Goal: Transaction & Acquisition: Purchase product/service

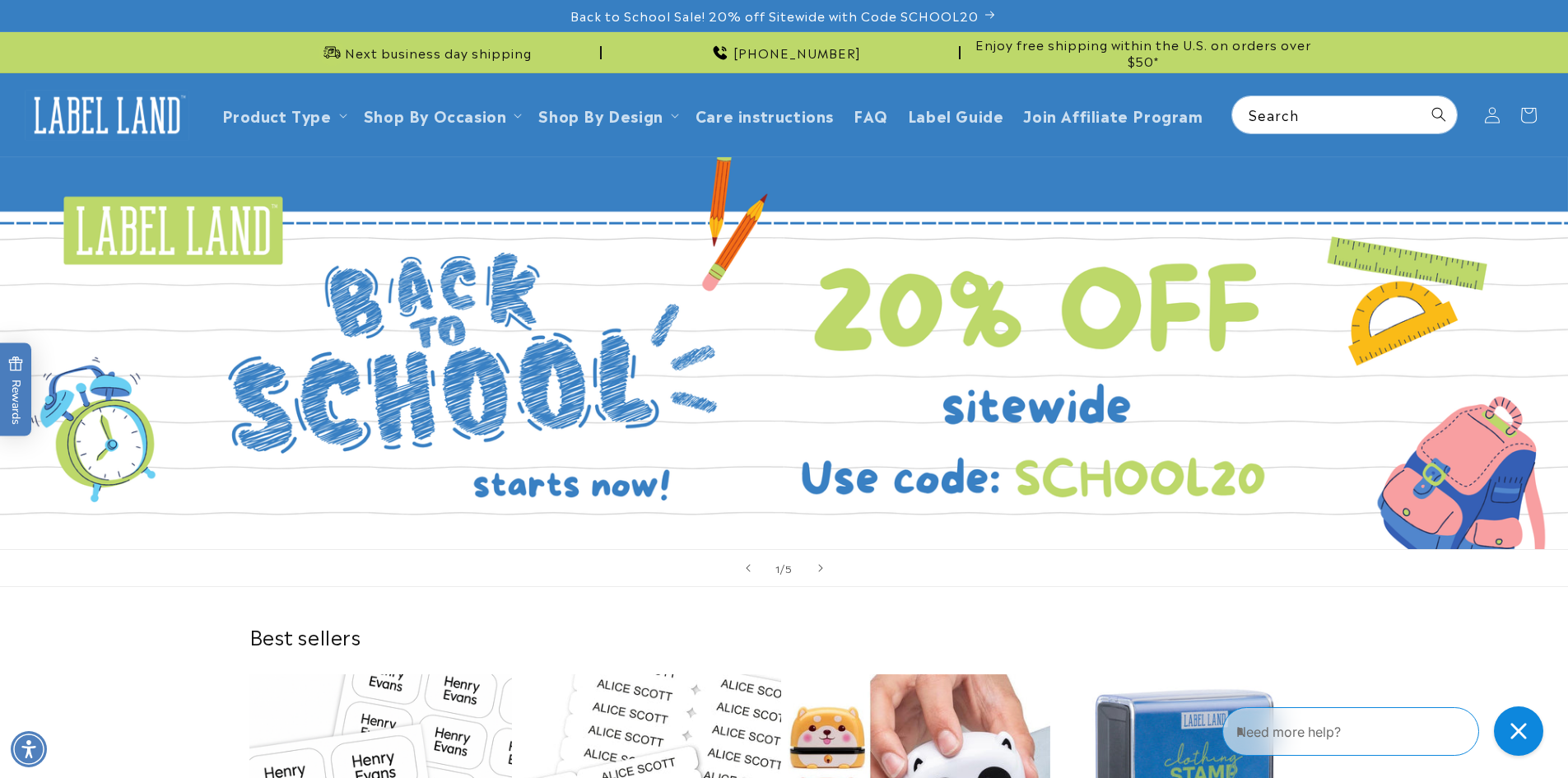
click at [486, 47] on span "Next business day shipping" at bounding box center [438, 53] width 186 height 17
click at [493, 47] on span "Next business day shipping" at bounding box center [438, 53] width 186 height 17
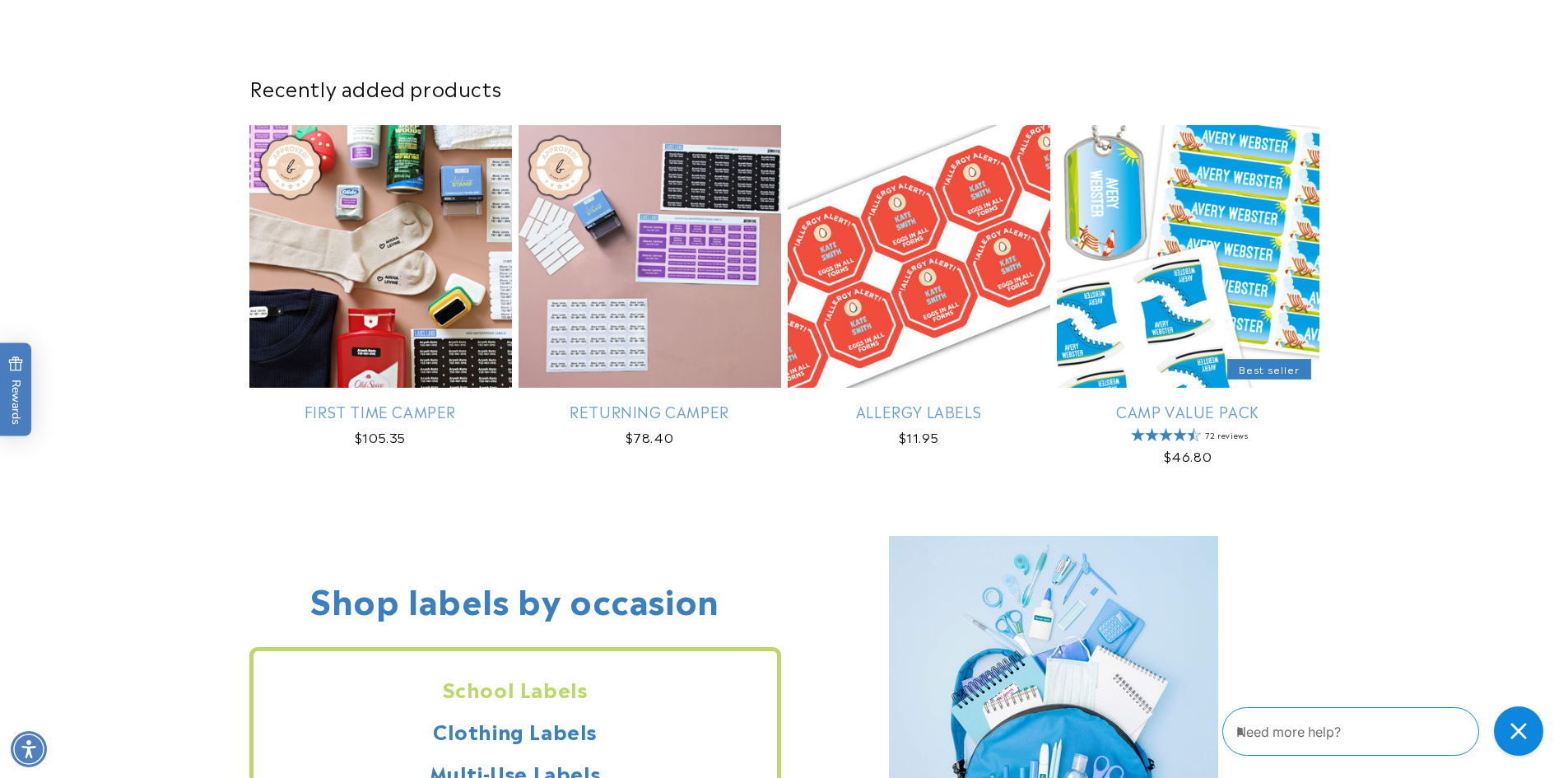
scroll to position [1024, 0]
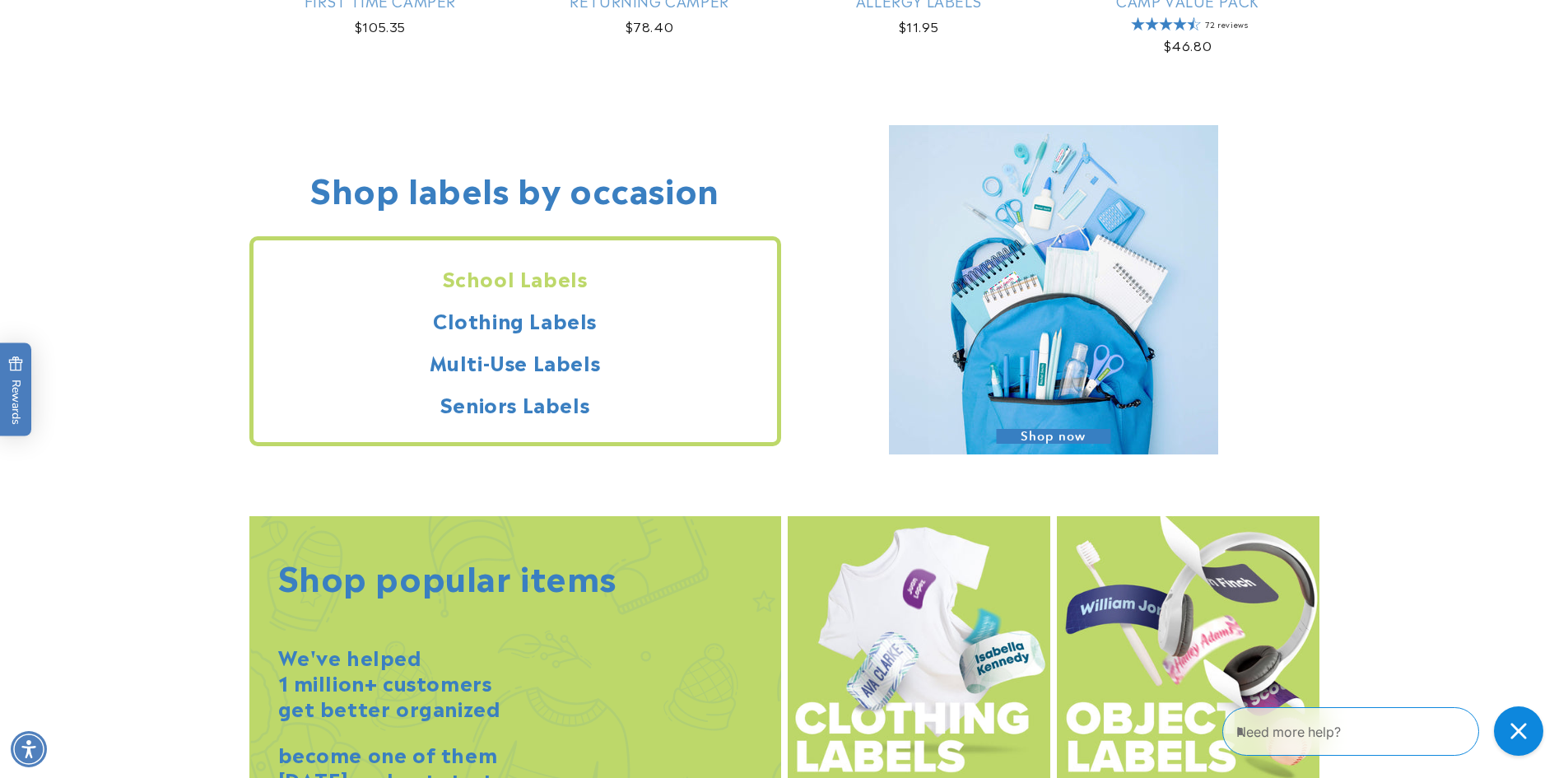
click at [509, 283] on h2 "School Labels" at bounding box center [515, 278] width 524 height 25
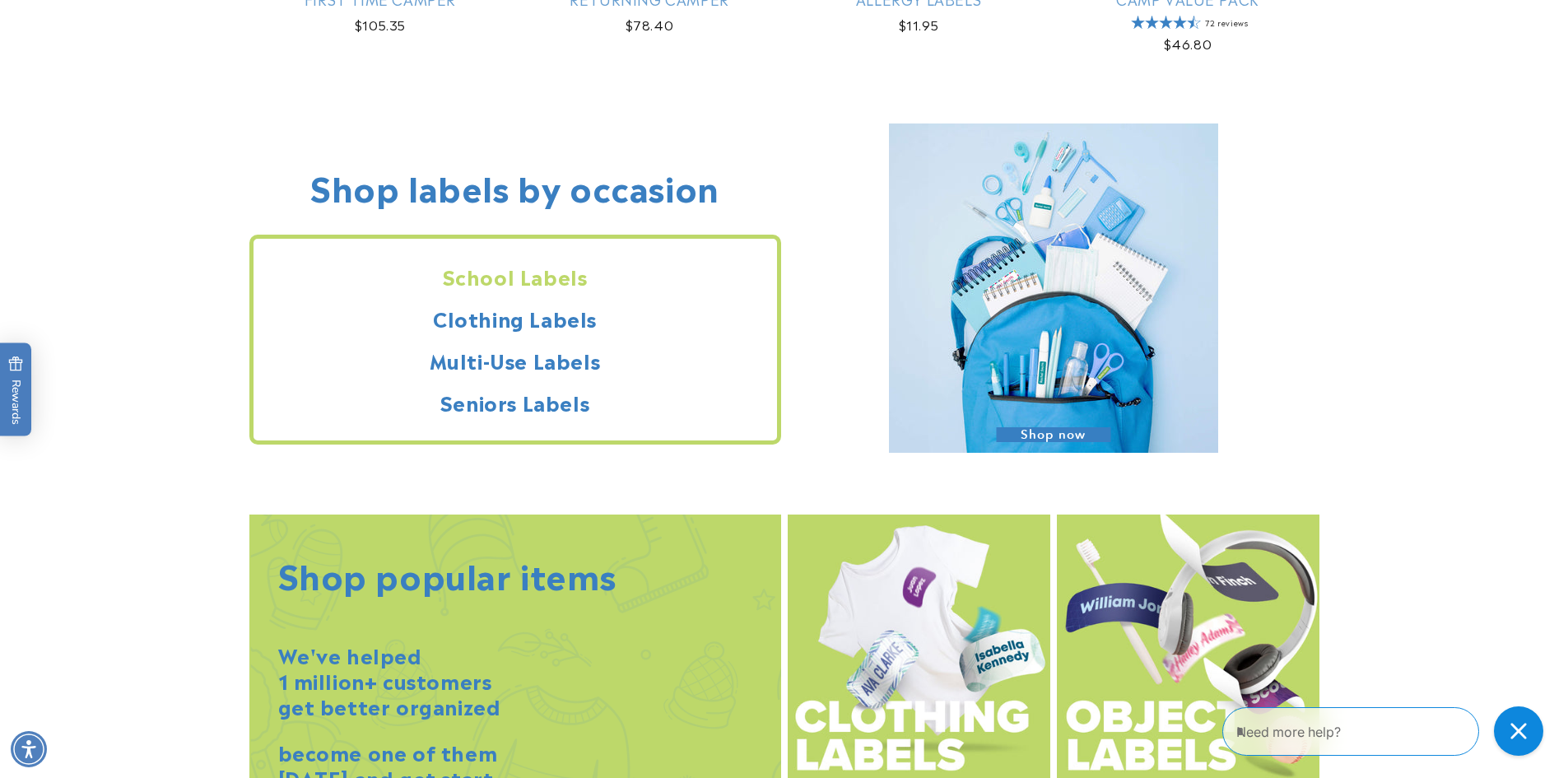
click at [515, 274] on h2 "School Labels" at bounding box center [515, 276] width 524 height 25
click at [1068, 434] on span "Shop now" at bounding box center [1053, 435] width 115 height 15
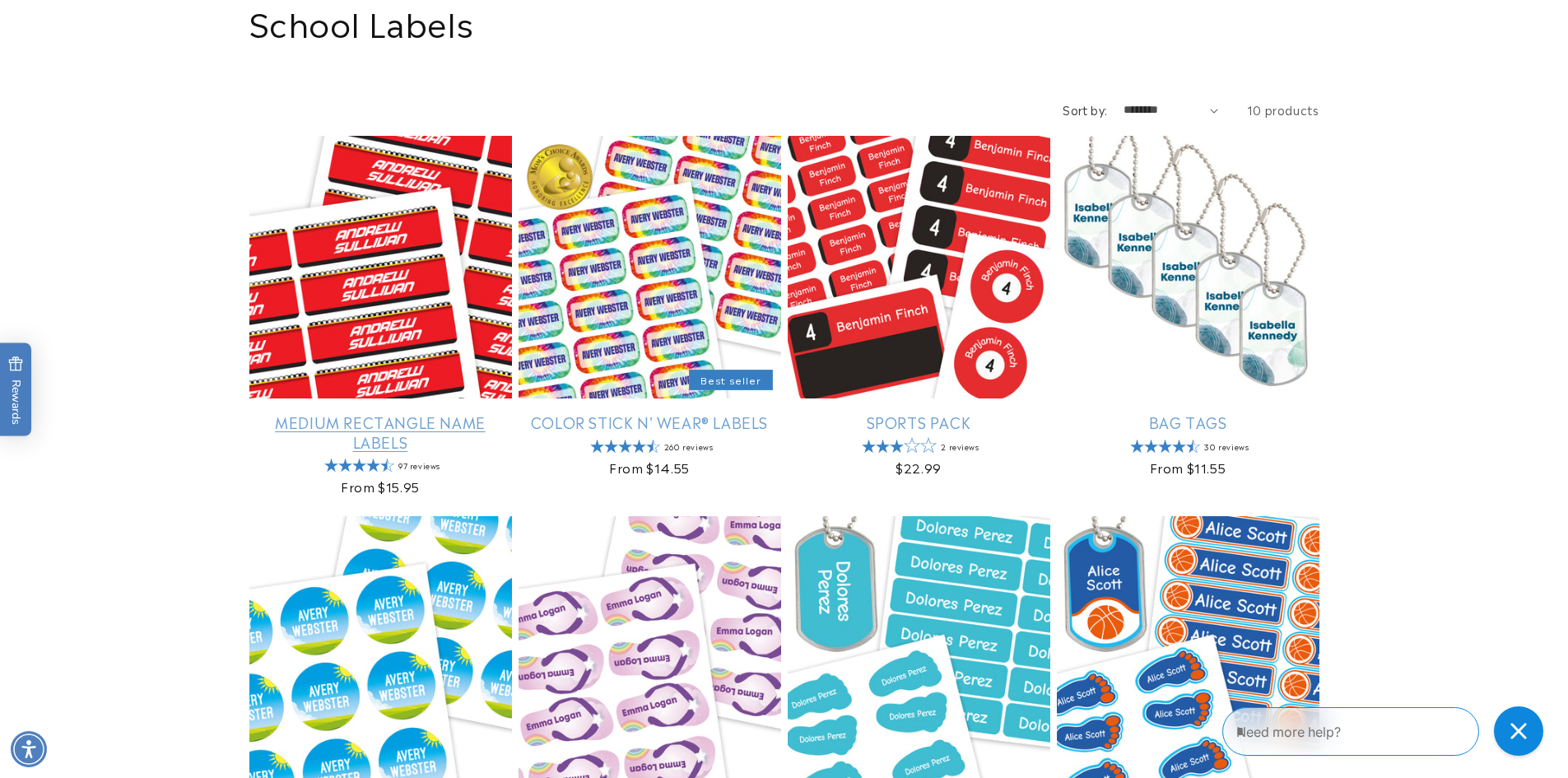
scroll to position [179, 0]
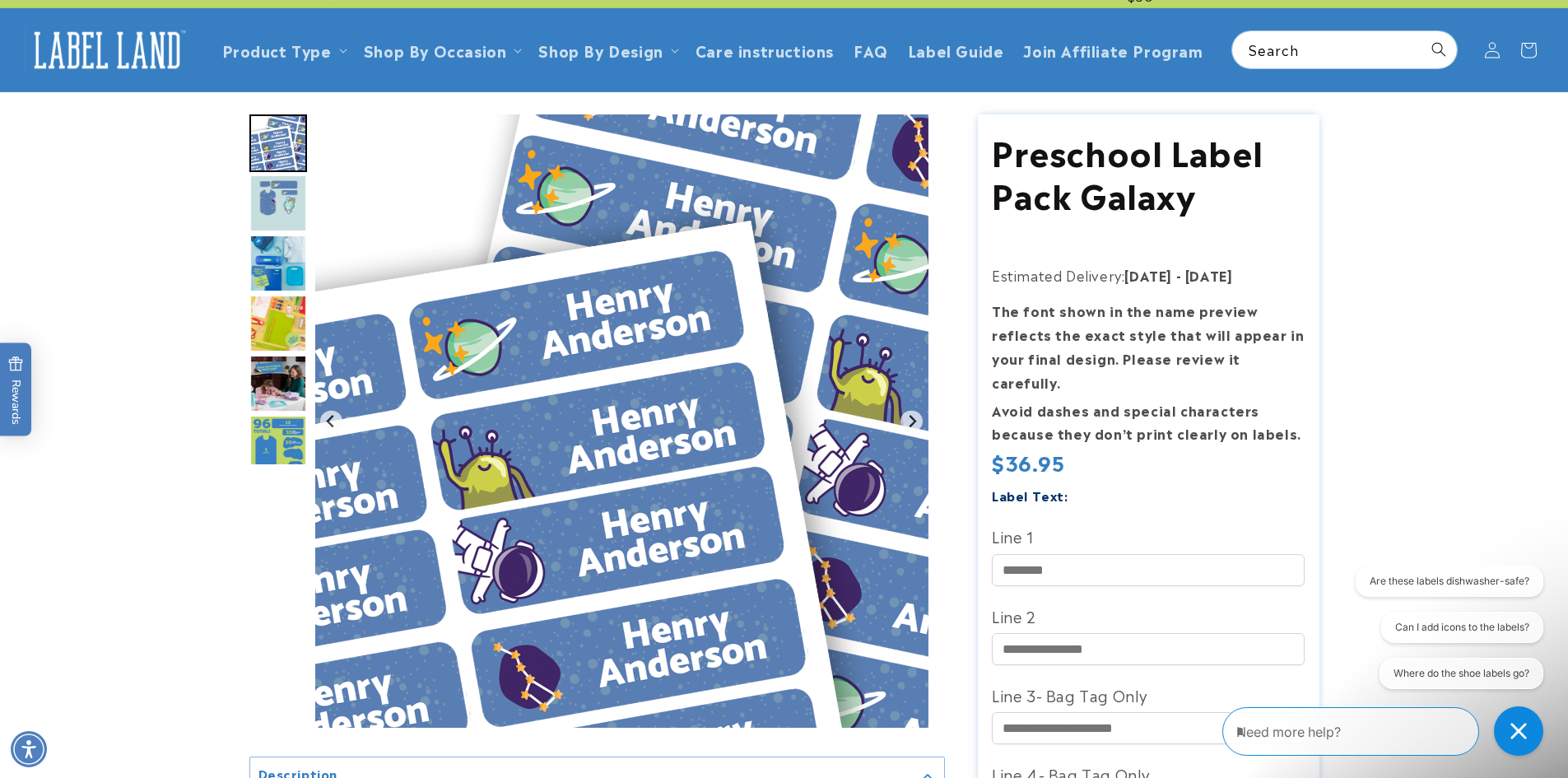
scroll to position [40, 0]
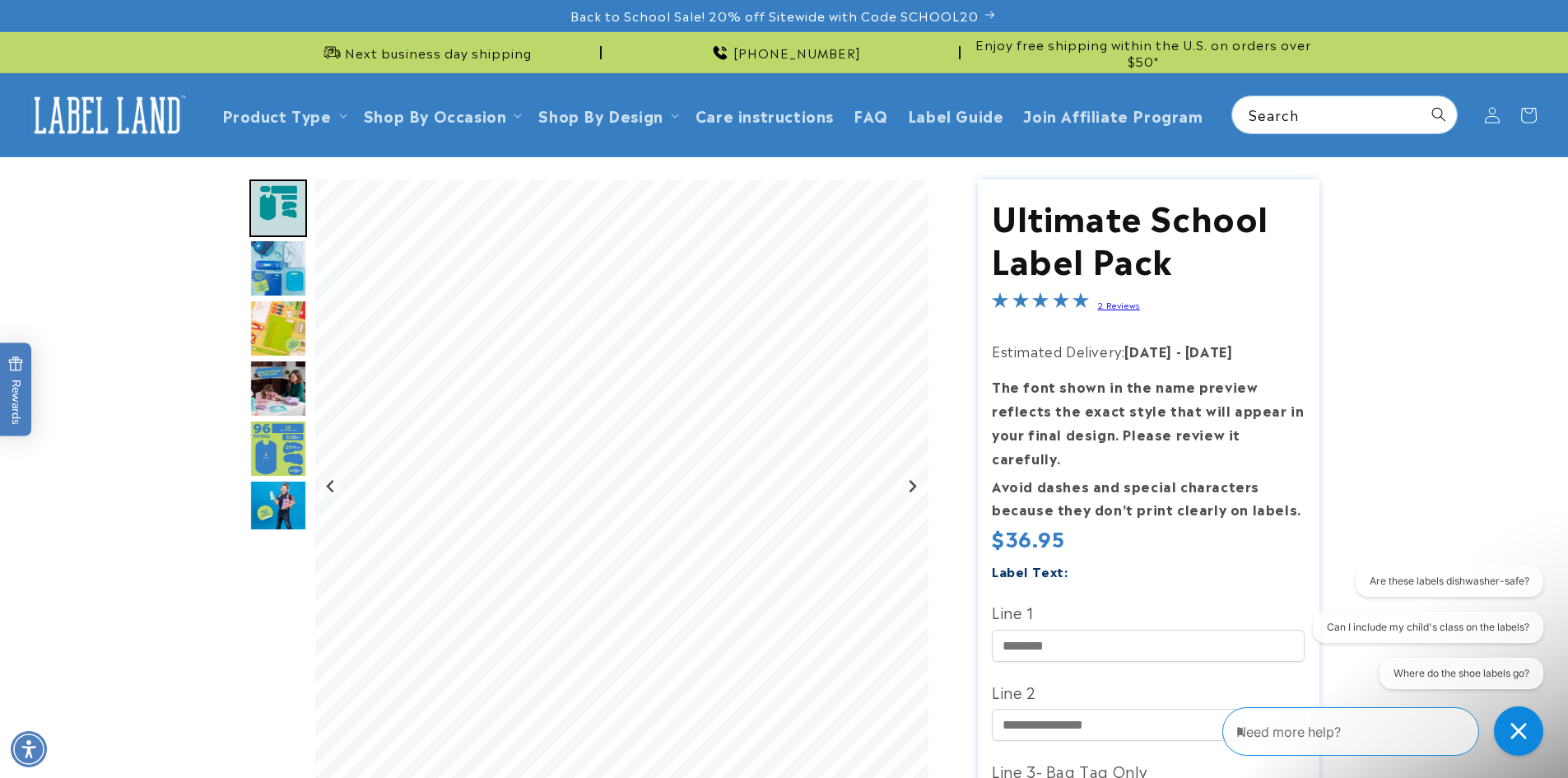
click at [272, 325] on img "Go to slide 4" at bounding box center [278, 328] width 57 height 57
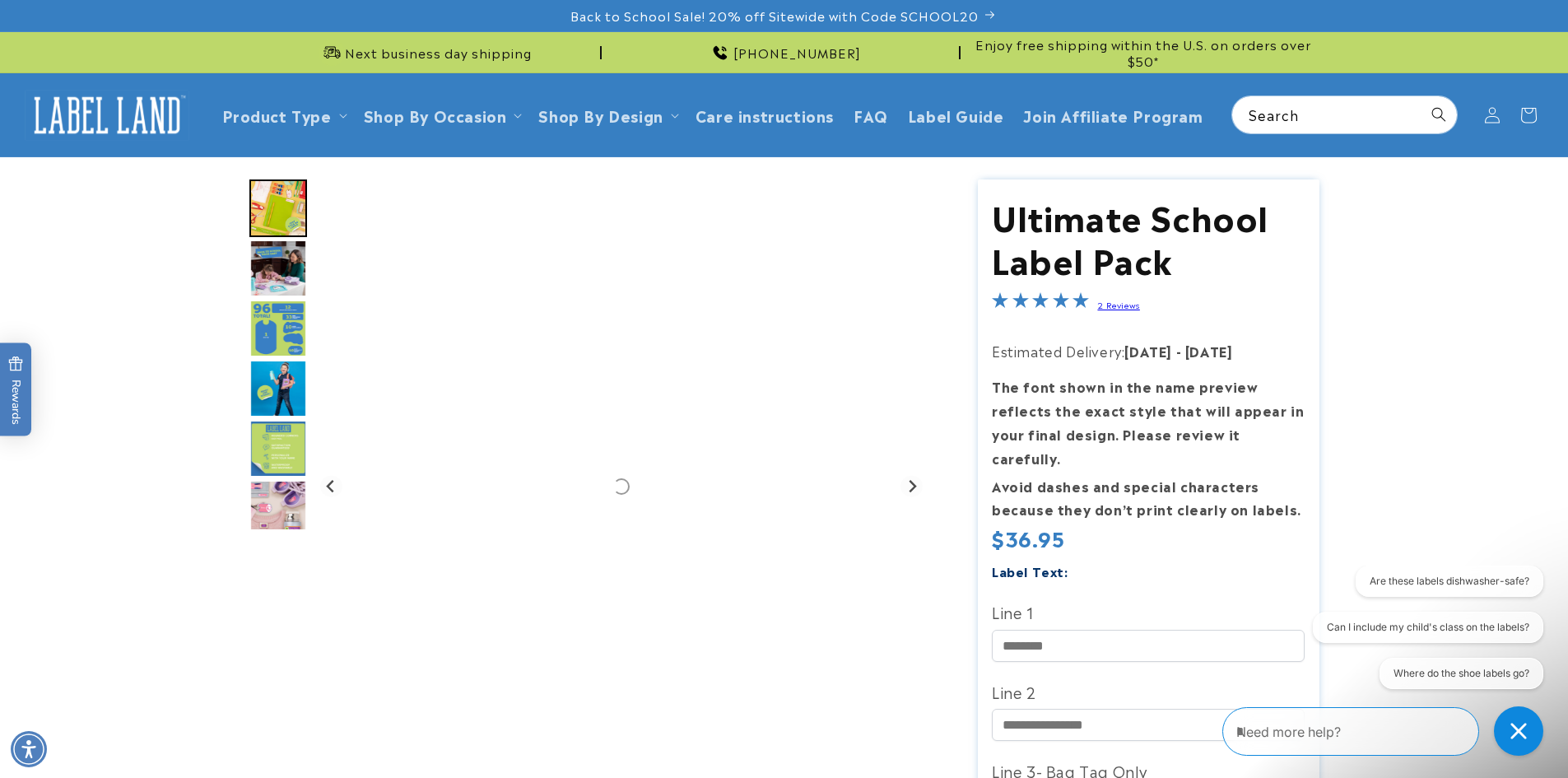
click at [282, 334] on img "Go to slide 6" at bounding box center [278, 328] width 57 height 57
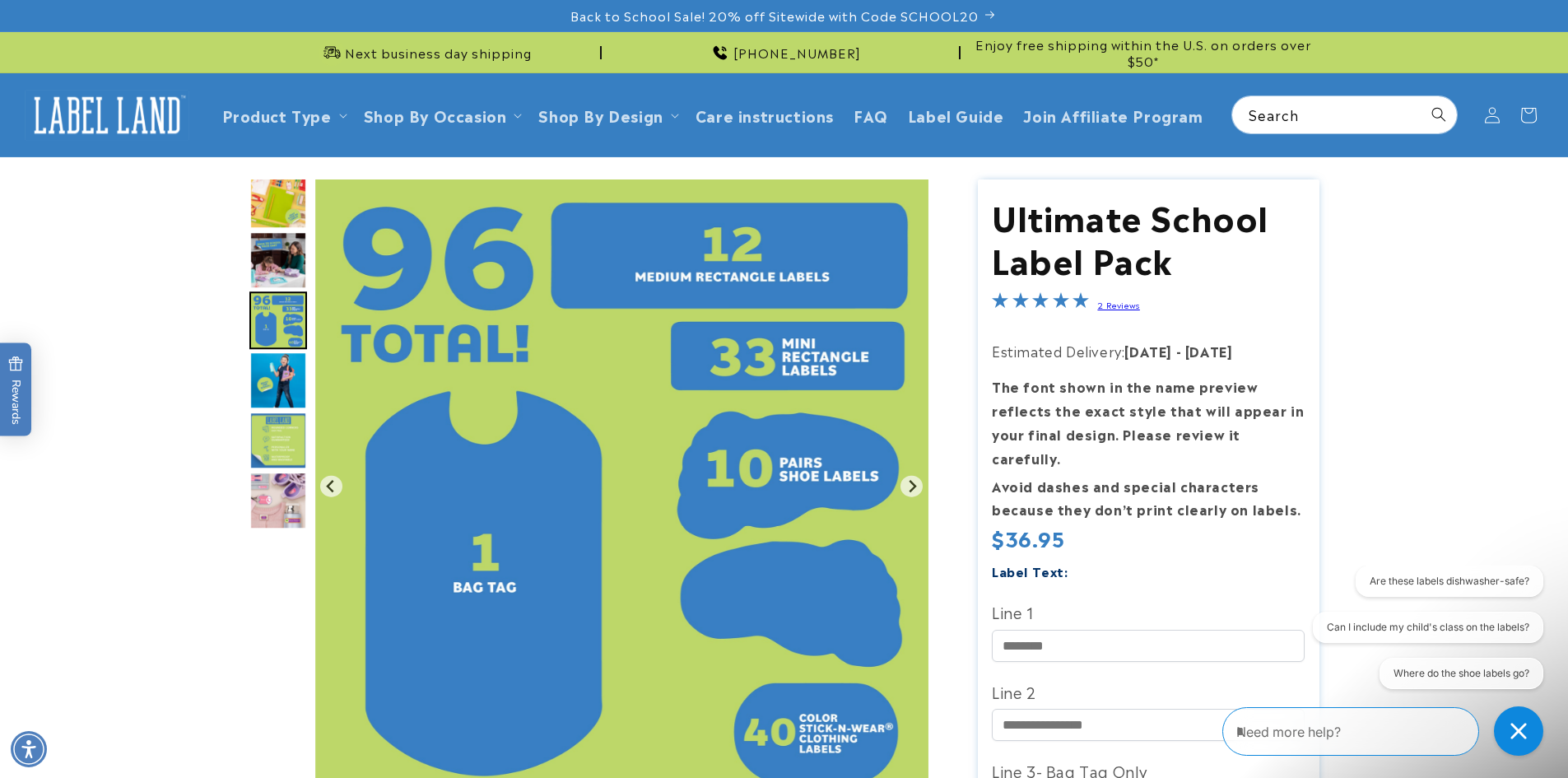
click at [285, 459] on img "Go to slide 8" at bounding box center [278, 440] width 57 height 57
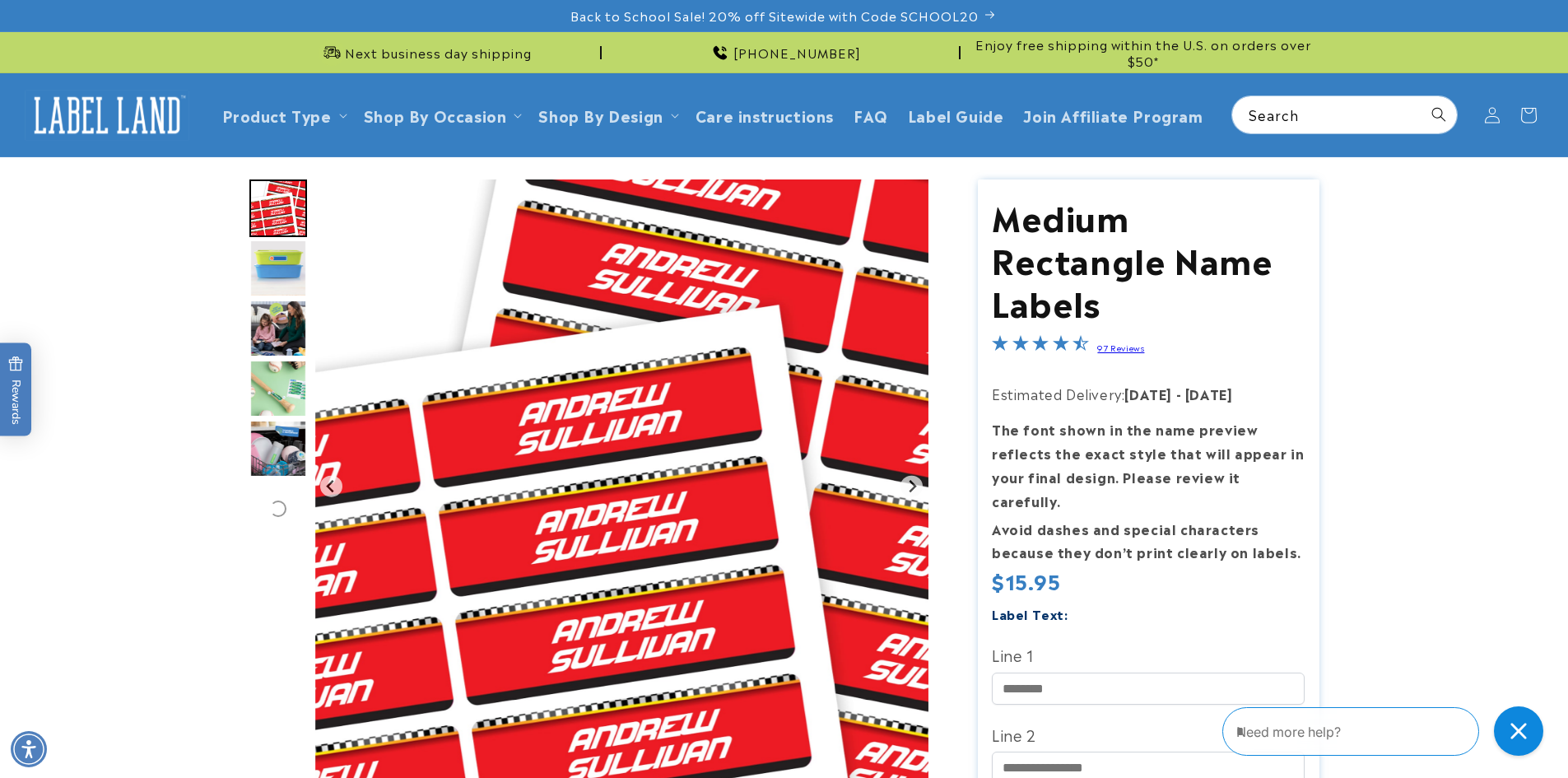
click at [281, 265] on img "Go to slide 2" at bounding box center [278, 268] width 57 height 57
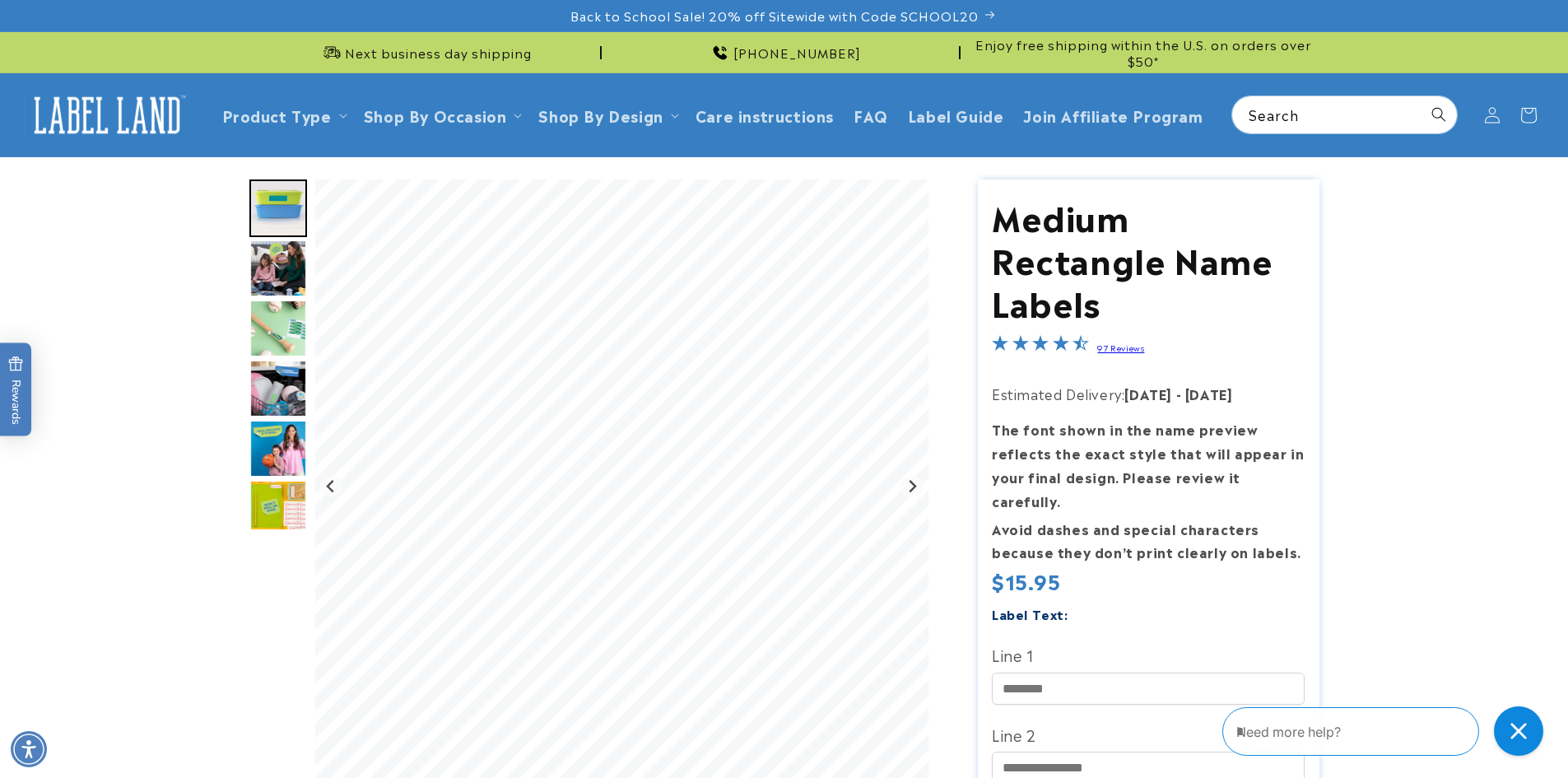
click at [280, 301] on img "Go to slide 4" at bounding box center [278, 328] width 57 height 57
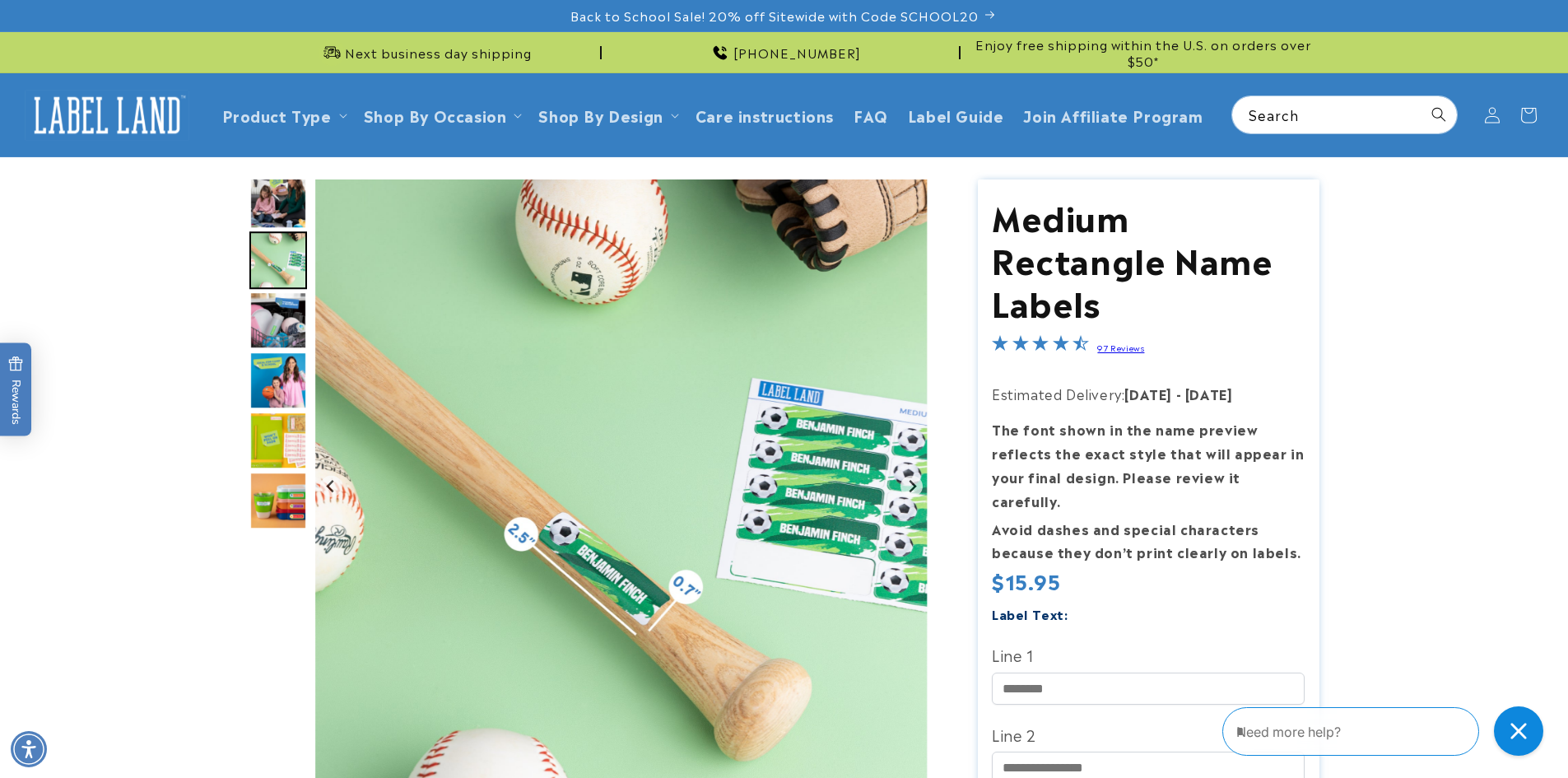
click at [288, 324] on img "Go to slide 5" at bounding box center [278, 320] width 57 height 57
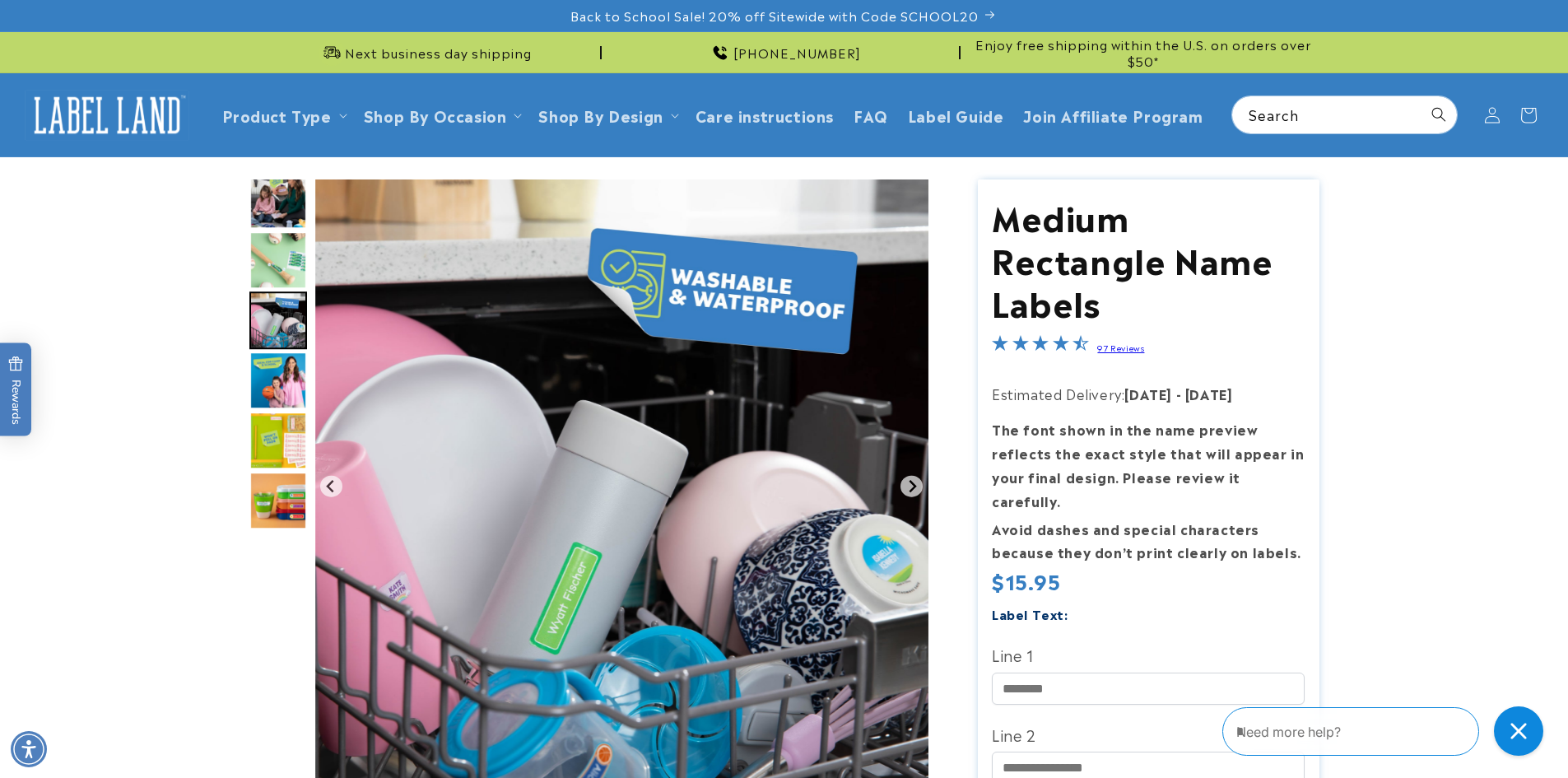
click at [293, 371] on img "Go to slide 6" at bounding box center [278, 381] width 57 height 57
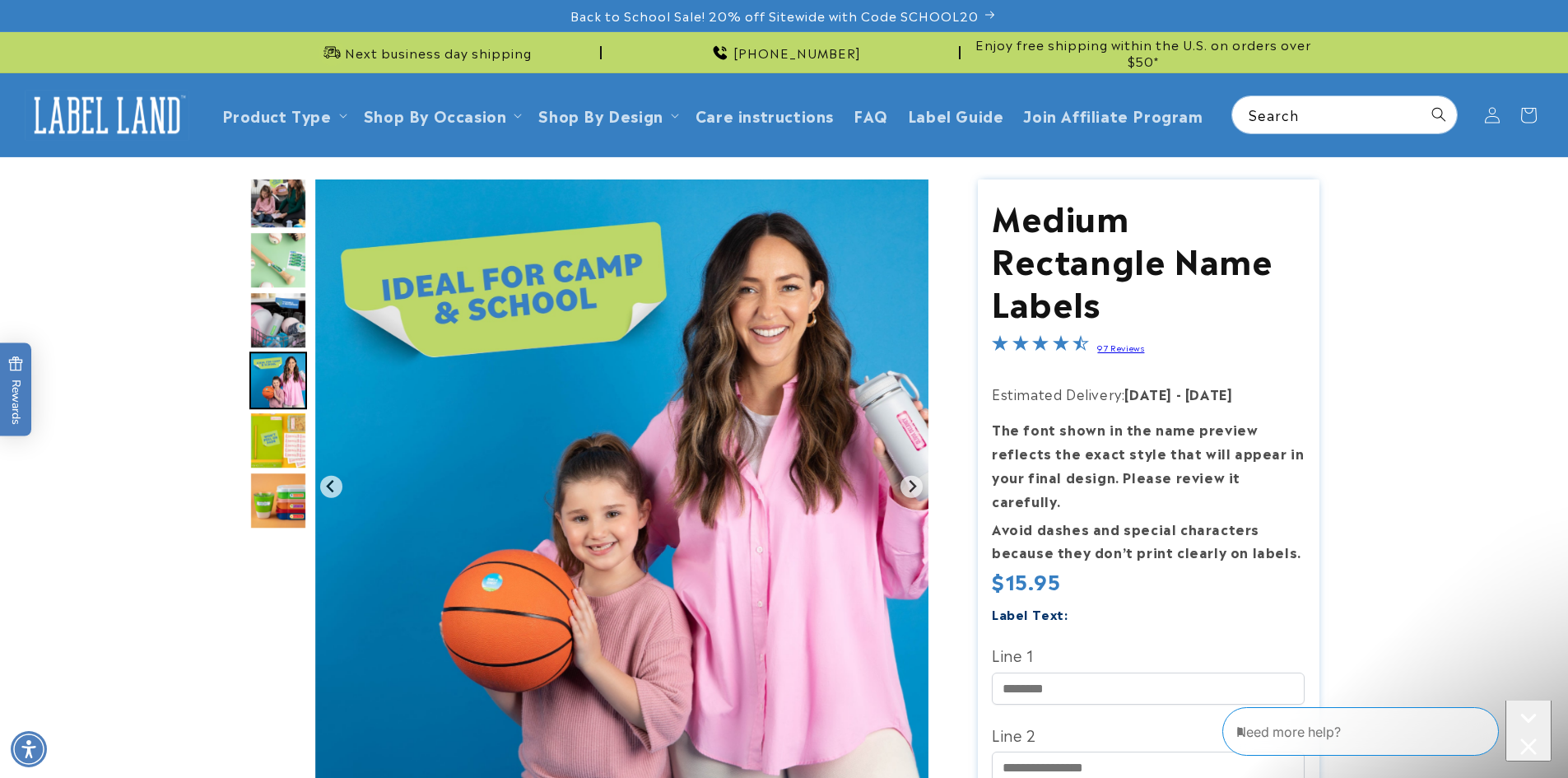
click at [283, 427] on img "Go to slide 7" at bounding box center [278, 440] width 57 height 57
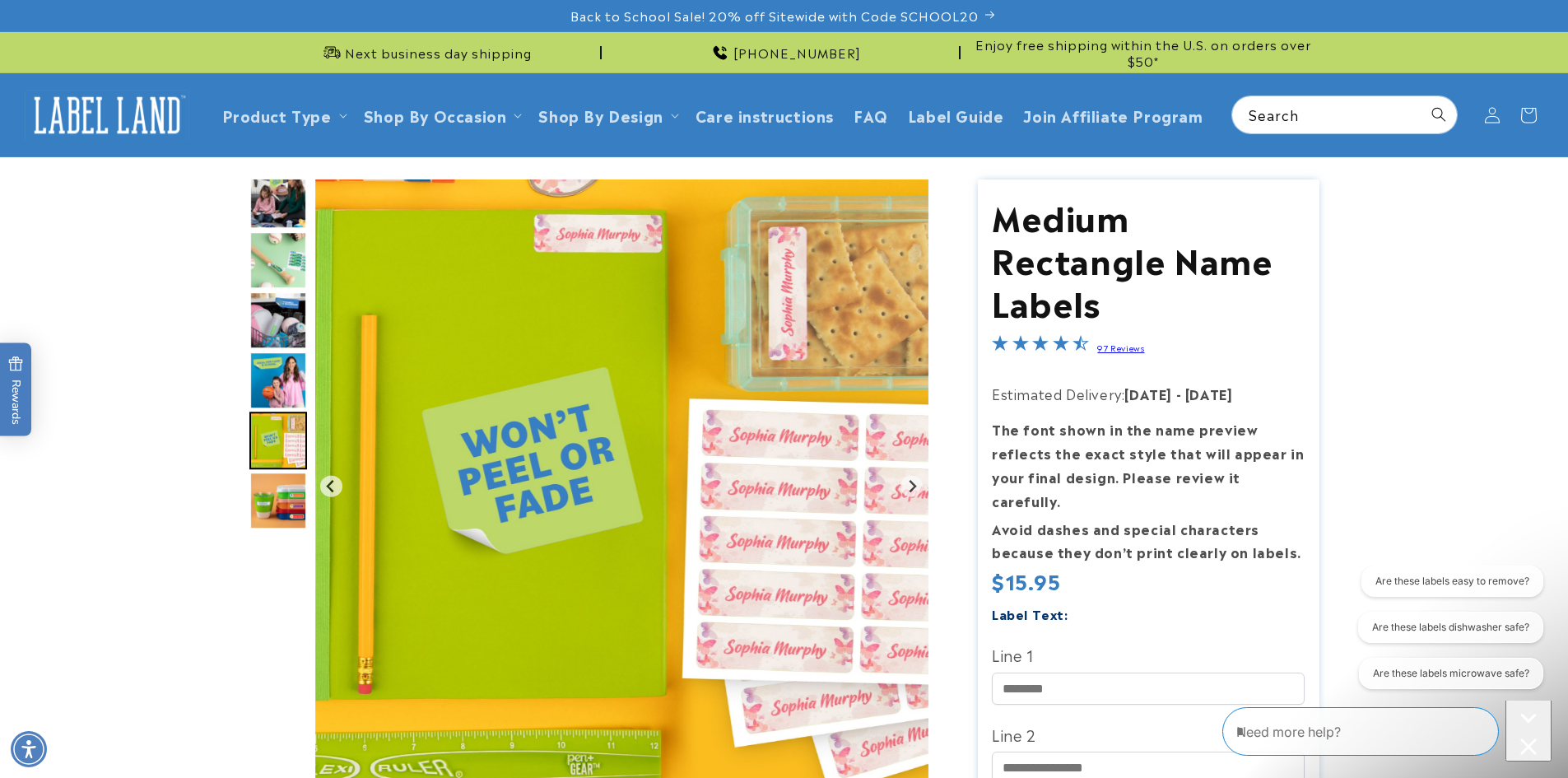
click at [282, 490] on img "Go to slide 8" at bounding box center [278, 500] width 57 height 57
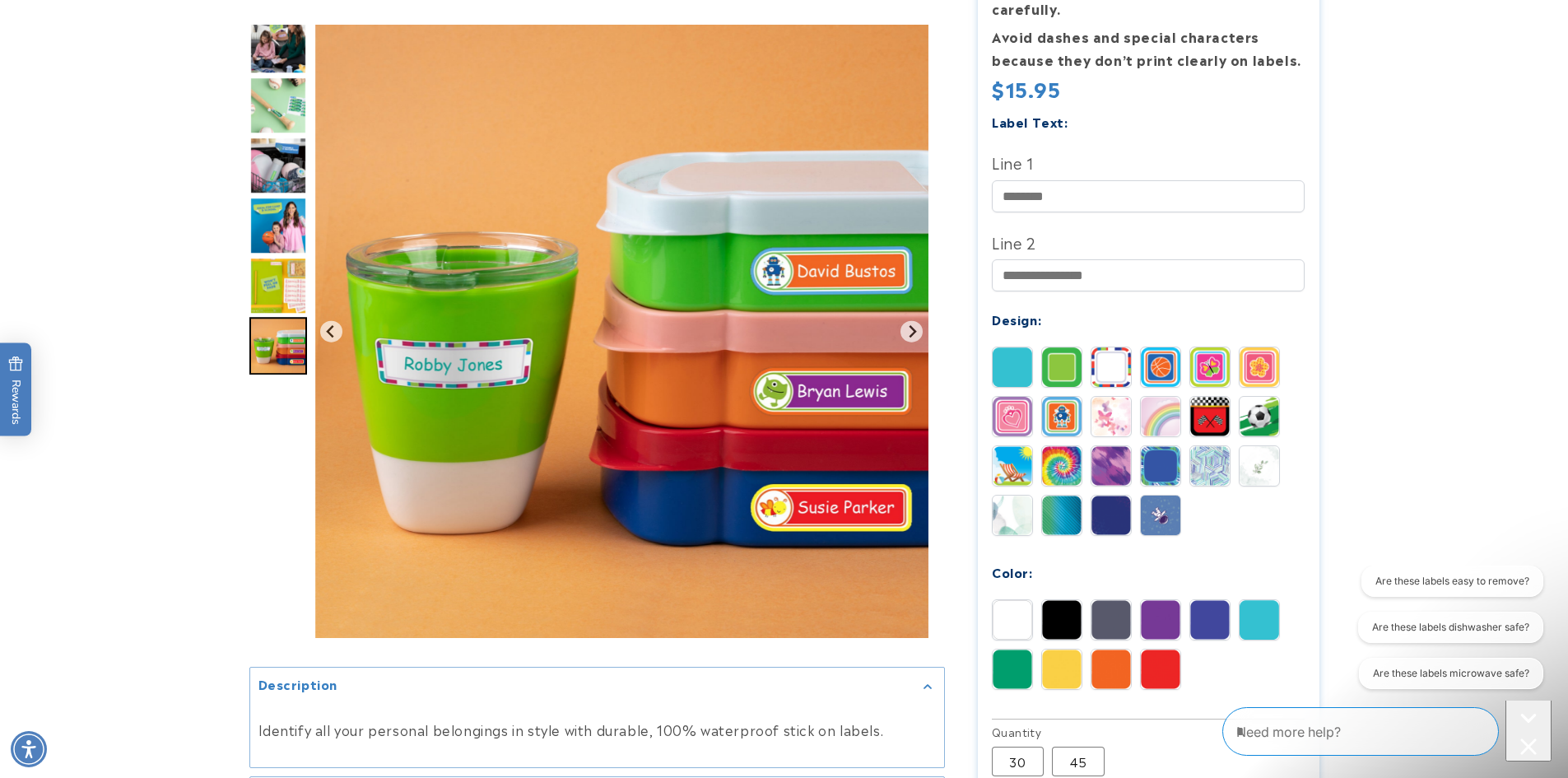
scroll to position [493, 0]
click at [1010, 396] on img at bounding box center [1012, 415] width 40 height 40
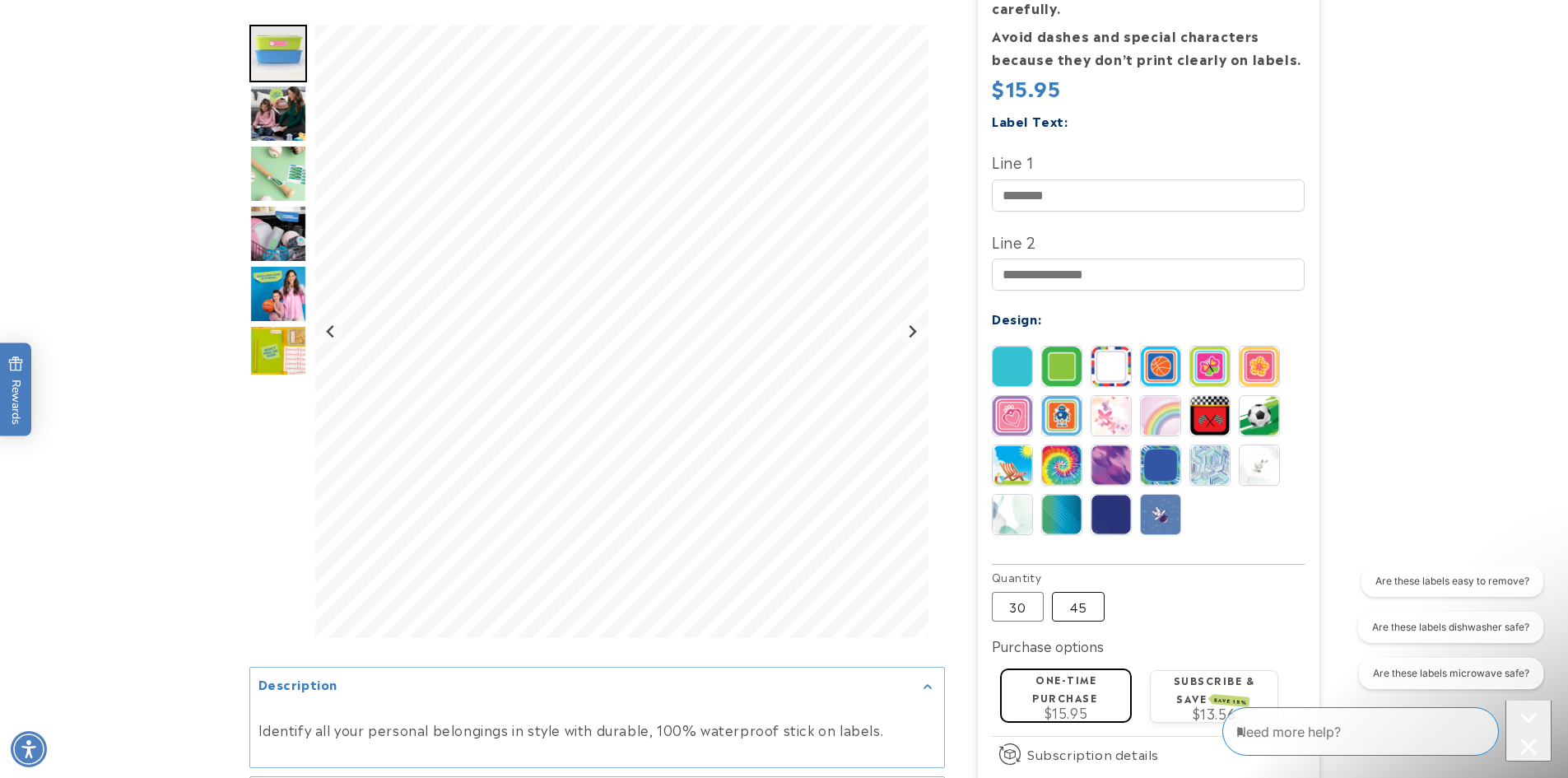
click at [1085, 592] on label "45 Variant sold out or unavailable" at bounding box center [1078, 607] width 52 height 30
click at [1164, 397] on img at bounding box center [1160, 415] width 40 height 40
click at [273, 177] on img "Go to slide 4" at bounding box center [278, 174] width 57 height 57
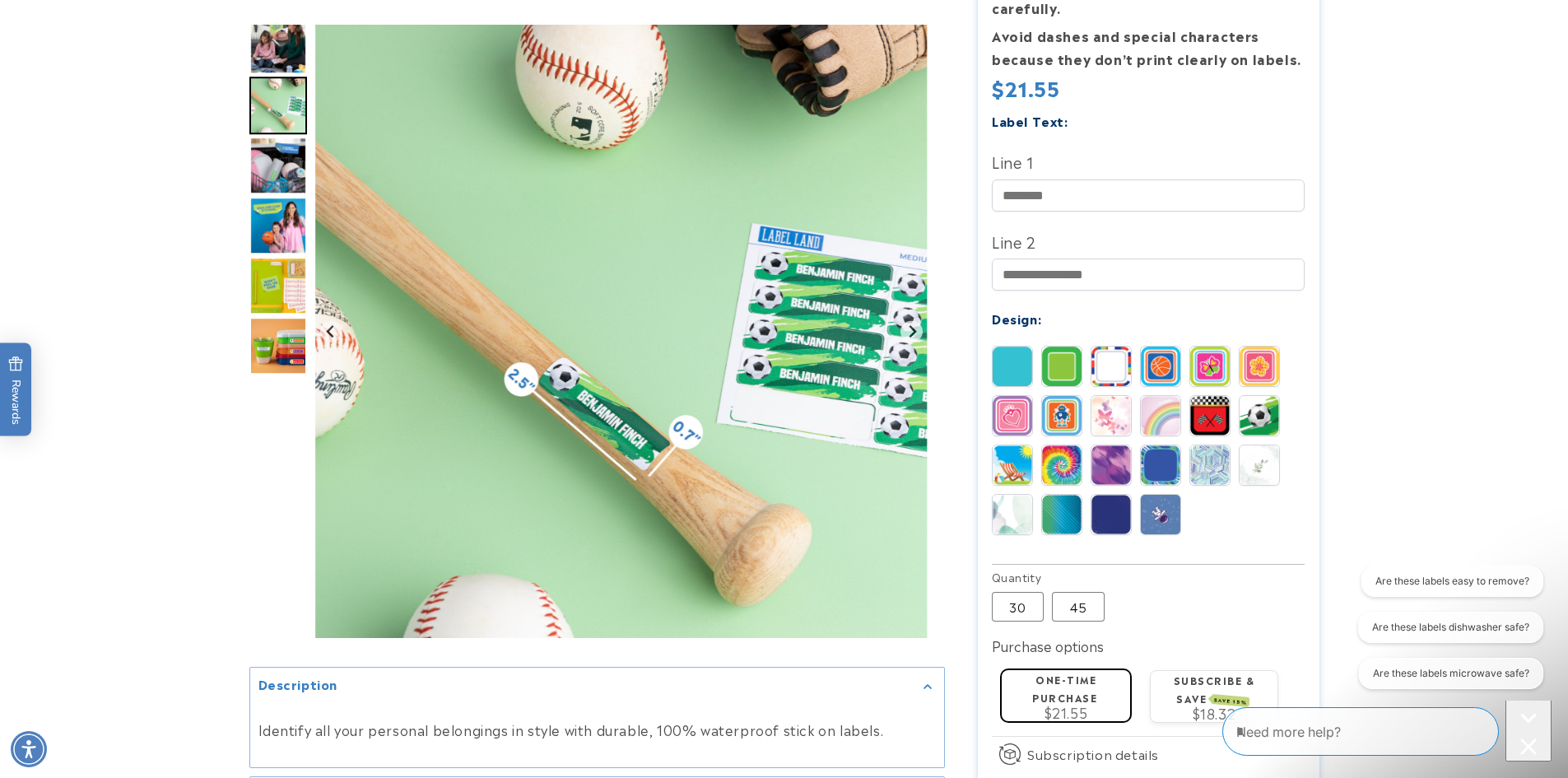
click at [280, 293] on img "Go to slide 7" at bounding box center [278, 285] width 57 height 57
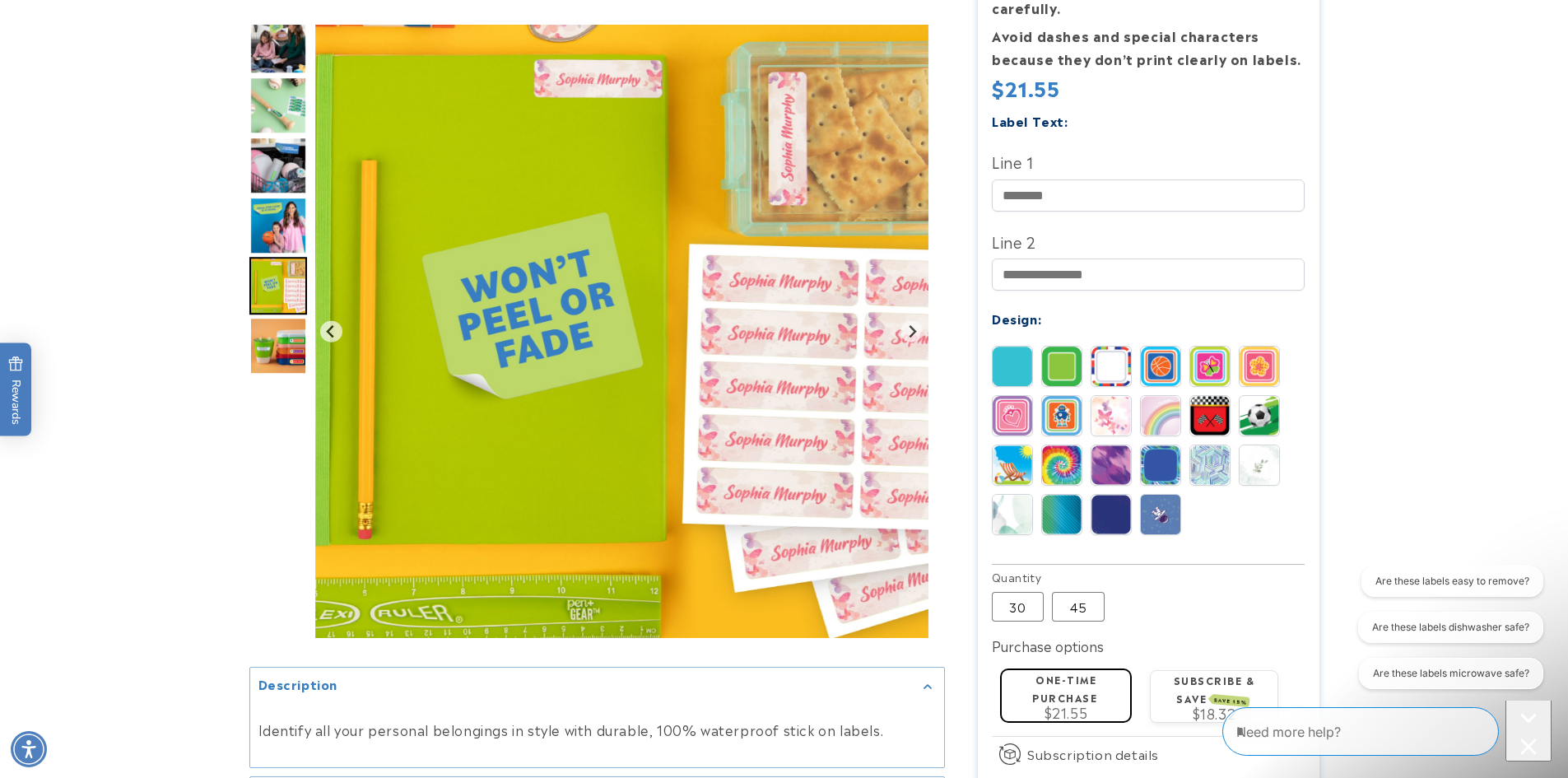
click at [277, 333] on img "Go to slide 8" at bounding box center [278, 346] width 57 height 57
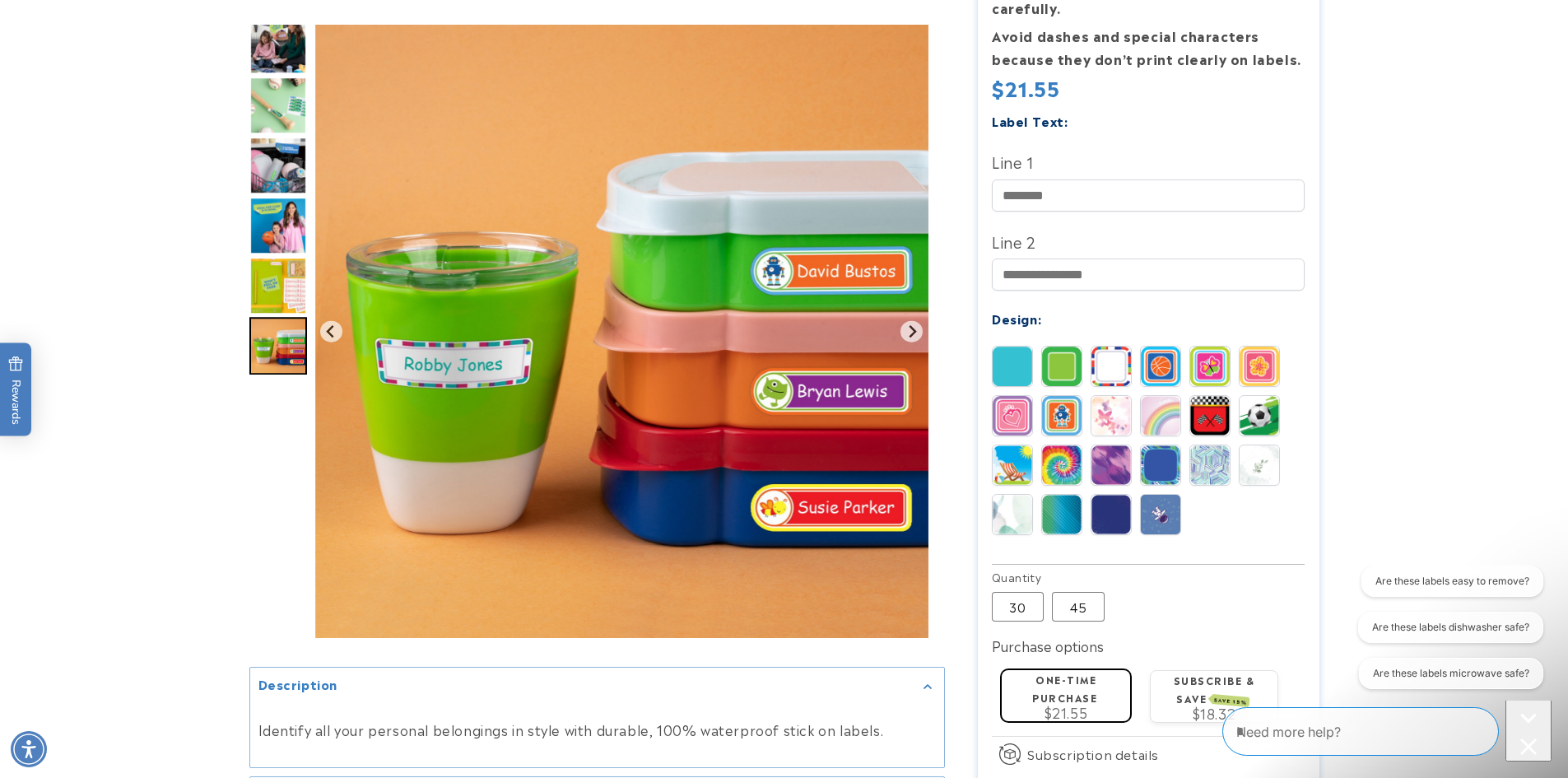
click at [269, 289] on img "Go to slide 7" at bounding box center [278, 285] width 57 height 57
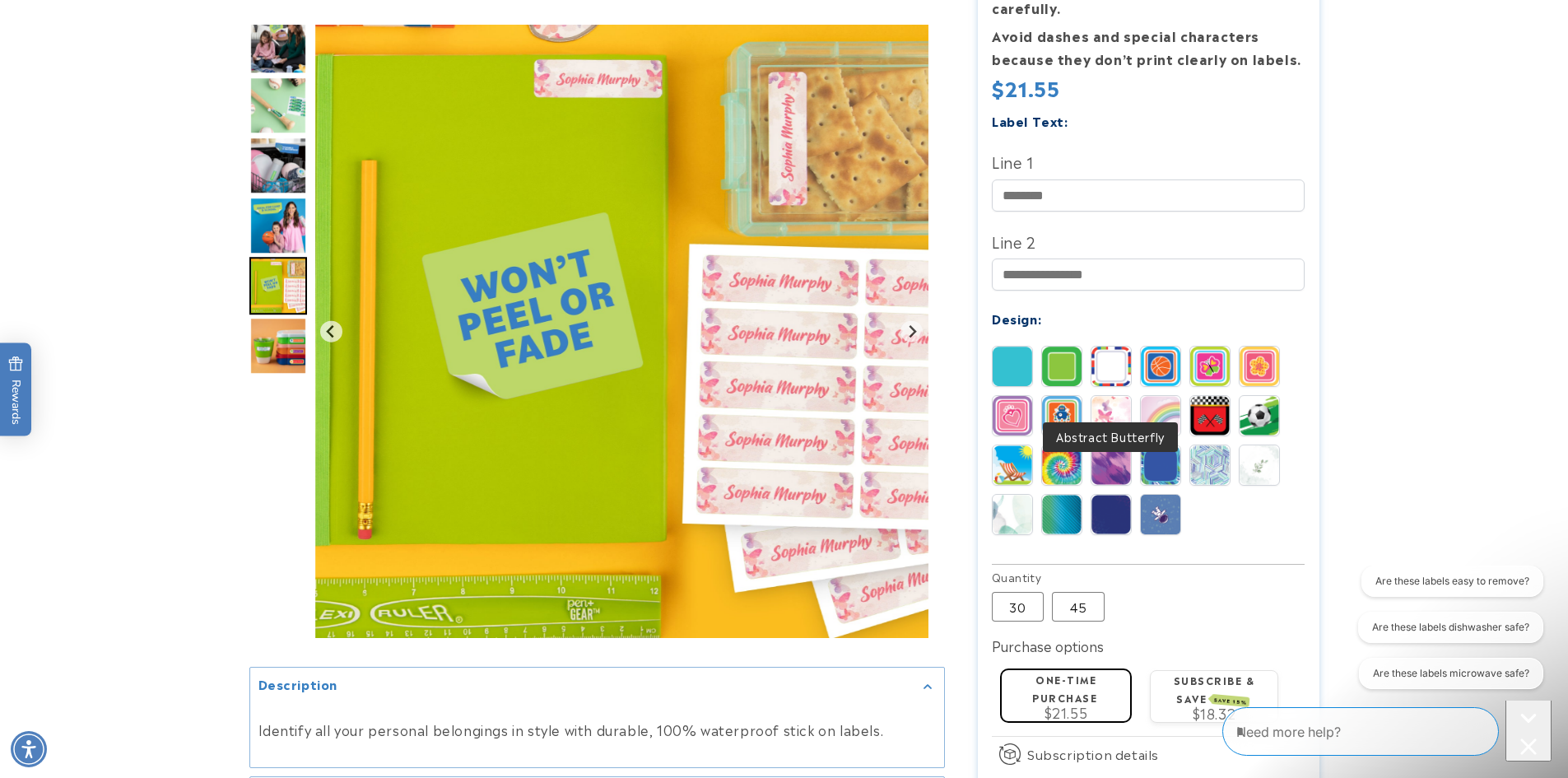
click at [1119, 397] on img at bounding box center [1111, 415] width 40 height 40
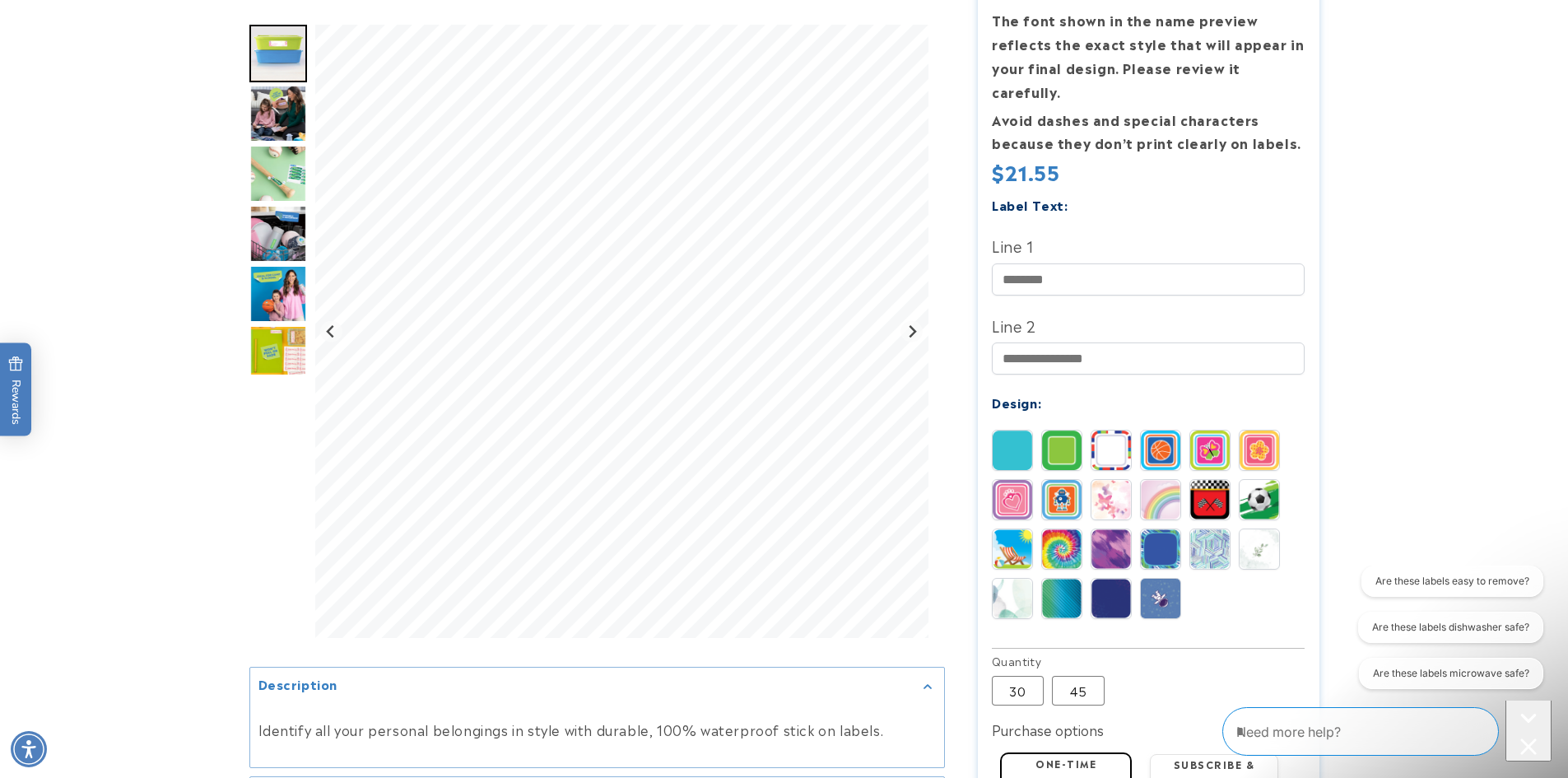
scroll to position [410, 0]
click at [272, 183] on img "Go to slide 4" at bounding box center [278, 174] width 57 height 57
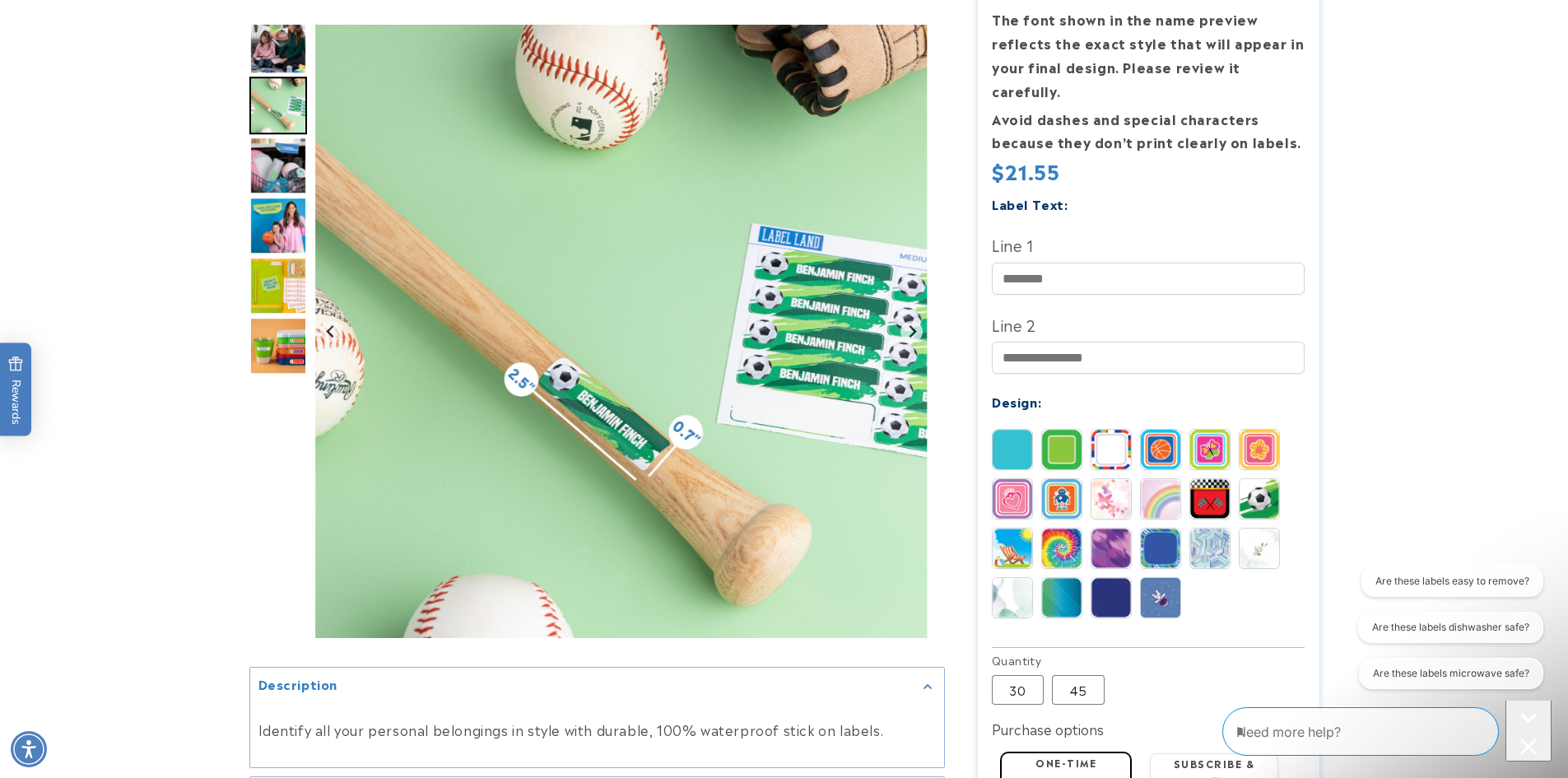
click at [273, 209] on img "Go to slide 6" at bounding box center [278, 225] width 57 height 57
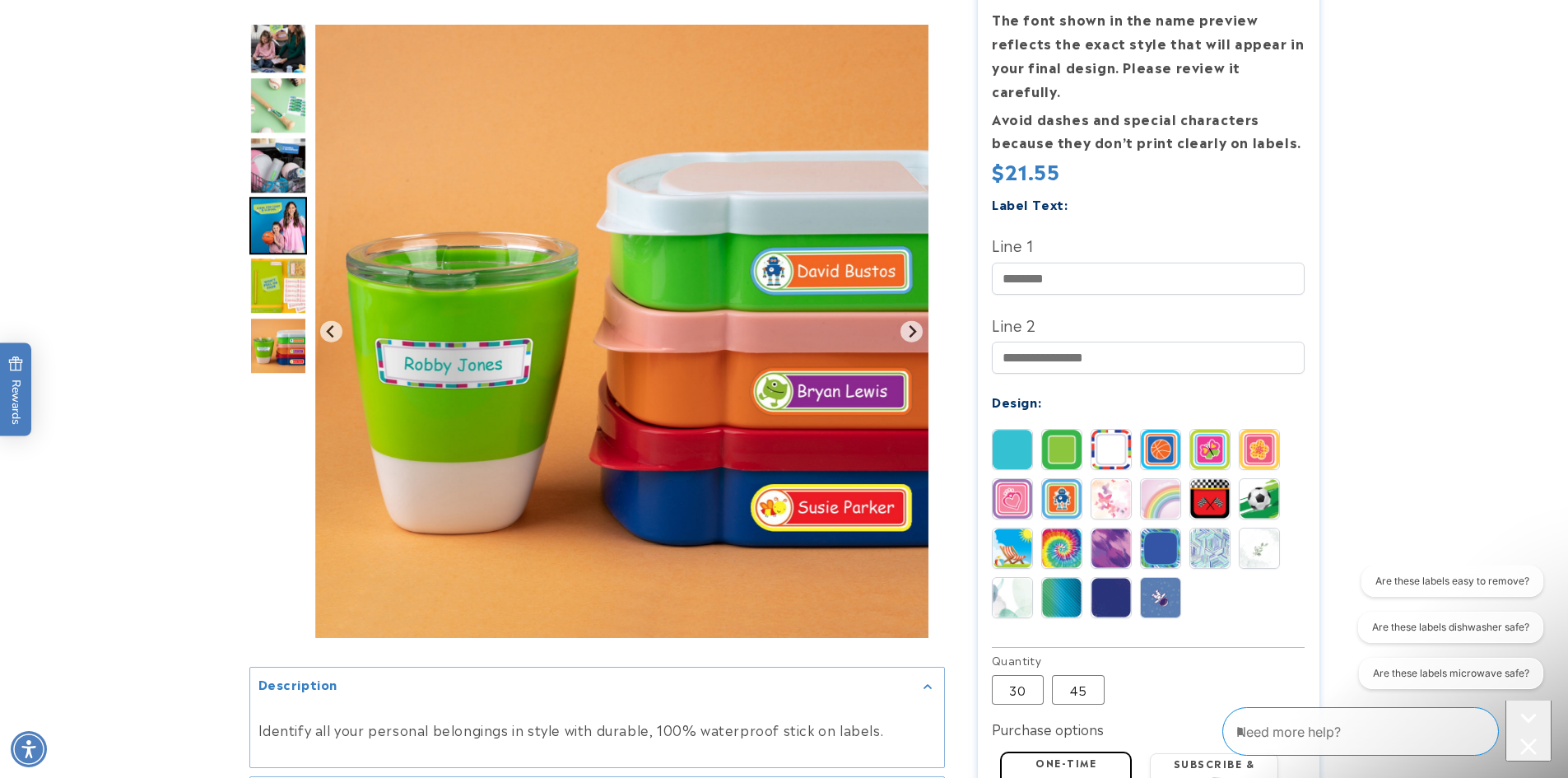
click at [272, 224] on img "Go to slide 6" at bounding box center [278, 225] width 57 height 57
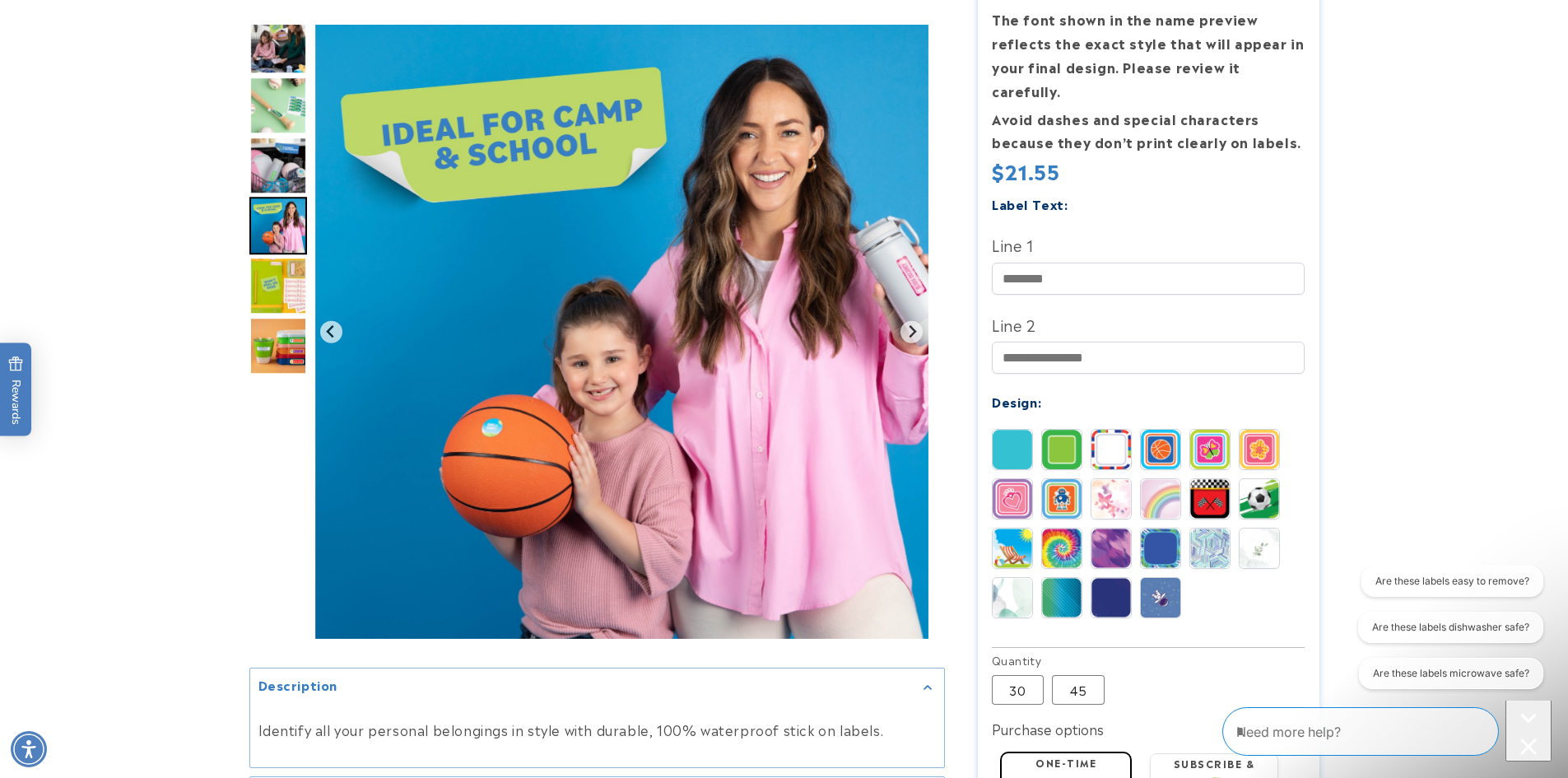
click at [272, 262] on img "Go to slide 7" at bounding box center [278, 285] width 57 height 57
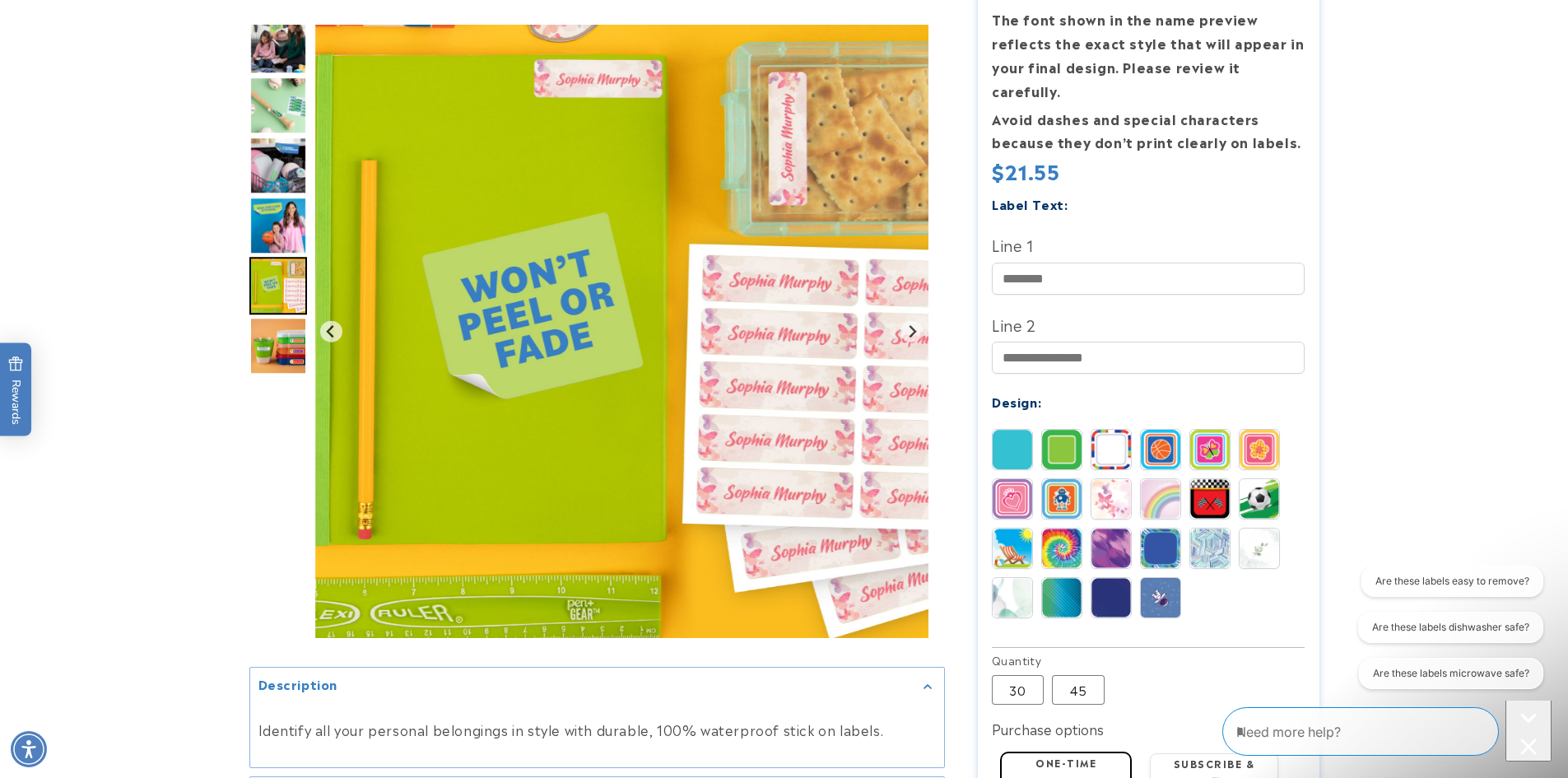
click at [263, 292] on img "Go to slide 7" at bounding box center [278, 285] width 57 height 57
click at [1165, 484] on img at bounding box center [1160, 499] width 40 height 40
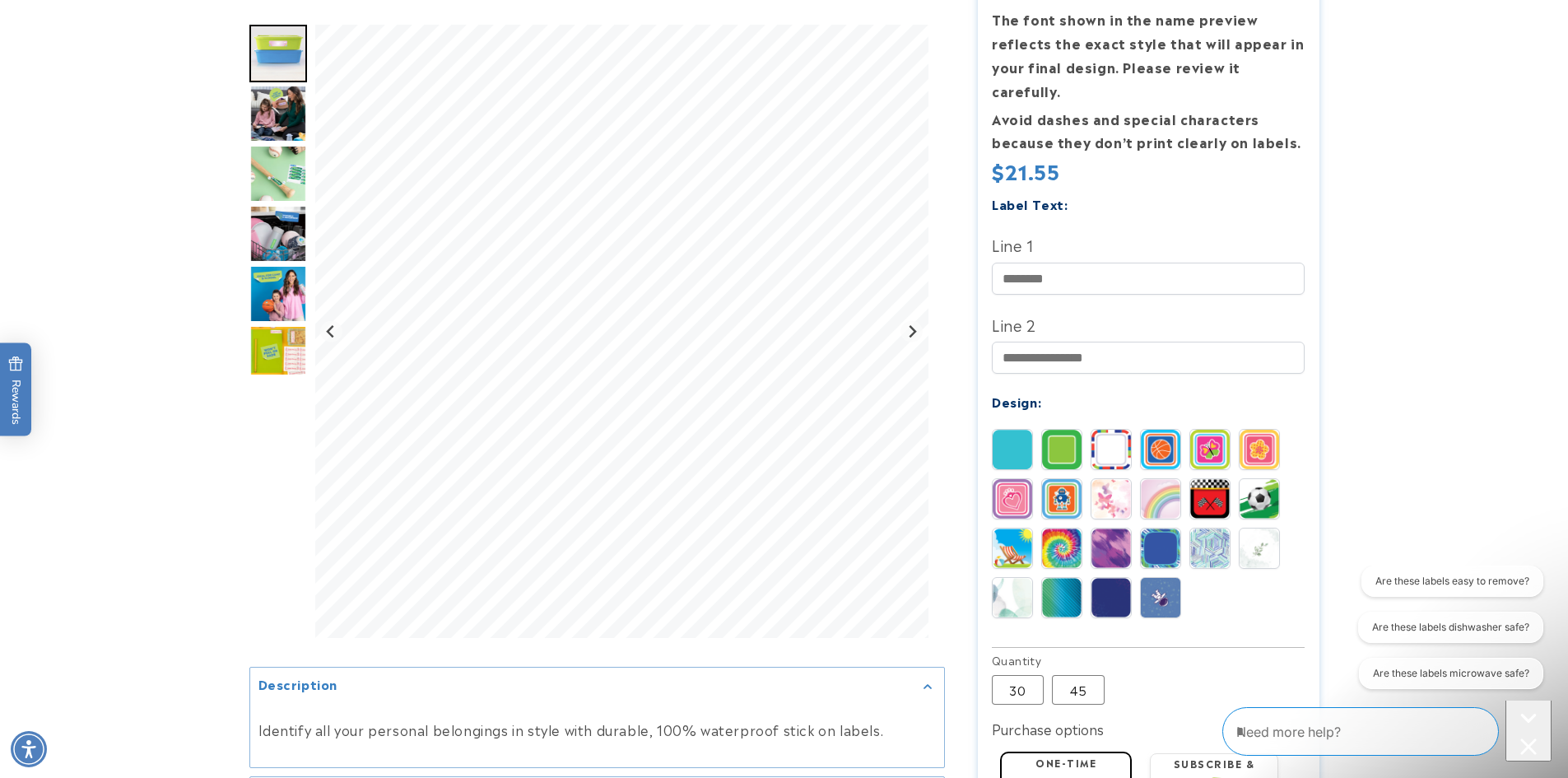
click at [1064, 528] on img at bounding box center [1061, 548] width 40 height 40
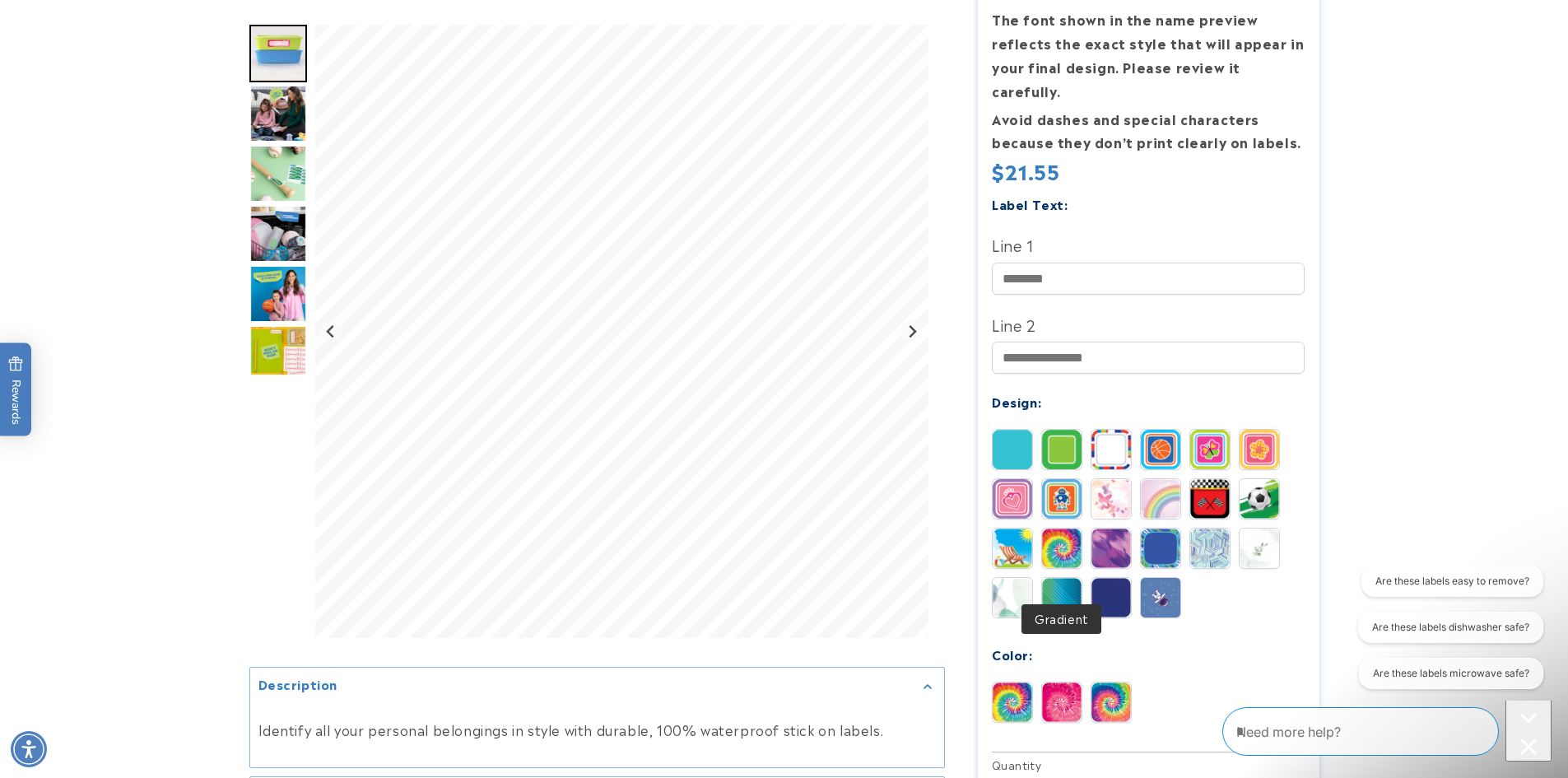
click at [1063, 578] on img at bounding box center [1061, 597] width 40 height 40
click at [1016, 479] on img at bounding box center [1012, 499] width 40 height 40
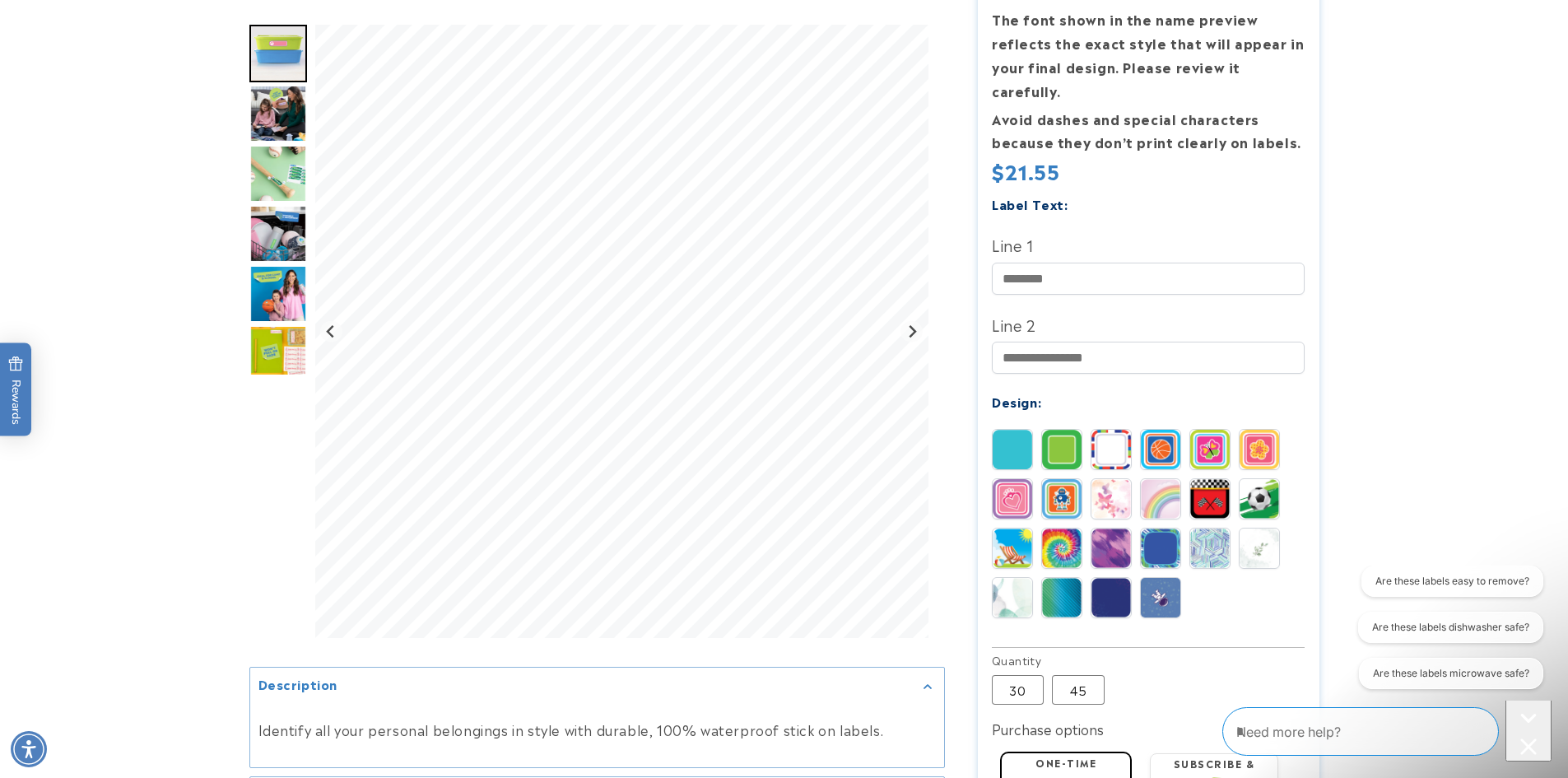
click at [270, 352] on img "Go to slide 7" at bounding box center [278, 354] width 57 height 57
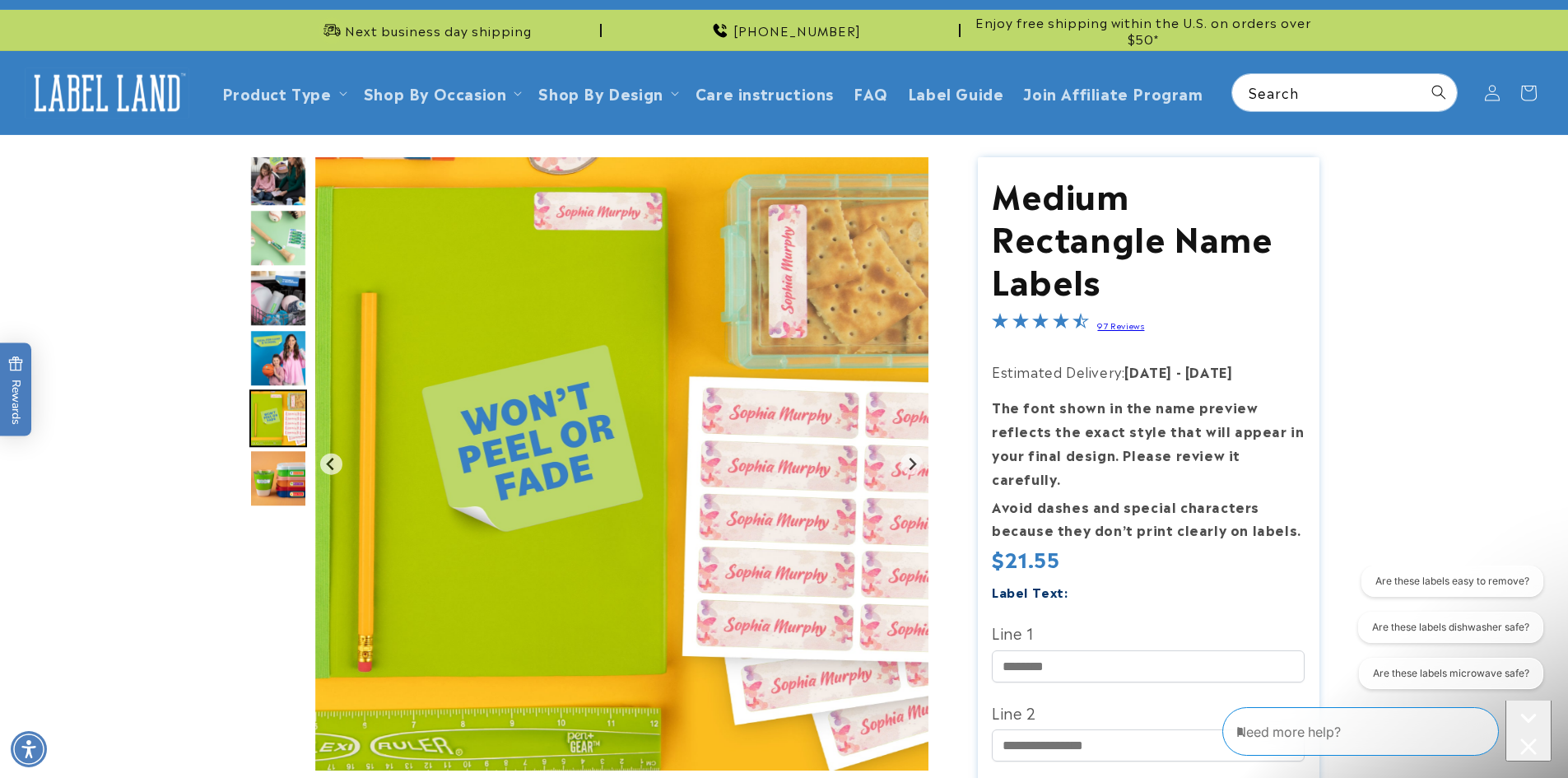
scroll to position [0, 0]
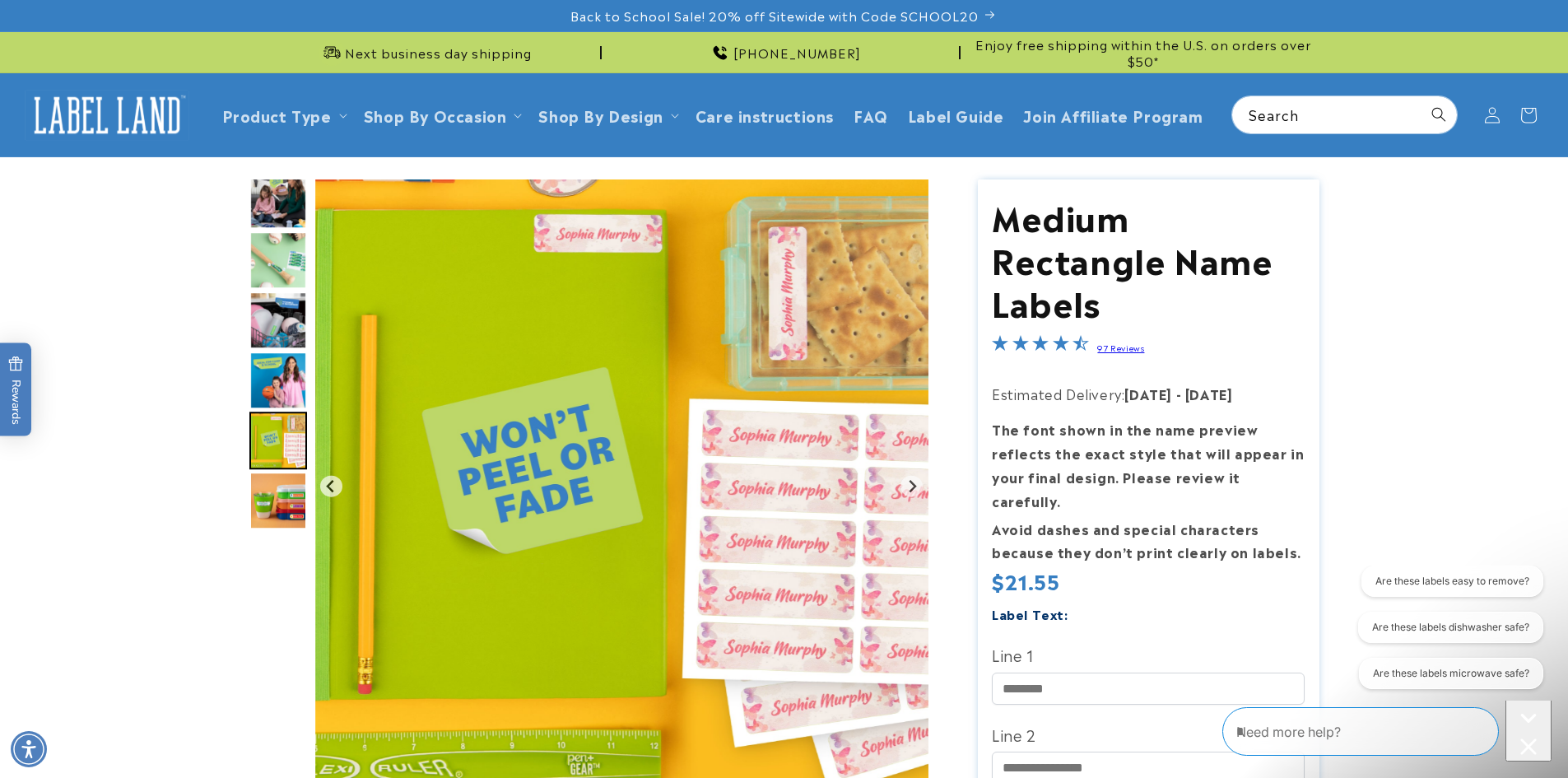
click at [283, 194] on img "Go to slide 3" at bounding box center [278, 200] width 57 height 57
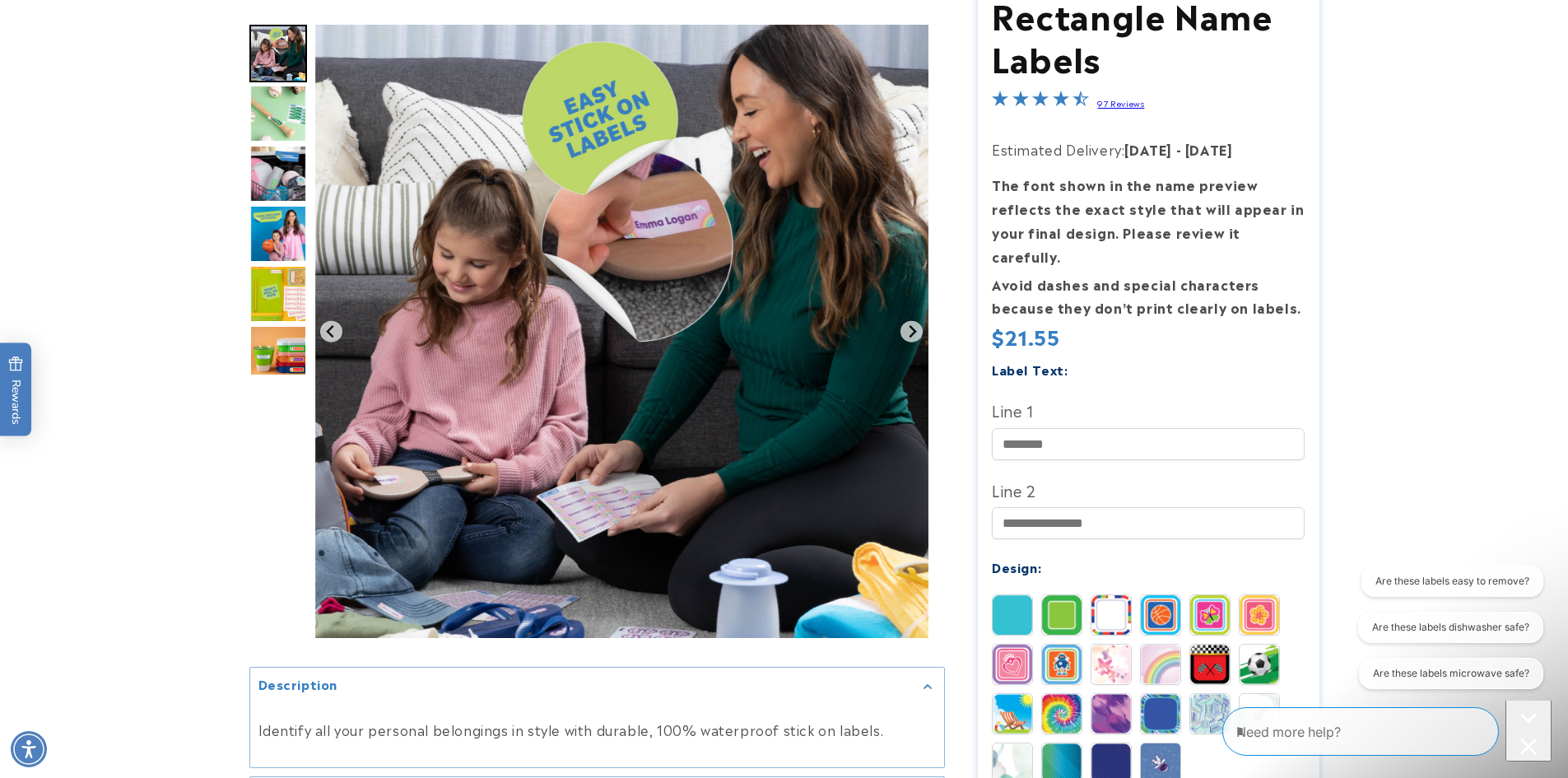
scroll to position [246, 0]
click at [288, 127] on img "Go to slide 4" at bounding box center [278, 114] width 57 height 57
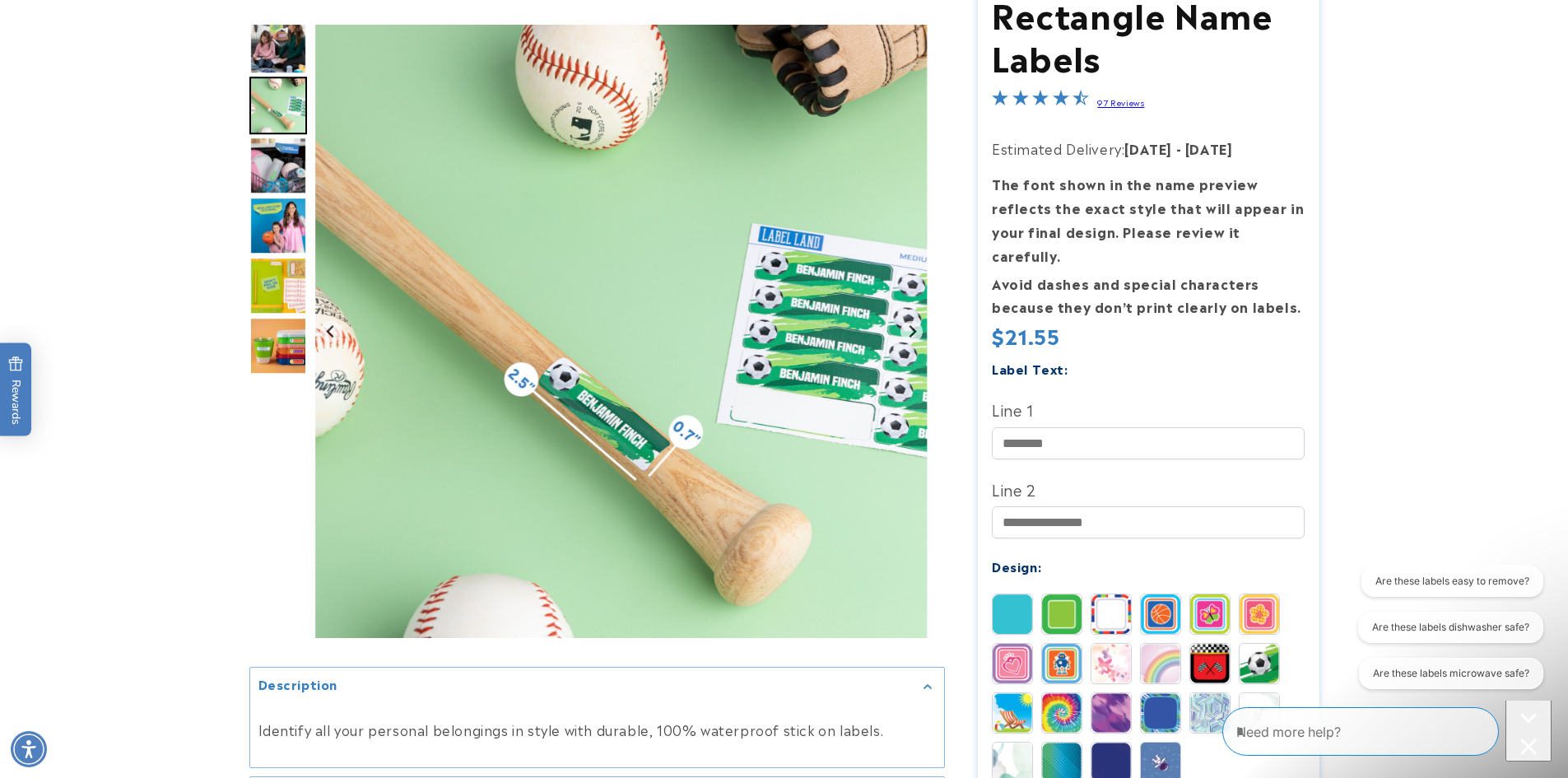
click at [275, 178] on img "Go to slide 5" at bounding box center [278, 165] width 57 height 57
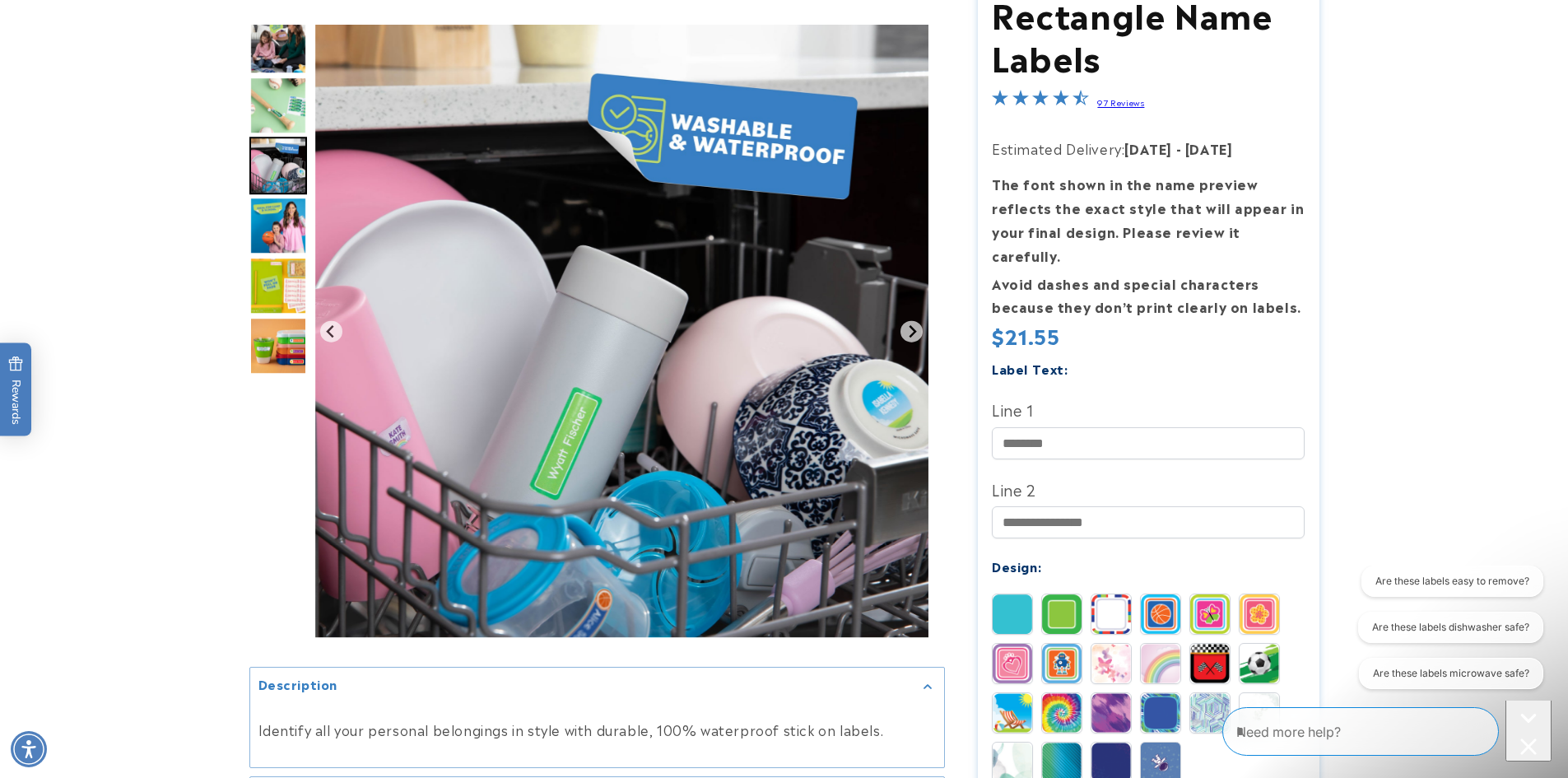
click at [250, 219] on img "Go to slide 6" at bounding box center [278, 225] width 57 height 57
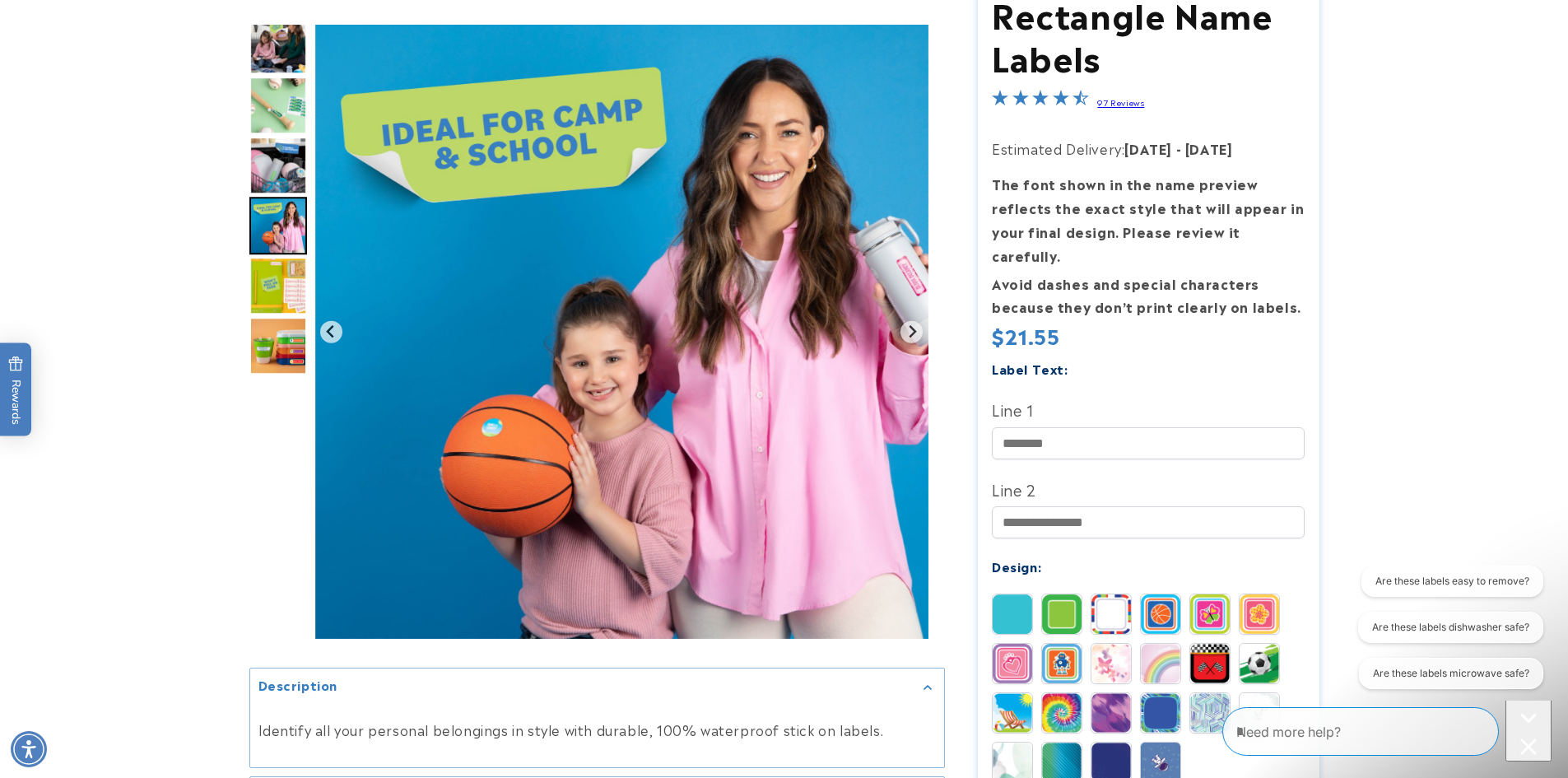
click at [274, 286] on img "Go to slide 7" at bounding box center [278, 285] width 57 height 57
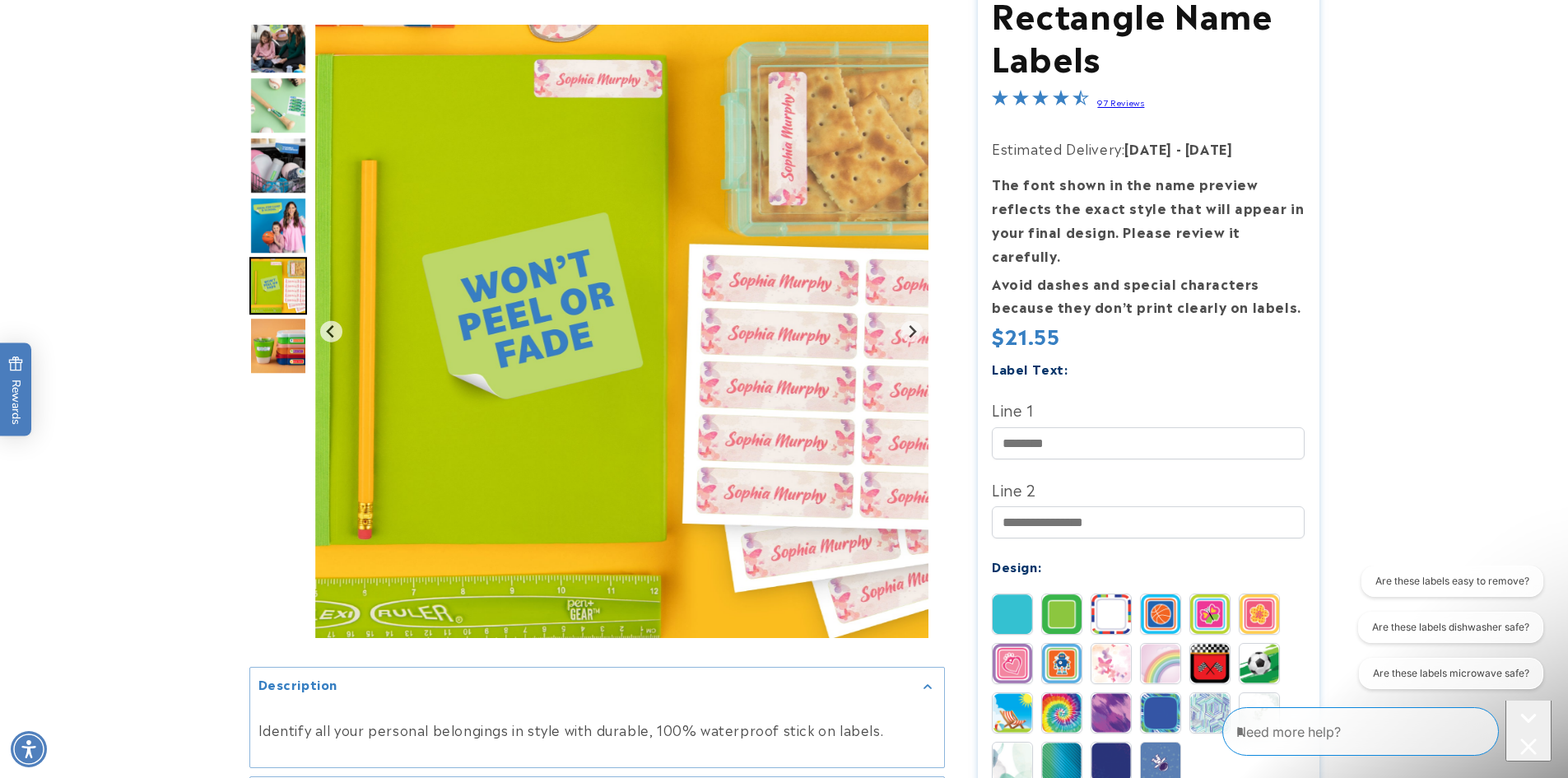
click at [273, 365] on img "Go to slide 8" at bounding box center [278, 346] width 57 height 57
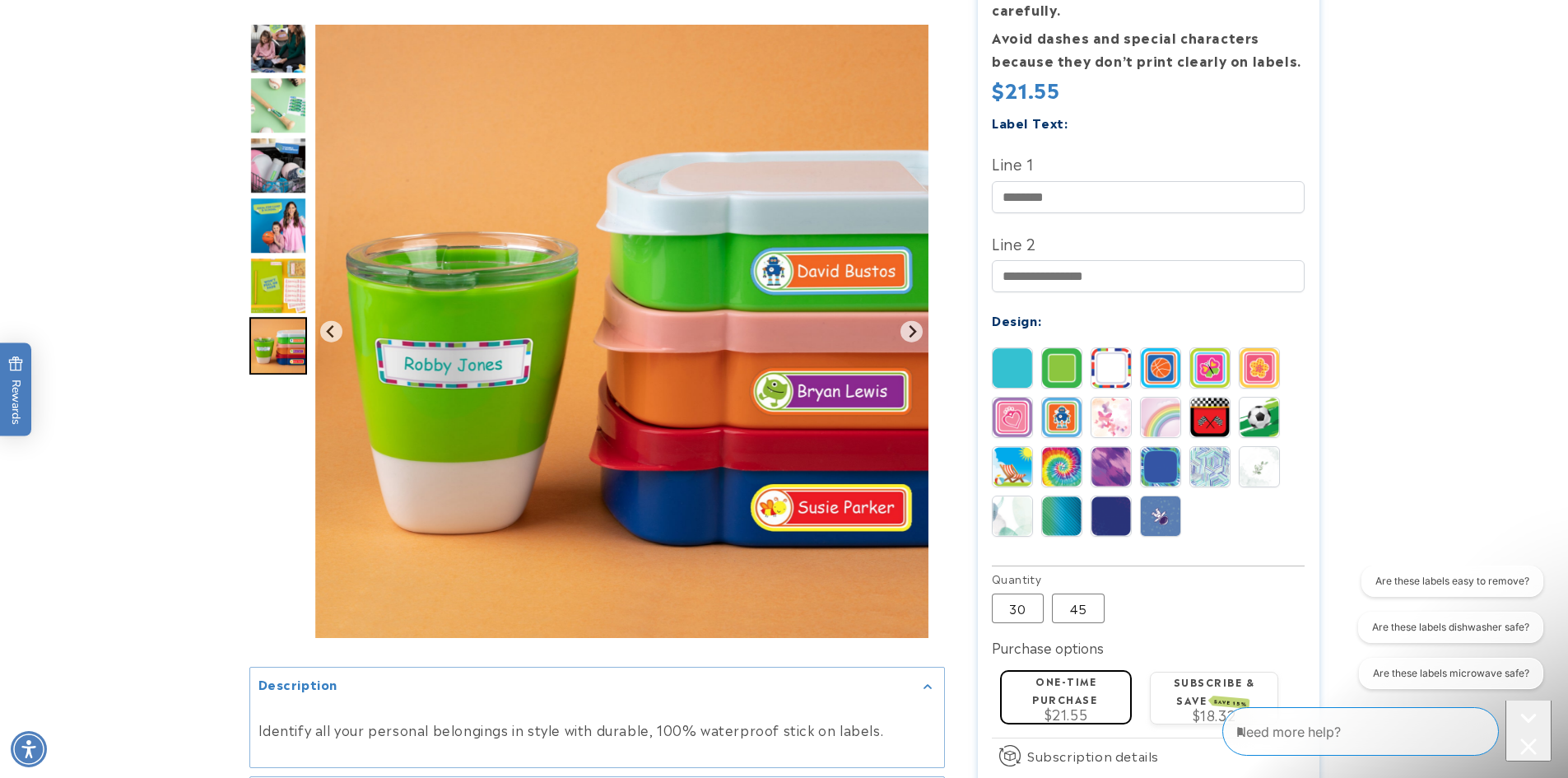
scroll to position [492, 0]
click at [1017, 397] on img at bounding box center [1012, 416] width 40 height 40
click at [1082, 390] on div "Solid Border Stripes Basketball" at bounding box center [1152, 446] width 321 height 197
click at [1066, 397] on img at bounding box center [1061, 416] width 40 height 40
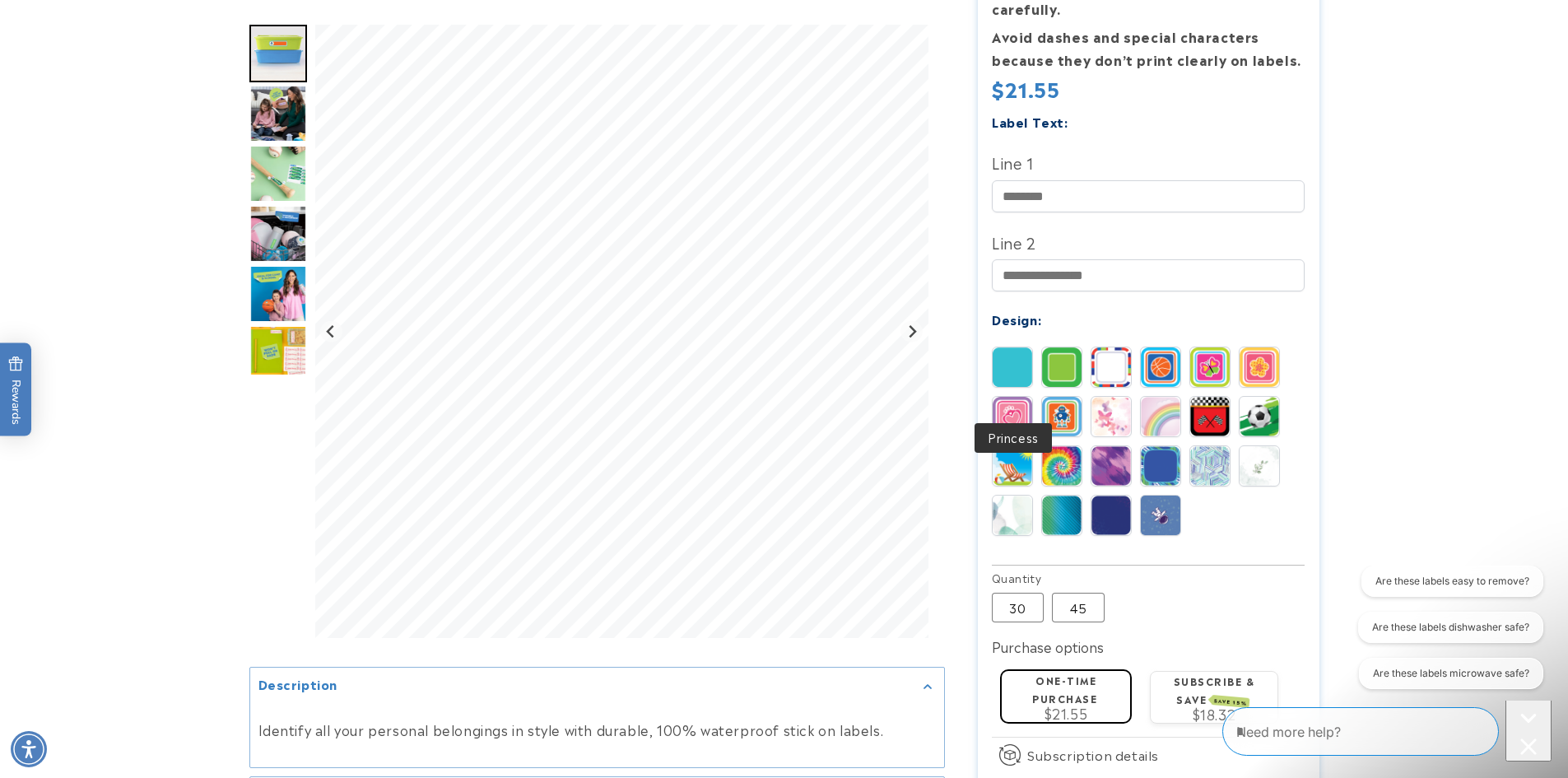
click at [1010, 397] on img at bounding box center [1012, 416] width 40 height 40
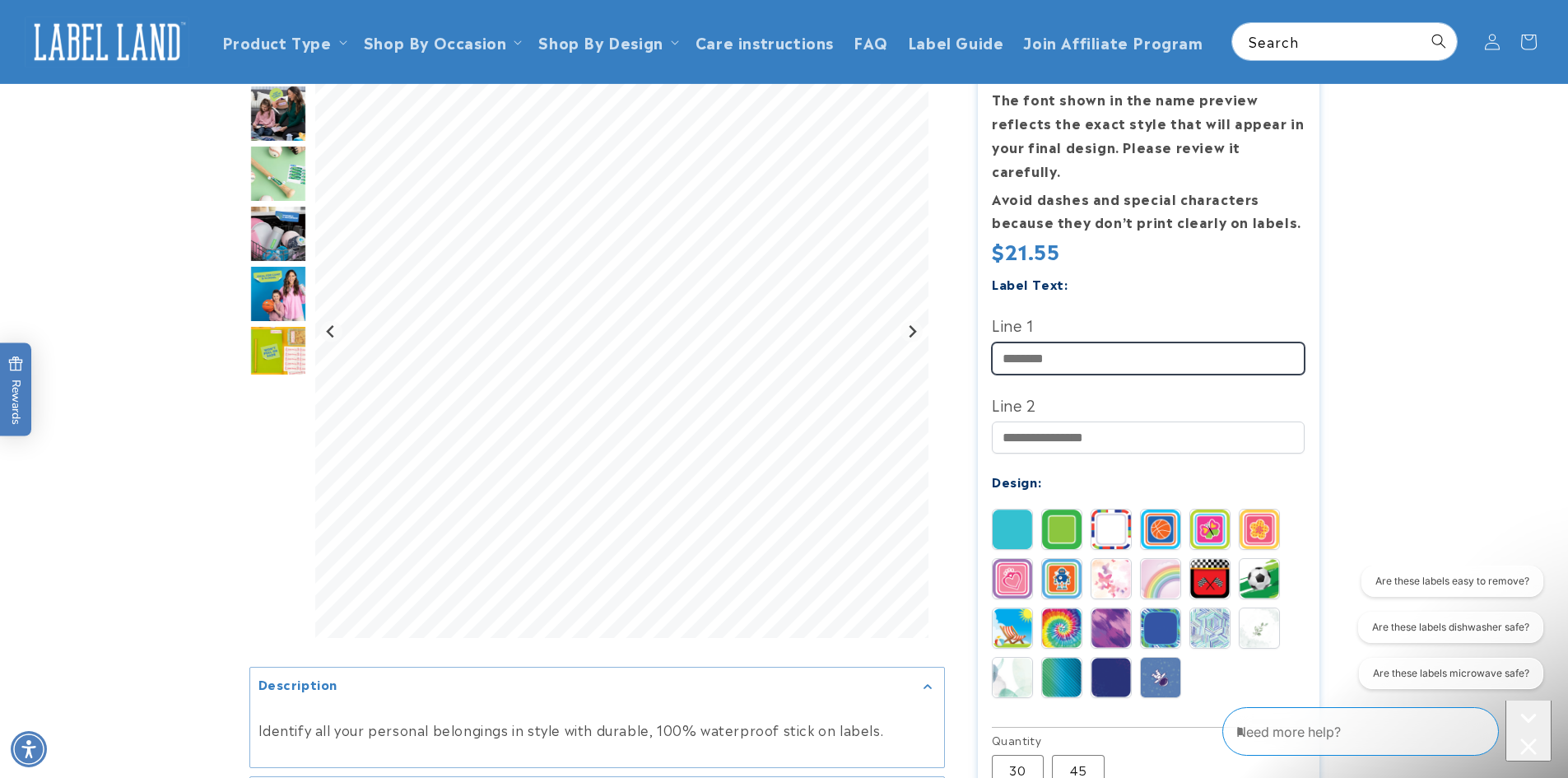
click at [1072, 343] on input "Line 1" at bounding box center [1148, 359] width 313 height 32
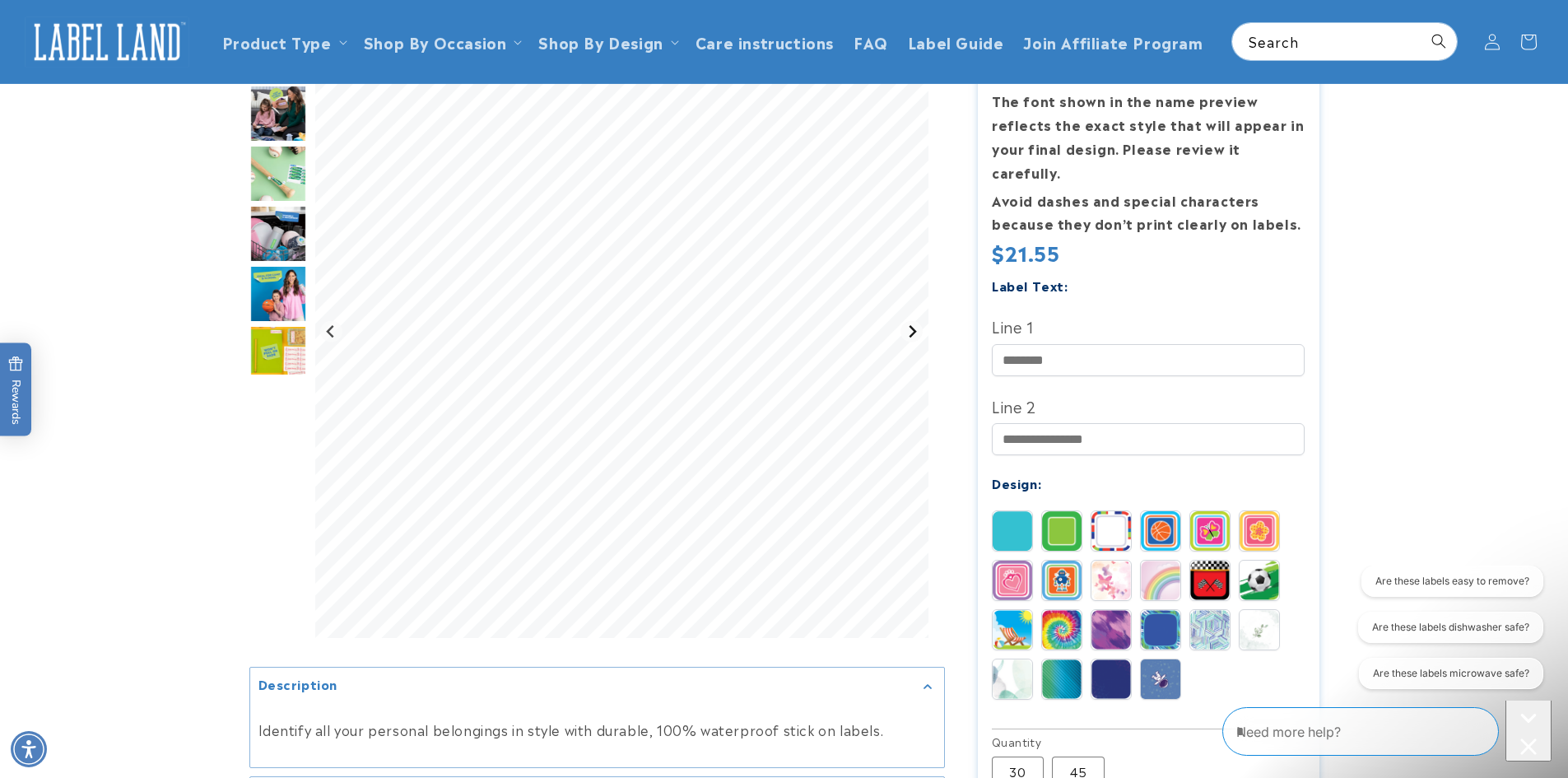
click at [912, 329] on icon "Next slide" at bounding box center [912, 331] width 8 height 13
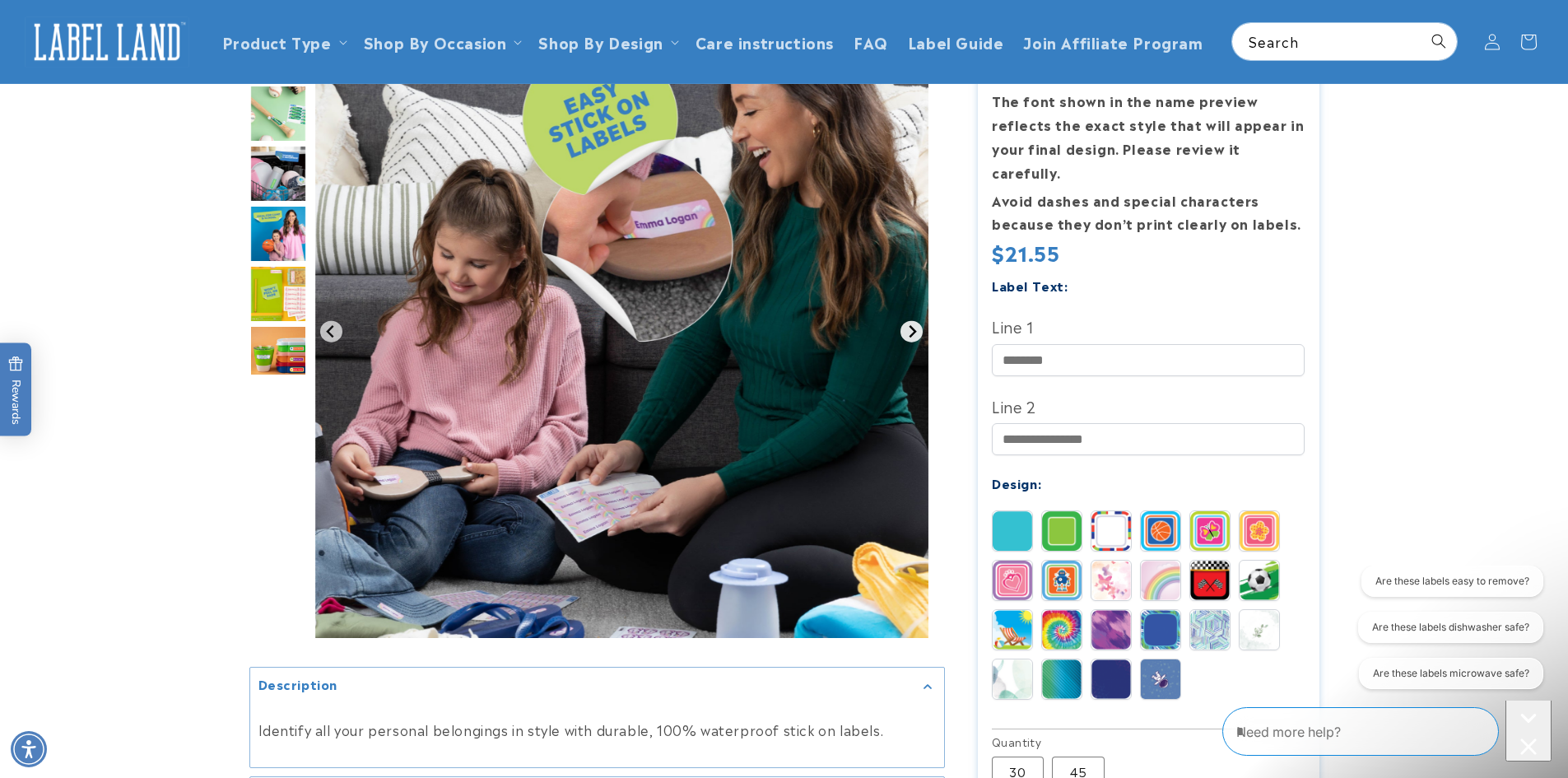
click at [912, 329] on icon "Next slide" at bounding box center [912, 331] width 8 height 13
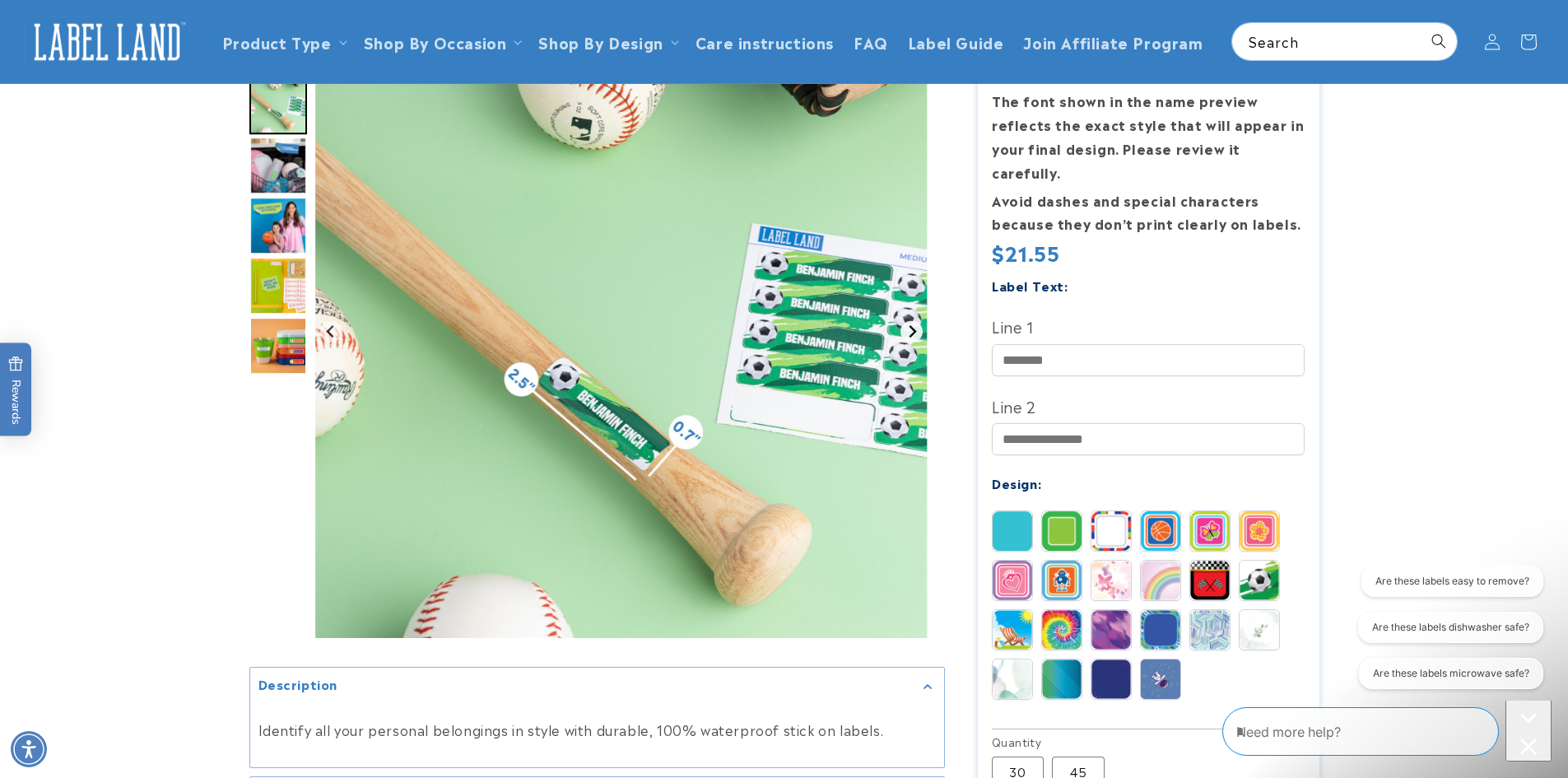
click at [912, 329] on icon "Next slide" at bounding box center [912, 331] width 8 height 13
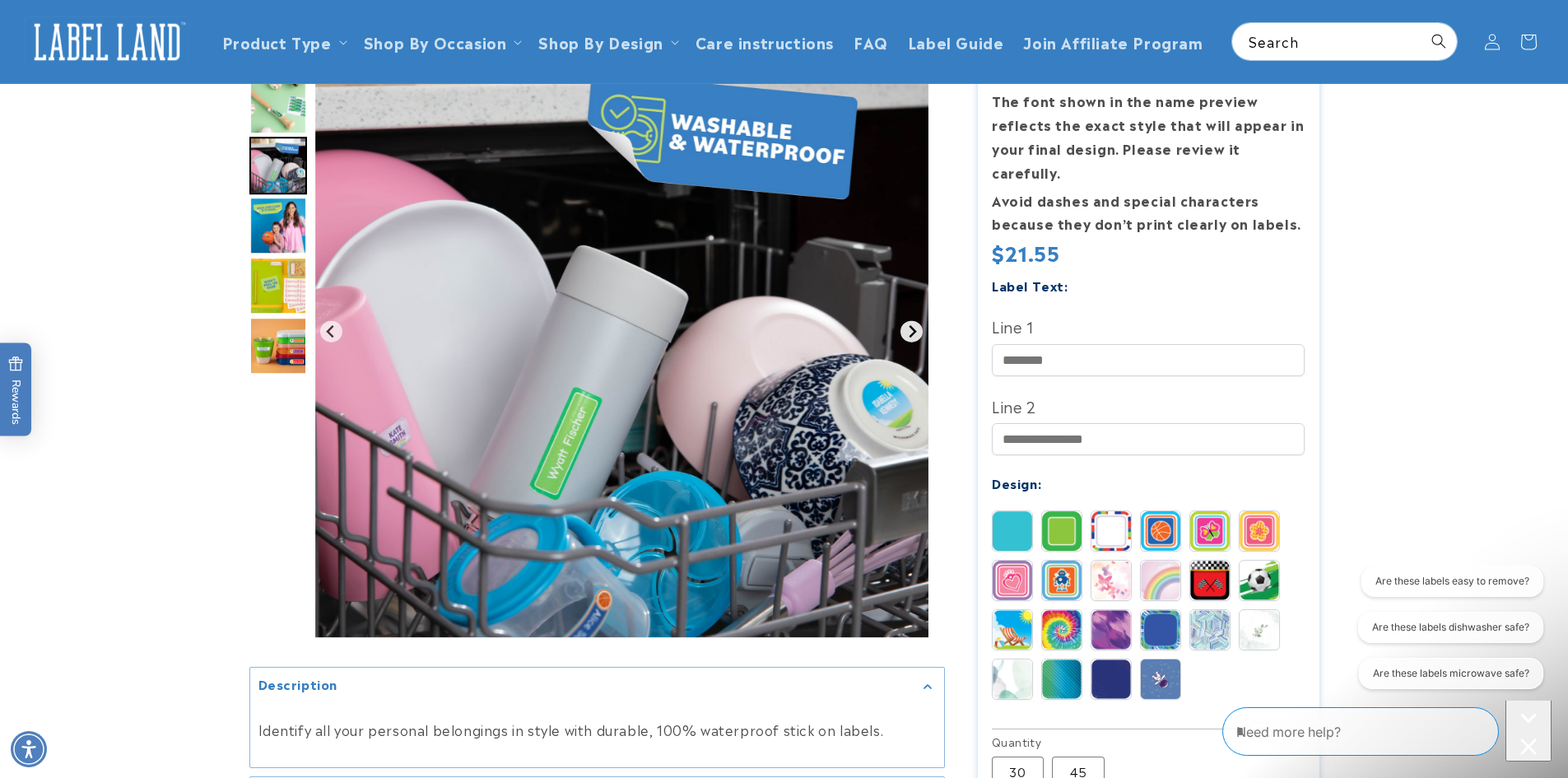
click at [912, 329] on icon "Next slide" at bounding box center [912, 331] width 8 height 13
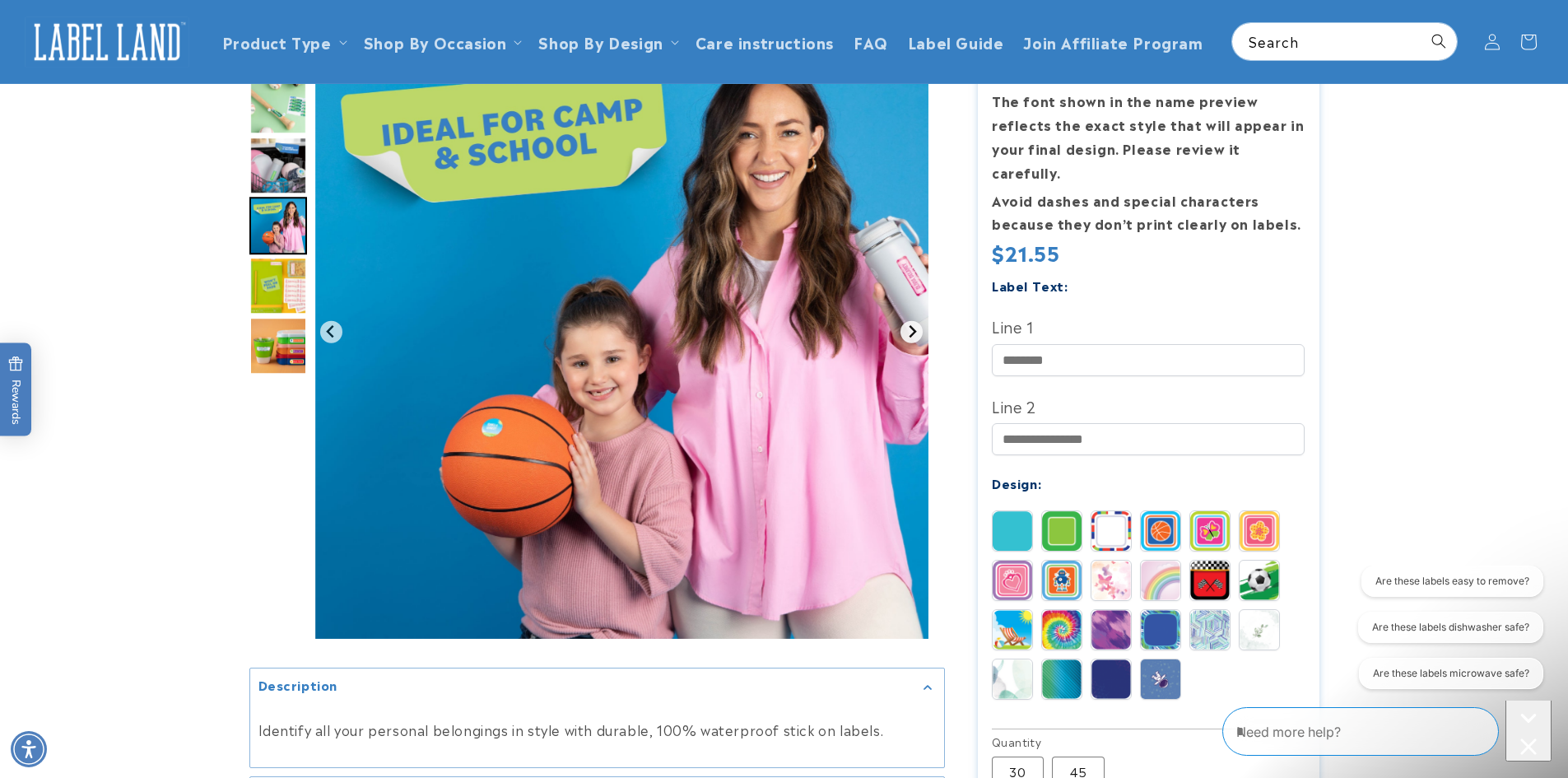
click at [912, 329] on icon "Next slide" at bounding box center [912, 331] width 8 height 13
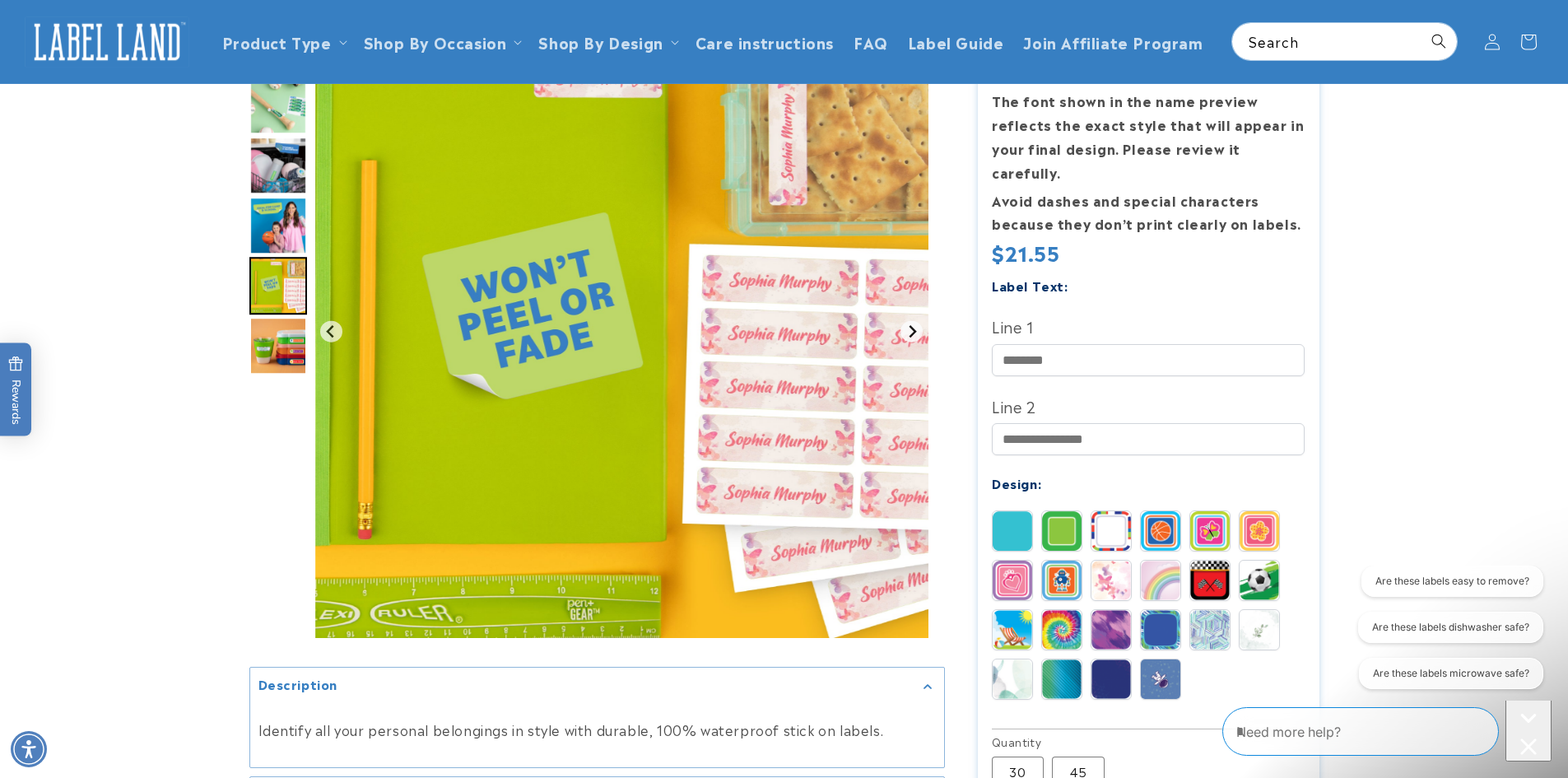
click at [912, 329] on icon "Next slide" at bounding box center [912, 331] width 8 height 13
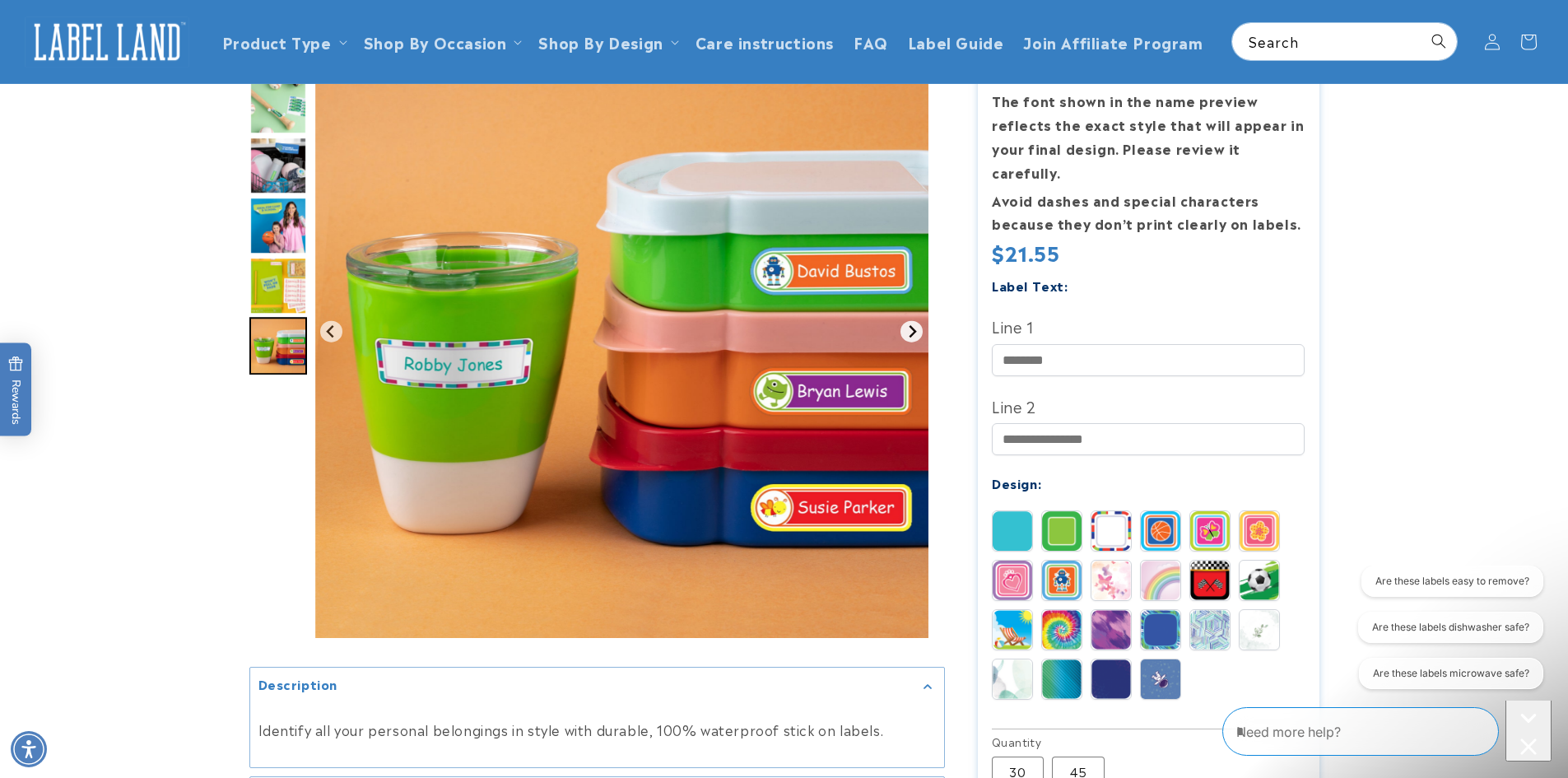
click at [912, 329] on icon "Go to first slide" at bounding box center [912, 331] width 8 height 13
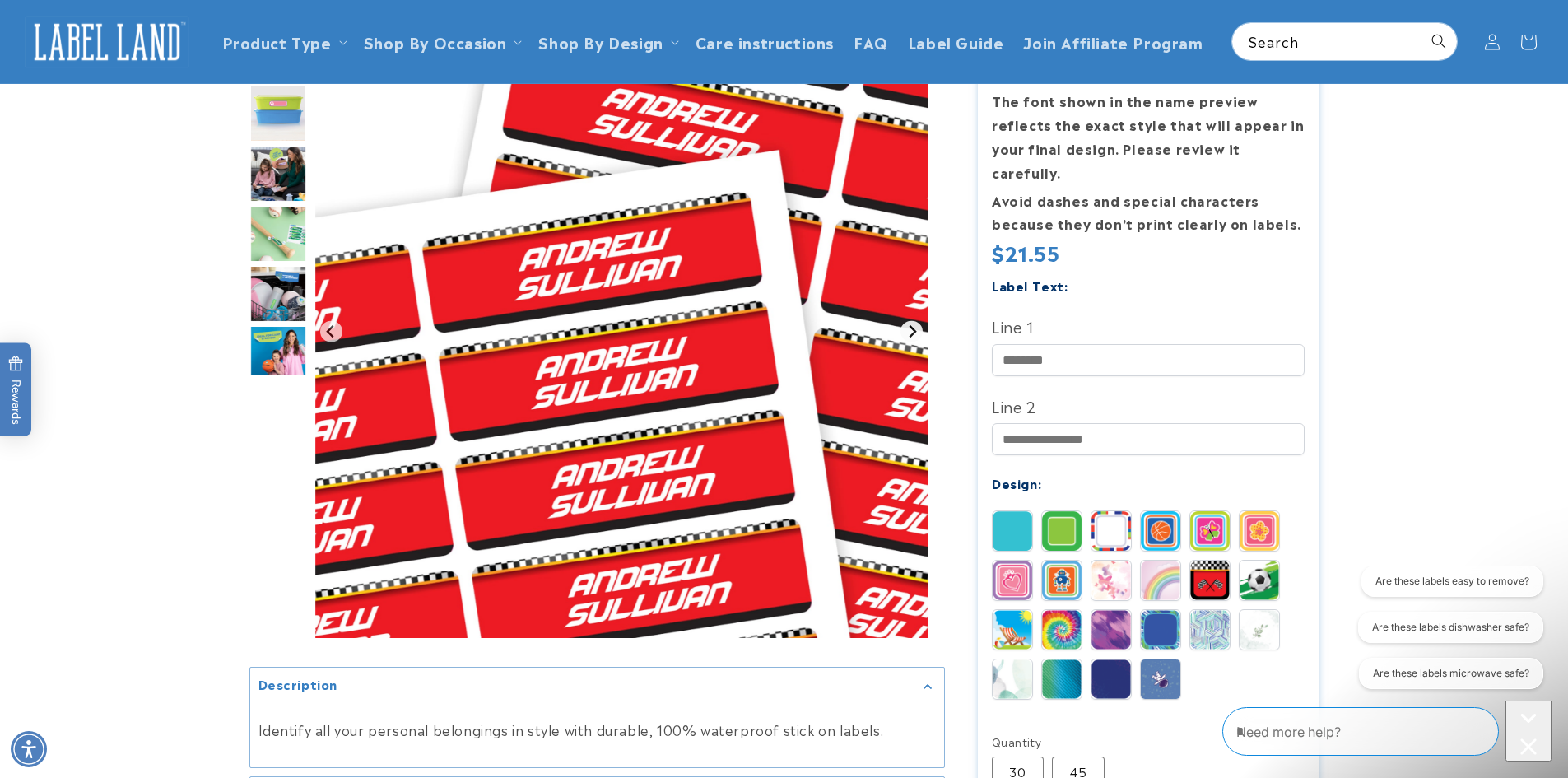
click at [912, 329] on icon "Next slide" at bounding box center [912, 331] width 8 height 13
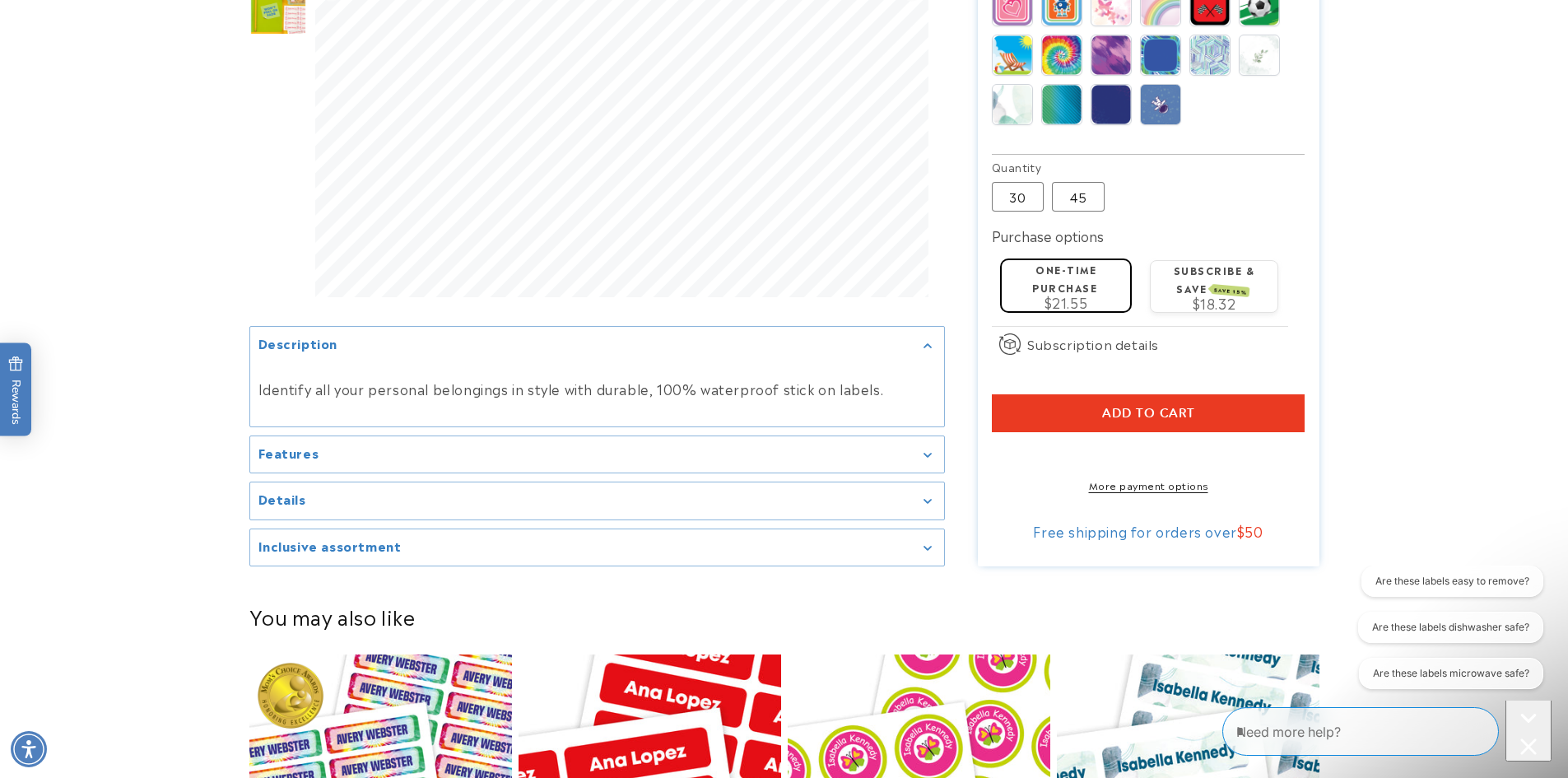
scroll to position [904, 0]
click at [1522, 738] on icon "Close conversation starters" at bounding box center [1528, 747] width 17 height 17
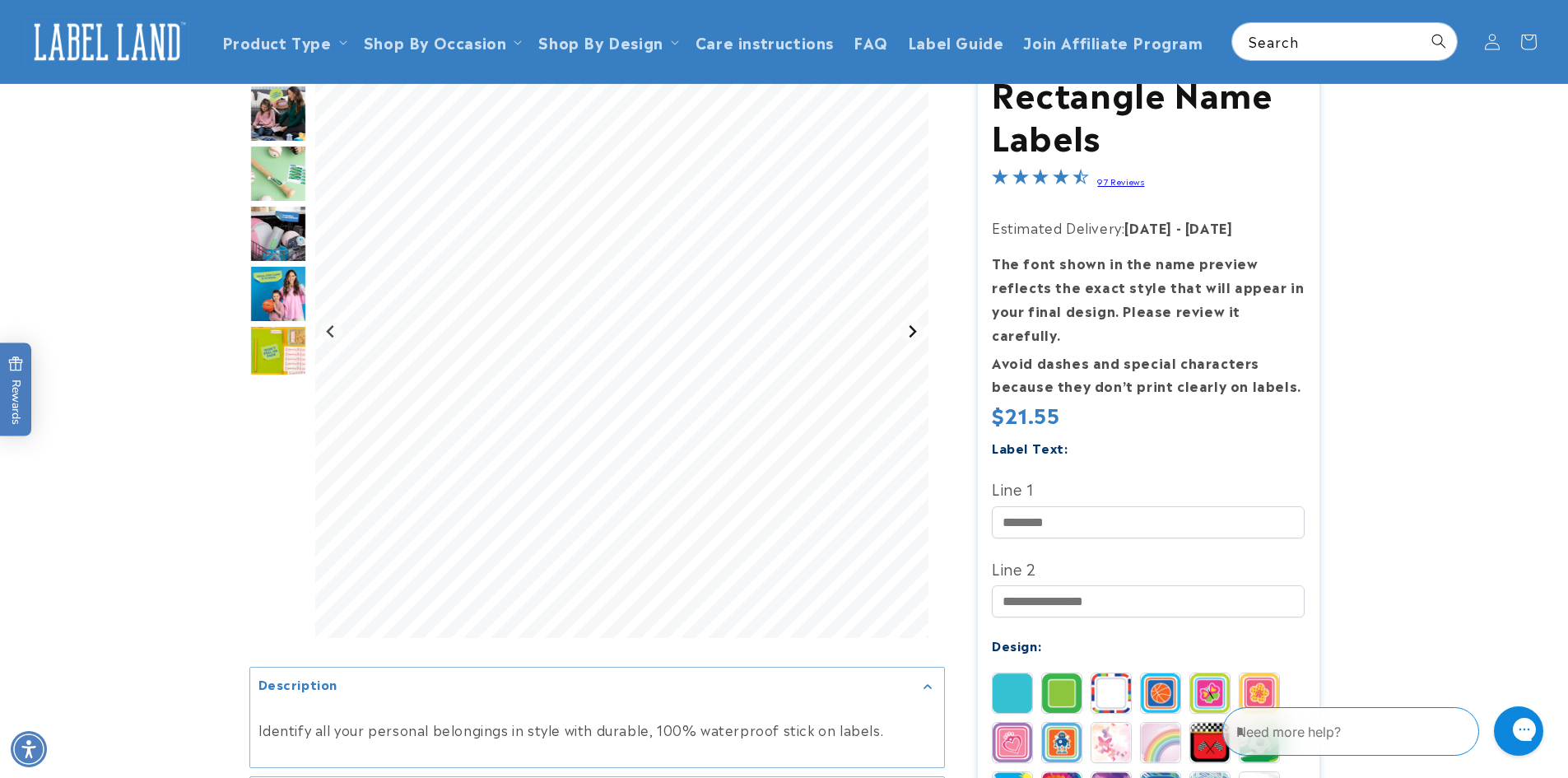
click at [915, 328] on icon "Next slide" at bounding box center [912, 332] width 13 height 14
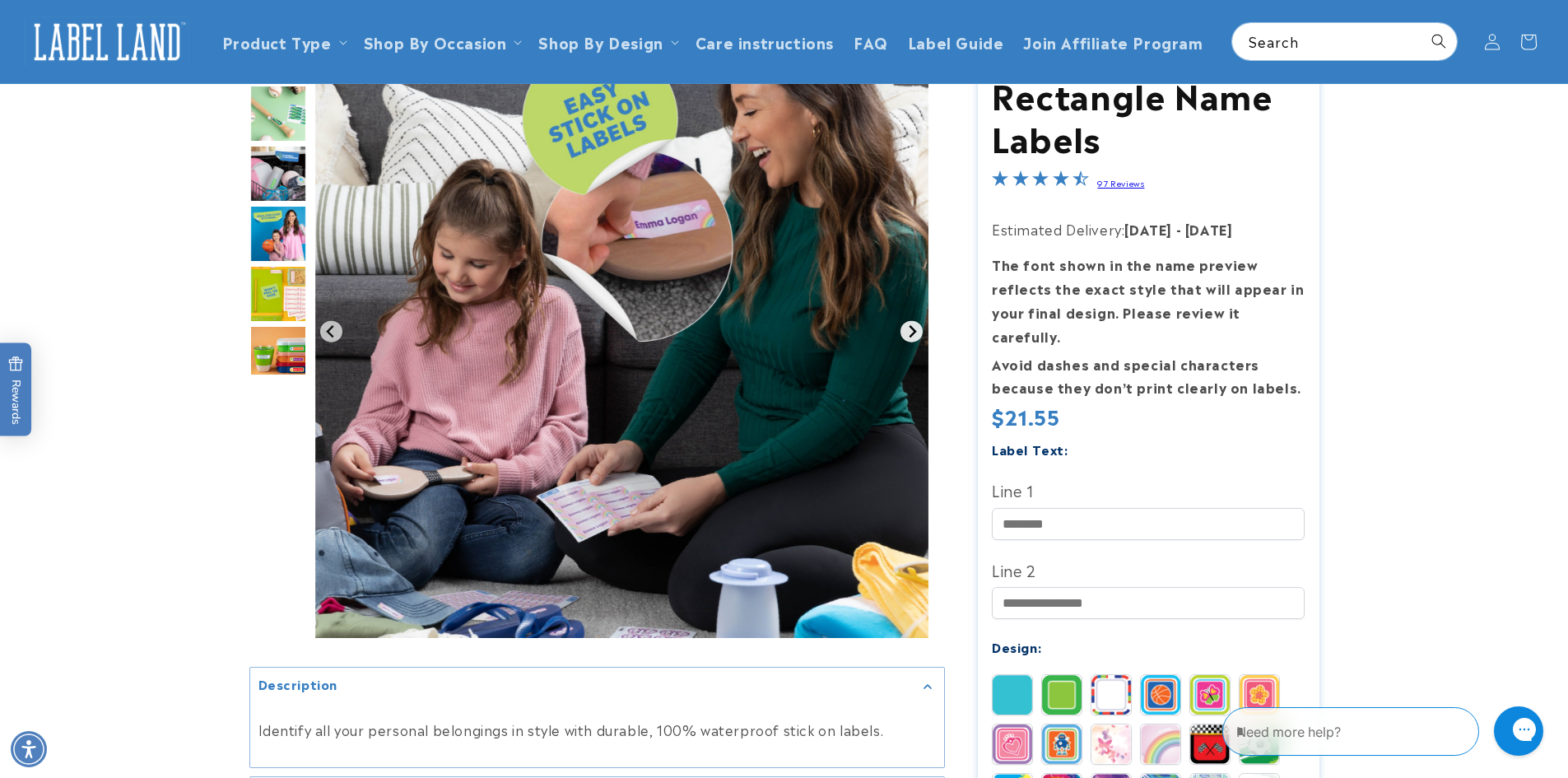
scroll to position [164, 0]
click at [915, 328] on icon "Next slide" at bounding box center [912, 332] width 13 height 14
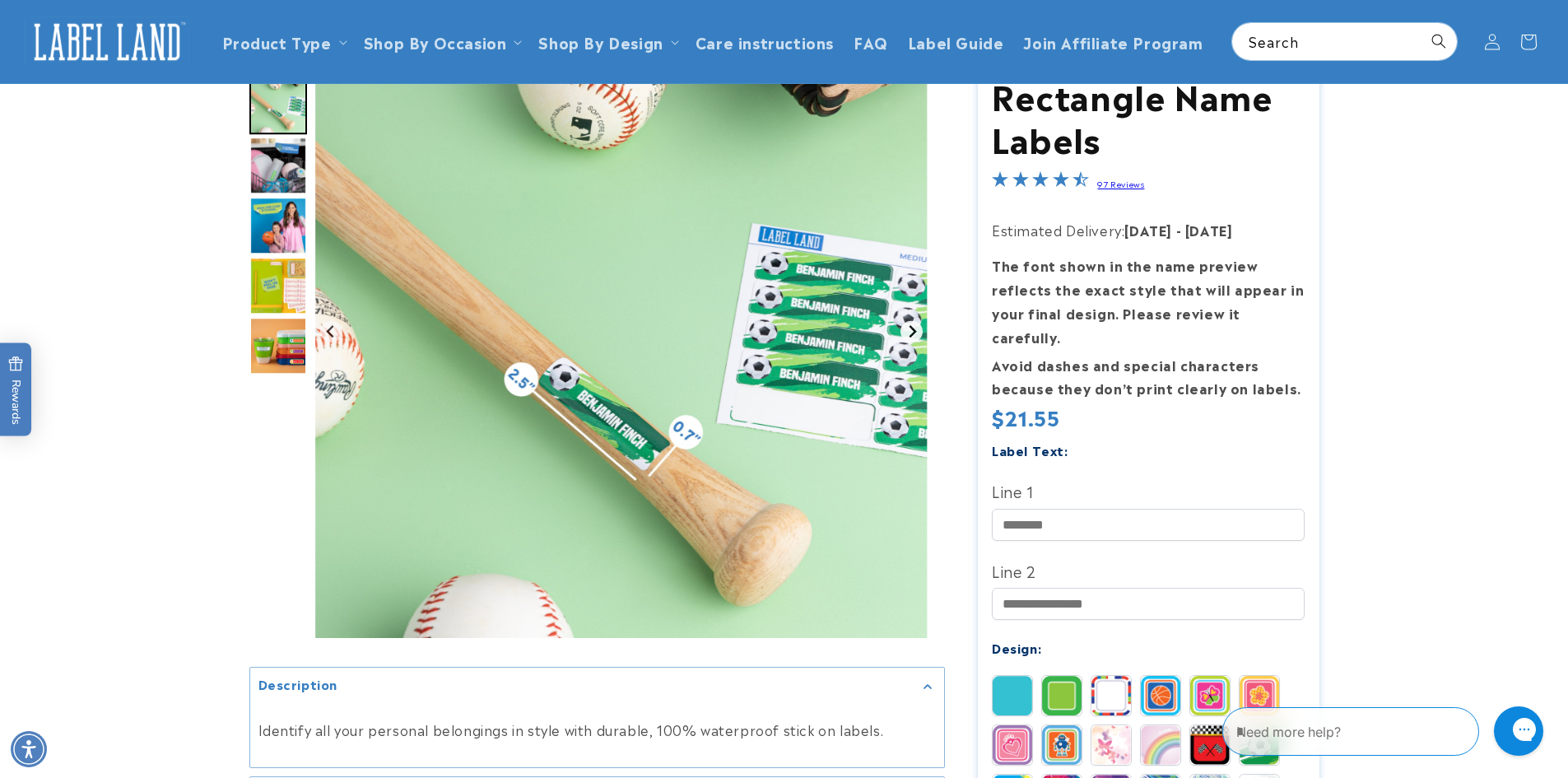
click at [915, 328] on icon "Next slide" at bounding box center [912, 332] width 13 height 14
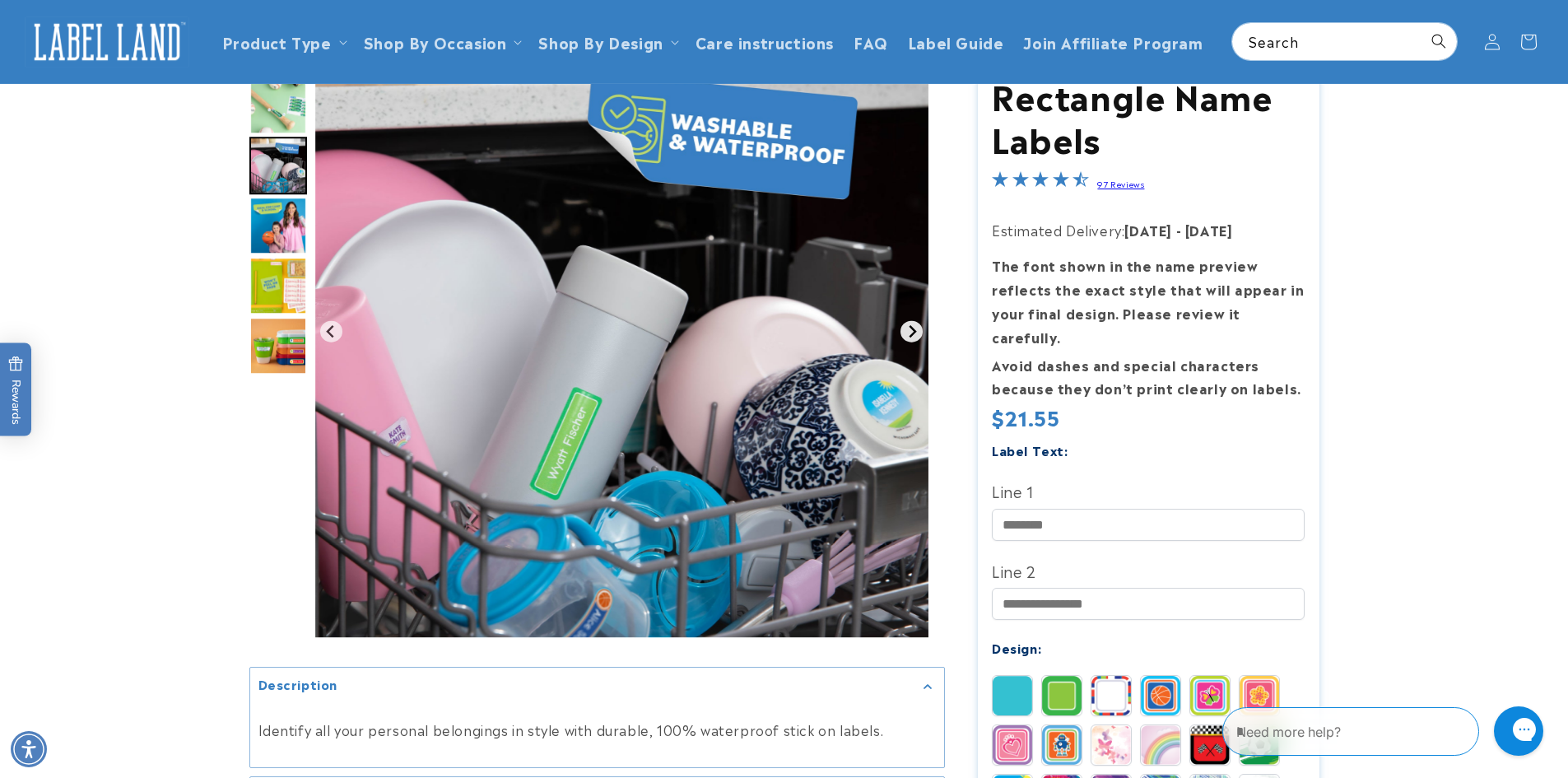
click at [915, 328] on icon "Next slide" at bounding box center [912, 332] width 13 height 14
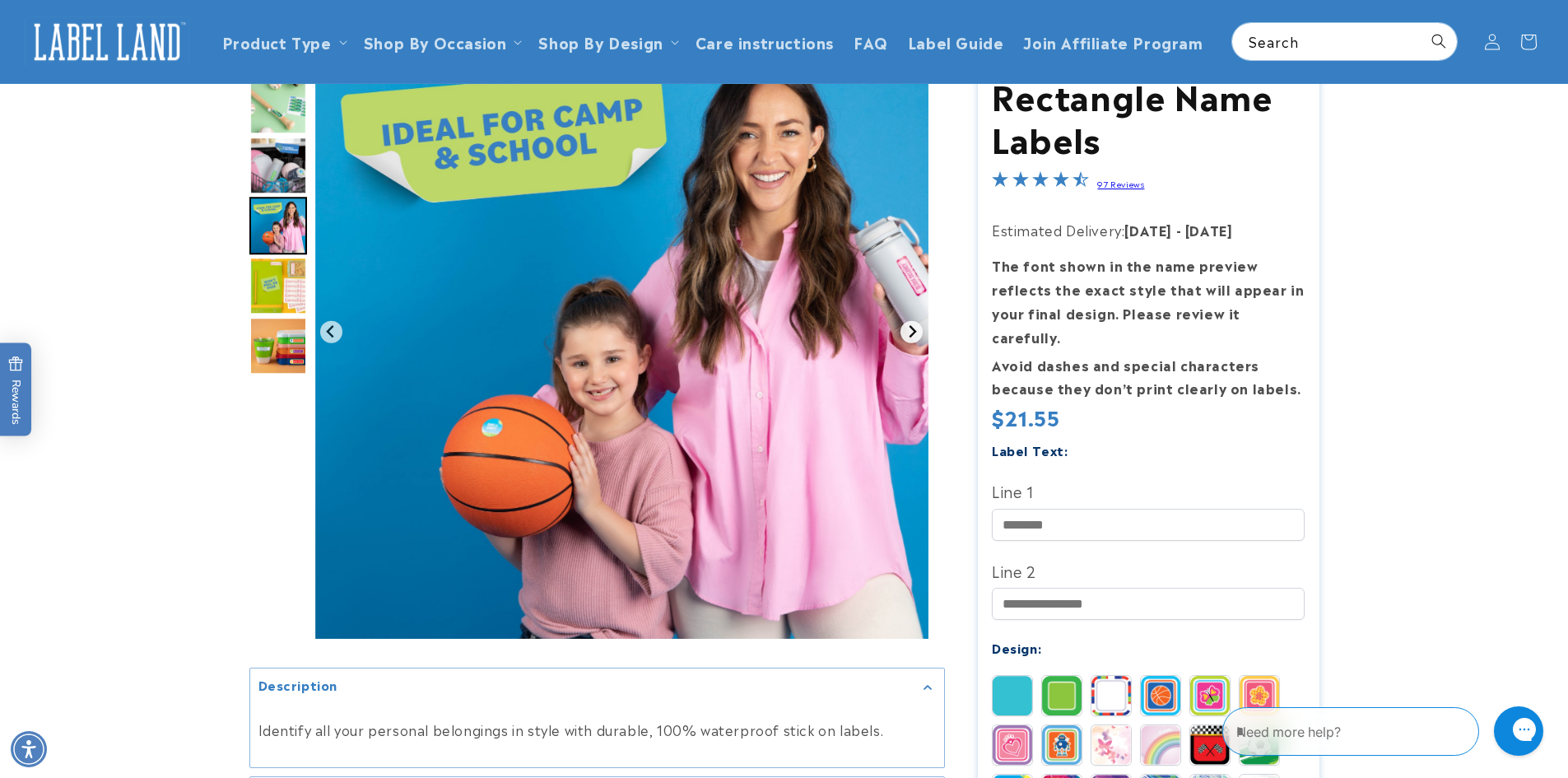
click at [915, 328] on icon "Next slide" at bounding box center [912, 332] width 13 height 14
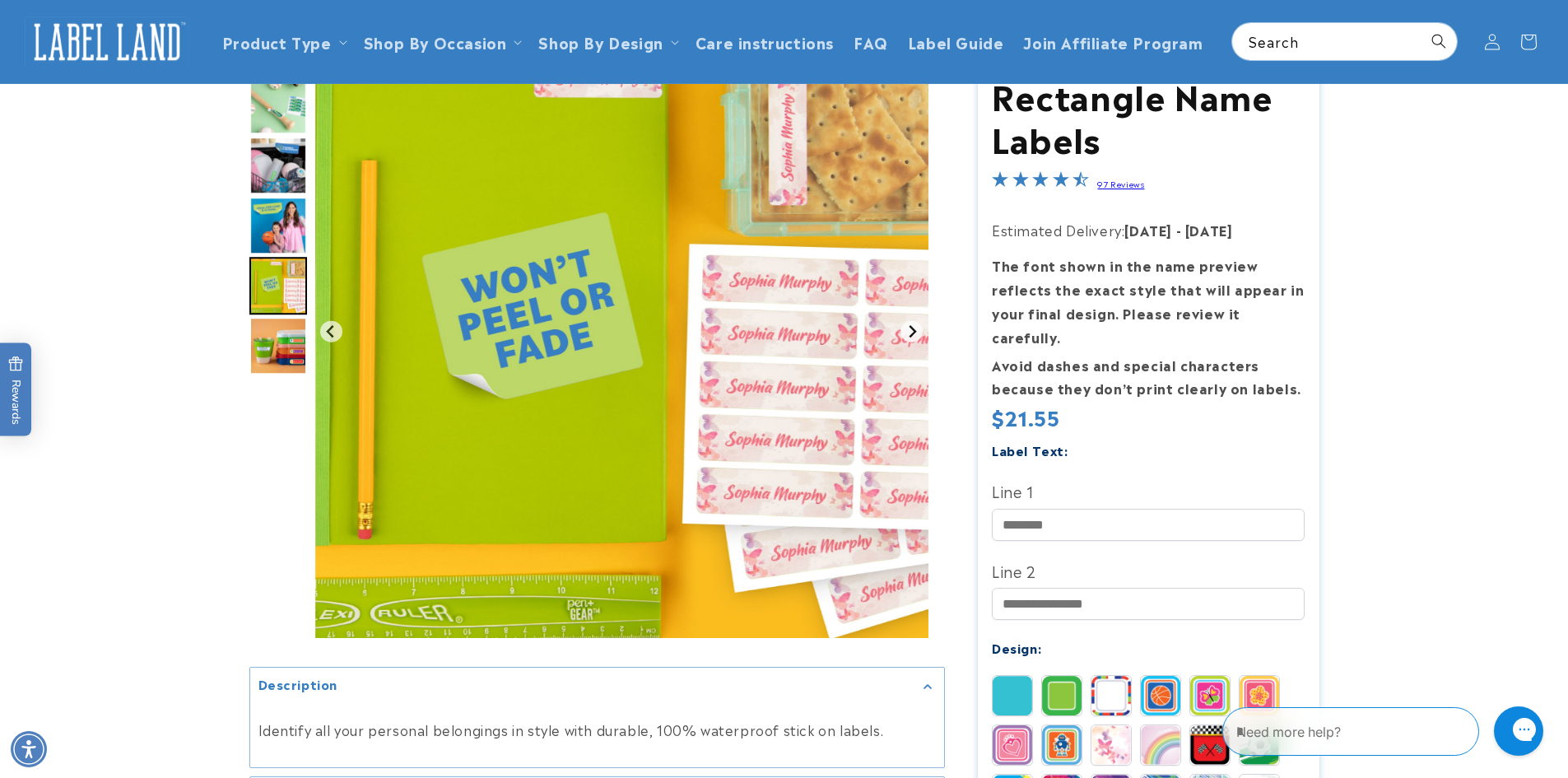
click at [915, 328] on icon "Next slide" at bounding box center [912, 332] width 13 height 14
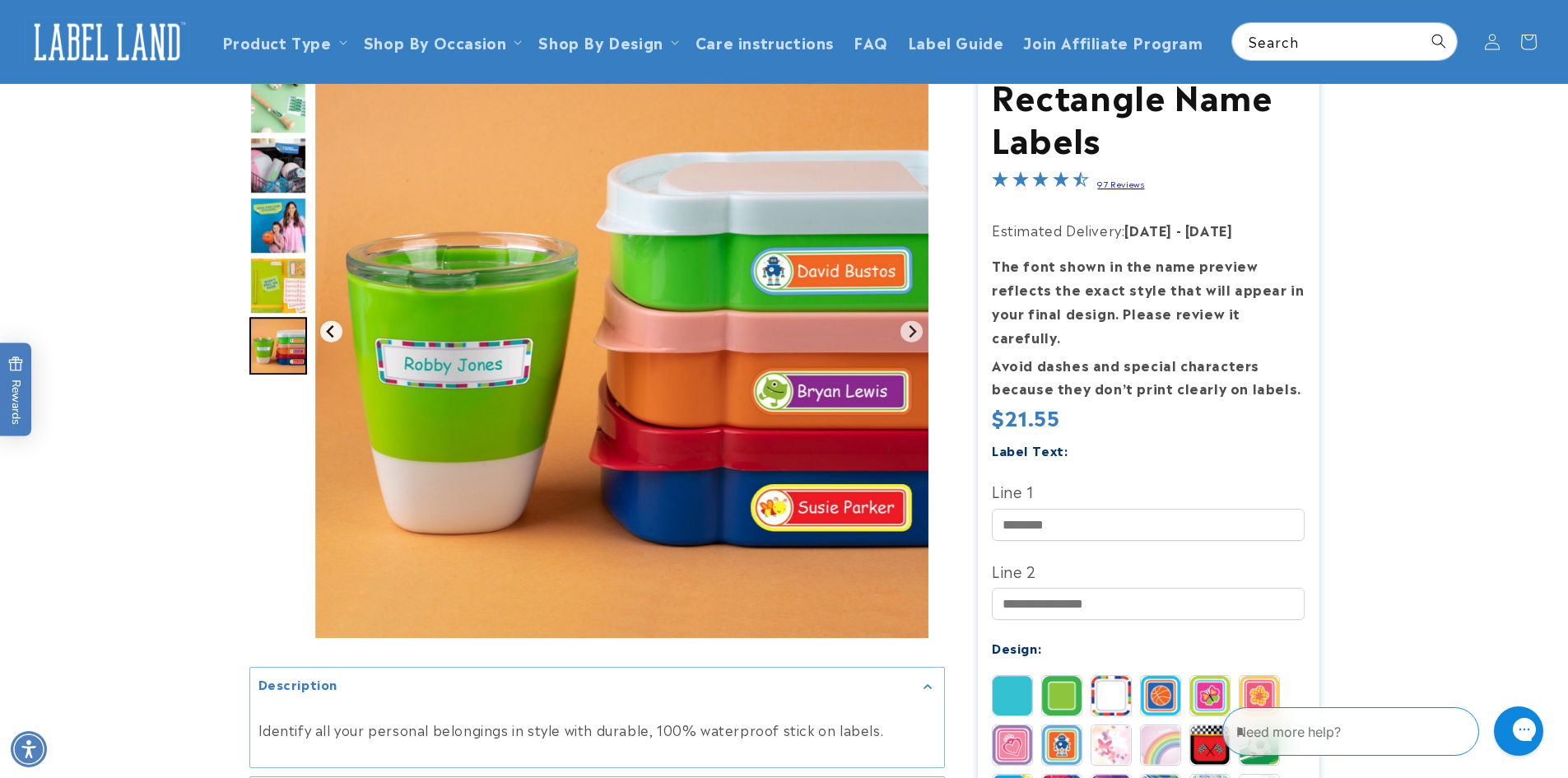
click at [335, 338] on icon "Previous slide" at bounding box center [331, 332] width 13 height 14
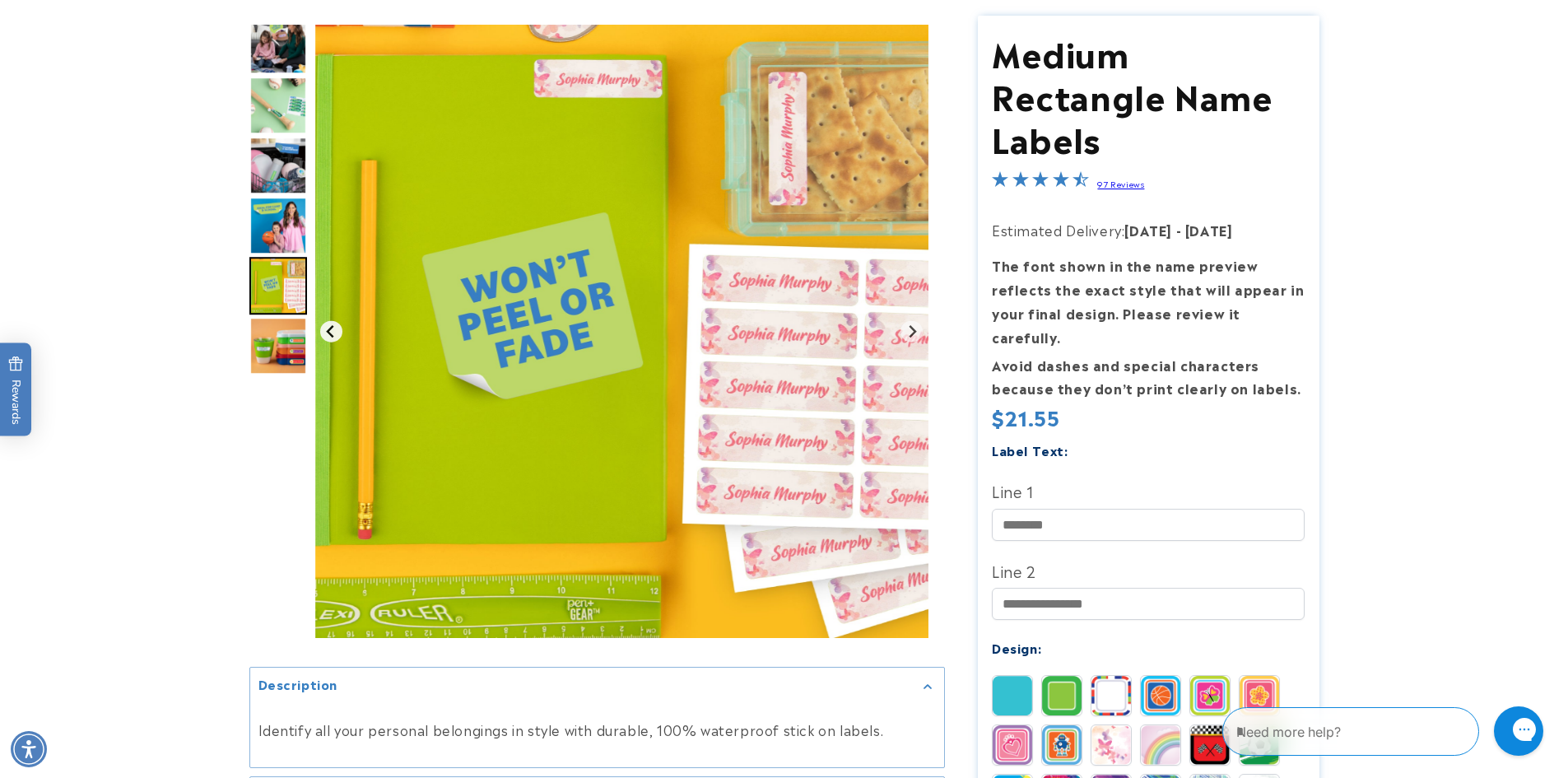
click at [339, 325] on button "Previous slide" at bounding box center [331, 332] width 22 height 22
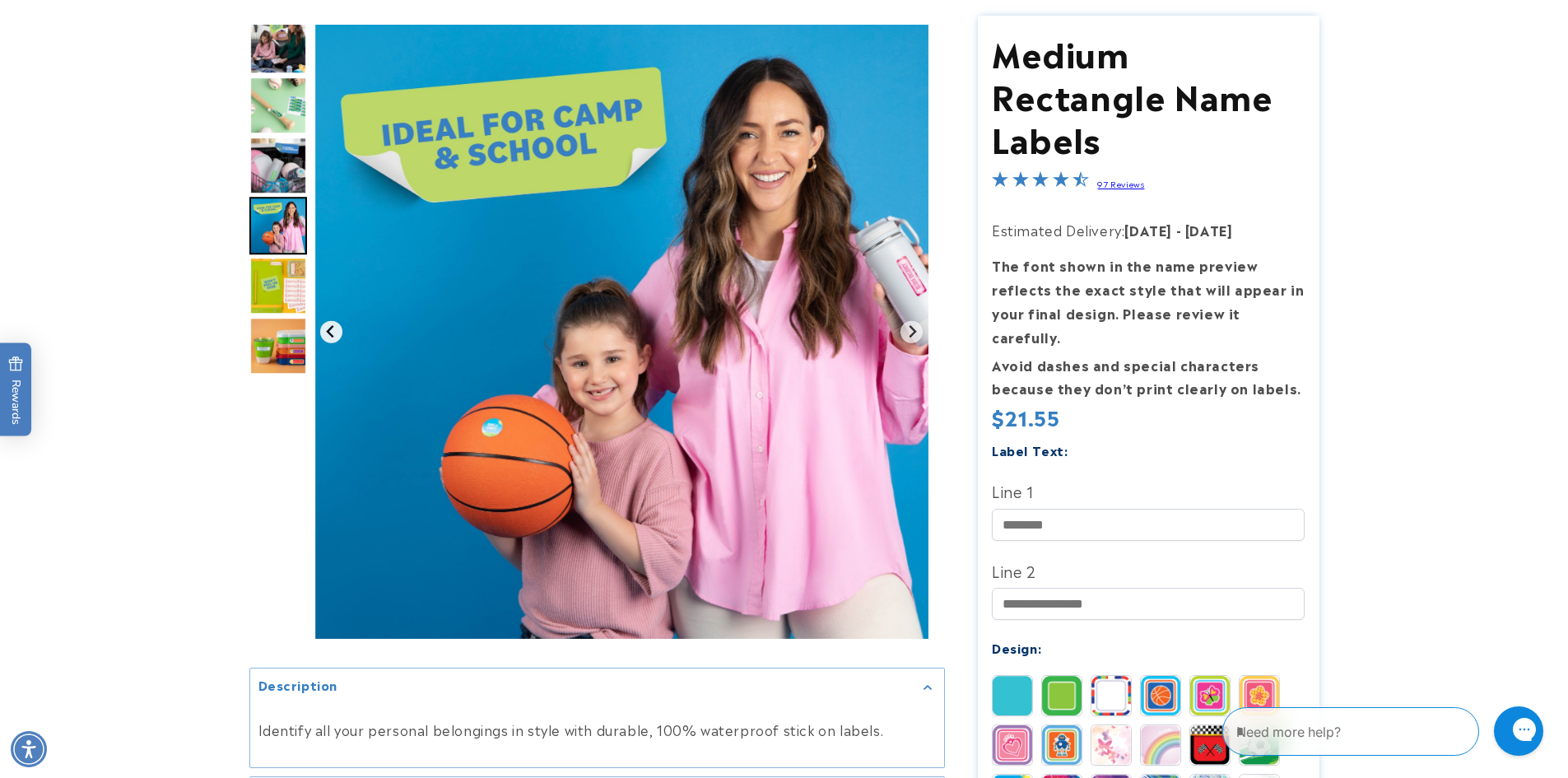
click at [339, 325] on button "Previous slide" at bounding box center [331, 332] width 22 height 22
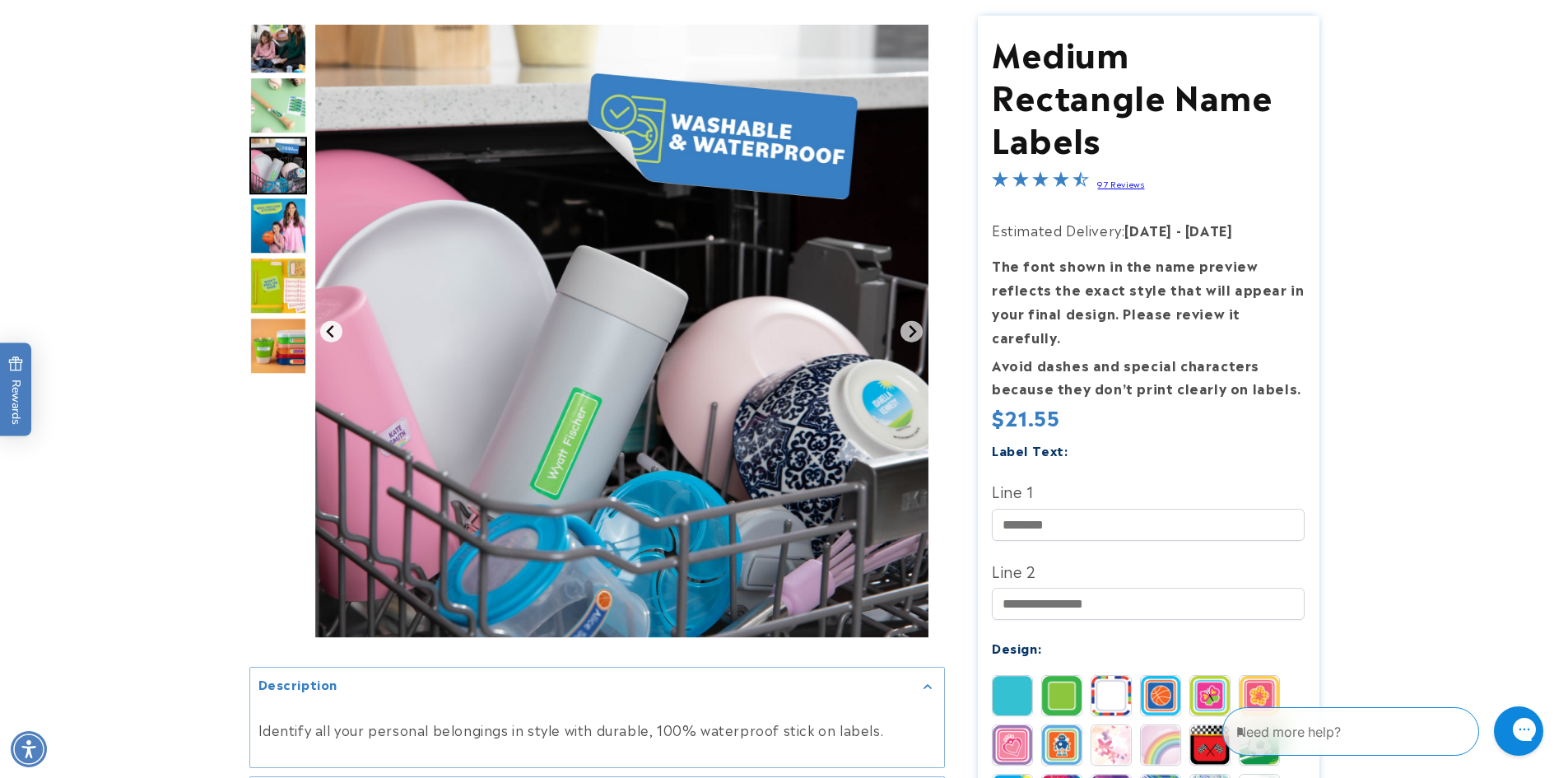
click at [339, 325] on button "Previous slide" at bounding box center [331, 332] width 22 height 22
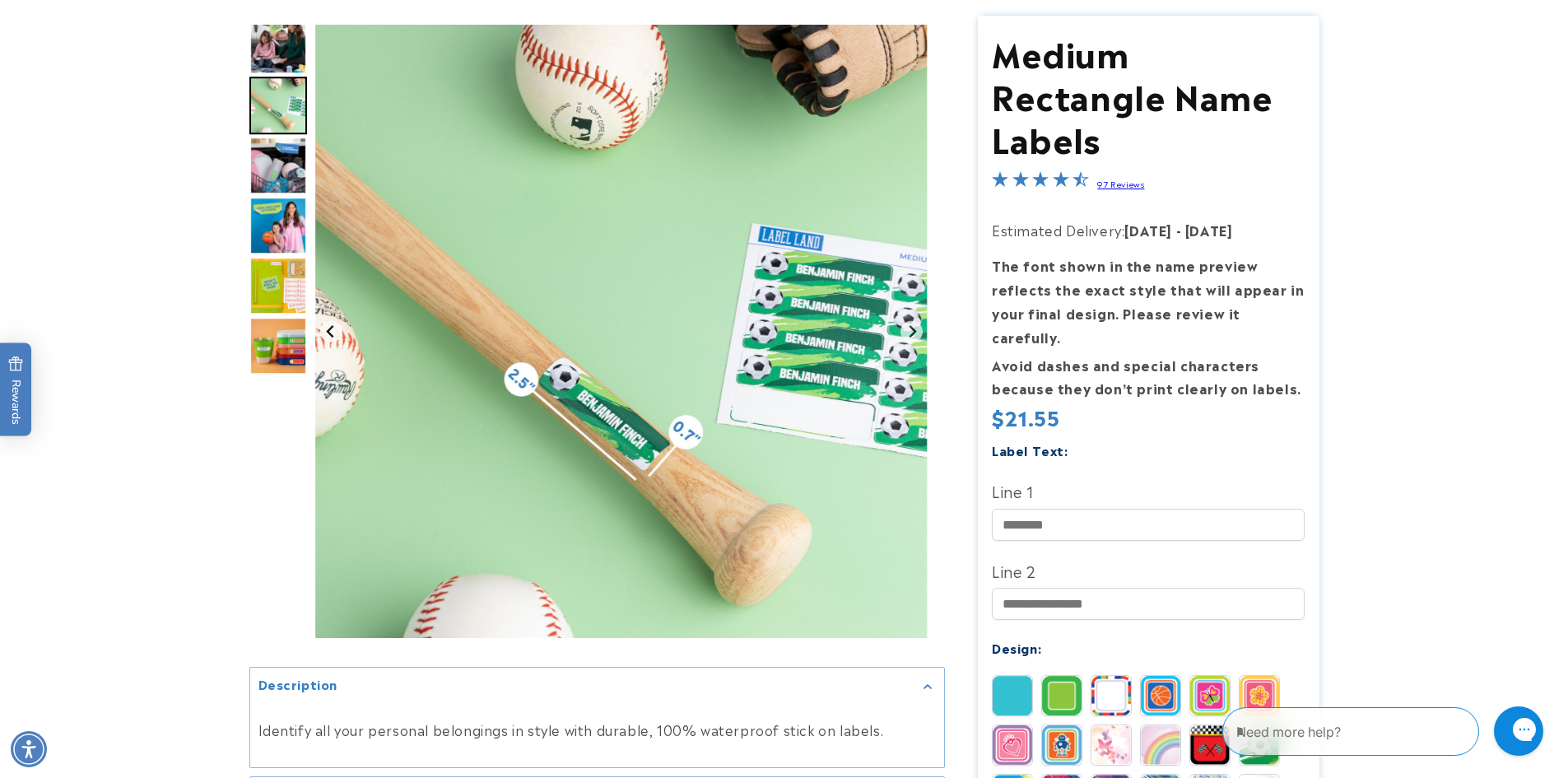
click at [339, 325] on button "Previous slide" at bounding box center [331, 332] width 22 height 22
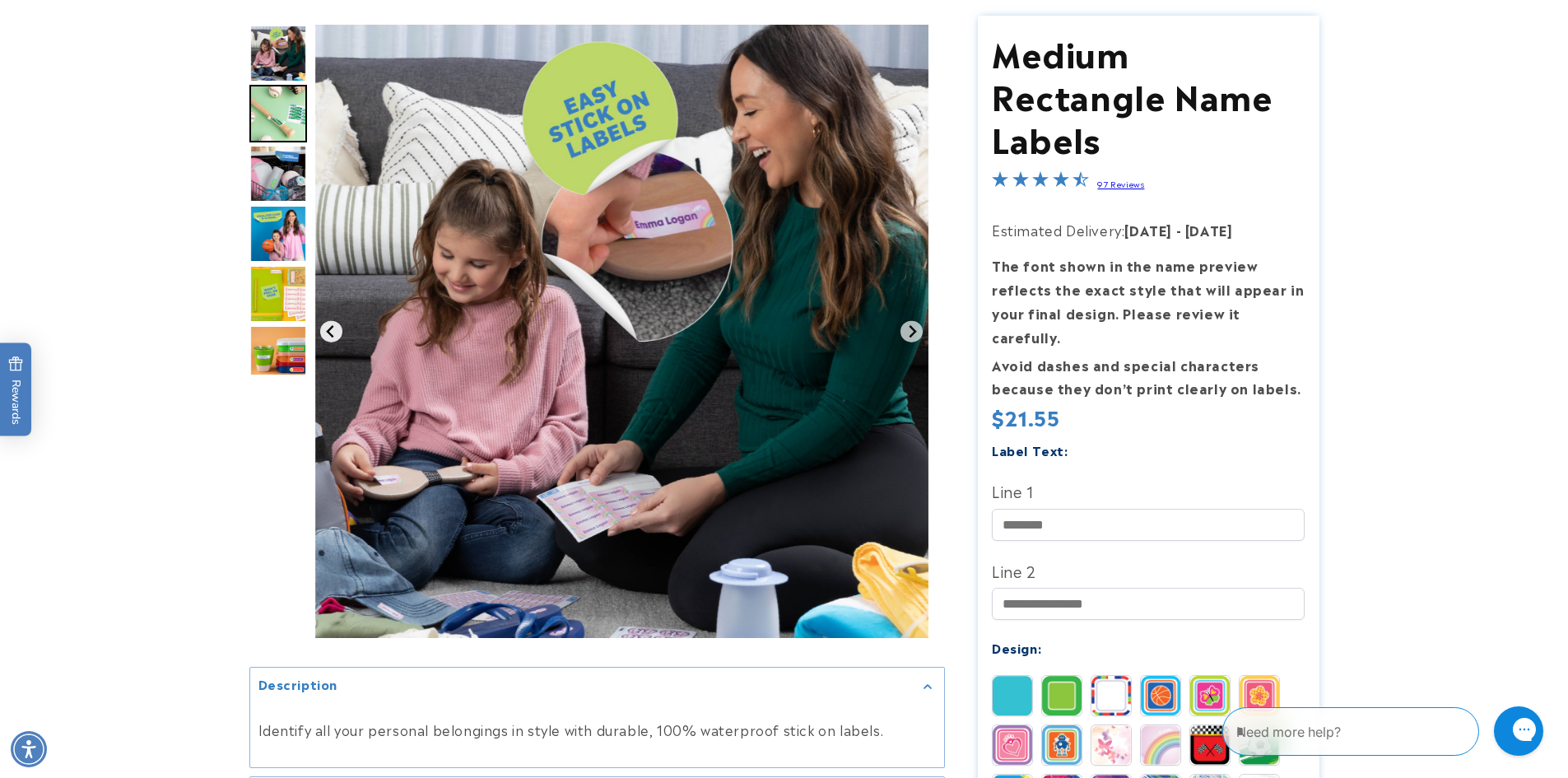
click at [339, 325] on button "Previous slide" at bounding box center [331, 332] width 22 height 22
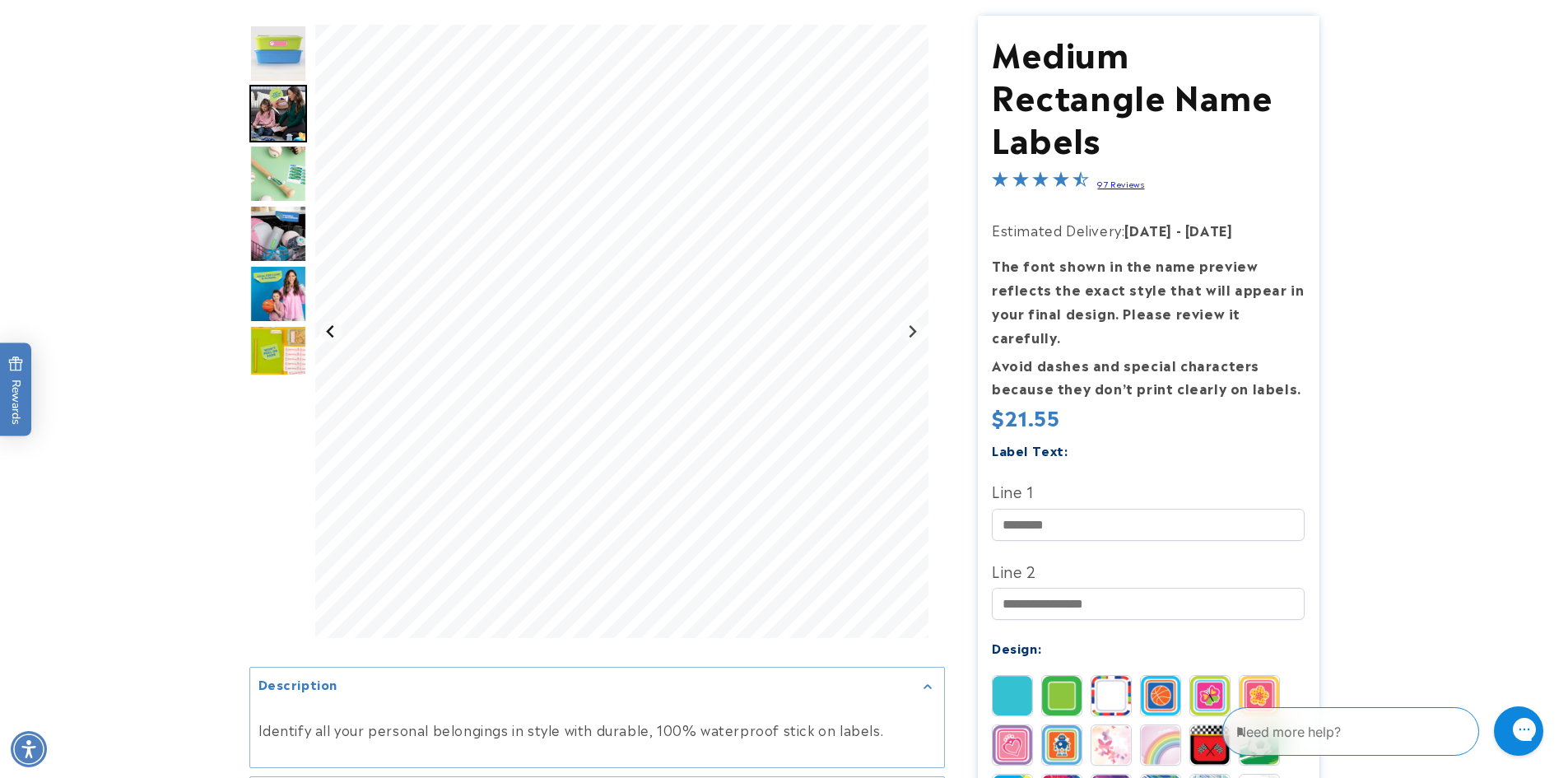
click at [339, 325] on button "Previous slide" at bounding box center [331, 332] width 22 height 22
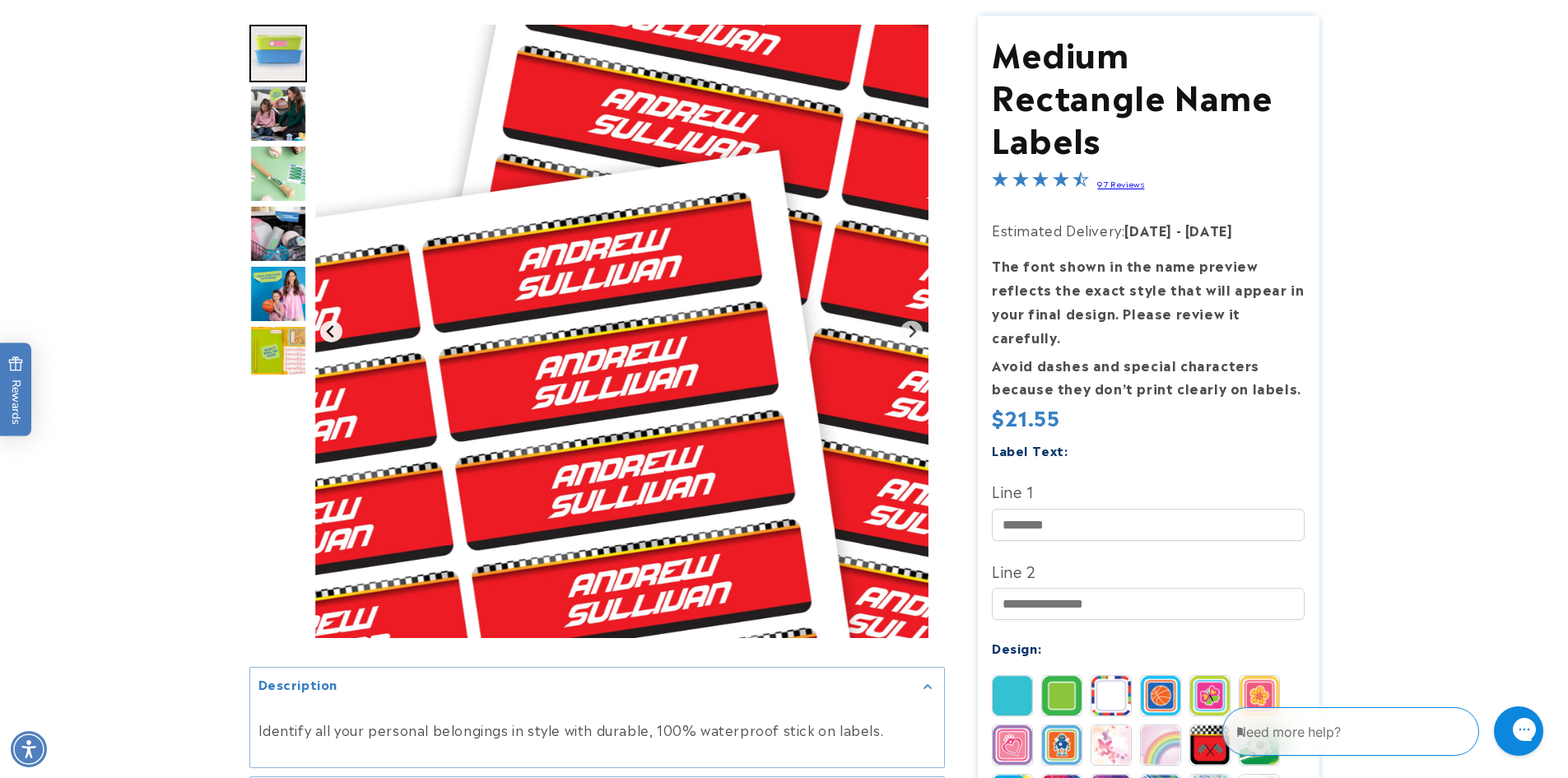
click at [339, 325] on button "Go to last slide" at bounding box center [331, 332] width 22 height 22
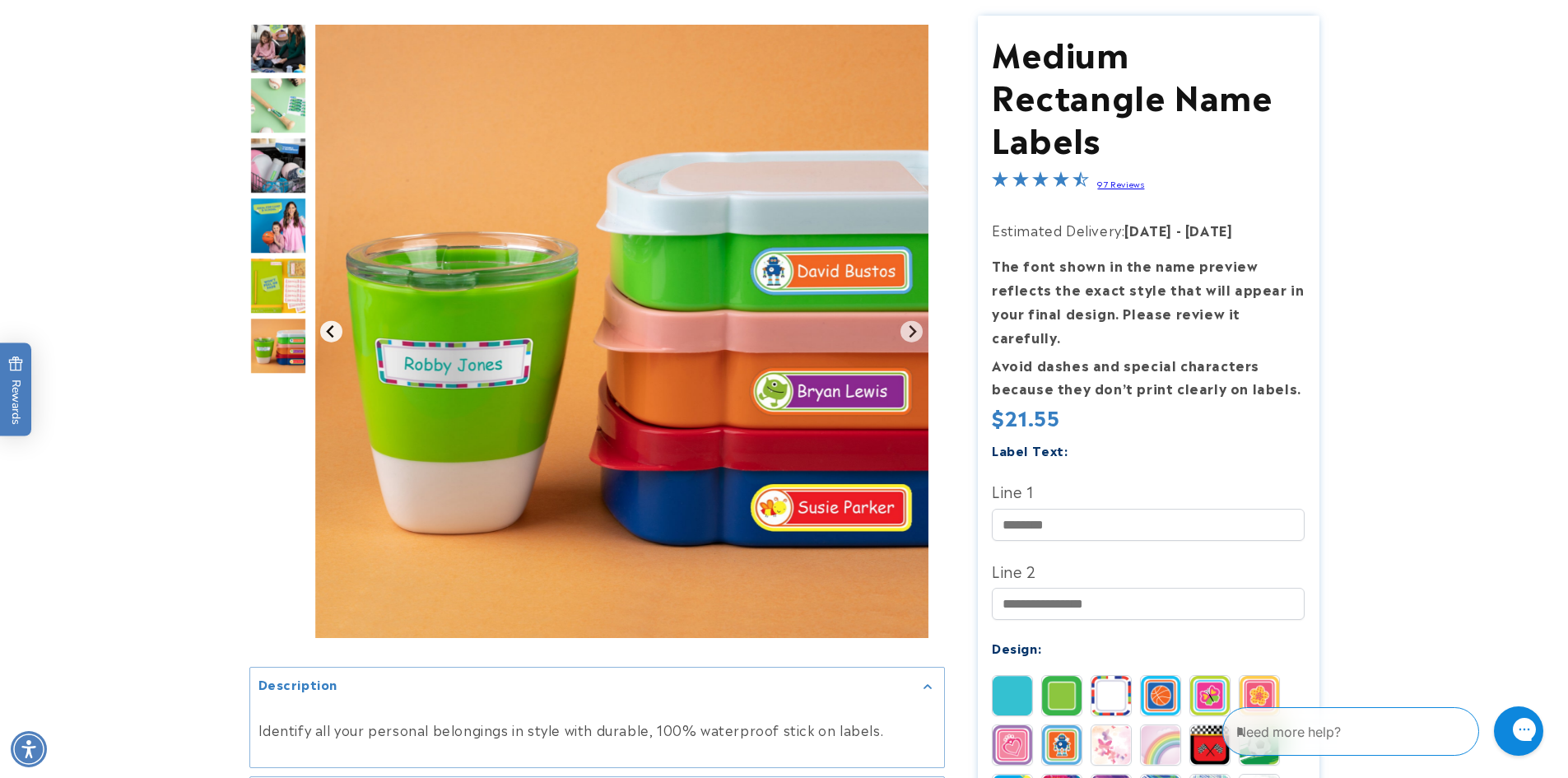
click at [339, 325] on button "Previous slide" at bounding box center [331, 332] width 22 height 22
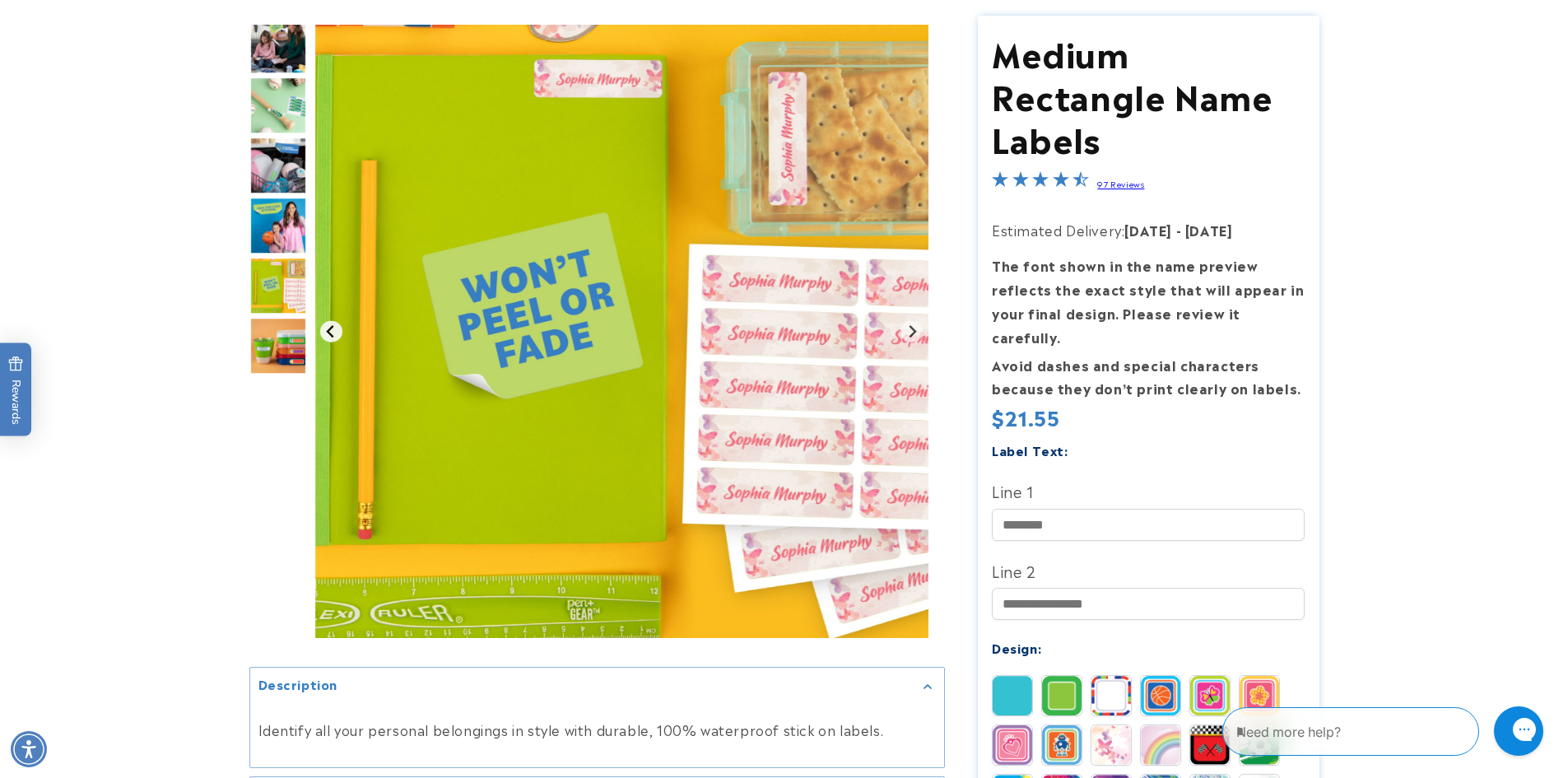
click at [339, 325] on button "Previous slide" at bounding box center [331, 332] width 22 height 22
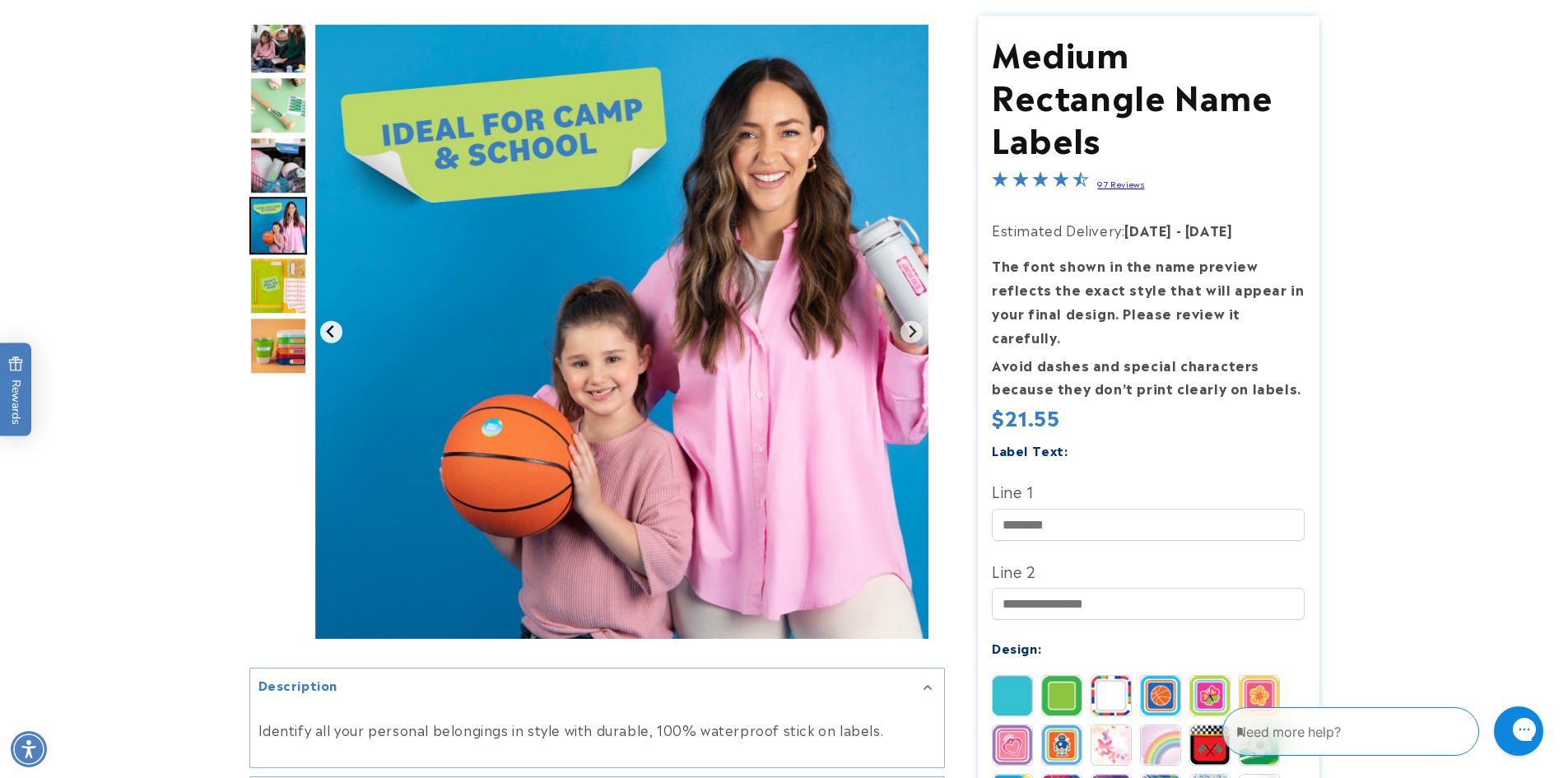
click at [339, 325] on button "Previous slide" at bounding box center [331, 332] width 22 height 22
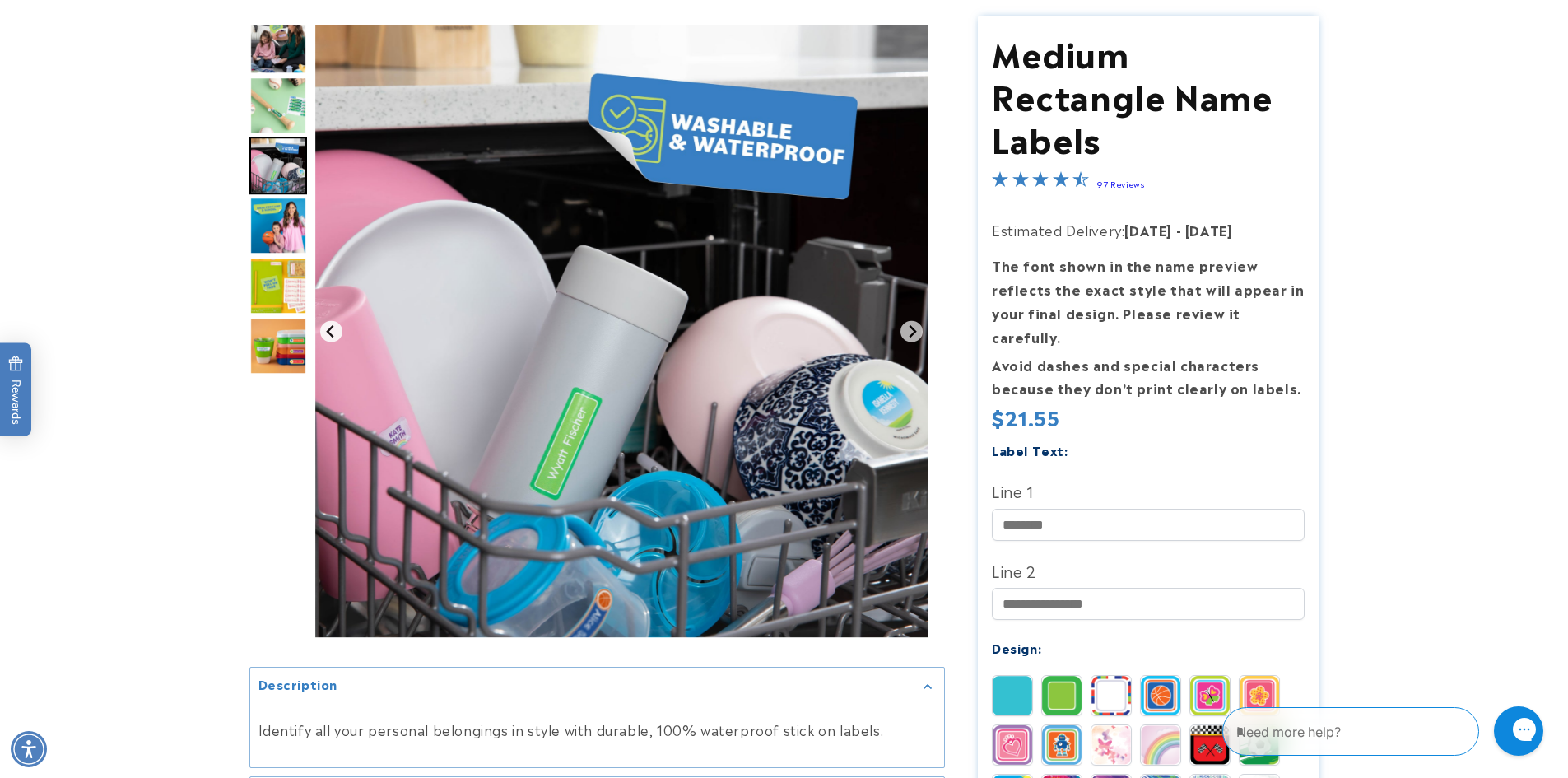
click at [339, 325] on button "Previous slide" at bounding box center [331, 332] width 22 height 22
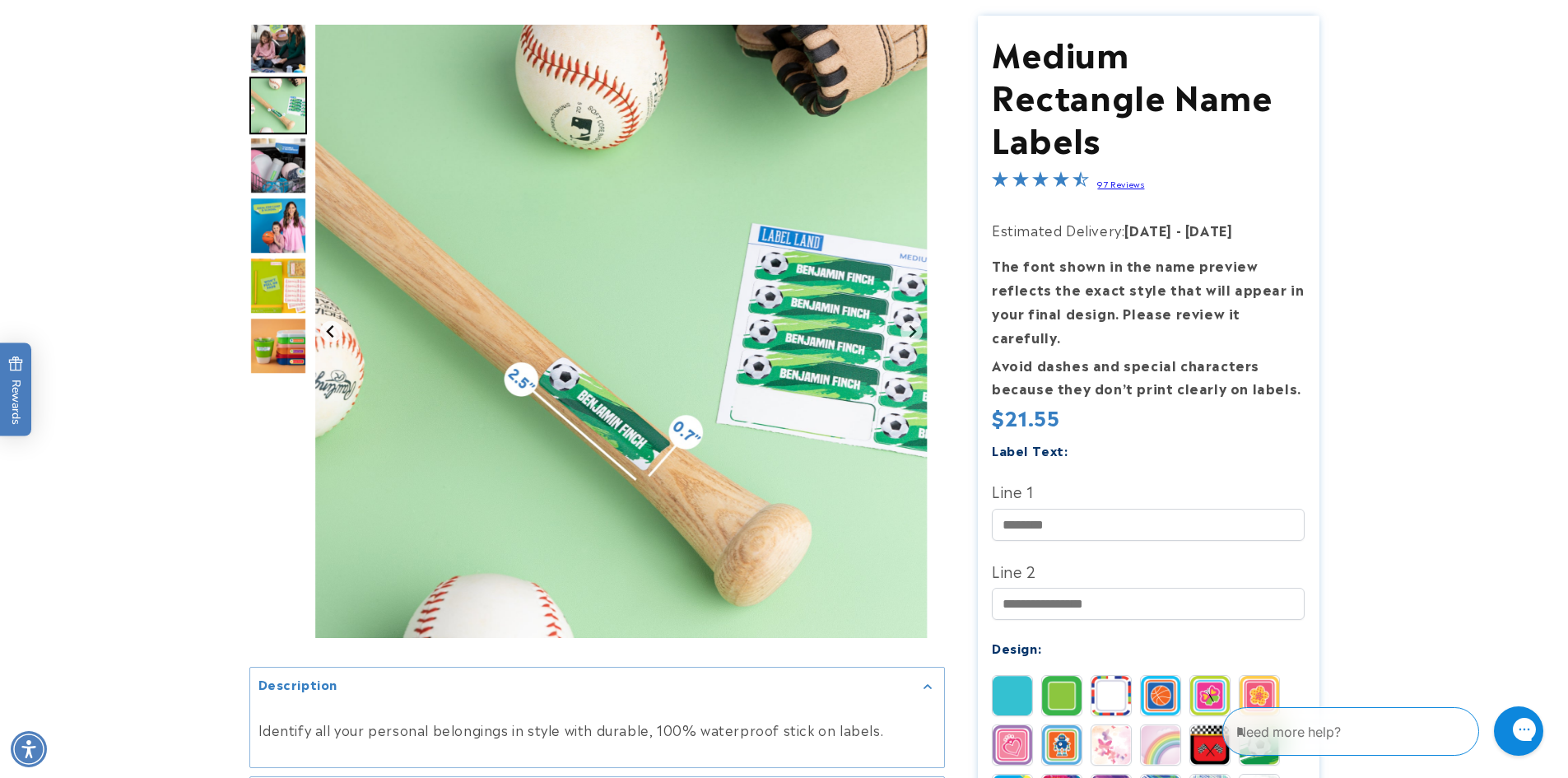
click at [339, 325] on button "Previous slide" at bounding box center [331, 332] width 22 height 22
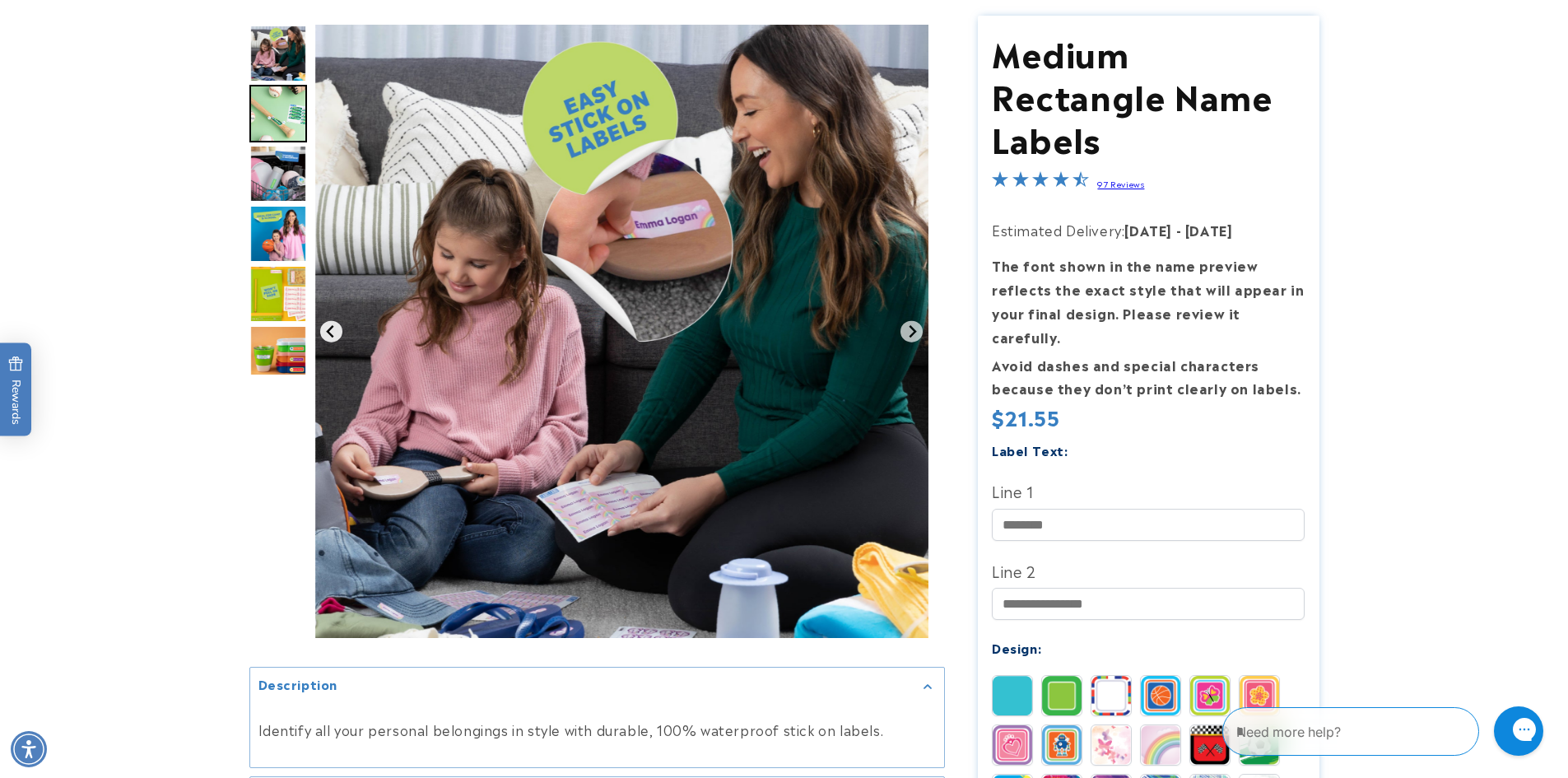
click at [339, 325] on button "Previous slide" at bounding box center [331, 332] width 22 height 22
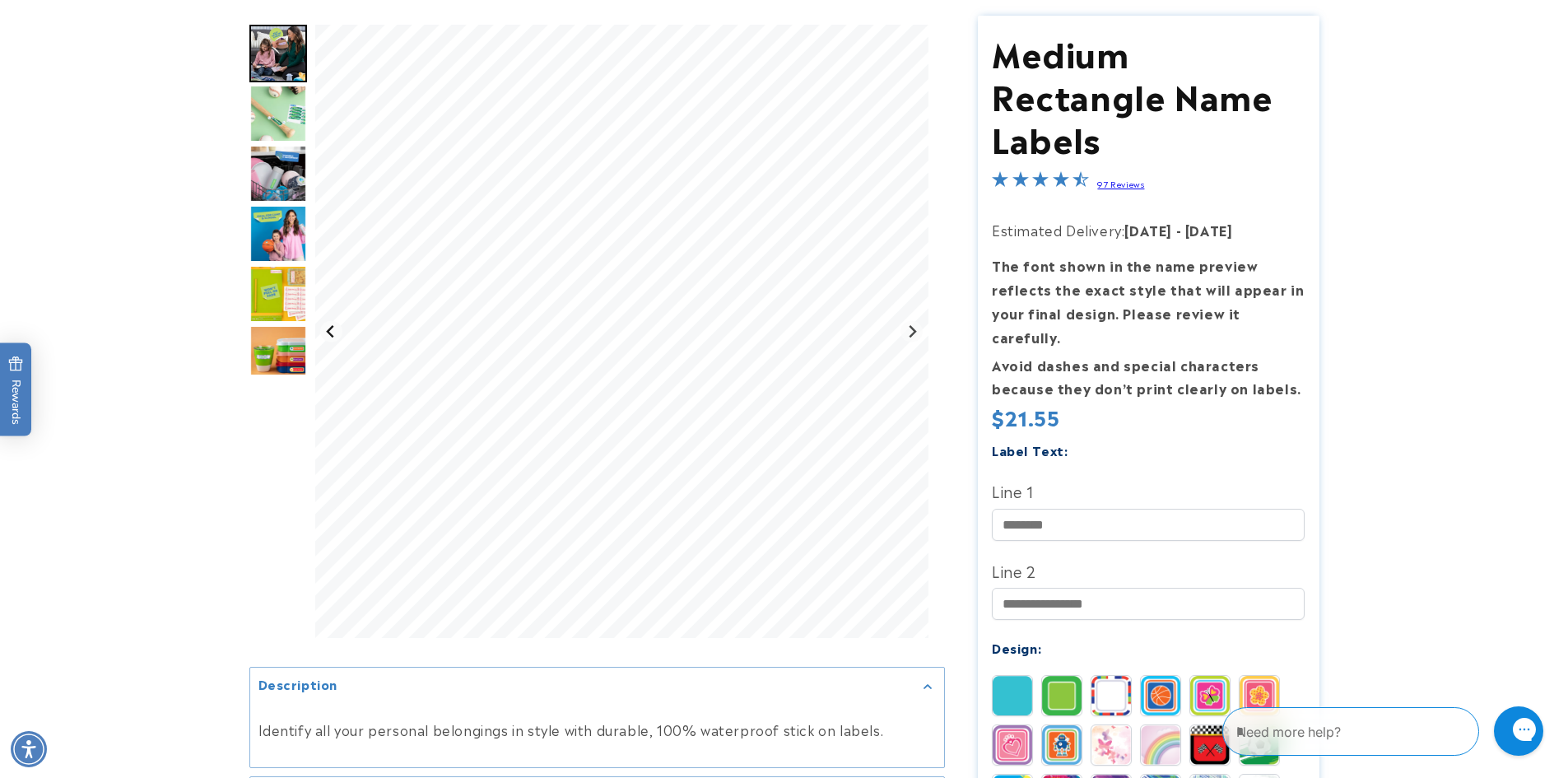
click at [339, 325] on button "Previous slide" at bounding box center [331, 332] width 22 height 22
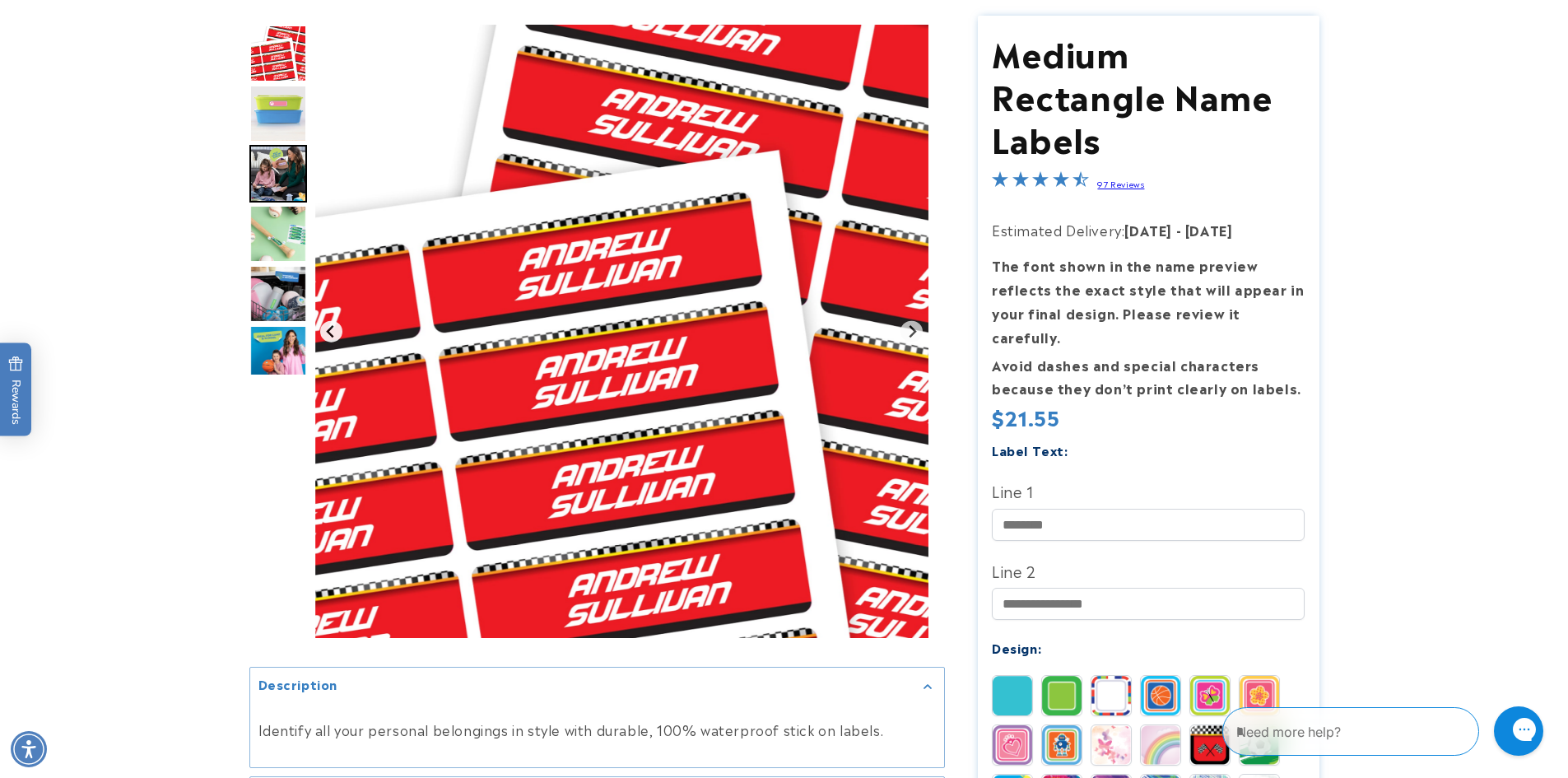
click at [339, 325] on button "Go to last slide" at bounding box center [331, 332] width 22 height 22
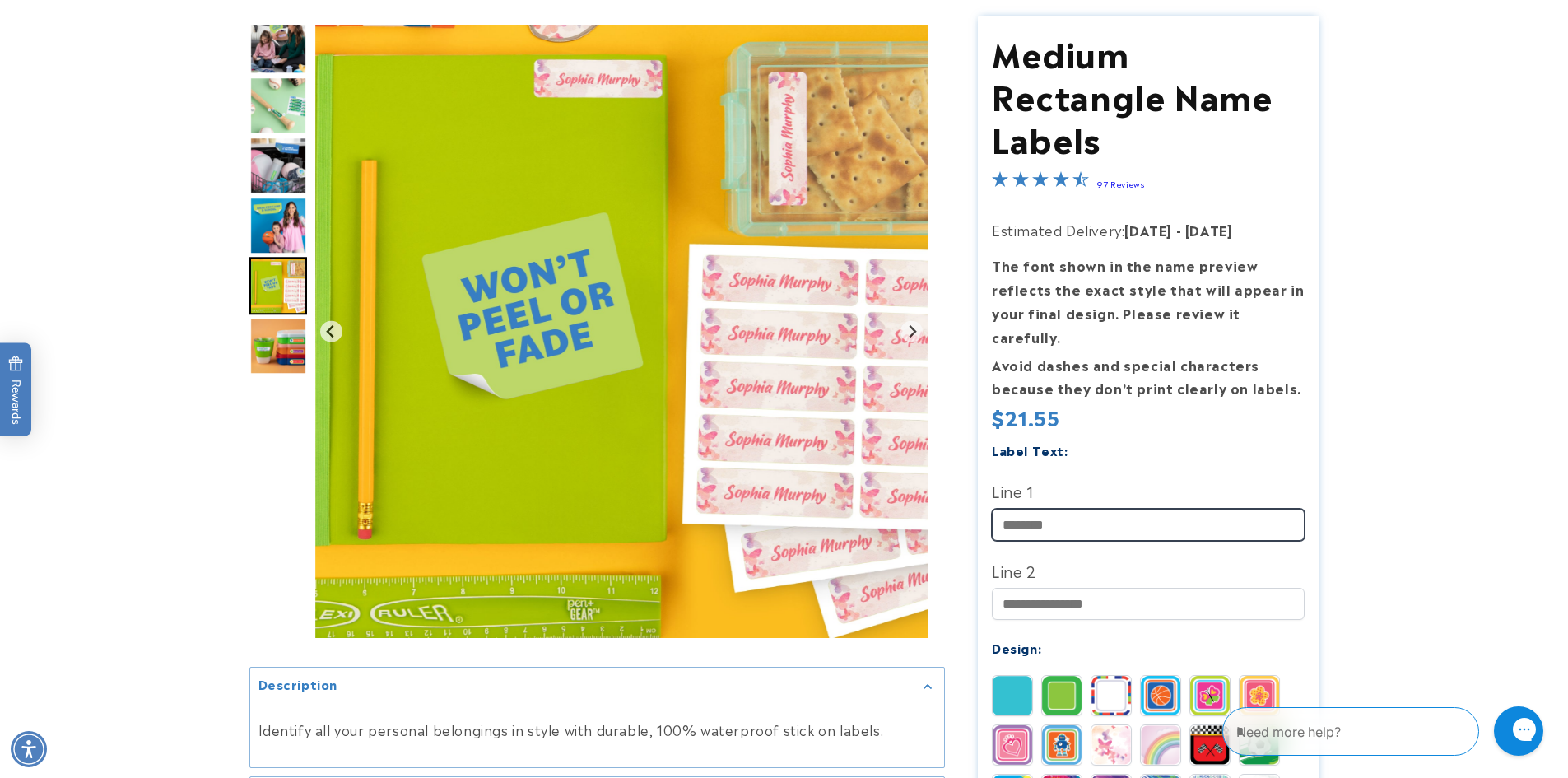
click at [1094, 509] on input "Line 1" at bounding box center [1148, 525] width 313 height 32
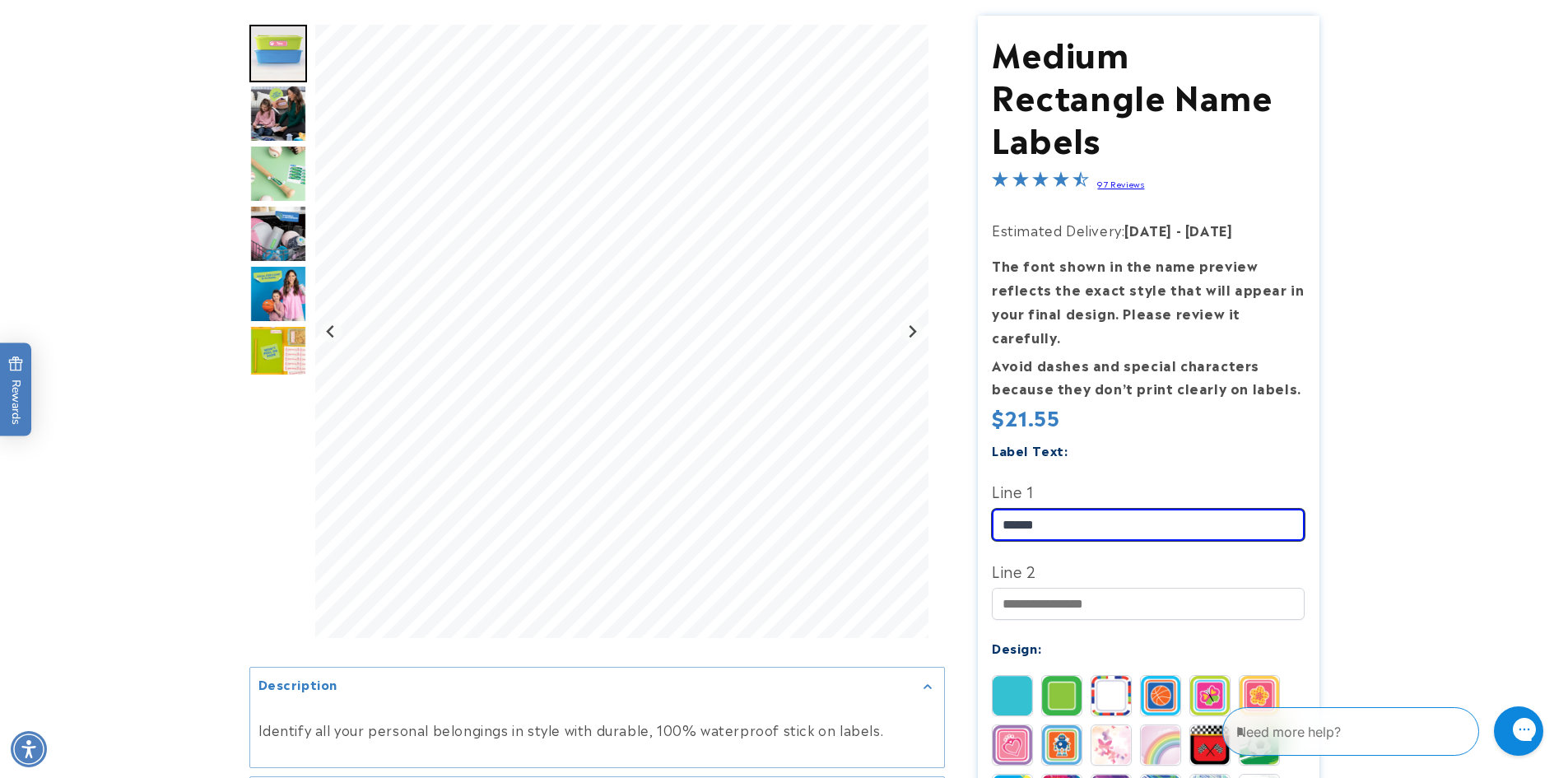
click at [1075, 509] on input "*****" at bounding box center [1148, 525] width 313 height 32
type input "**********"
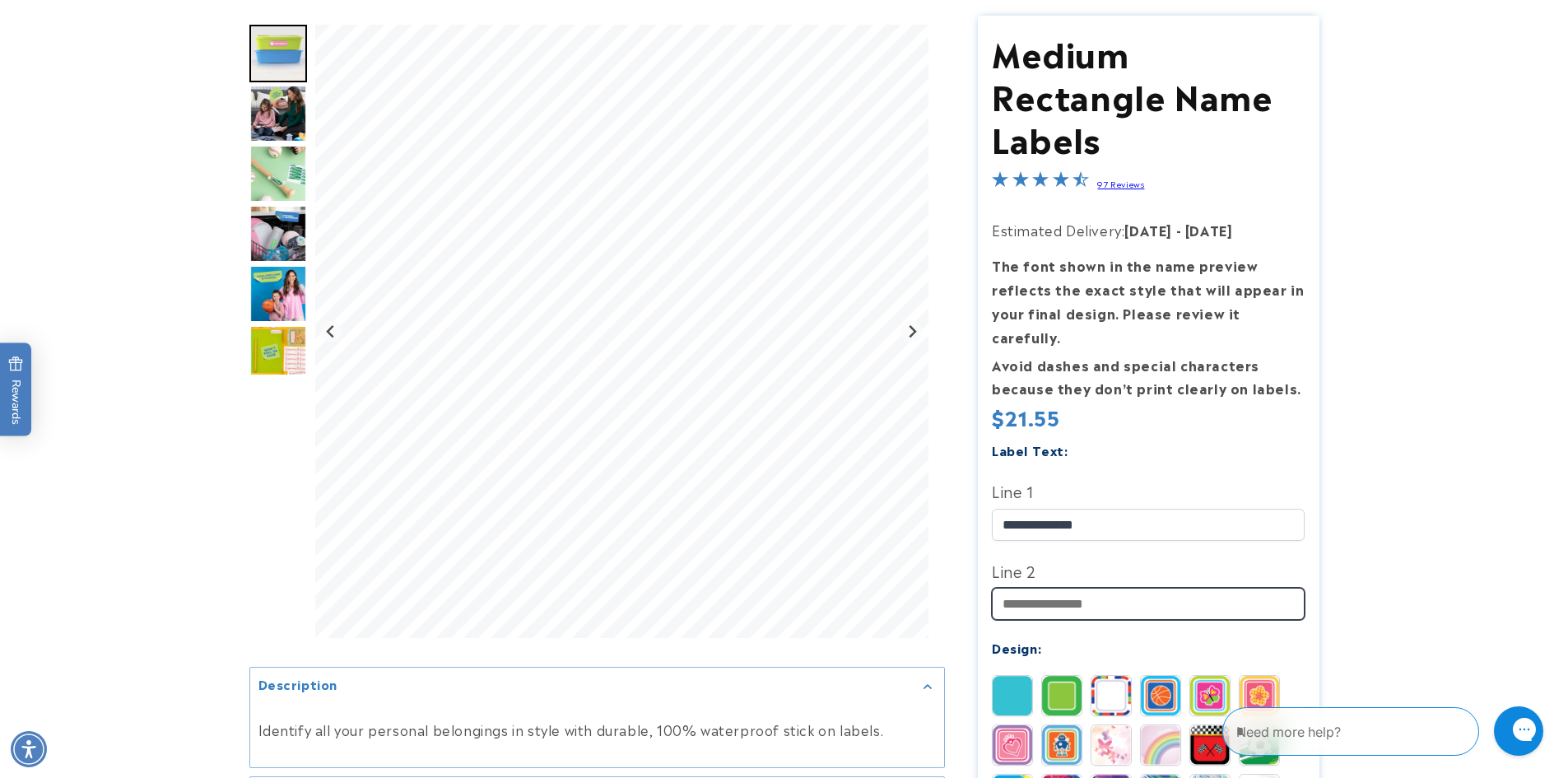
click at [1041, 588] on input "Line 2" at bounding box center [1148, 604] width 313 height 32
click at [1045, 588] on input "Line 2" at bounding box center [1148, 604] width 313 height 32
paste input "**********"
click at [1028, 588] on input "**********" at bounding box center [1148, 604] width 313 height 32
click at [1054, 588] on input "**********" at bounding box center [1148, 604] width 313 height 32
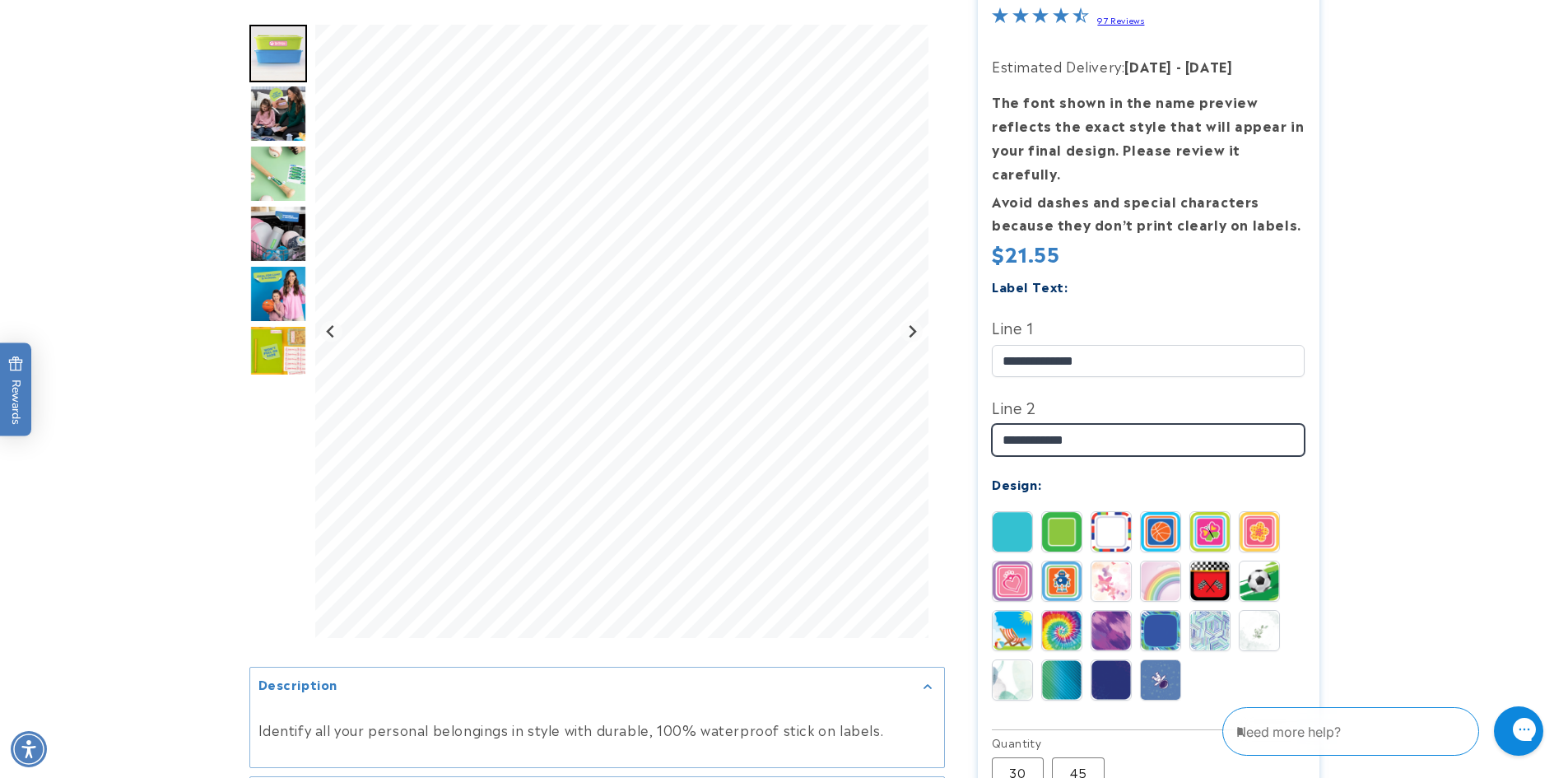
scroll to position [328, 0]
type input "**********"
click at [176, 509] on product-info at bounding box center [784, 489] width 1568 height 1320
click at [1106, 523] on img at bounding box center [1111, 531] width 40 height 40
click at [1107, 515] on img at bounding box center [1111, 531] width 40 height 40
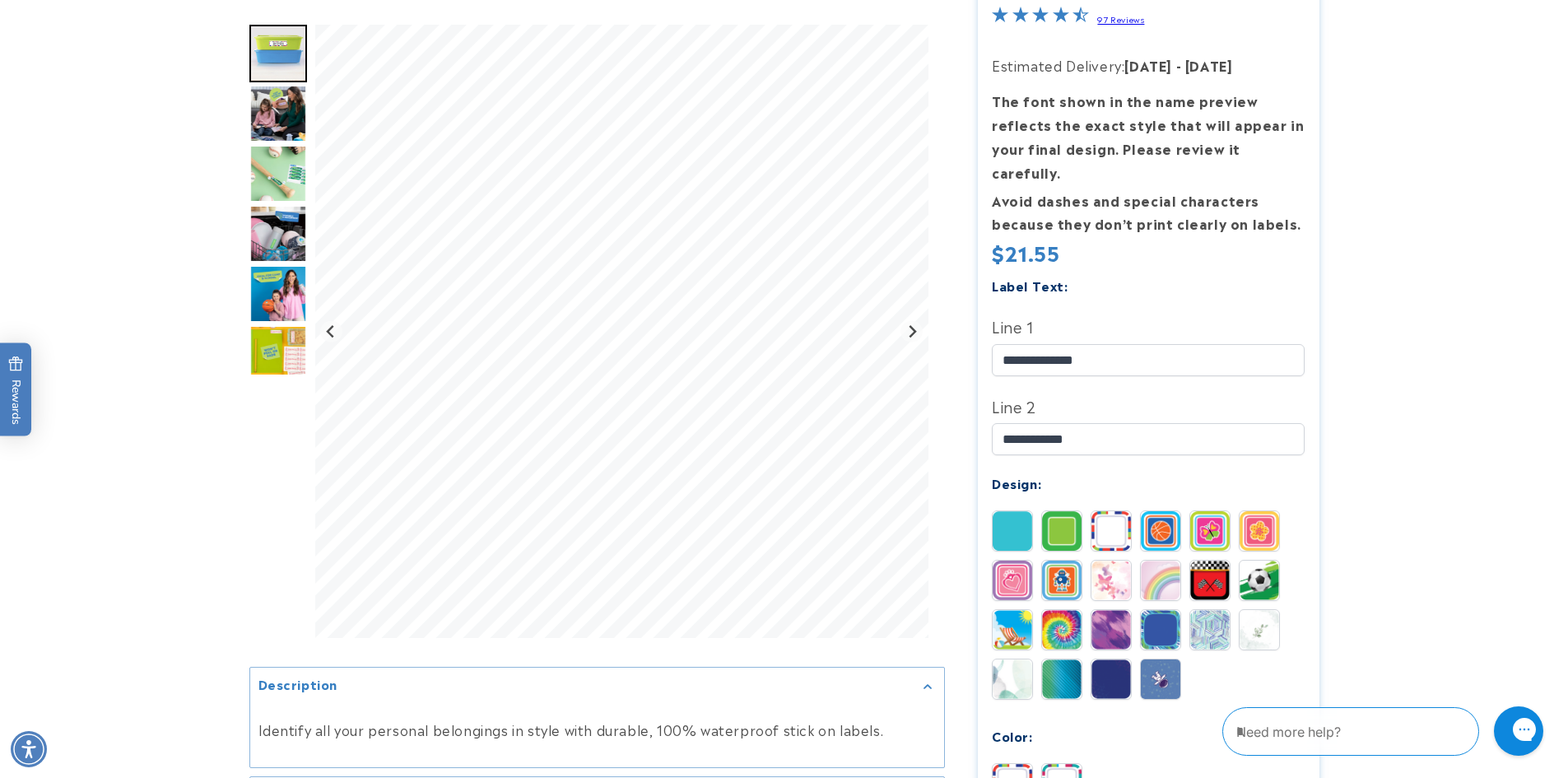
click at [1156, 511] on img at bounding box center [1160, 531] width 40 height 40
click at [1191, 511] on img at bounding box center [1210, 531] width 40 height 40
click at [1243, 511] on img at bounding box center [1258, 531] width 40 height 40
click at [1249, 563] on img at bounding box center [1258, 580] width 40 height 40
click at [1244, 613] on img at bounding box center [1258, 629] width 40 height 40
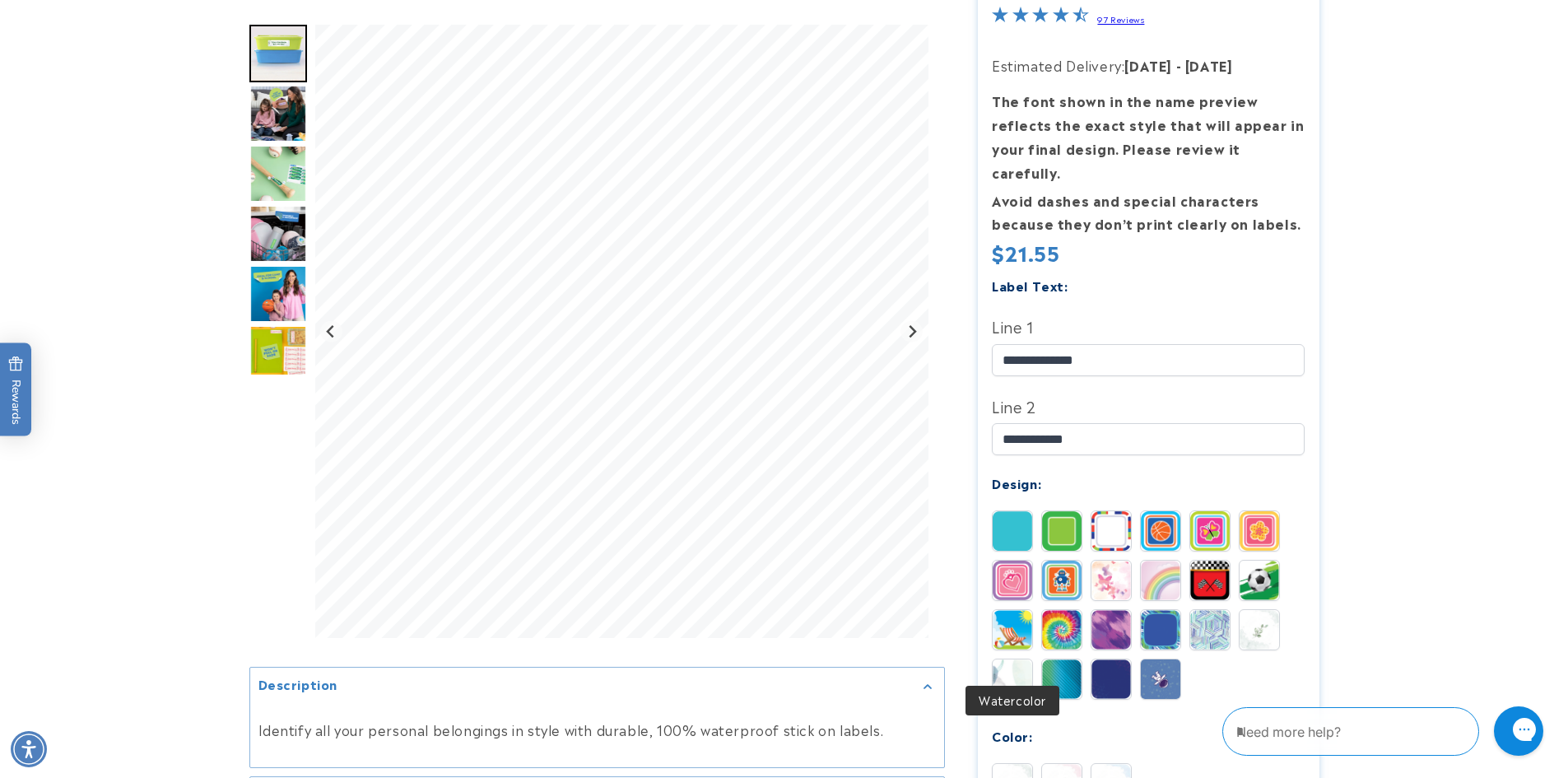
click at [1028, 667] on img at bounding box center [1012, 679] width 40 height 40
click at [1022, 560] on img at bounding box center [1012, 580] width 40 height 40
click at [1124, 560] on img at bounding box center [1111, 580] width 40 height 40
click at [1006, 560] on img at bounding box center [1012, 580] width 40 height 40
click at [1022, 516] on img at bounding box center [1012, 531] width 40 height 40
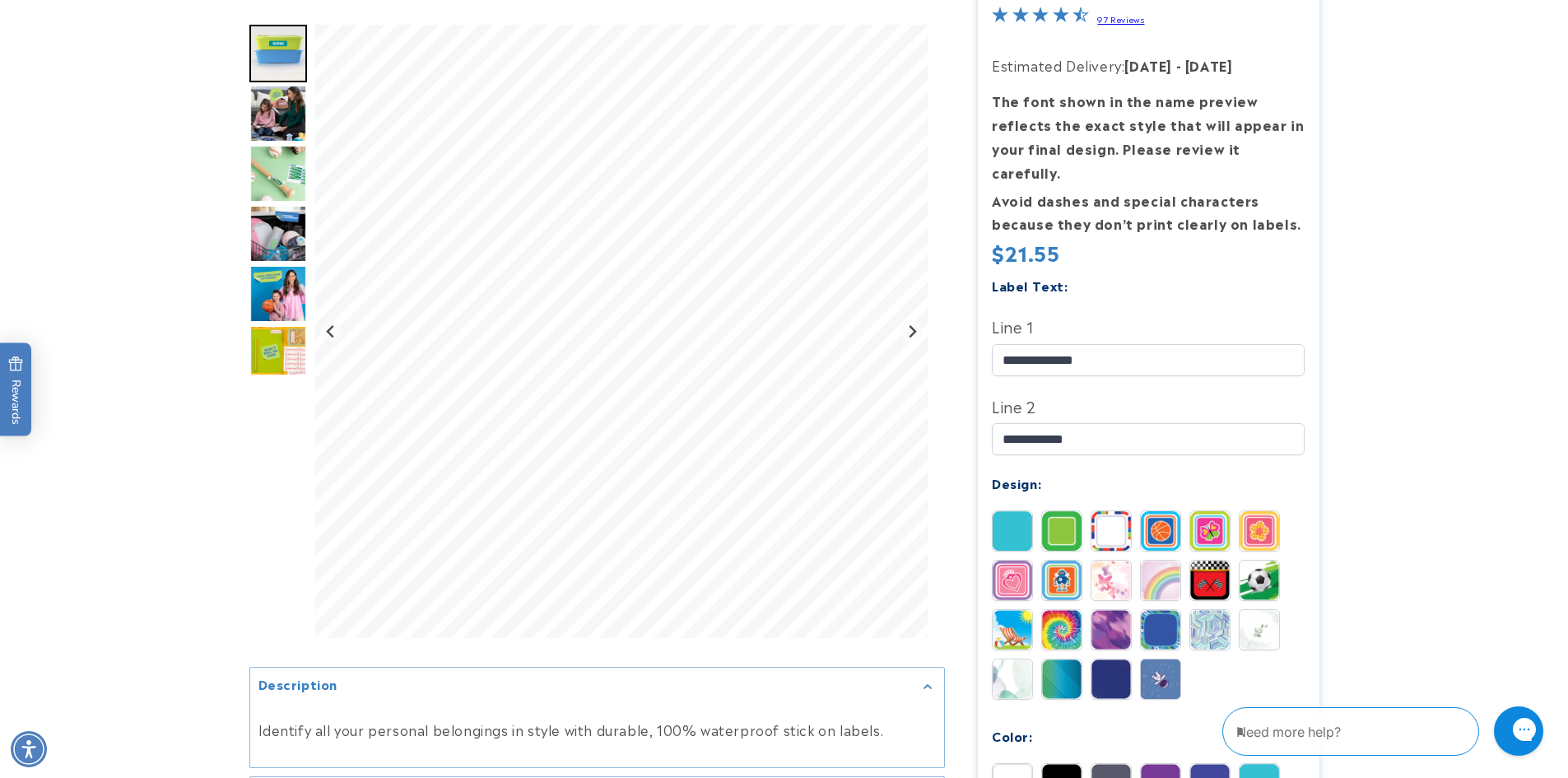
click at [1068, 511] on img at bounding box center [1061, 531] width 40 height 40
click at [1122, 617] on img at bounding box center [1111, 629] width 40 height 40
click at [1162, 565] on img at bounding box center [1160, 580] width 40 height 40
click at [1252, 520] on img at bounding box center [1258, 531] width 40 height 40
click at [1068, 610] on img at bounding box center [1061, 629] width 40 height 40
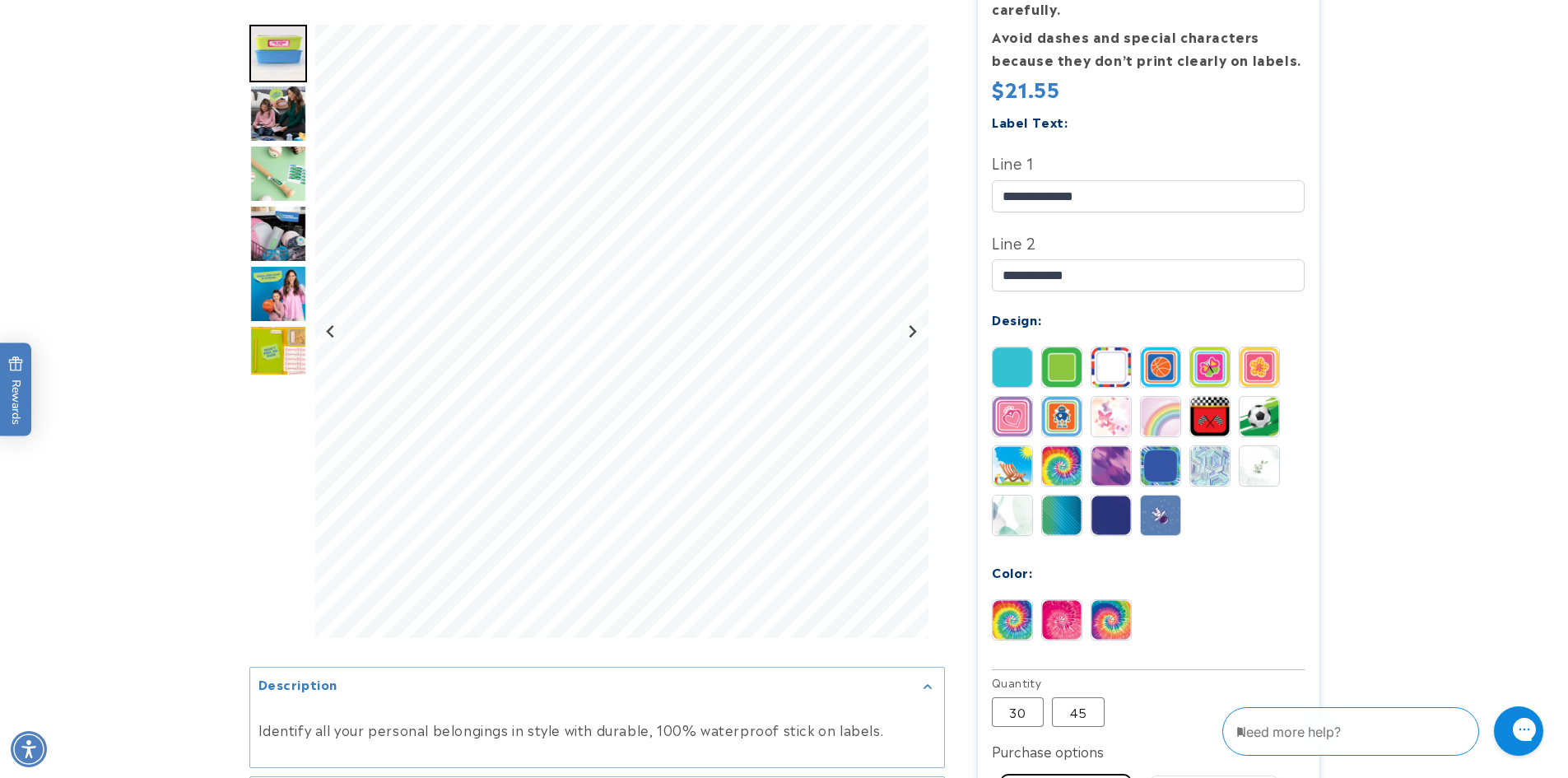
click at [1112, 603] on img at bounding box center [1111, 619] width 40 height 40
click at [1004, 602] on img at bounding box center [1012, 619] width 40 height 40
click at [1067, 603] on img at bounding box center [1061, 619] width 40 height 40
click at [1107, 602] on img at bounding box center [1111, 619] width 40 height 40
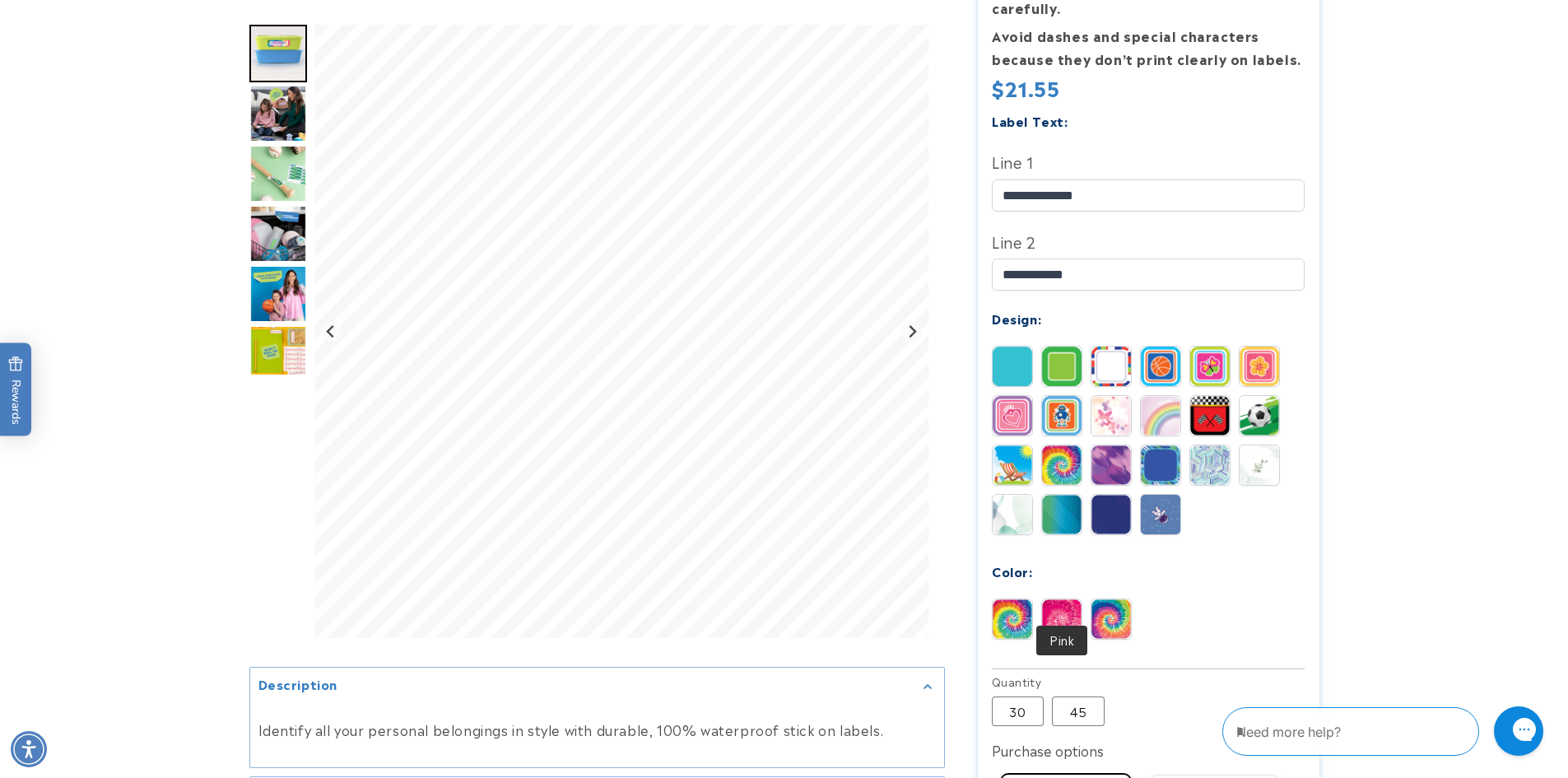
click at [1061, 606] on img at bounding box center [1061, 619] width 40 height 40
click at [1019, 396] on img at bounding box center [1012, 415] width 40 height 40
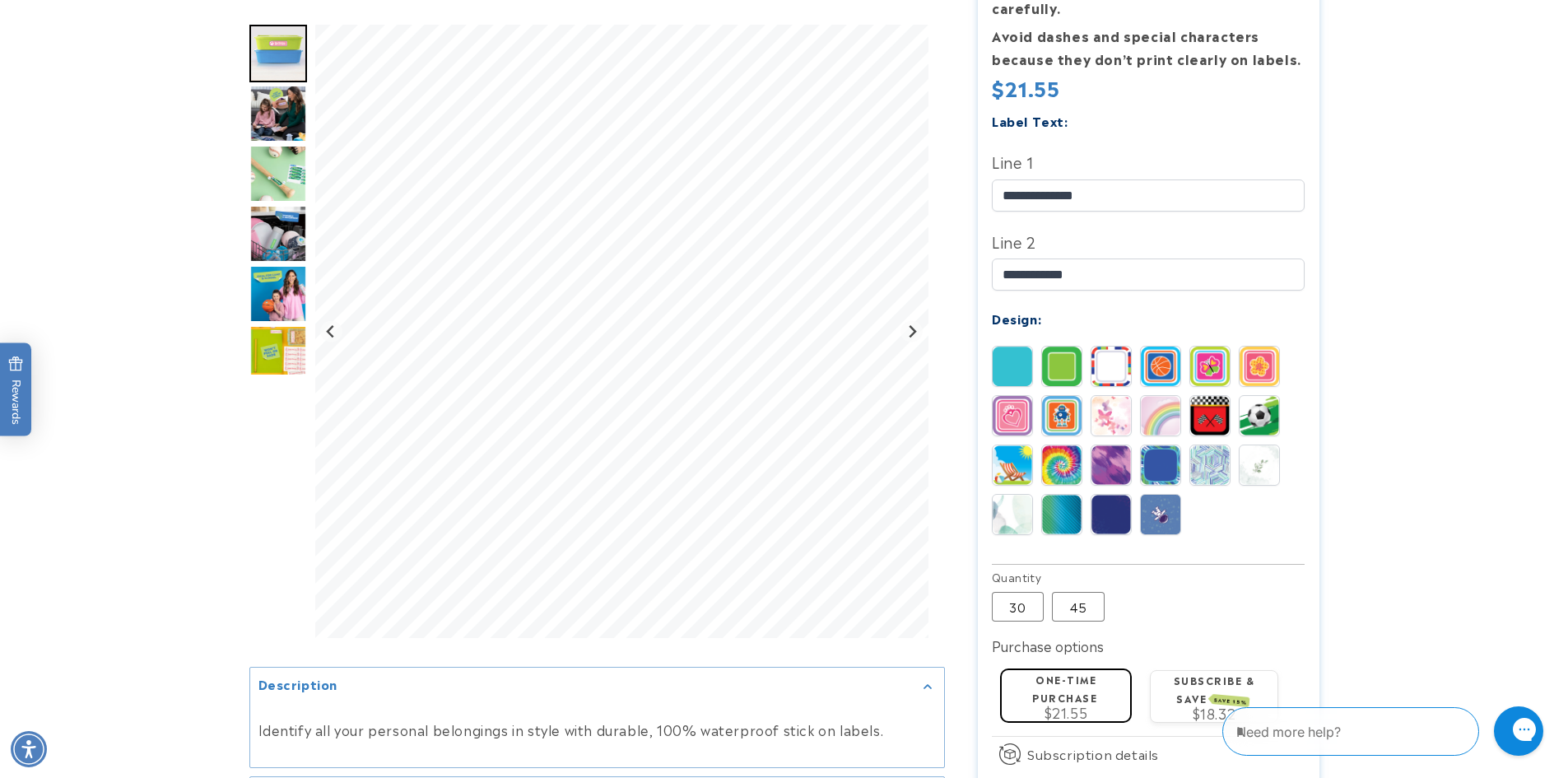
click at [1071, 398] on img at bounding box center [1061, 415] width 40 height 40
click at [1022, 451] on img at bounding box center [1012, 465] width 40 height 40
click at [1058, 448] on img at bounding box center [1061, 465] width 40 height 40
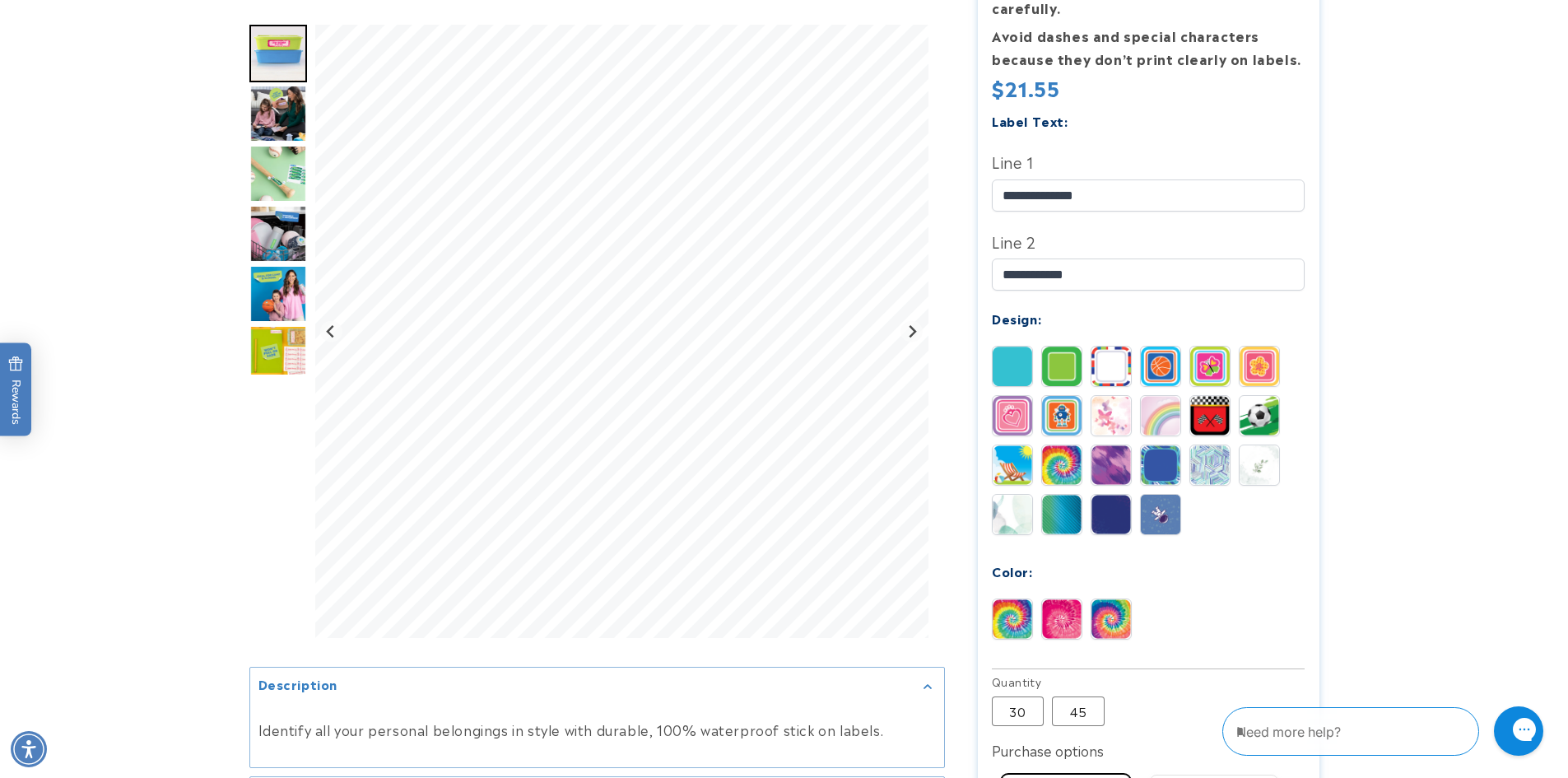
click at [1097, 599] on img at bounding box center [1111, 619] width 40 height 40
click at [1104, 396] on img at bounding box center [1111, 415] width 40 height 40
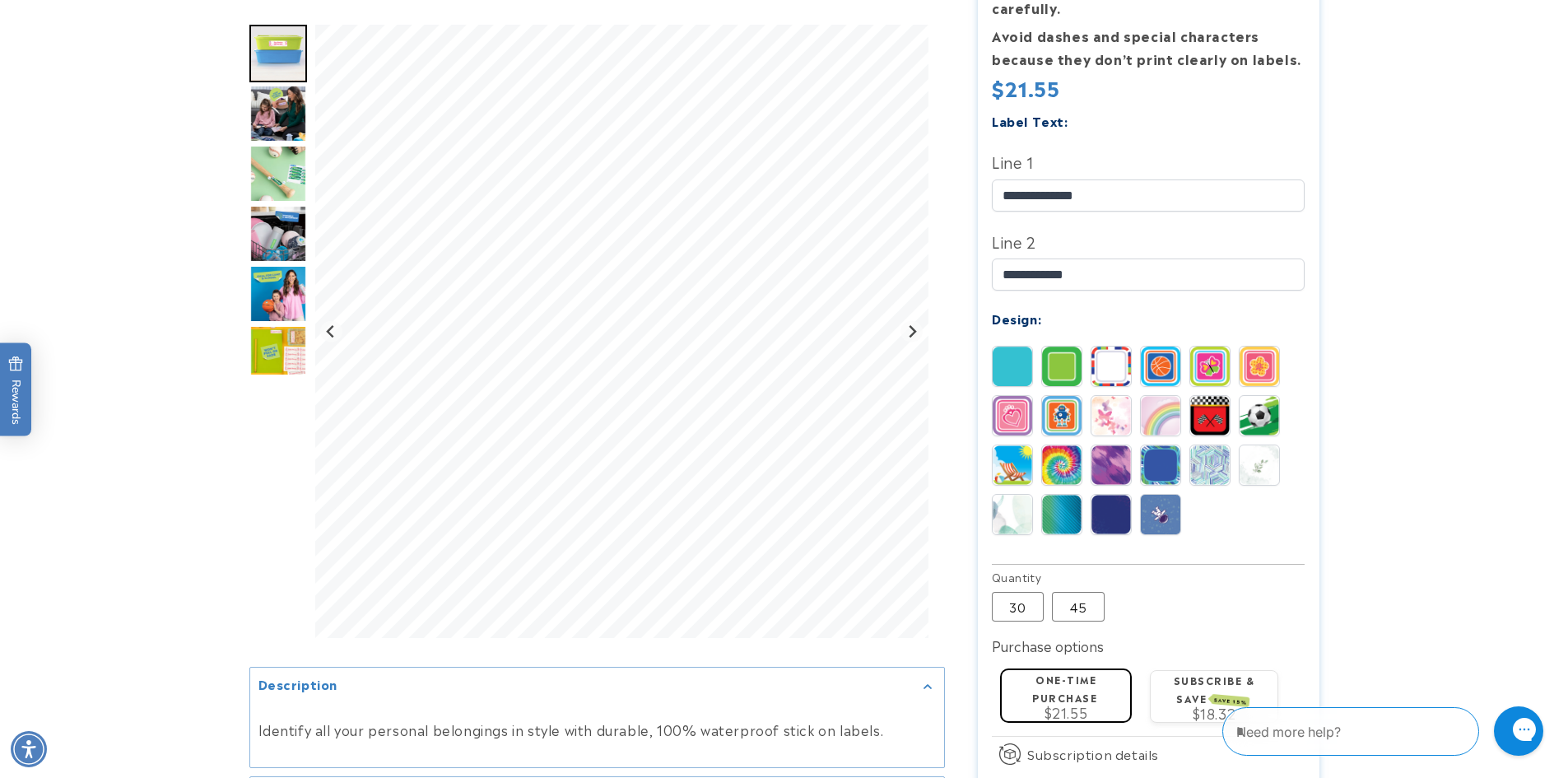
click at [1123, 506] on img at bounding box center [1111, 514] width 40 height 40
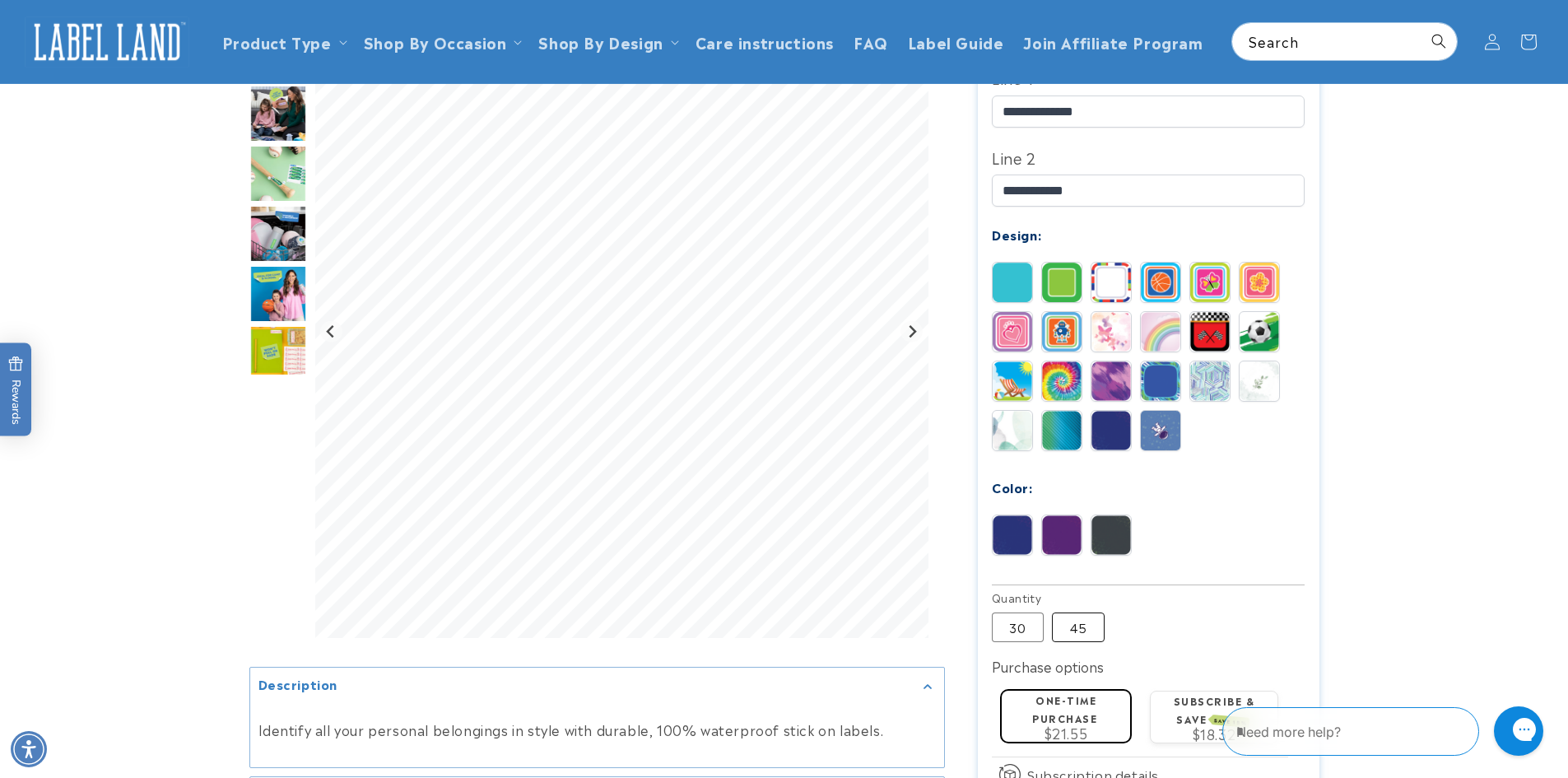
scroll to position [576, 0]
click at [1026, 613] on label "30 Variant sold out or unavailable" at bounding box center [1017, 628] width 51 height 30
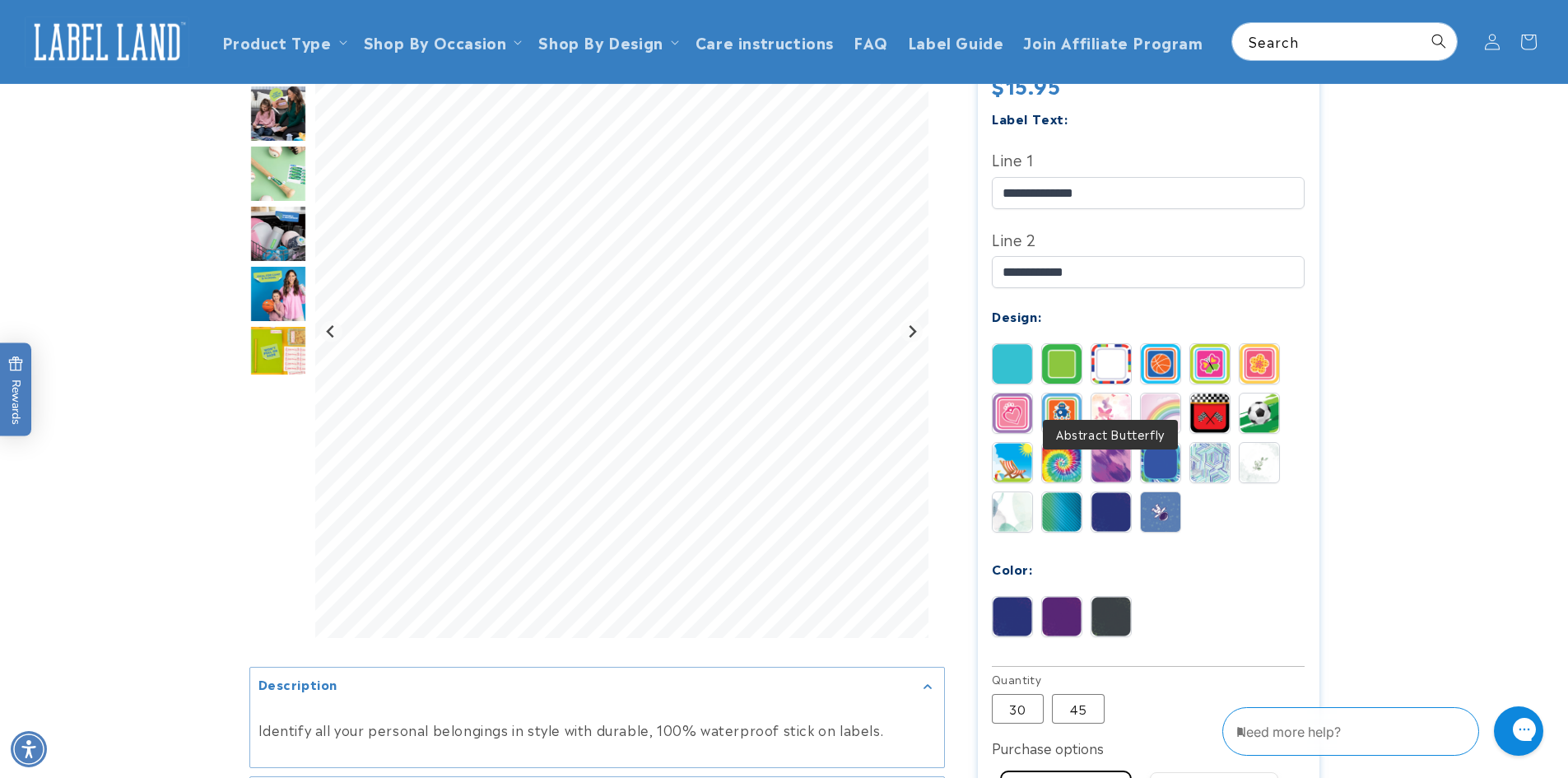
click at [1118, 396] on img at bounding box center [1111, 413] width 40 height 40
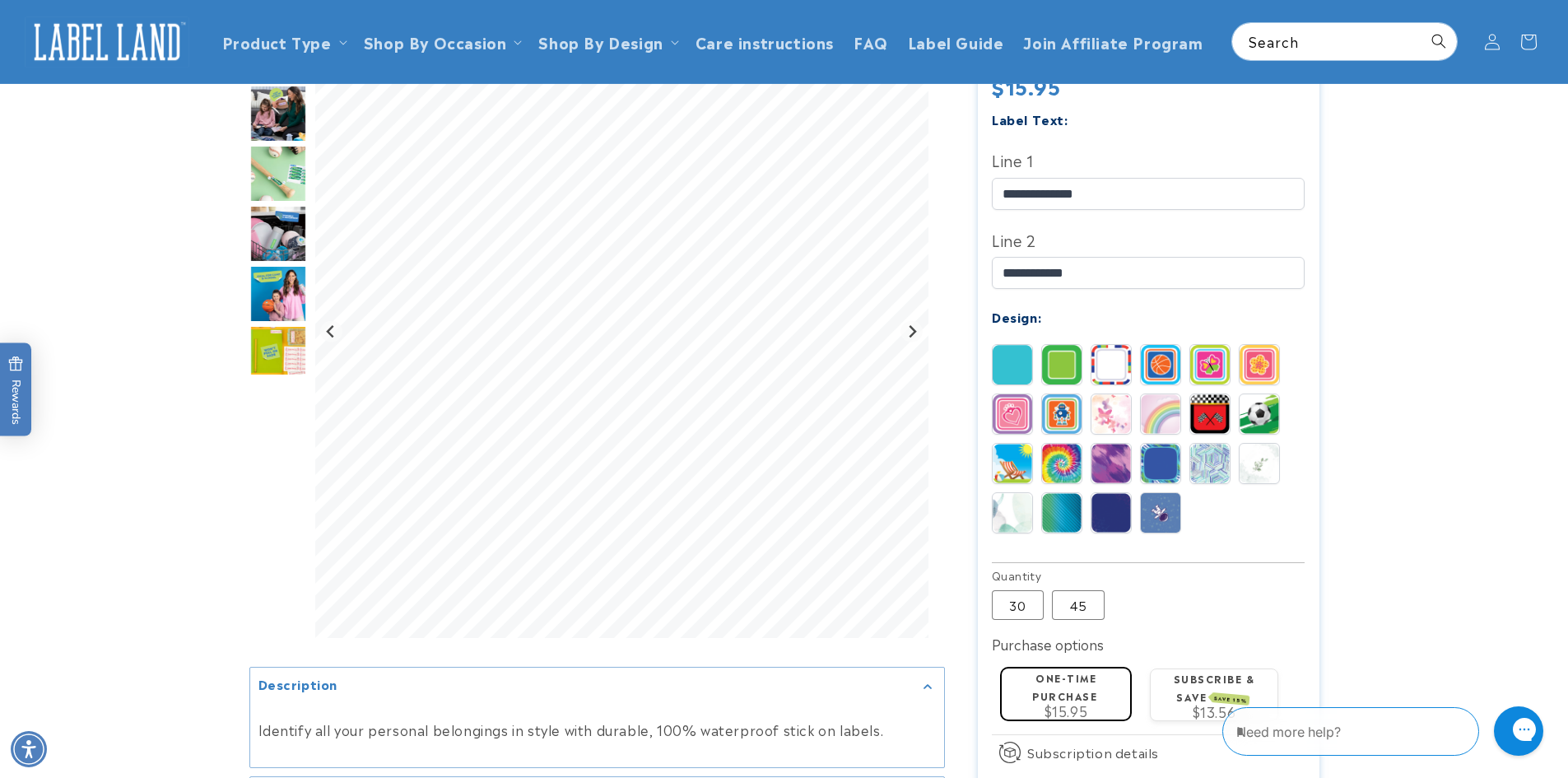
scroll to position [494, 0]
click at [1095, 594] on label "45 Variant sold out or unavailable" at bounding box center [1078, 606] width 52 height 30
click at [1021, 445] on img at bounding box center [1012, 464] width 40 height 40
click at [1045, 445] on img at bounding box center [1061, 464] width 40 height 40
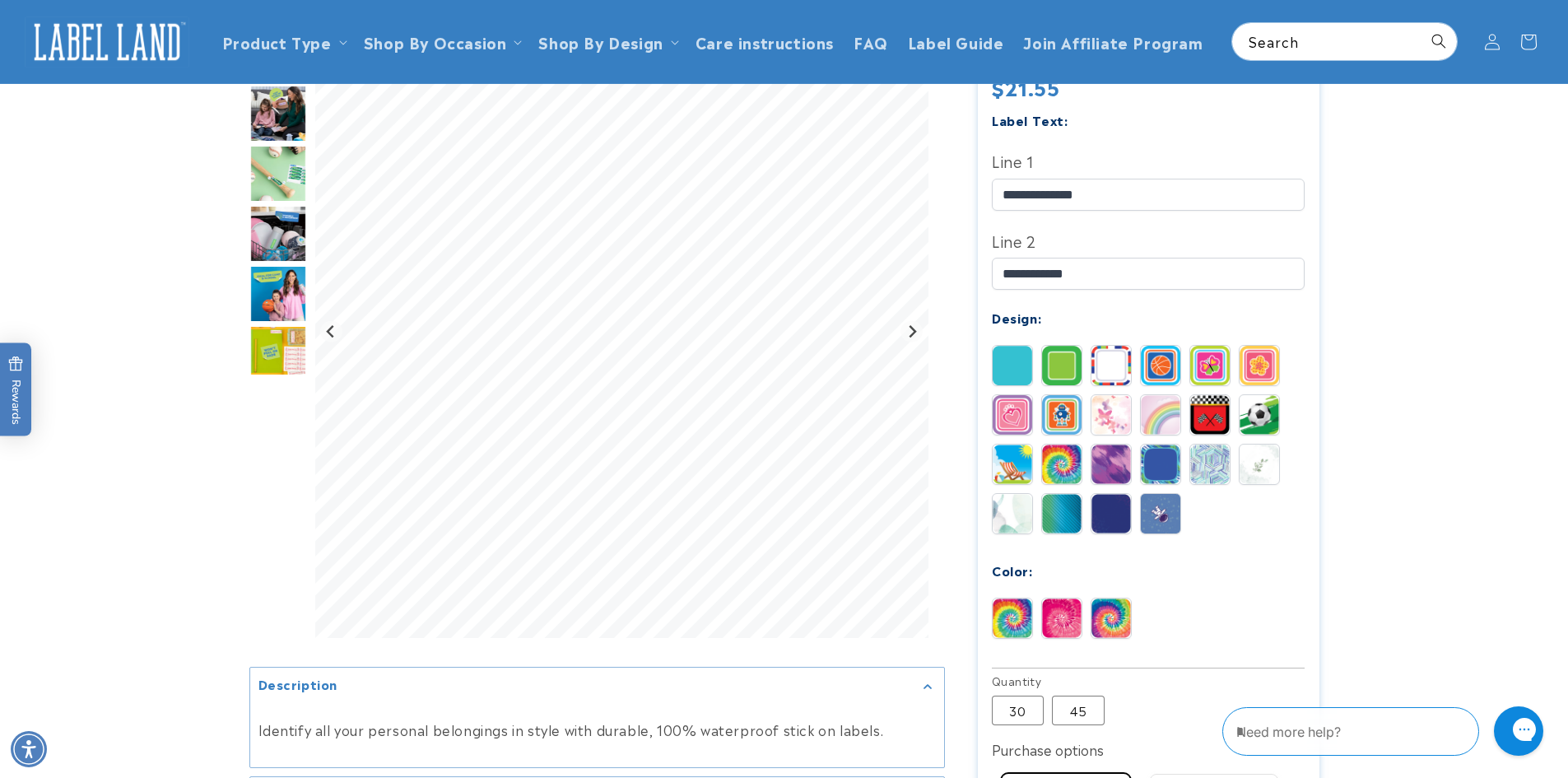
click at [1066, 598] on img at bounding box center [1061, 618] width 40 height 40
click at [1100, 395] on img at bounding box center [1111, 414] width 40 height 40
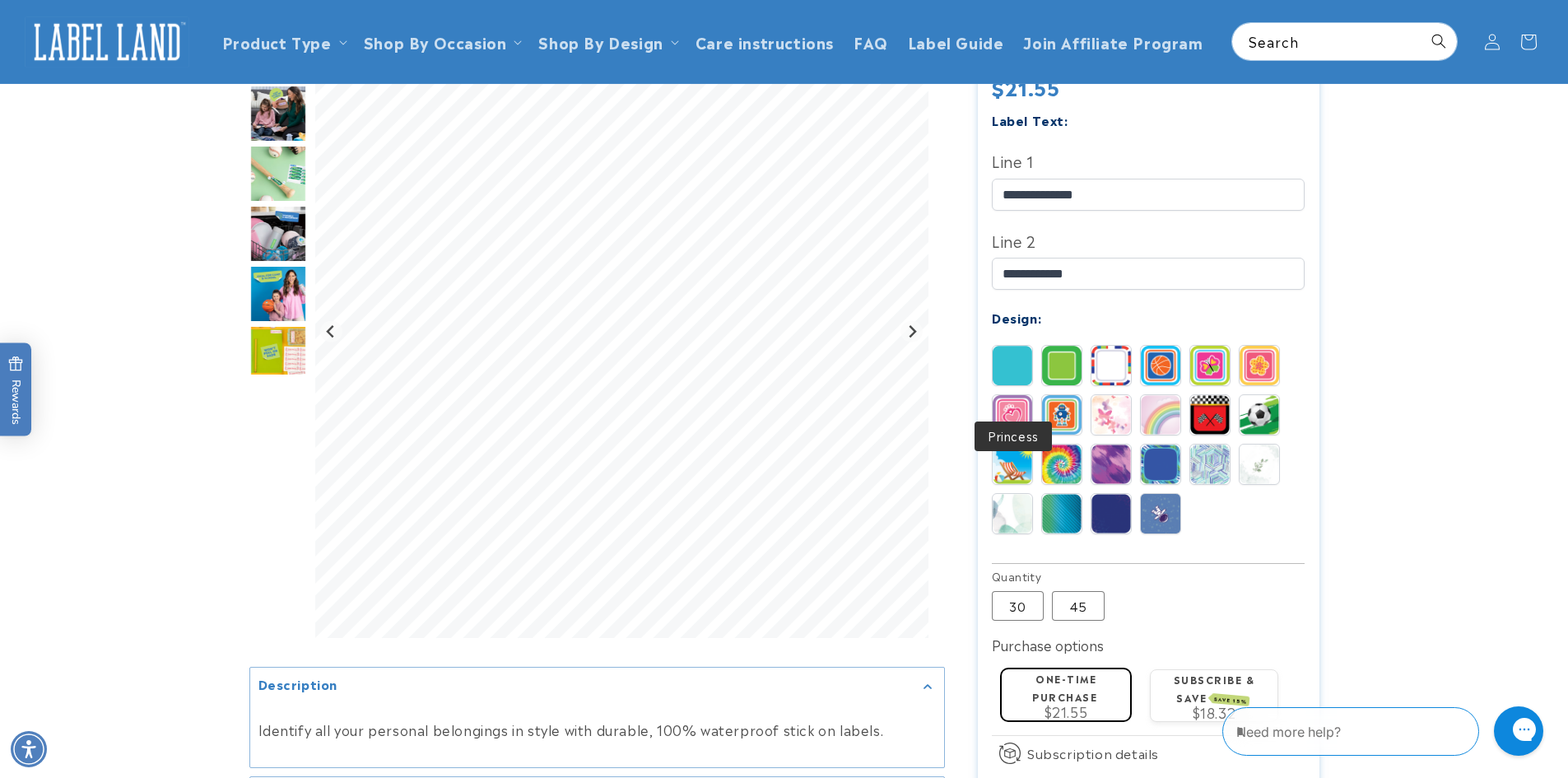
click at [1016, 395] on img at bounding box center [1012, 414] width 40 height 40
click at [1115, 402] on img at bounding box center [1111, 414] width 40 height 40
click at [1115, 445] on img at bounding box center [1111, 464] width 40 height 40
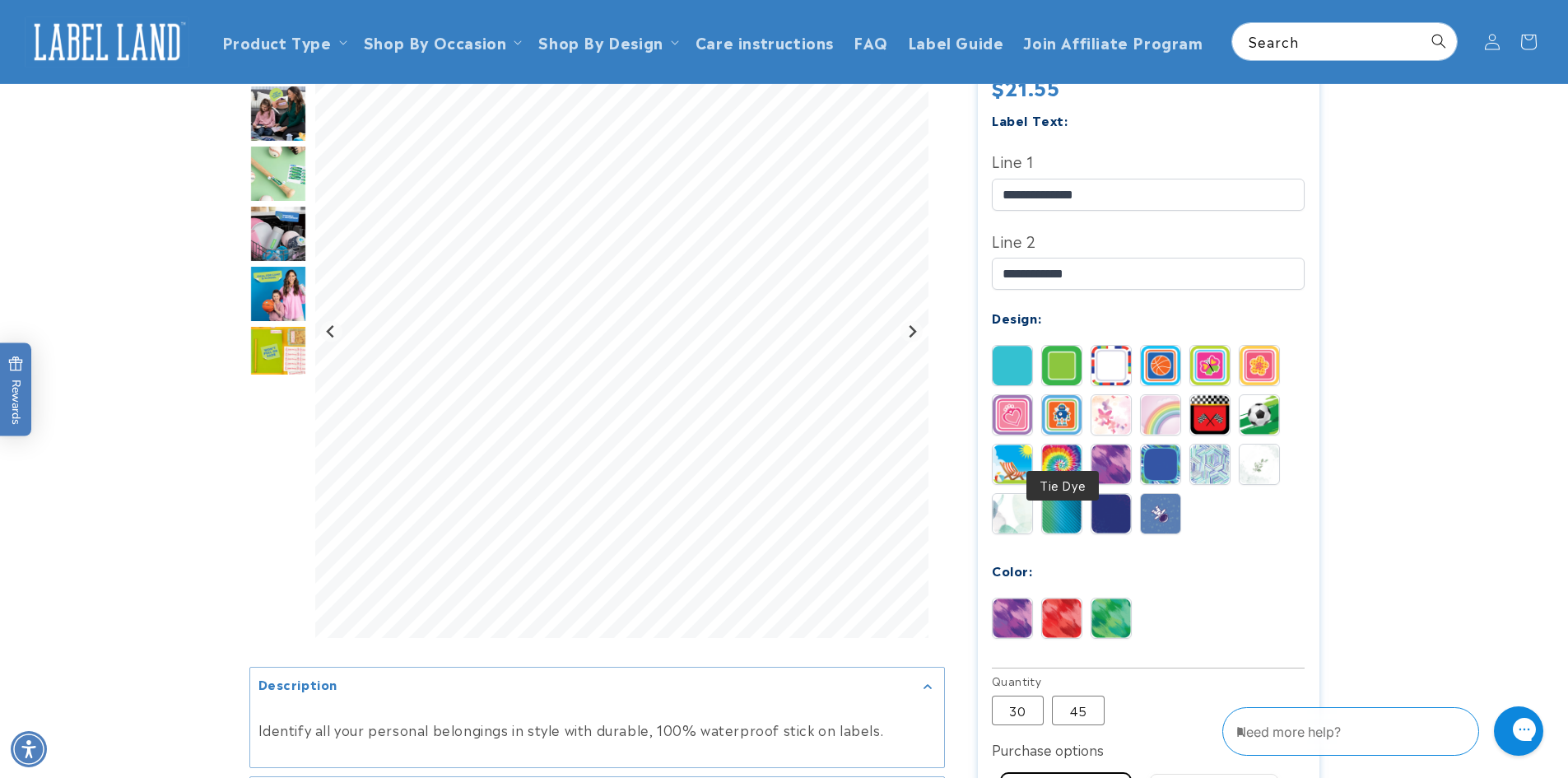
click at [1073, 446] on img at bounding box center [1061, 464] width 40 height 40
click at [1008, 399] on img at bounding box center [1012, 414] width 40 height 40
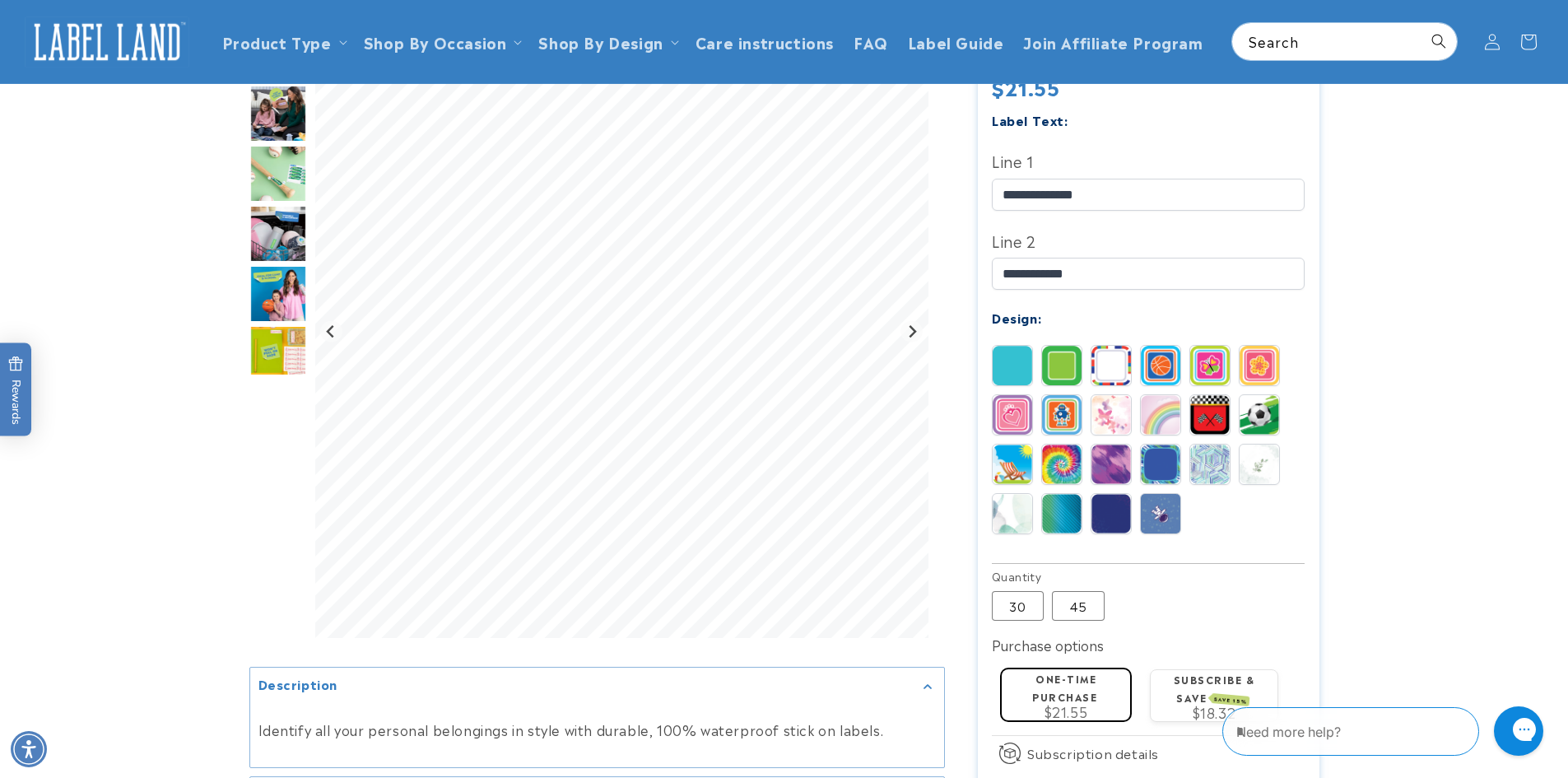
click at [1118, 395] on img at bounding box center [1111, 414] width 40 height 40
click at [1015, 494] on img at bounding box center [1012, 513] width 40 height 40
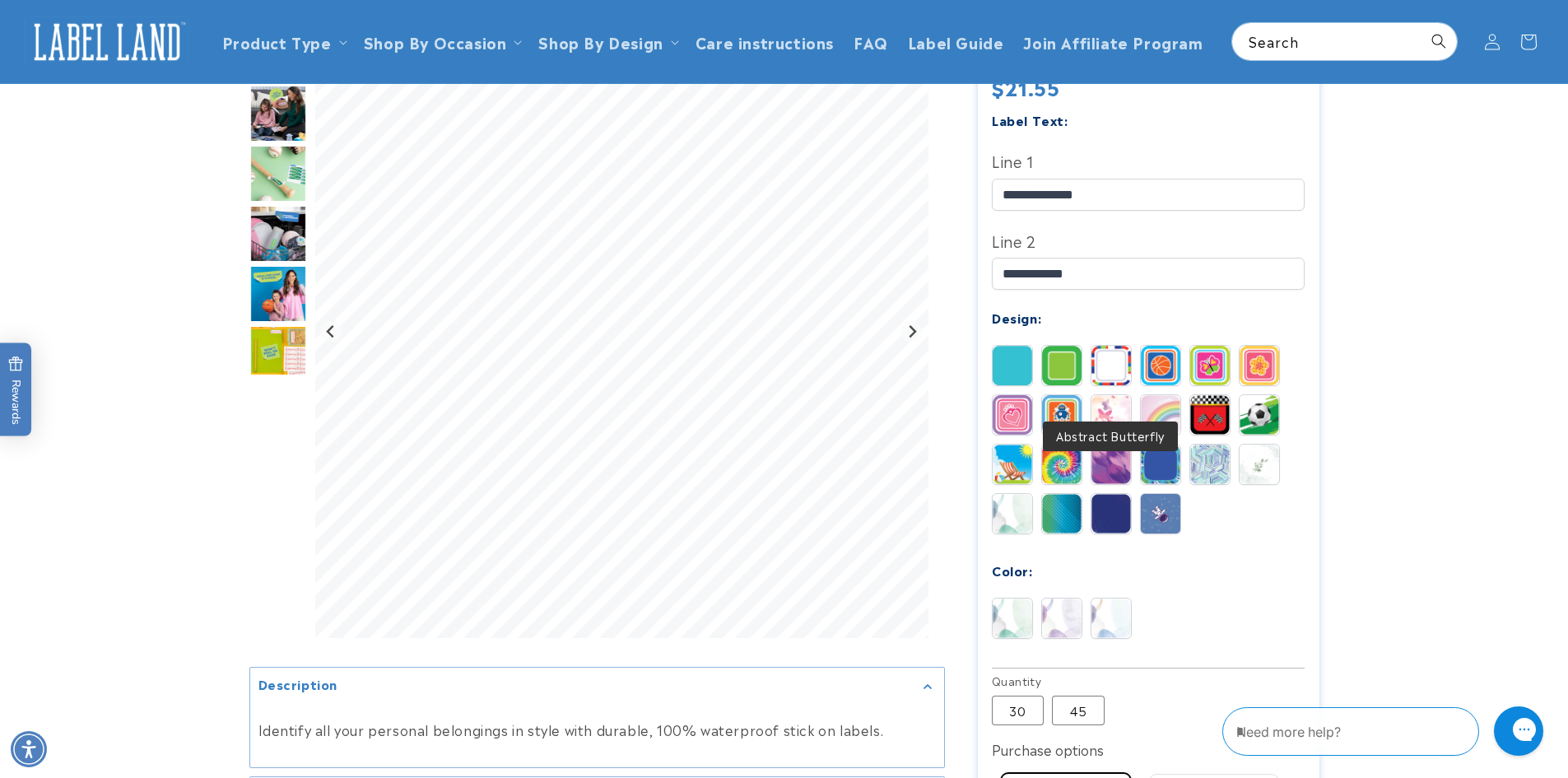
click at [1127, 395] on img at bounding box center [1111, 414] width 40 height 40
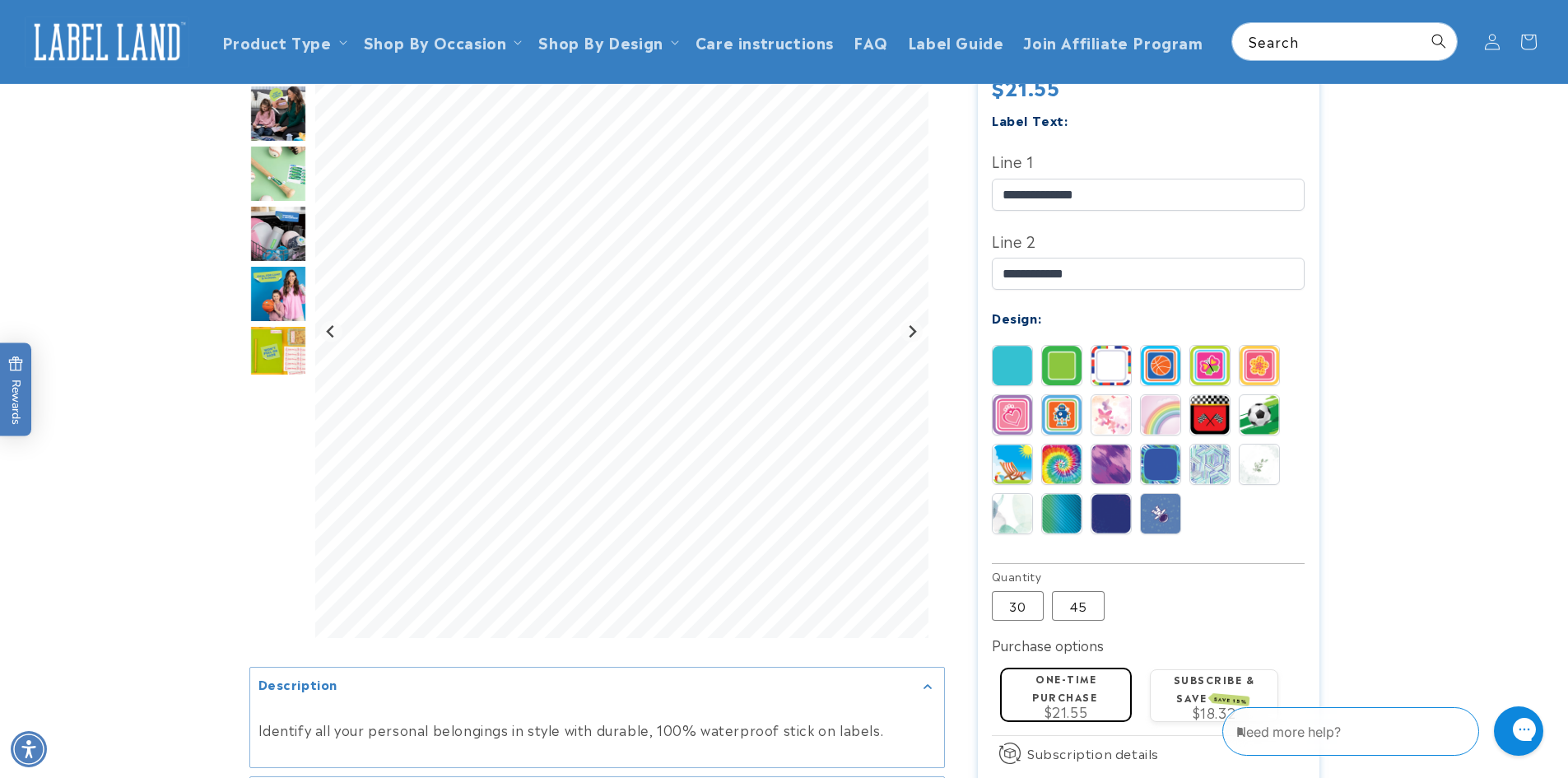
click at [1010, 403] on img at bounding box center [1012, 414] width 40 height 40
click at [1109, 395] on img at bounding box center [1111, 414] width 40 height 40
click at [1064, 445] on img at bounding box center [1061, 464] width 40 height 40
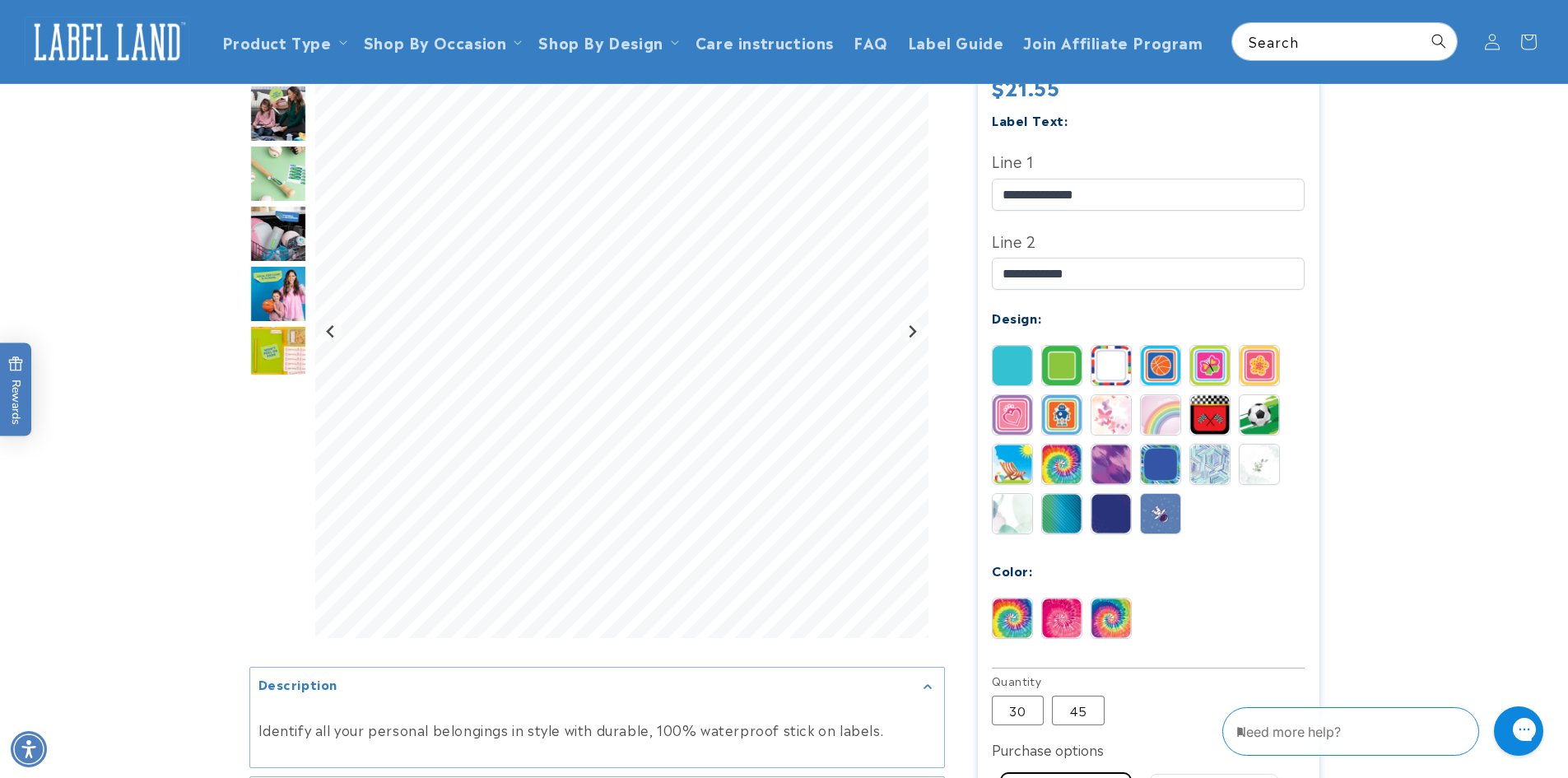
click at [258, 346] on img "Go to slide 7" at bounding box center [278, 354] width 57 height 57
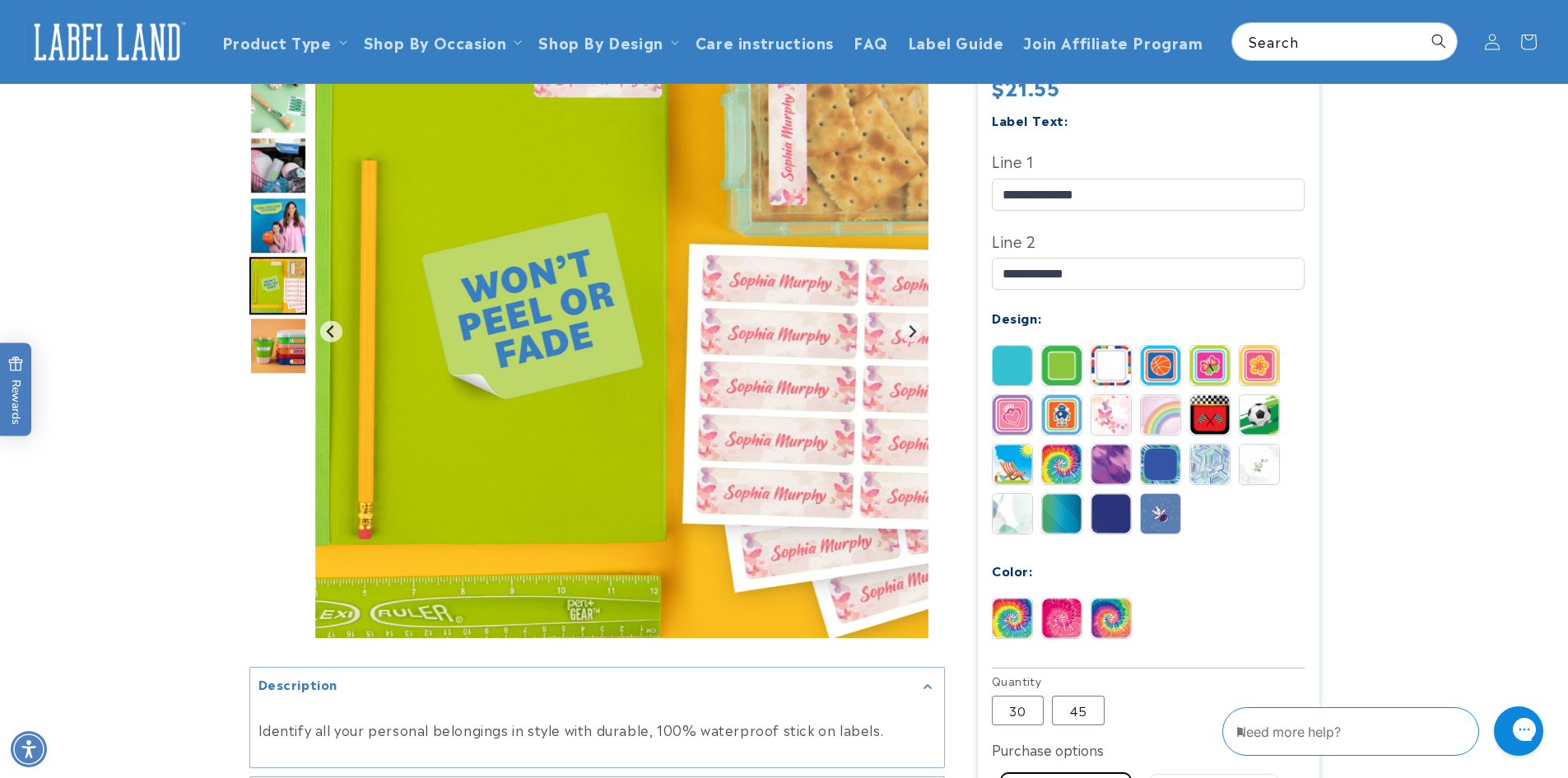
click at [1115, 395] on img at bounding box center [1111, 414] width 40 height 40
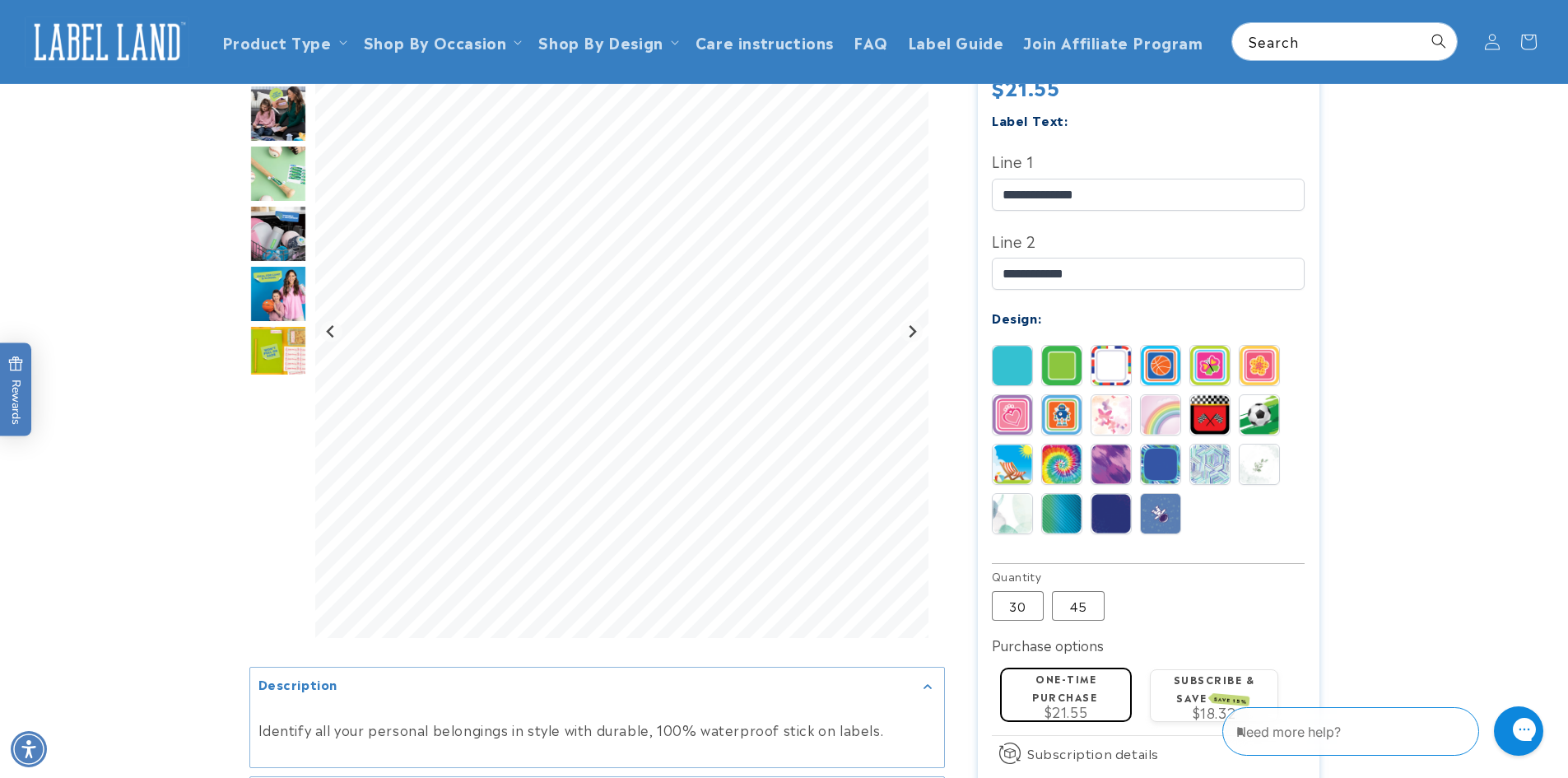
click at [295, 358] on img "Go to slide 7" at bounding box center [278, 354] width 57 height 57
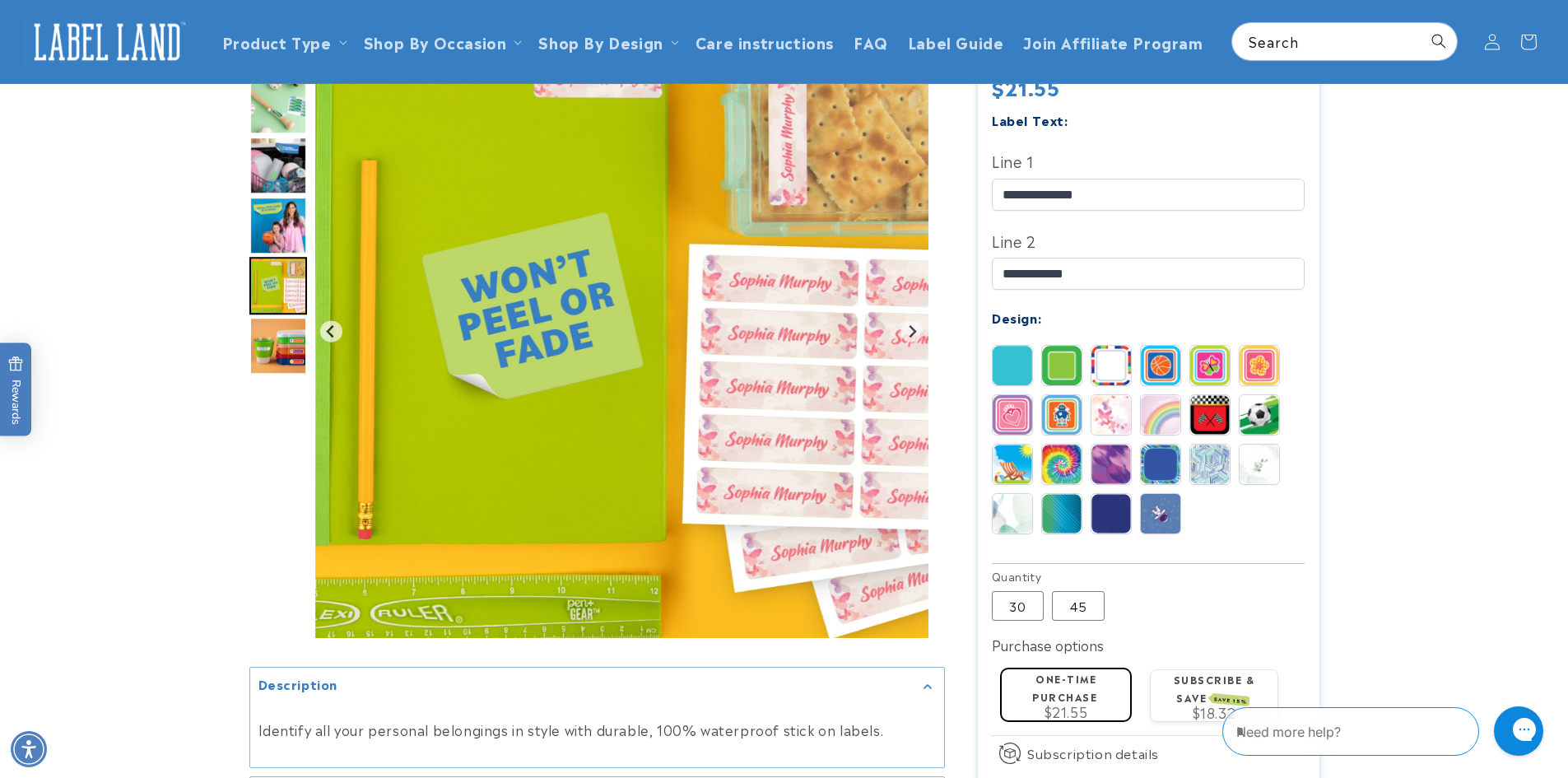
click at [1103, 395] on img at bounding box center [1111, 414] width 40 height 40
click at [1057, 445] on img at bounding box center [1061, 464] width 40 height 40
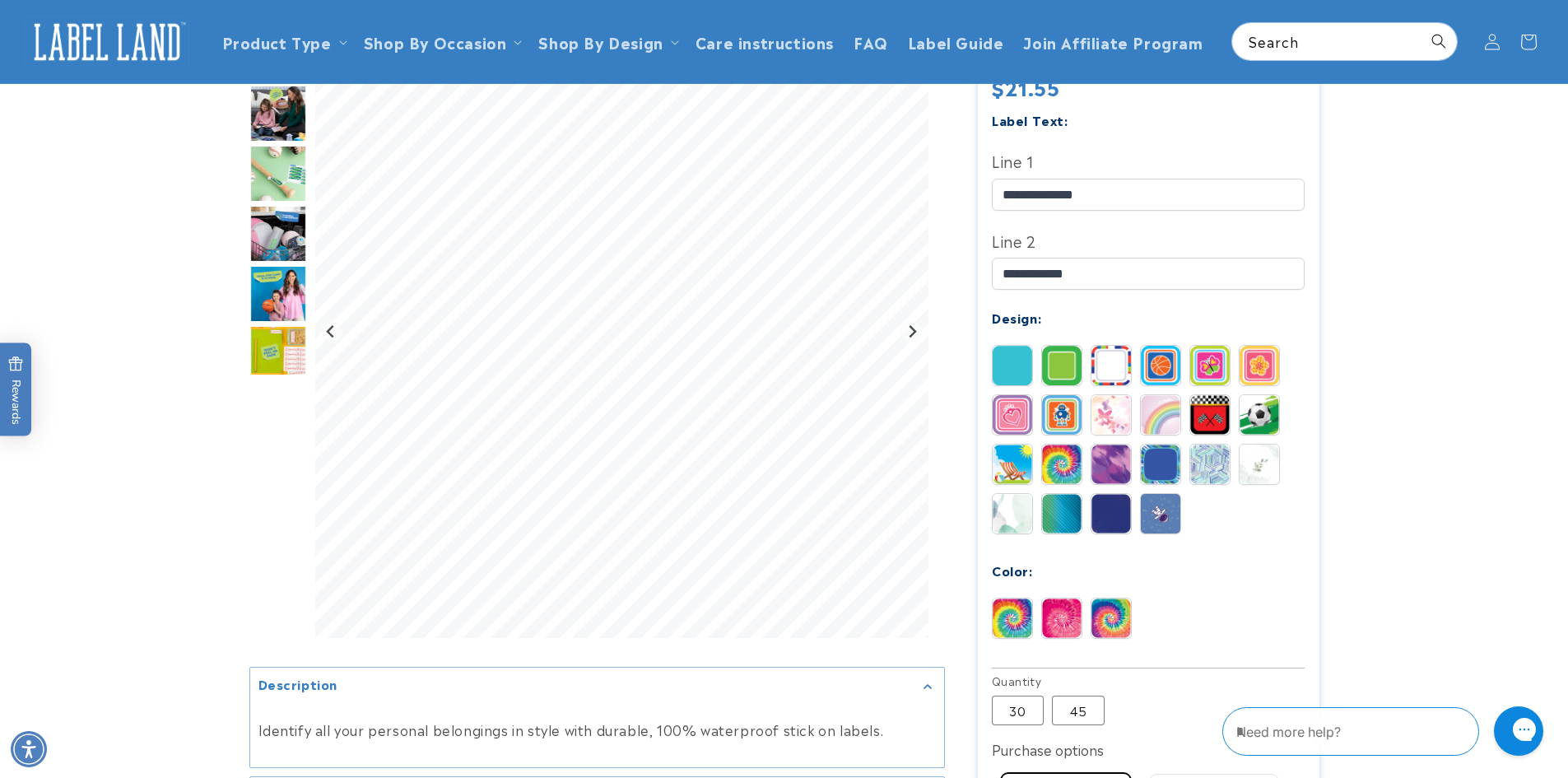
click at [1100, 598] on img at bounding box center [1111, 618] width 40 height 40
click at [1028, 598] on img at bounding box center [1012, 618] width 40 height 40
click at [1112, 598] on img at bounding box center [1111, 618] width 40 height 40
click at [1003, 598] on img at bounding box center [1012, 618] width 40 height 40
click at [1123, 395] on img at bounding box center [1111, 414] width 40 height 40
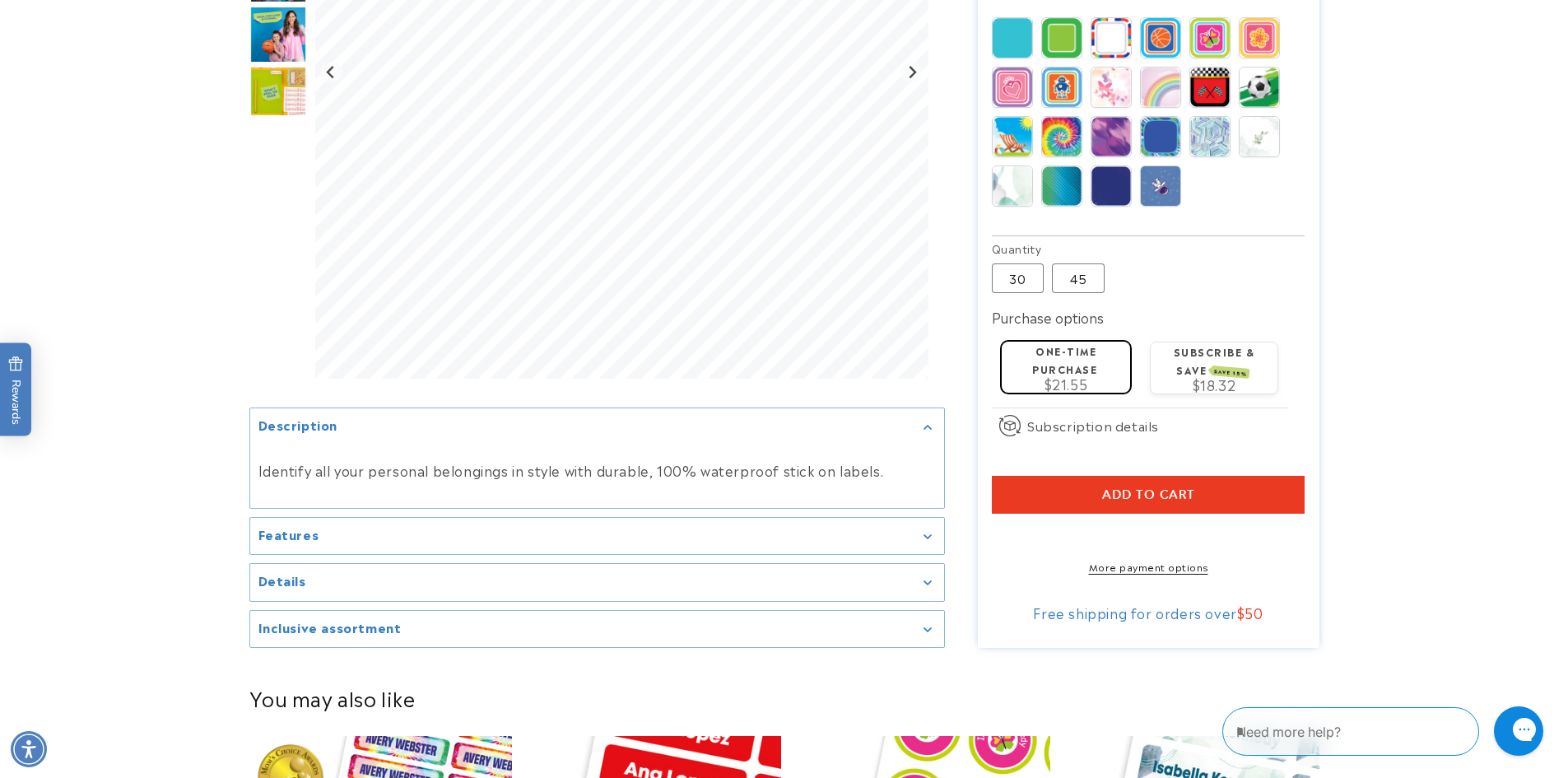
click at [1136, 488] on span "Add to cart" at bounding box center [1149, 495] width 93 height 15
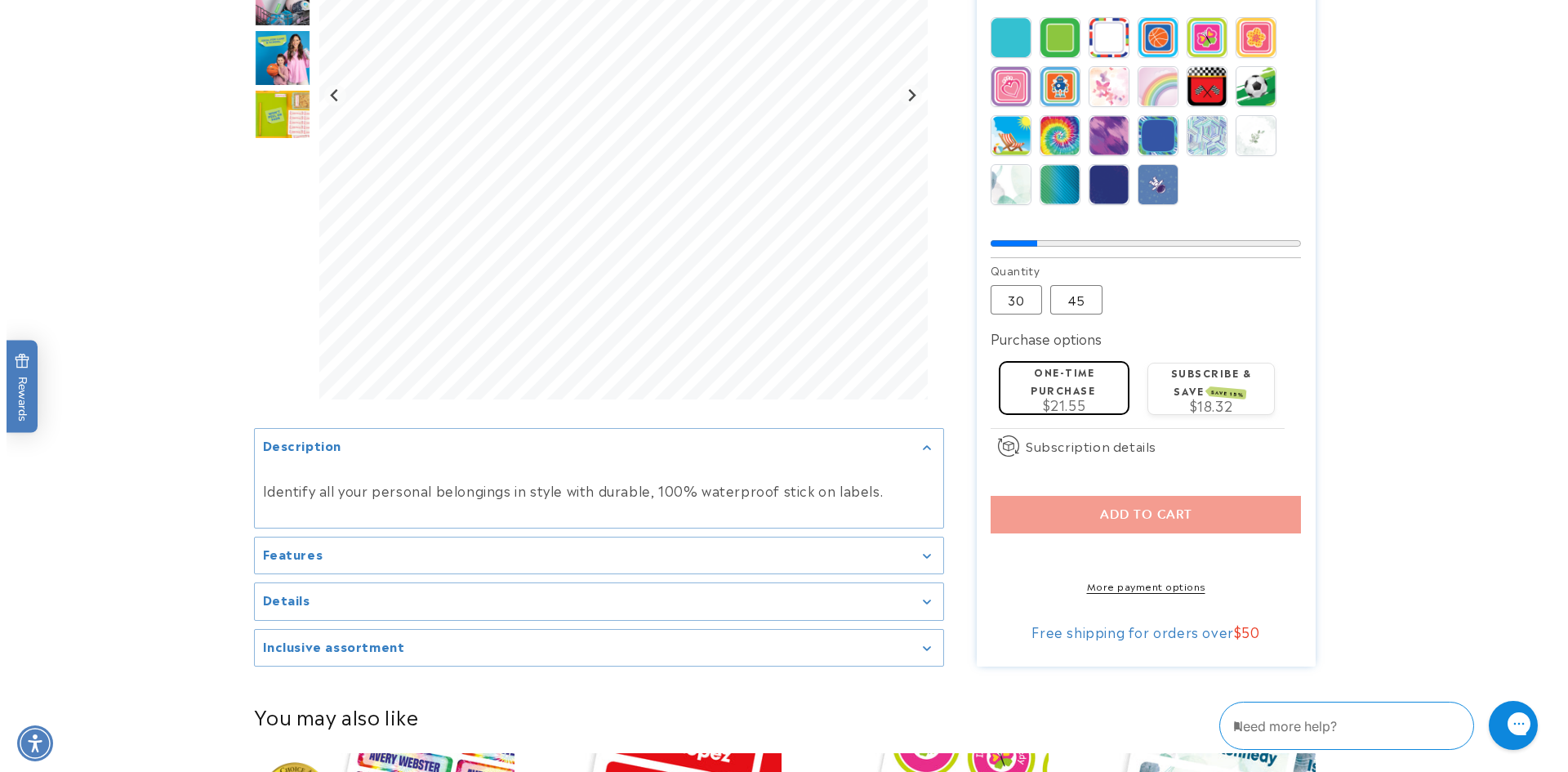
scroll to position [816, 0]
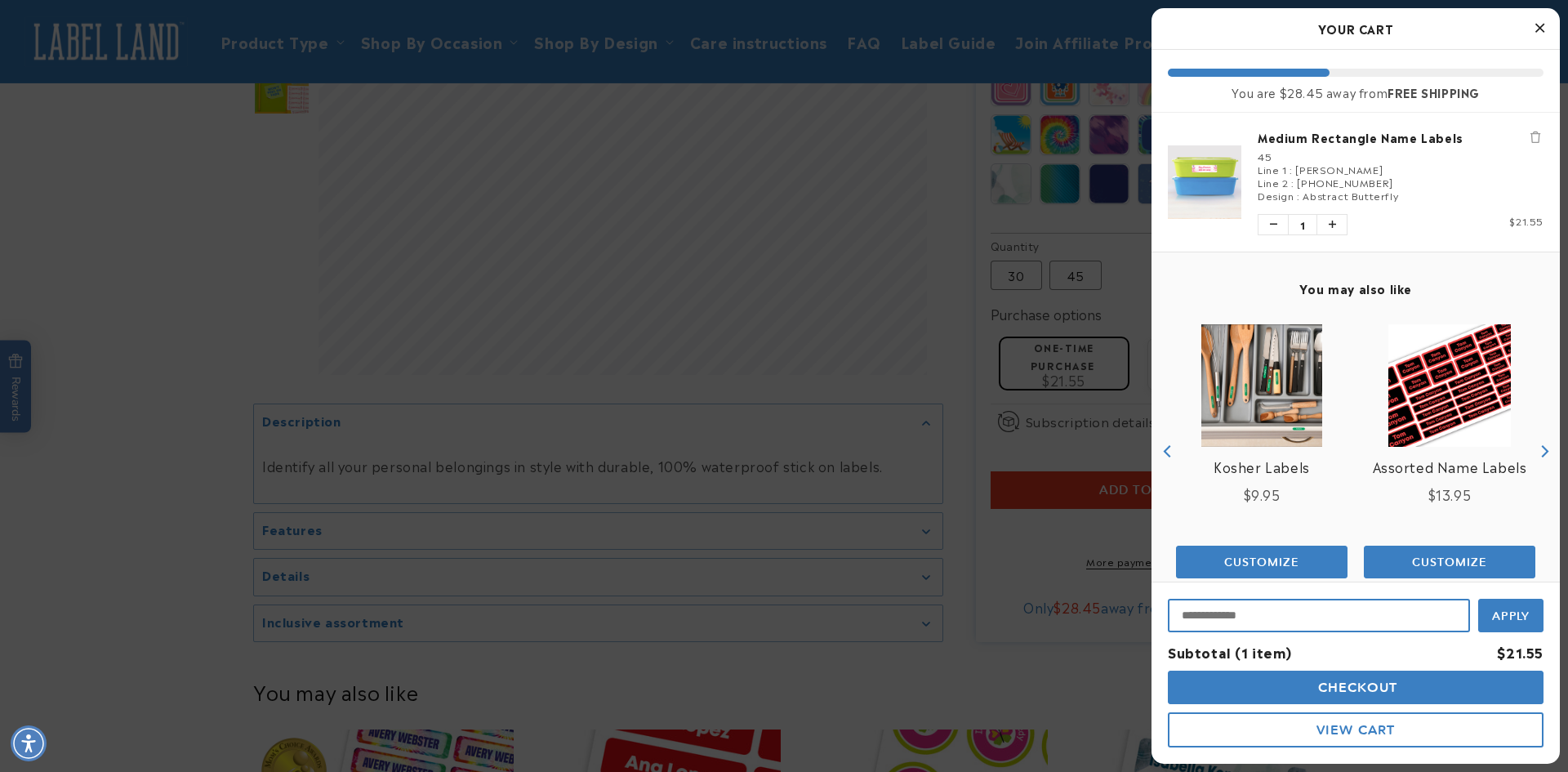
click at [1195, 613] on input "Input Discount" at bounding box center [1319, 615] width 302 height 33
type input "********"
click at [1513, 614] on span "Apply" at bounding box center [1512, 615] width 39 height 15
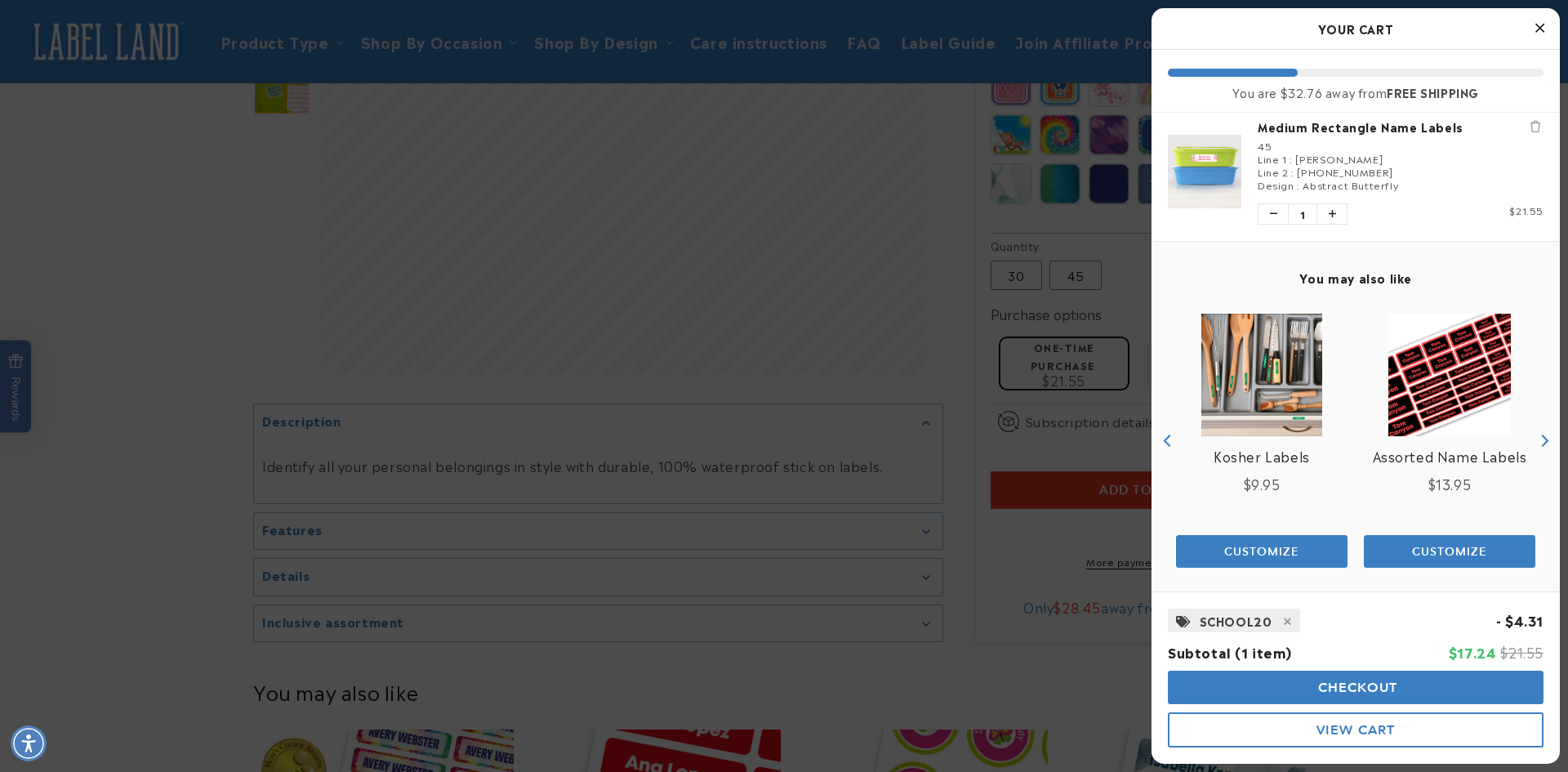
scroll to position [19, 0]
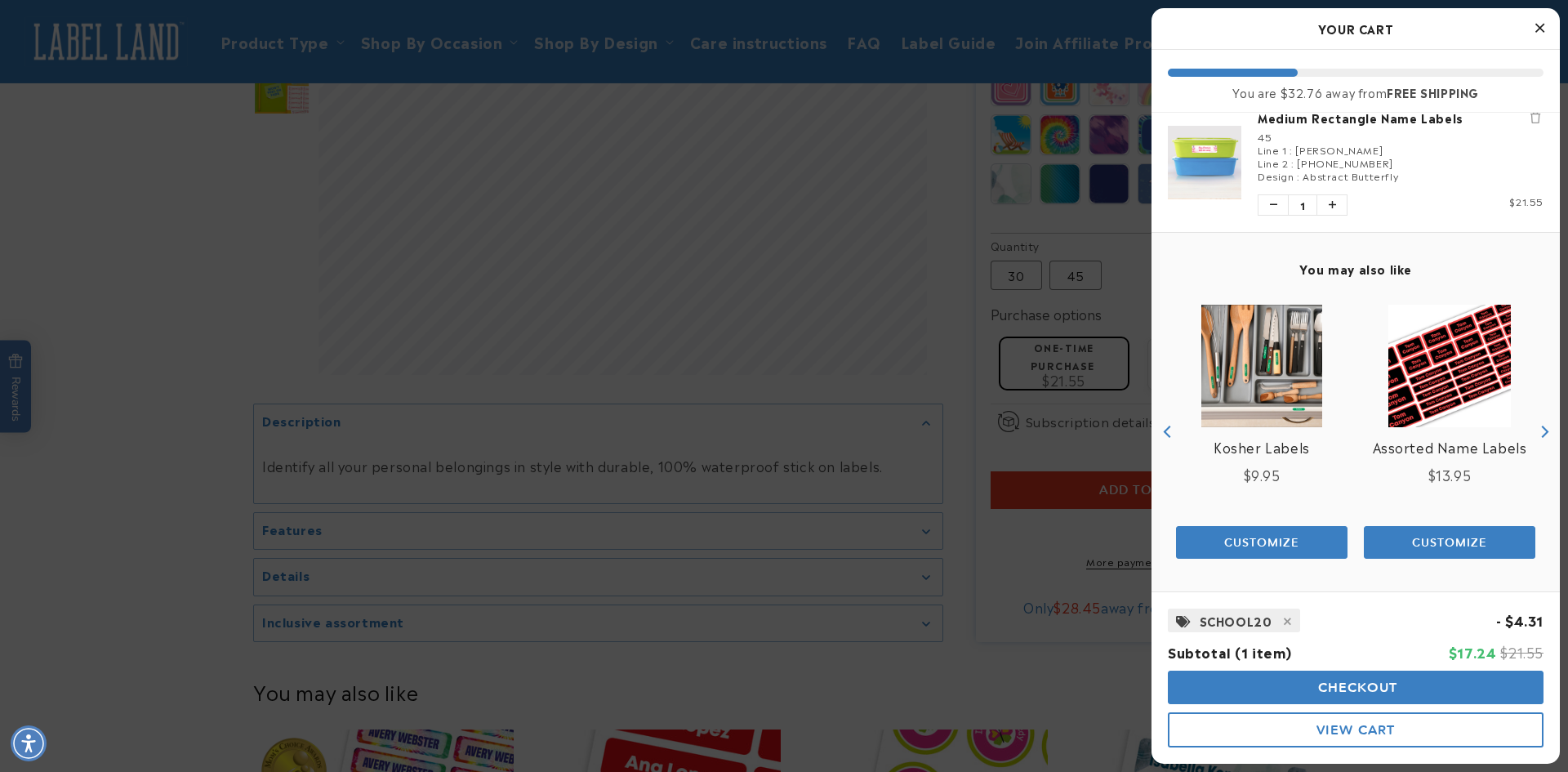
click at [1344, 687] on span "Checkout" at bounding box center [1356, 687] width 85 height 16
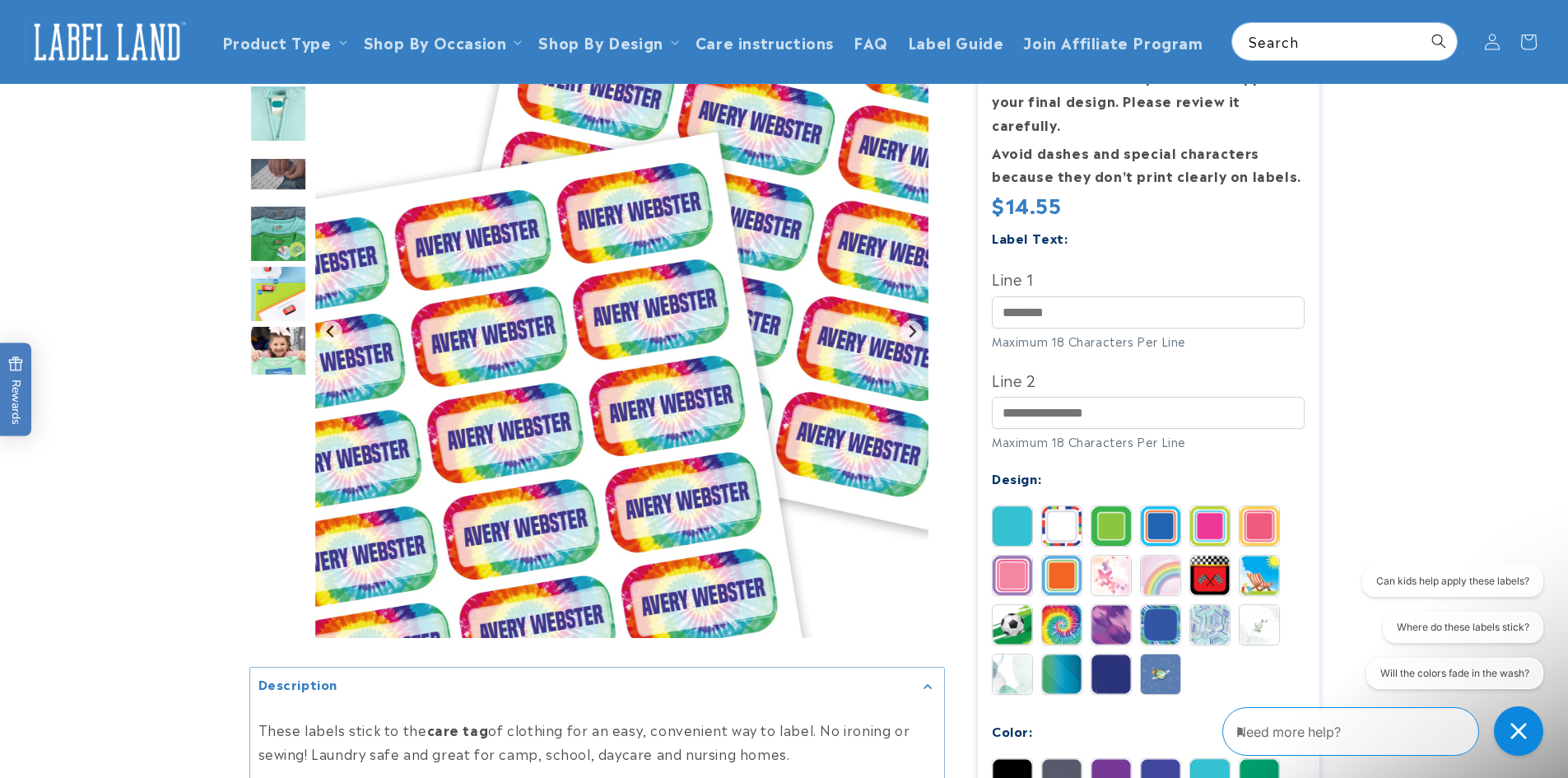
click at [1016, 556] on img at bounding box center [1012, 575] width 40 height 40
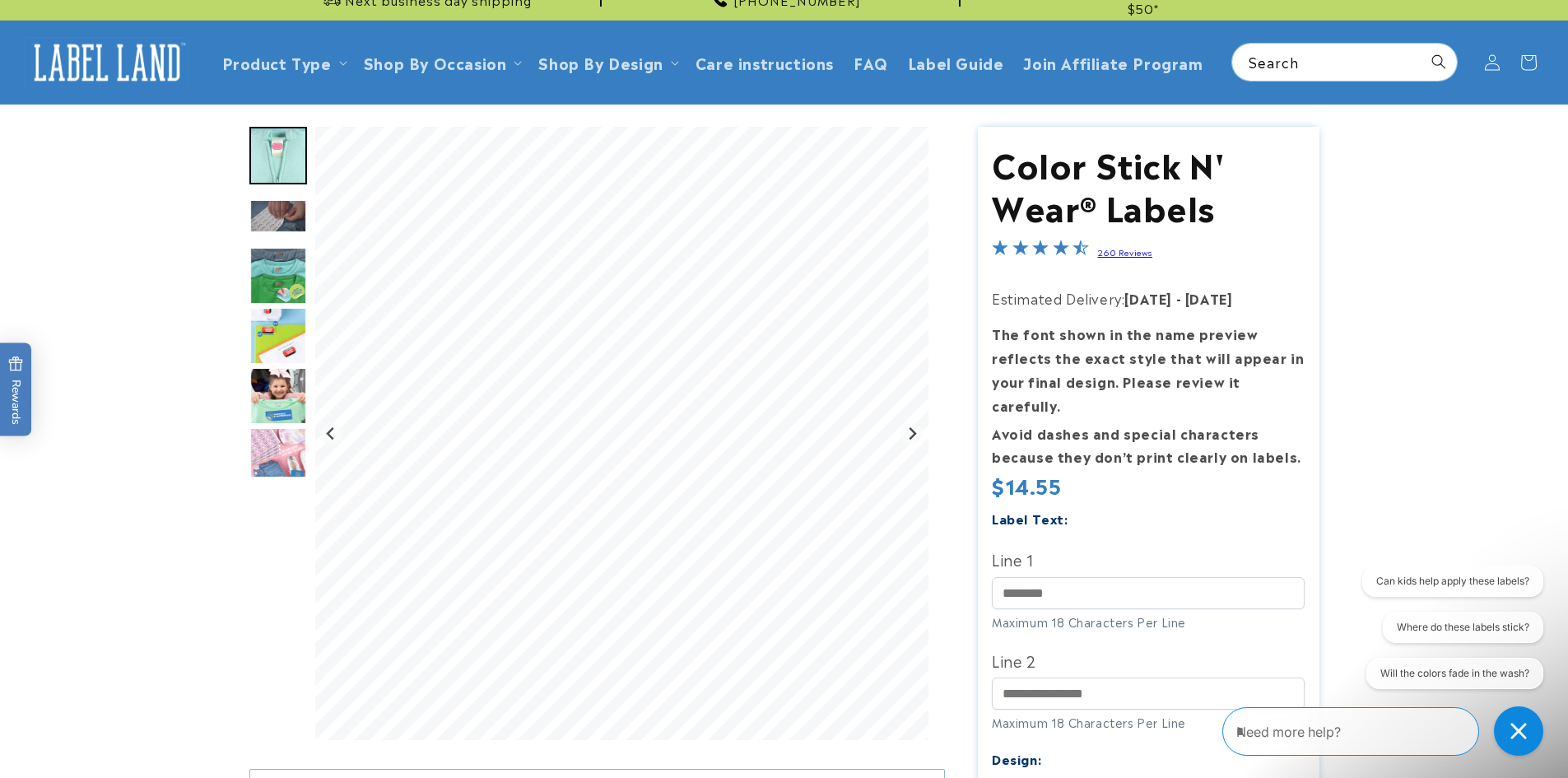
scroll to position [83, 0]
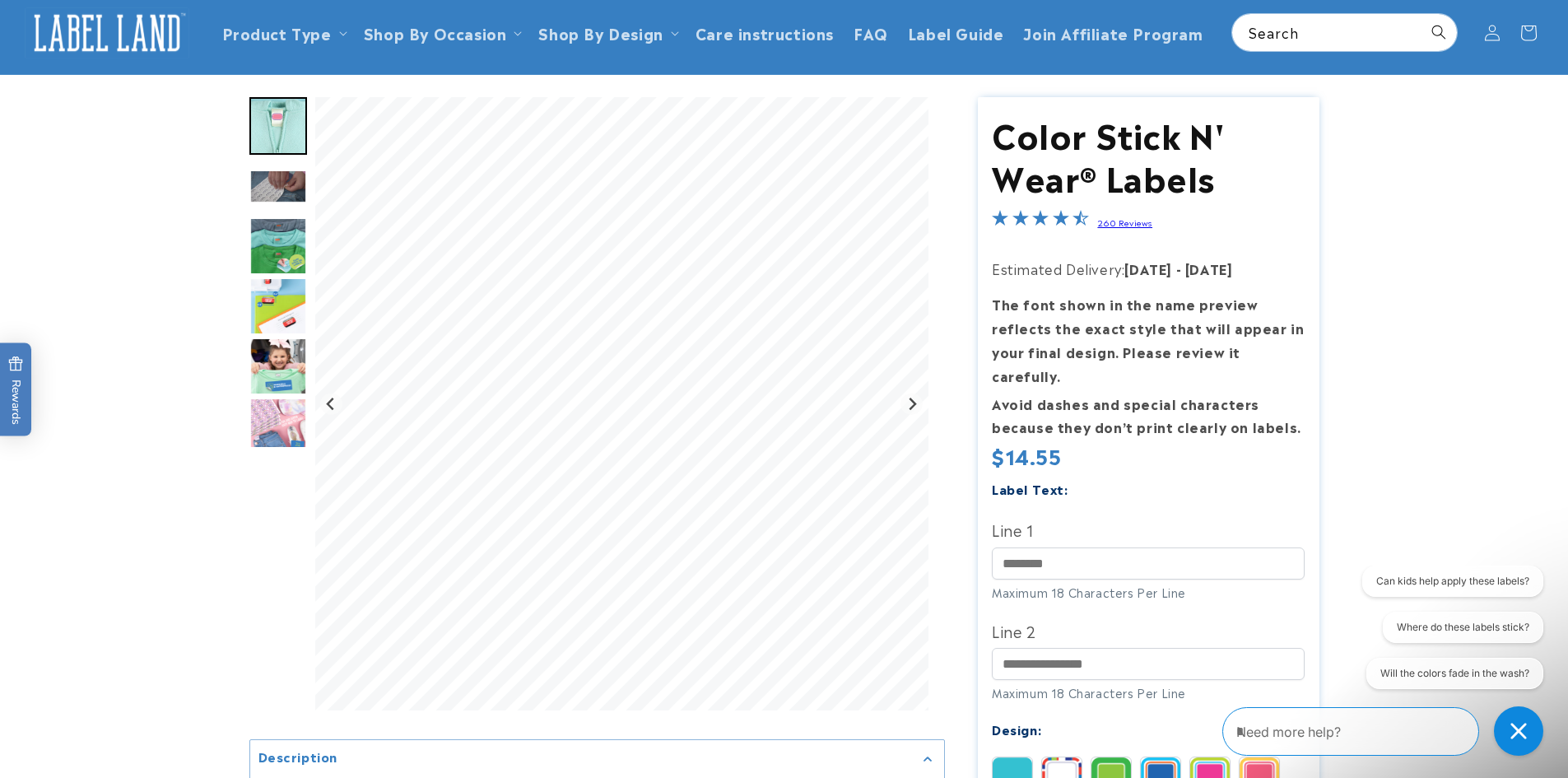
click at [282, 242] on img "Go to slide 4" at bounding box center [278, 246] width 57 height 57
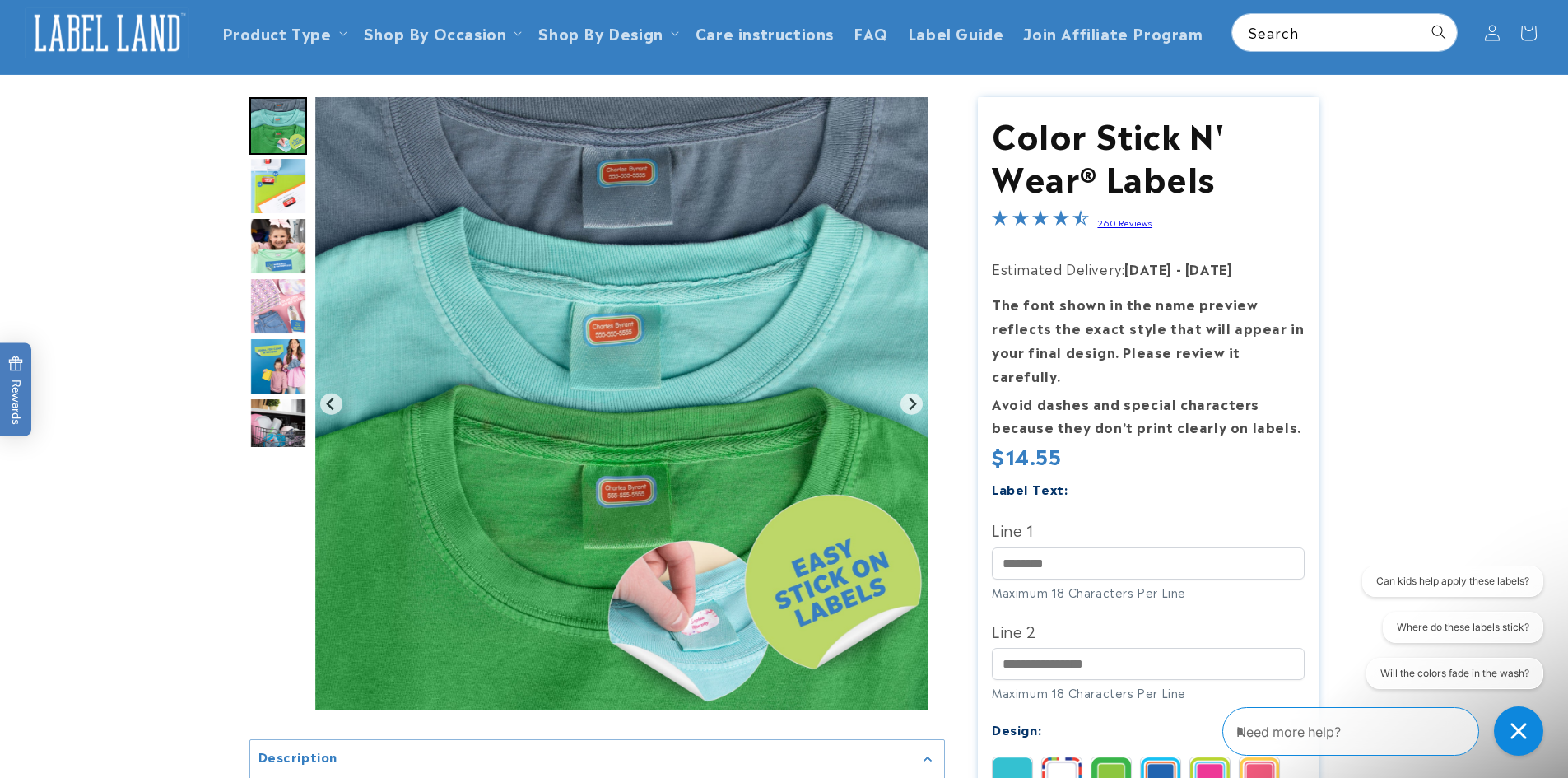
click at [283, 300] on img "Go to slide 7" at bounding box center [278, 306] width 57 height 57
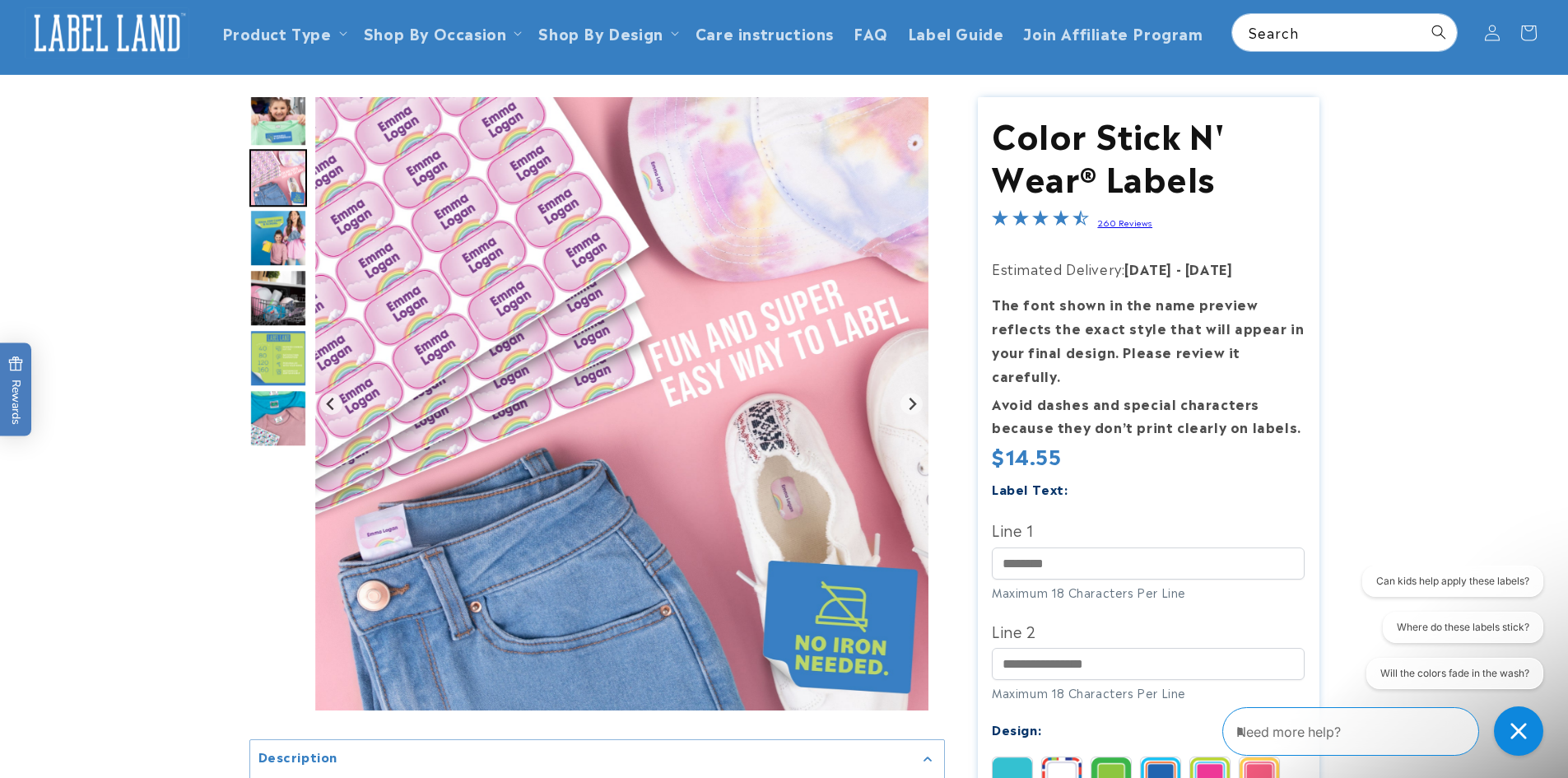
click at [281, 417] on img "Go to slide 11" at bounding box center [278, 419] width 57 height 57
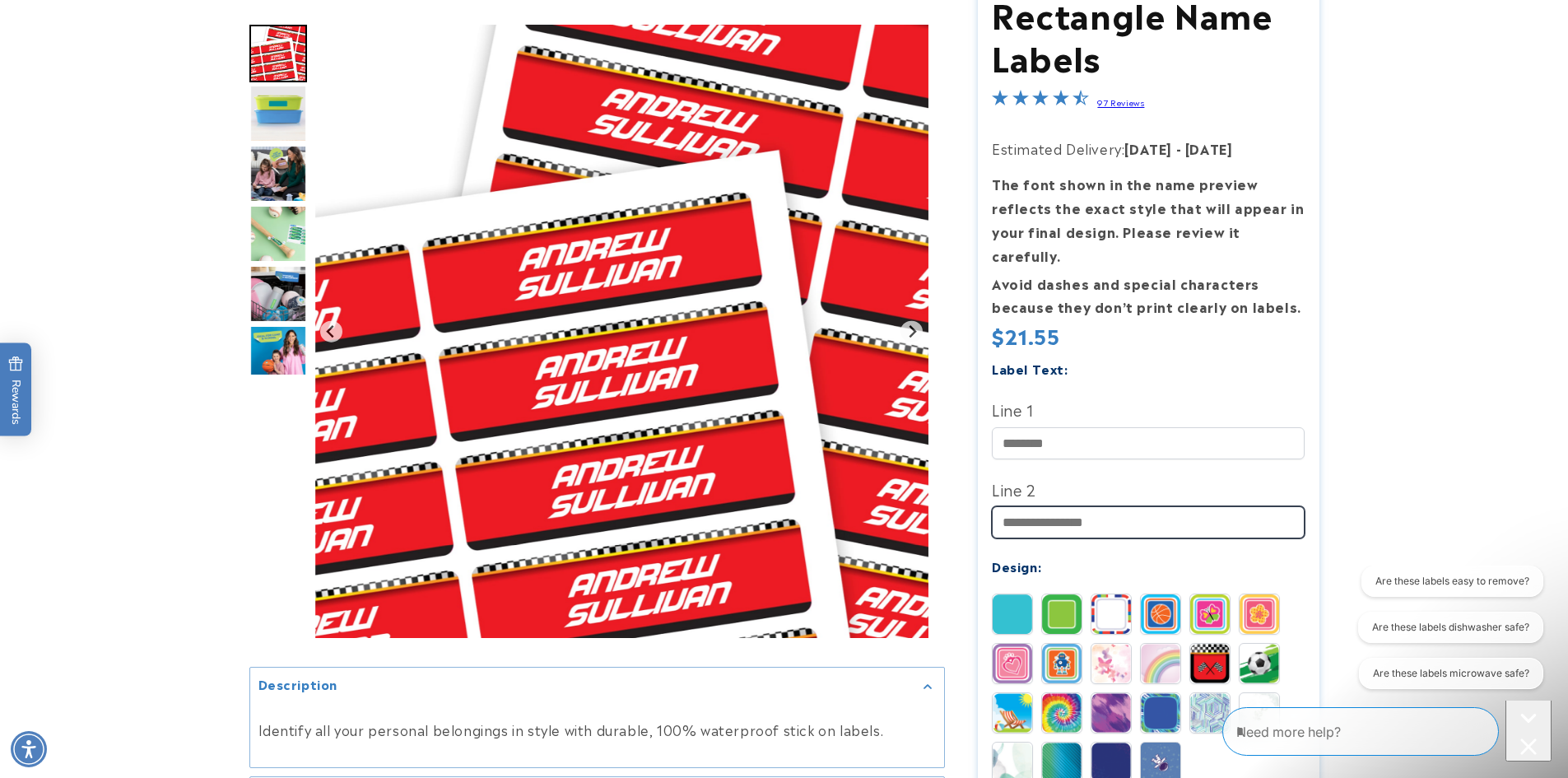
scroll to position [247, 0]
click at [1046, 505] on input "Line 2" at bounding box center [1148, 521] width 313 height 32
paste input "**********"
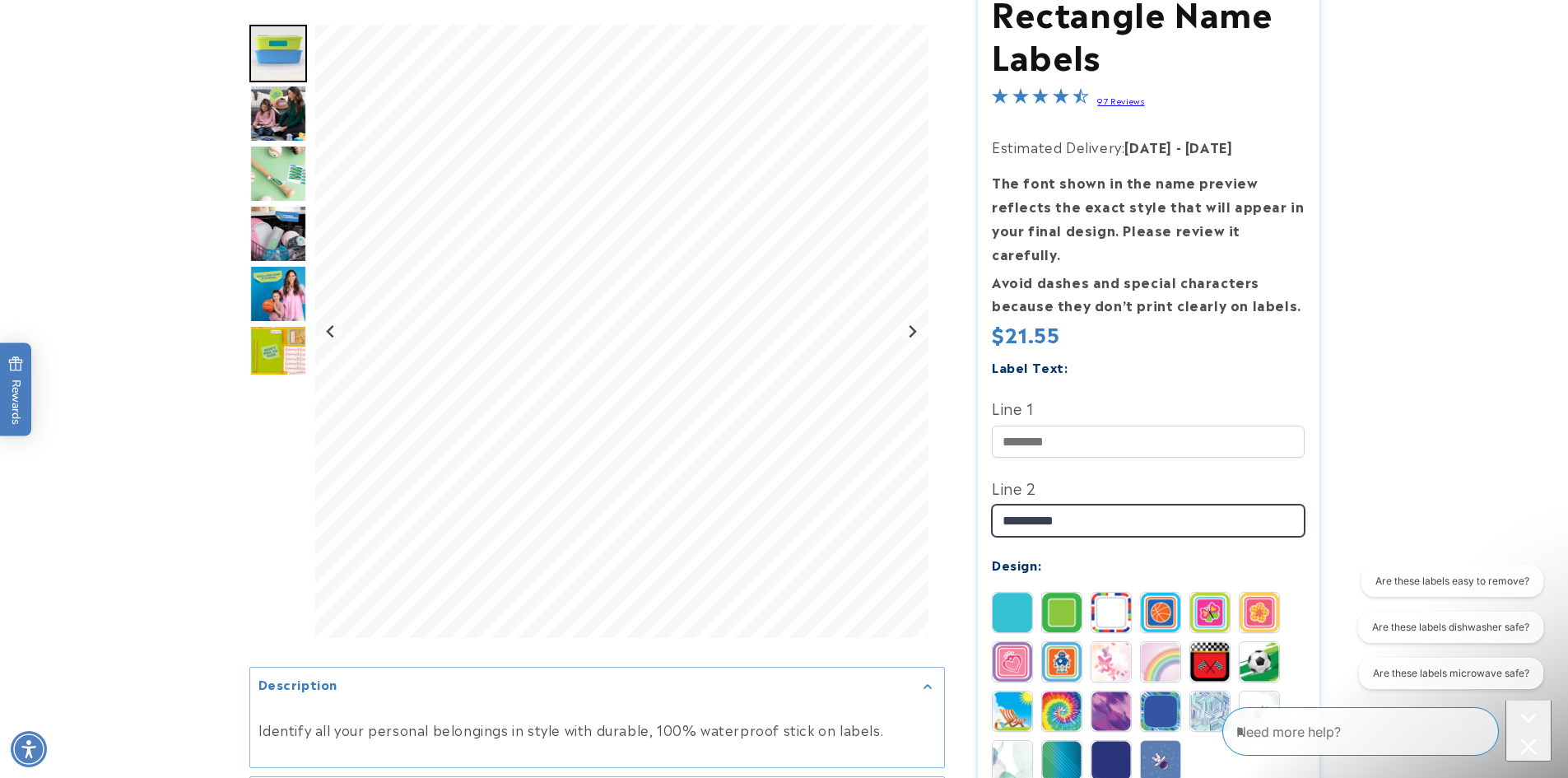
click at [1025, 505] on input "**********" at bounding box center [1148, 521] width 313 height 32
click at [1058, 505] on input "**********" at bounding box center [1148, 521] width 313 height 32
click at [1053, 505] on input "**********" at bounding box center [1148, 521] width 313 height 32
type input "**********"
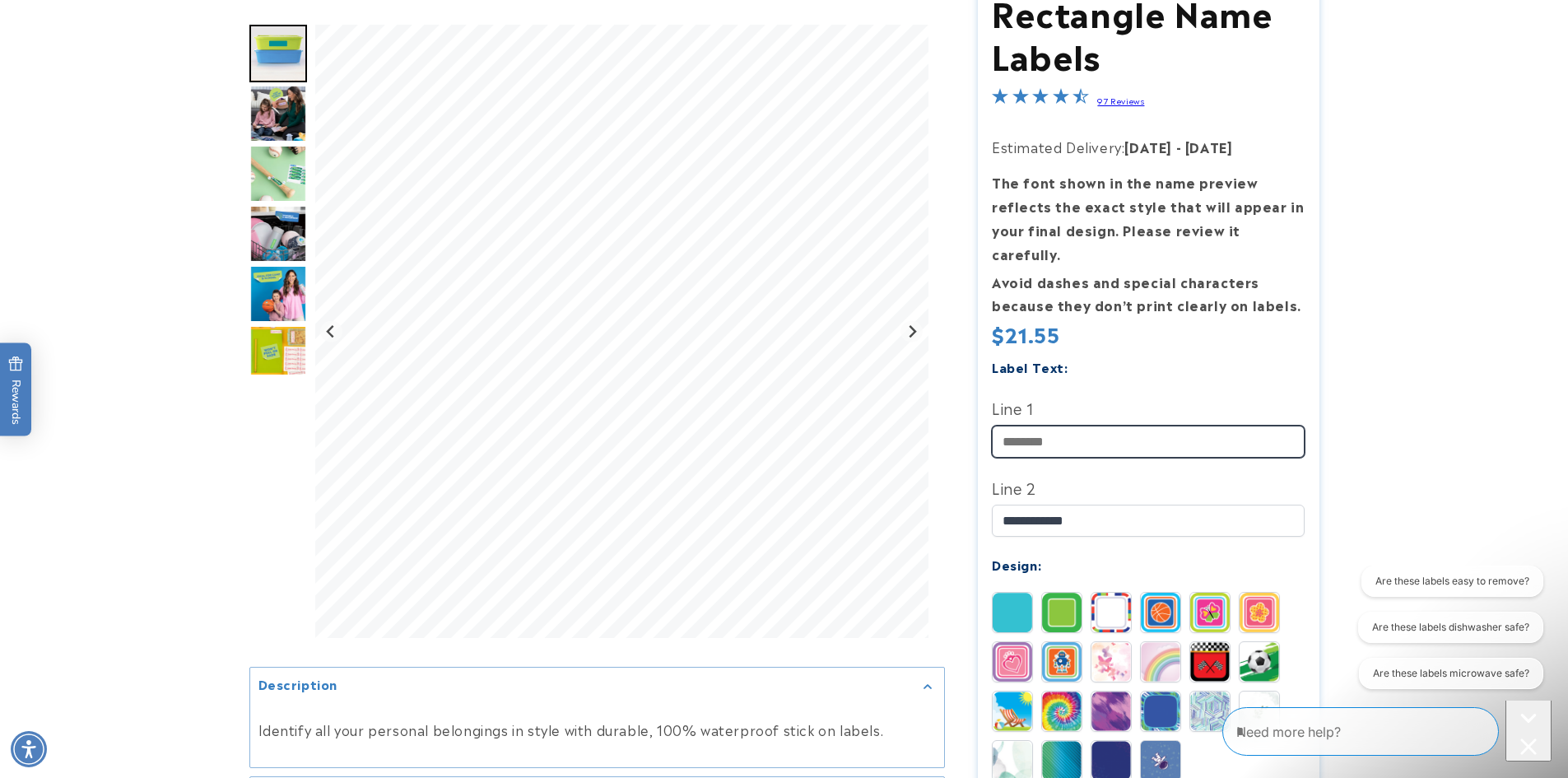
click at [1025, 425] on input "Line 1" at bounding box center [1148, 441] width 313 height 32
type input "**********"
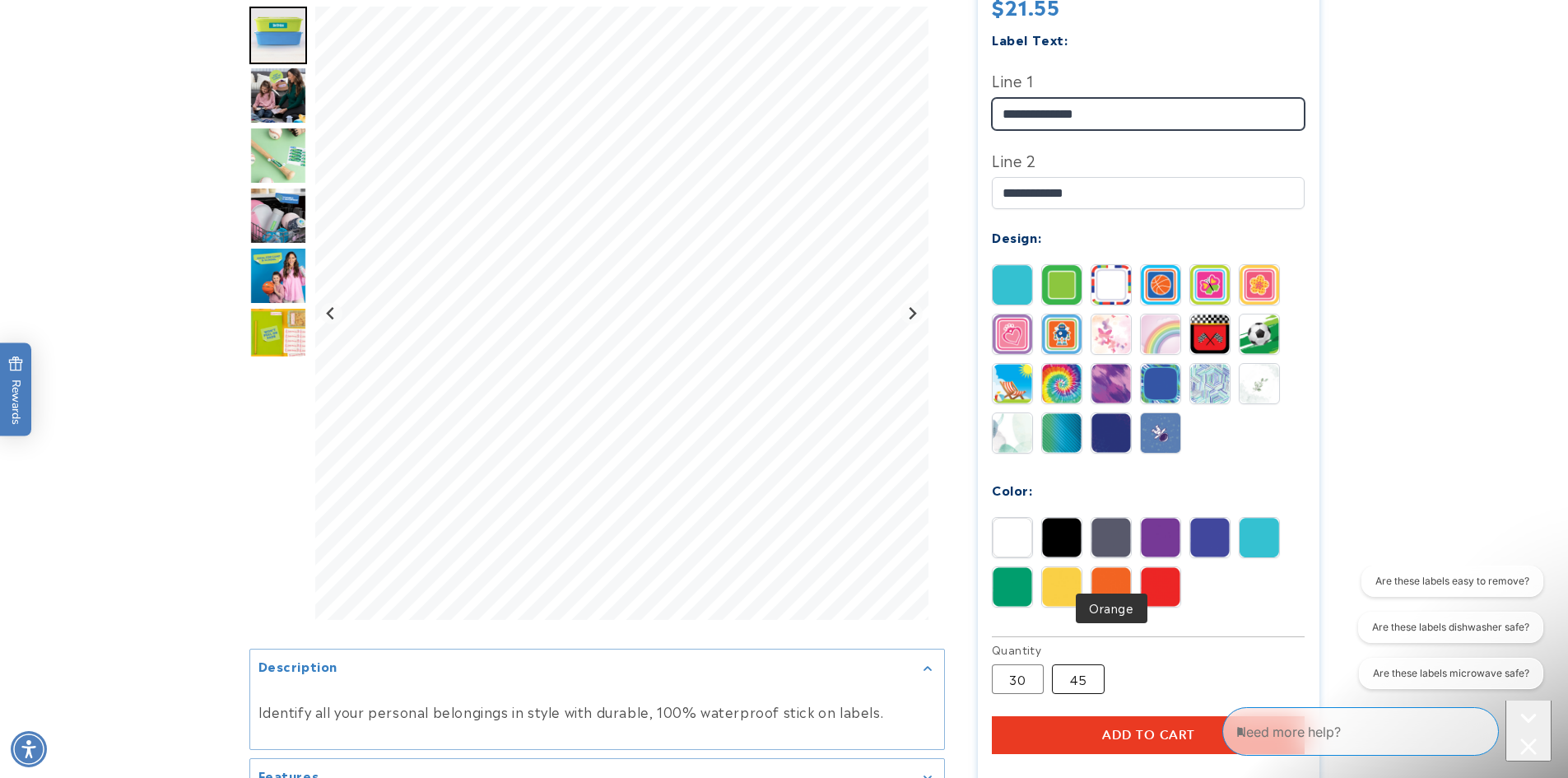
scroll to position [576, 0]
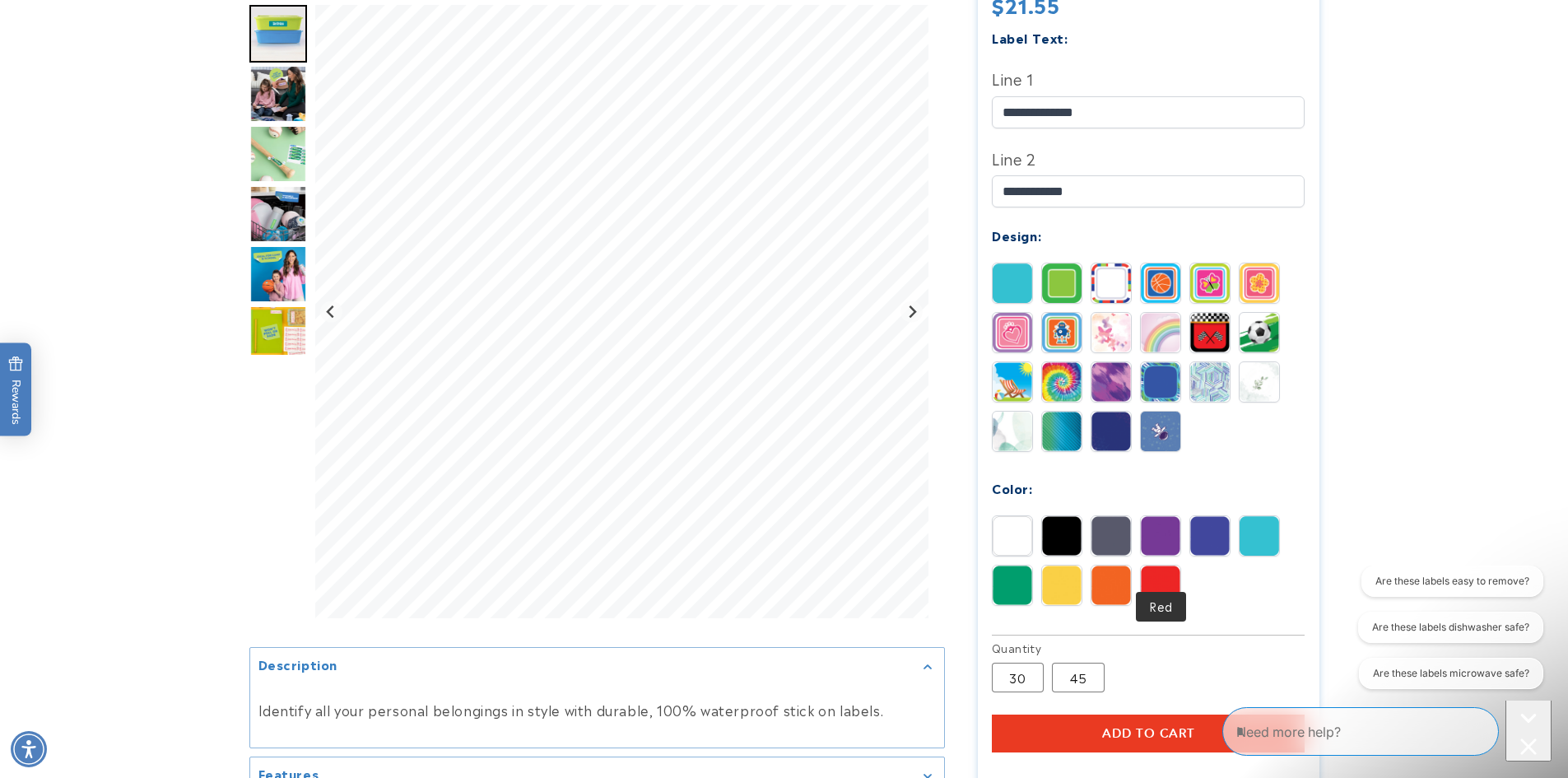
click at [1166, 565] on img at bounding box center [1160, 585] width 40 height 40
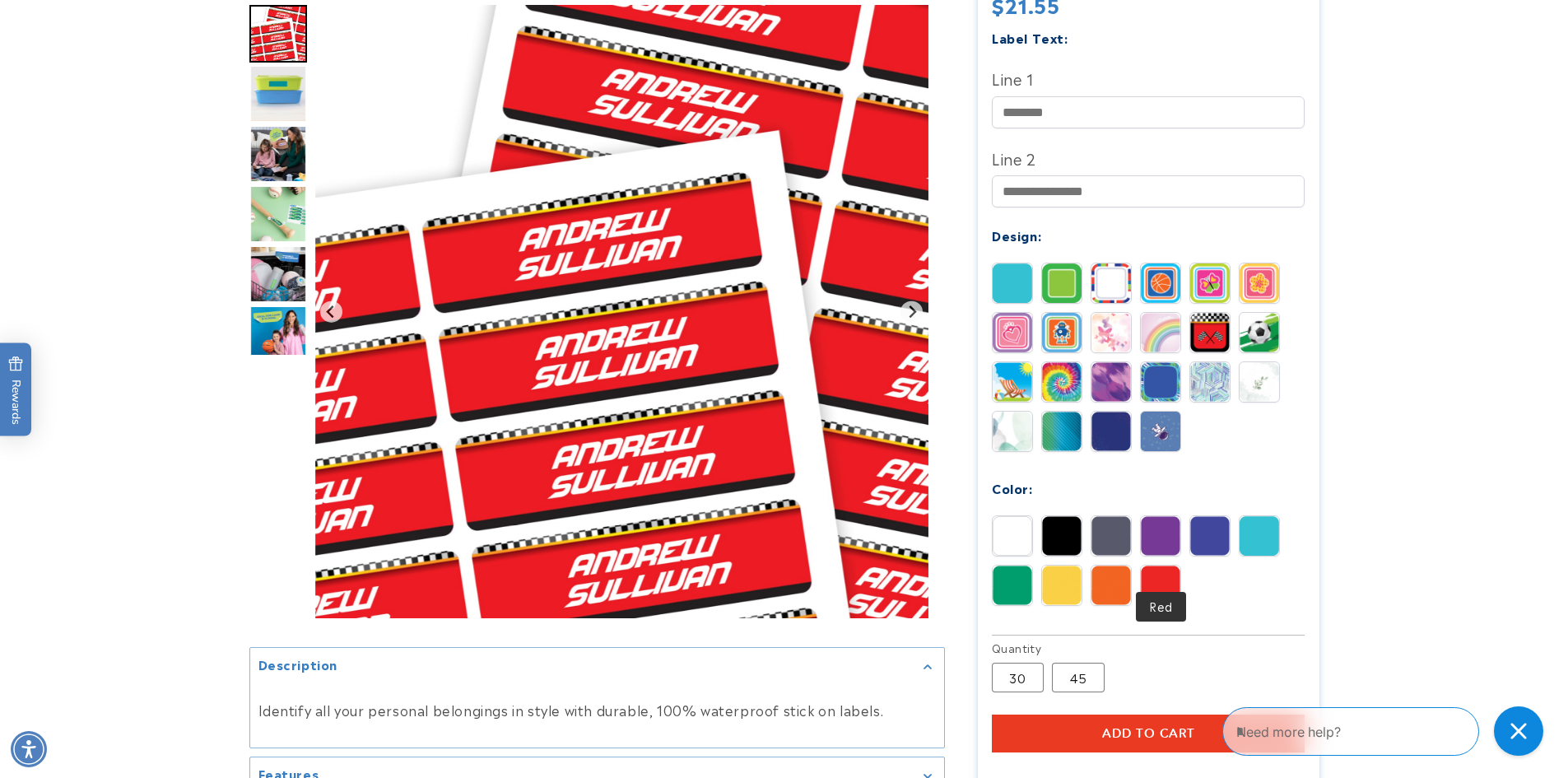
click at [1156, 565] on img at bounding box center [1160, 585] width 40 height 40
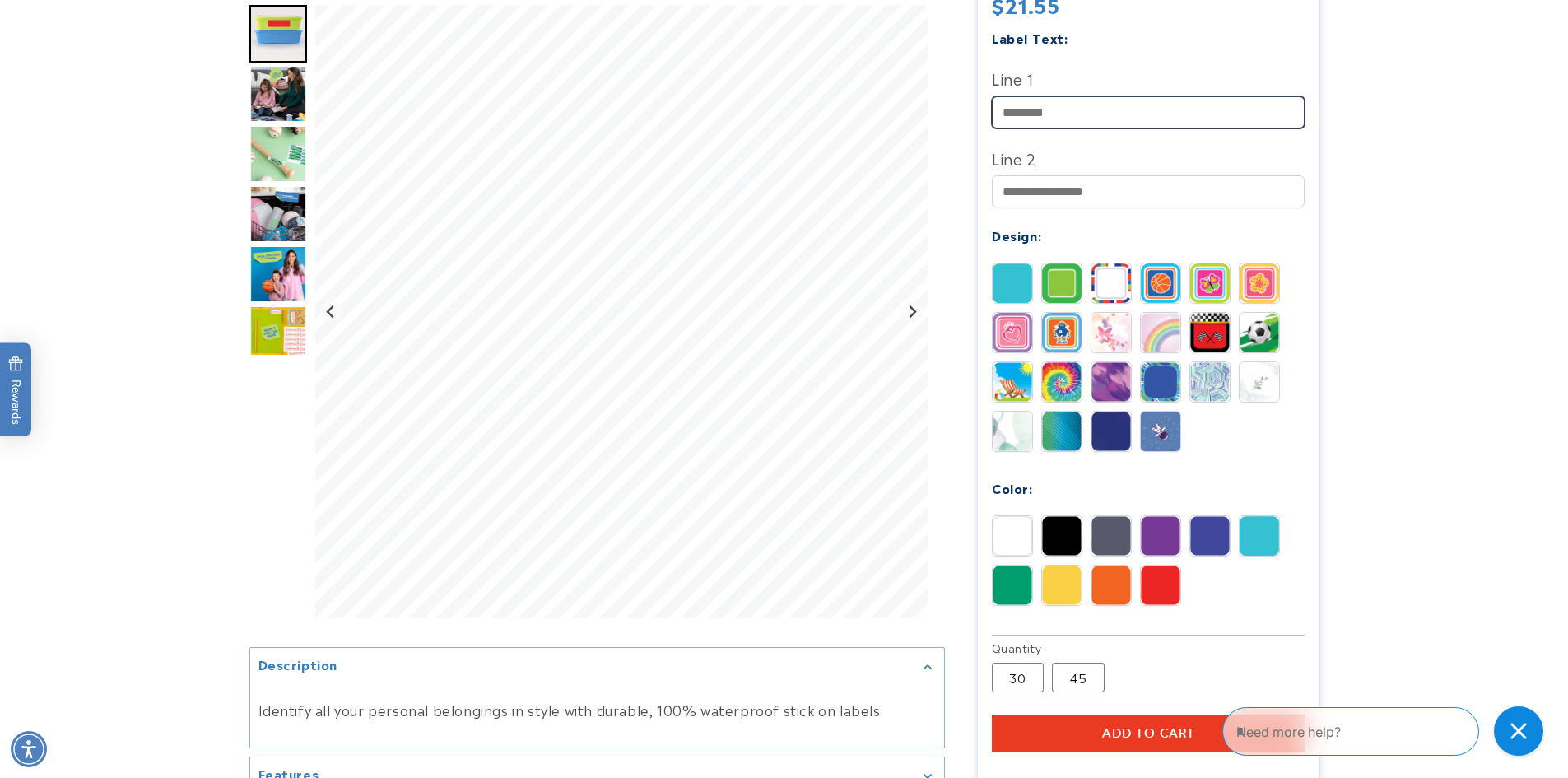
click at [1043, 96] on input "Line 1" at bounding box center [1148, 112] width 313 height 32
type input "**********"
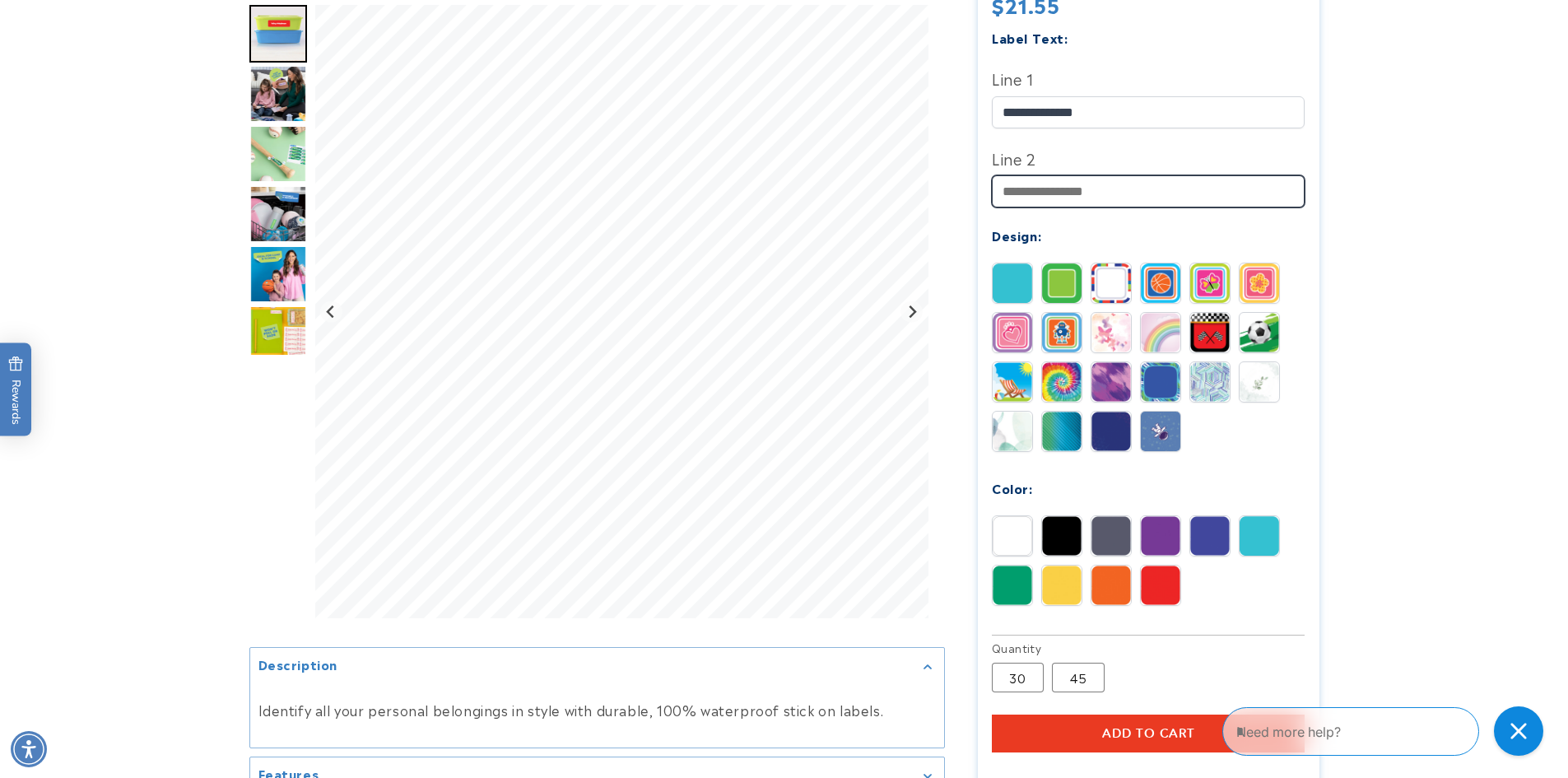
click at [1064, 176] on input "Line 2" at bounding box center [1148, 192] width 313 height 32
type input "**********"
click at [1025, 516] on img at bounding box center [1012, 536] width 40 height 40
click at [1071, 516] on img at bounding box center [1061, 536] width 40 height 40
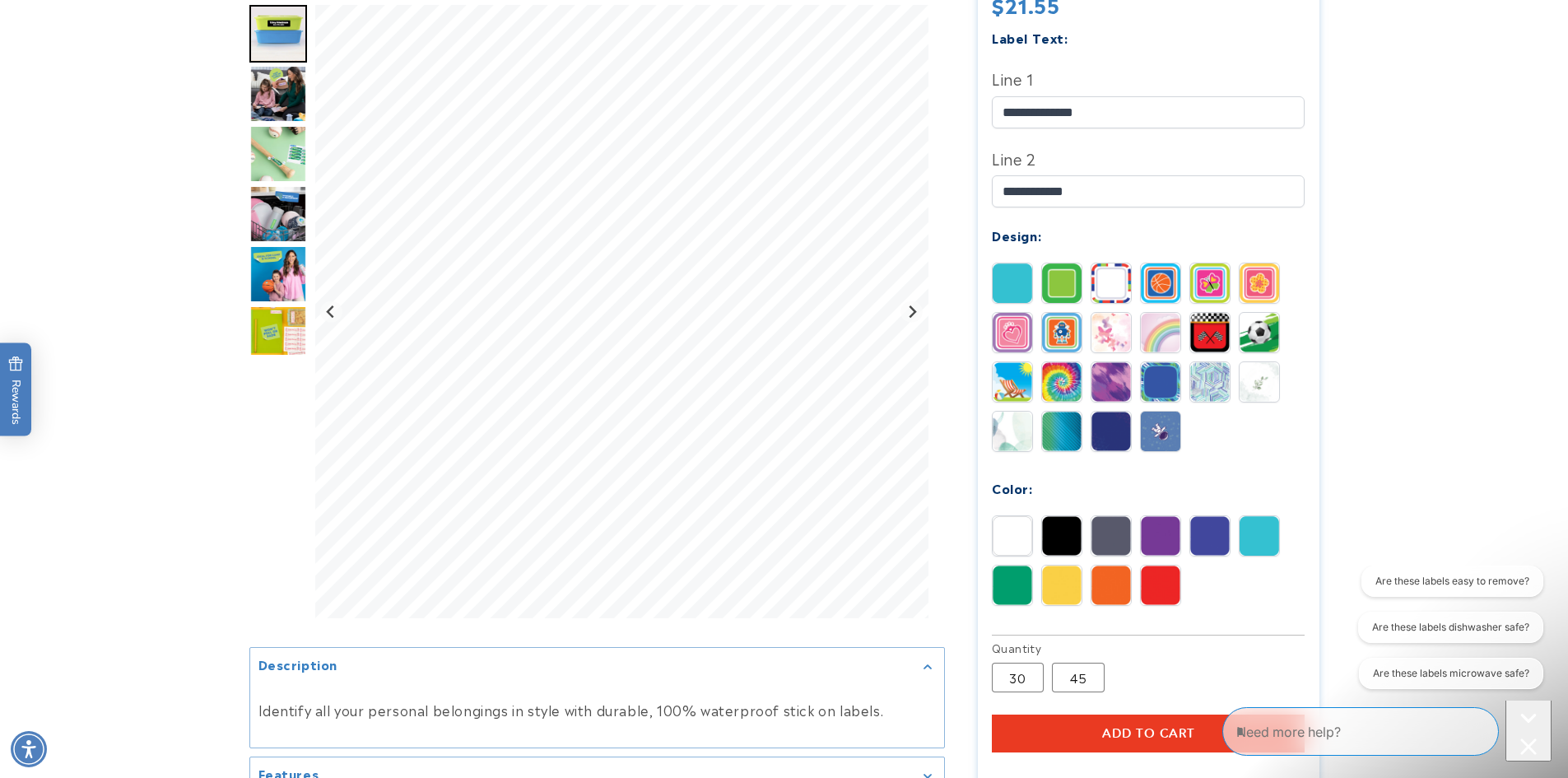
click at [1103, 516] on img at bounding box center [1111, 536] width 40 height 40
click at [1010, 565] on img at bounding box center [1012, 585] width 40 height 40
click at [1252, 516] on img at bounding box center [1258, 536] width 40 height 40
click at [1102, 317] on img at bounding box center [1111, 332] width 40 height 40
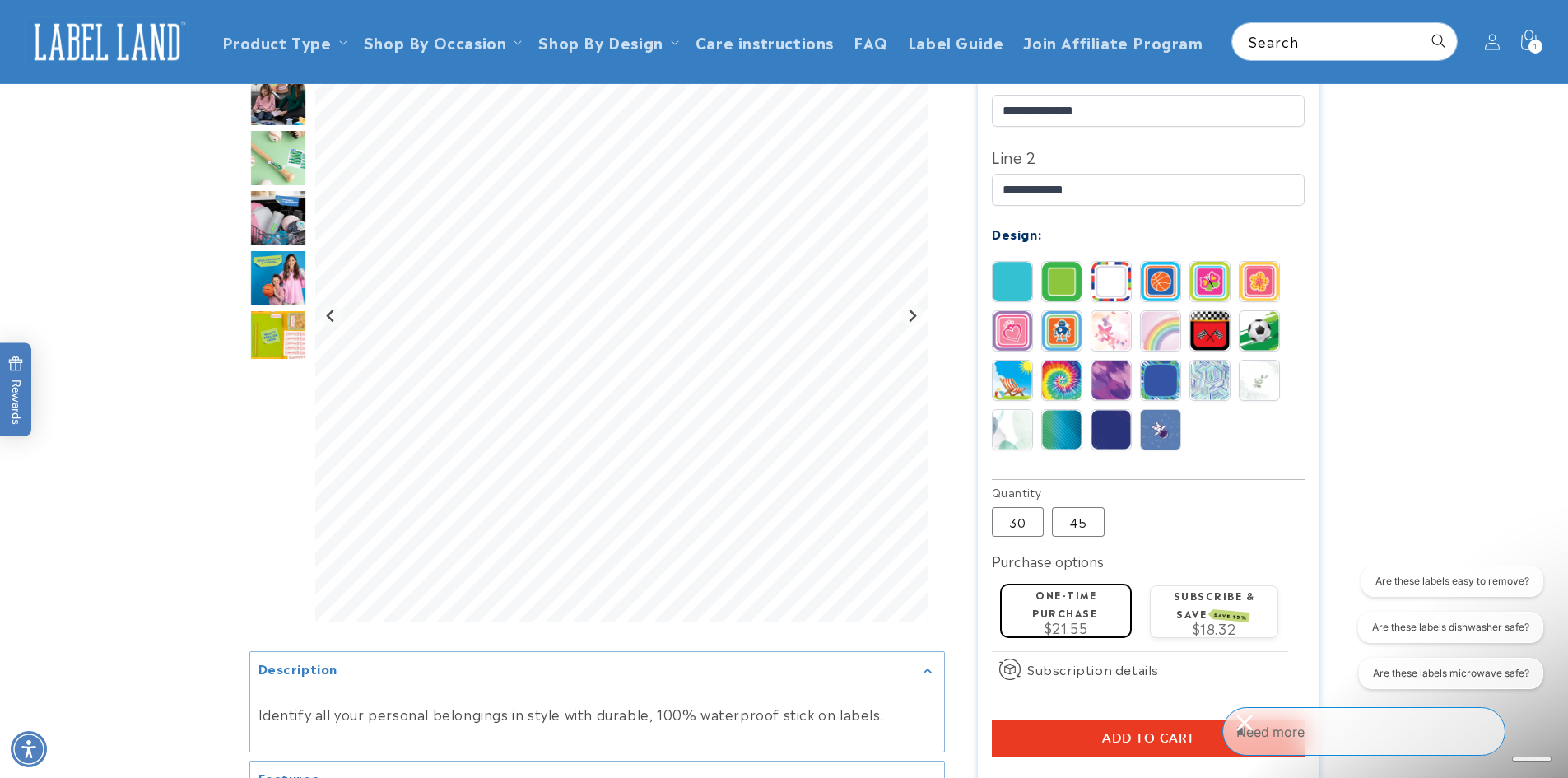
scroll to position [577, 0]
click at [1109, 419] on img at bounding box center [1111, 430] width 40 height 40
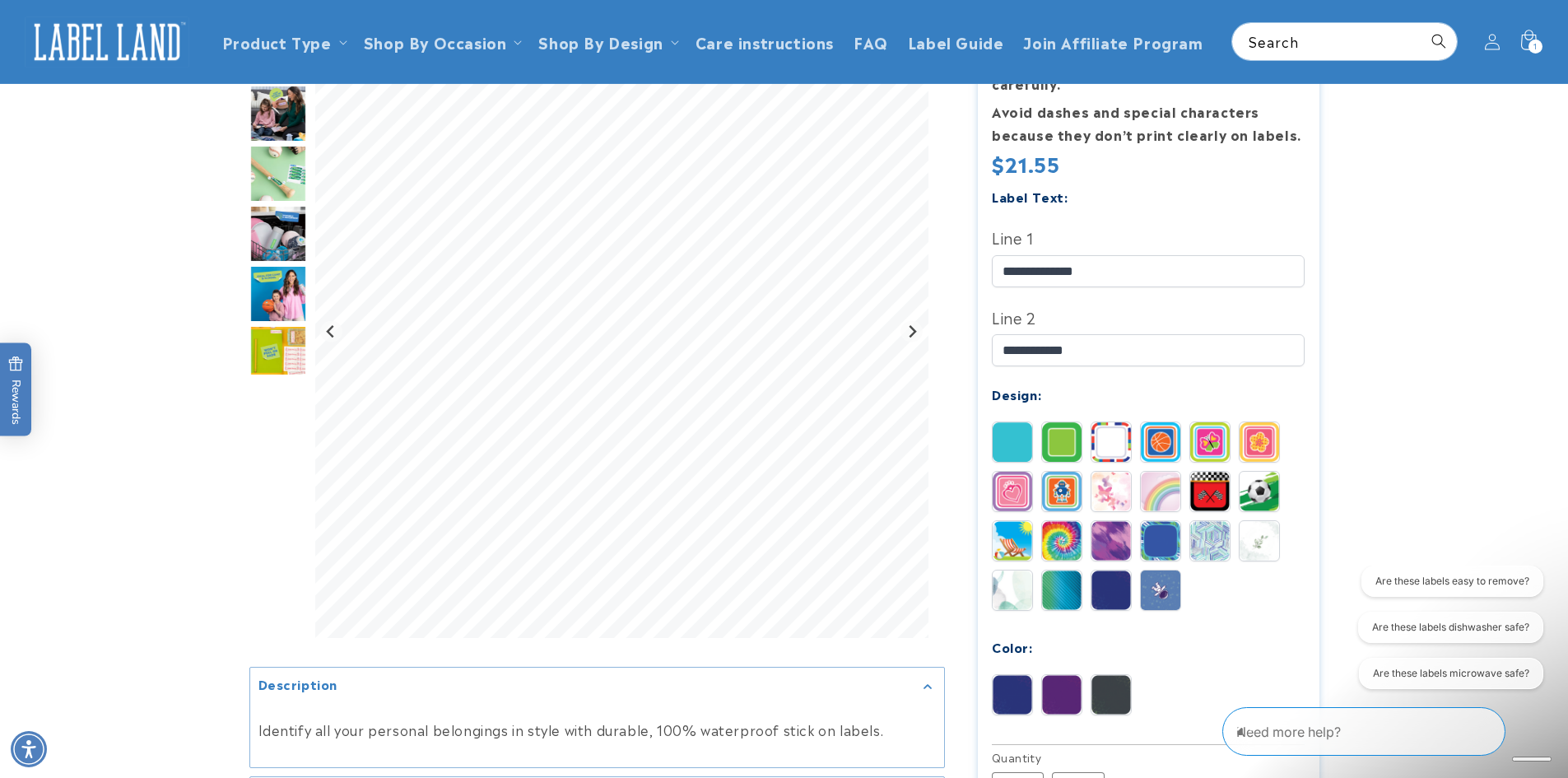
click at [1017, 423] on img at bounding box center [1012, 442] width 40 height 40
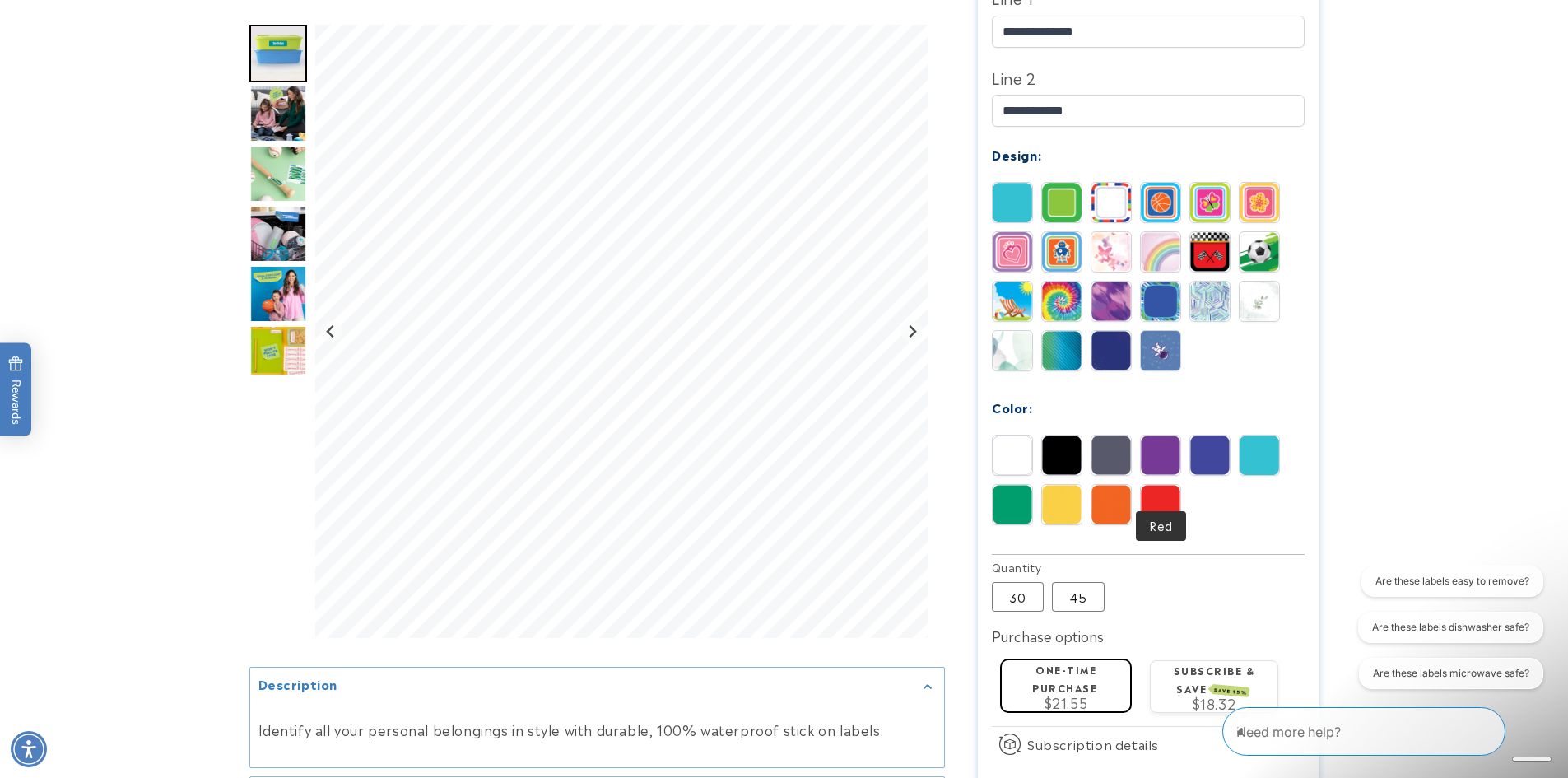
scroll to position [659, 0]
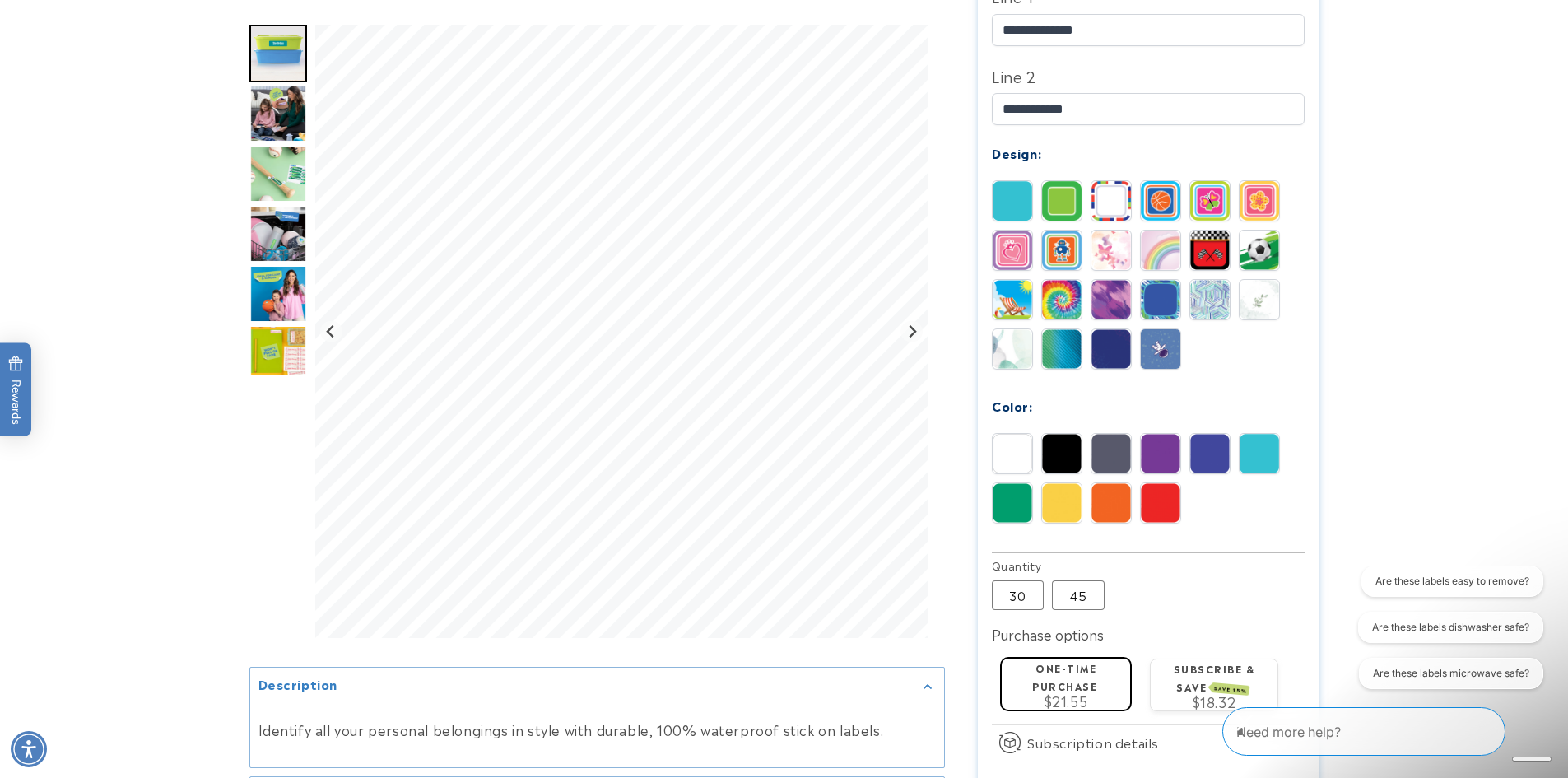
click at [1158, 485] on img at bounding box center [1160, 503] width 40 height 40
click at [1117, 230] on img at bounding box center [1111, 250] width 40 height 40
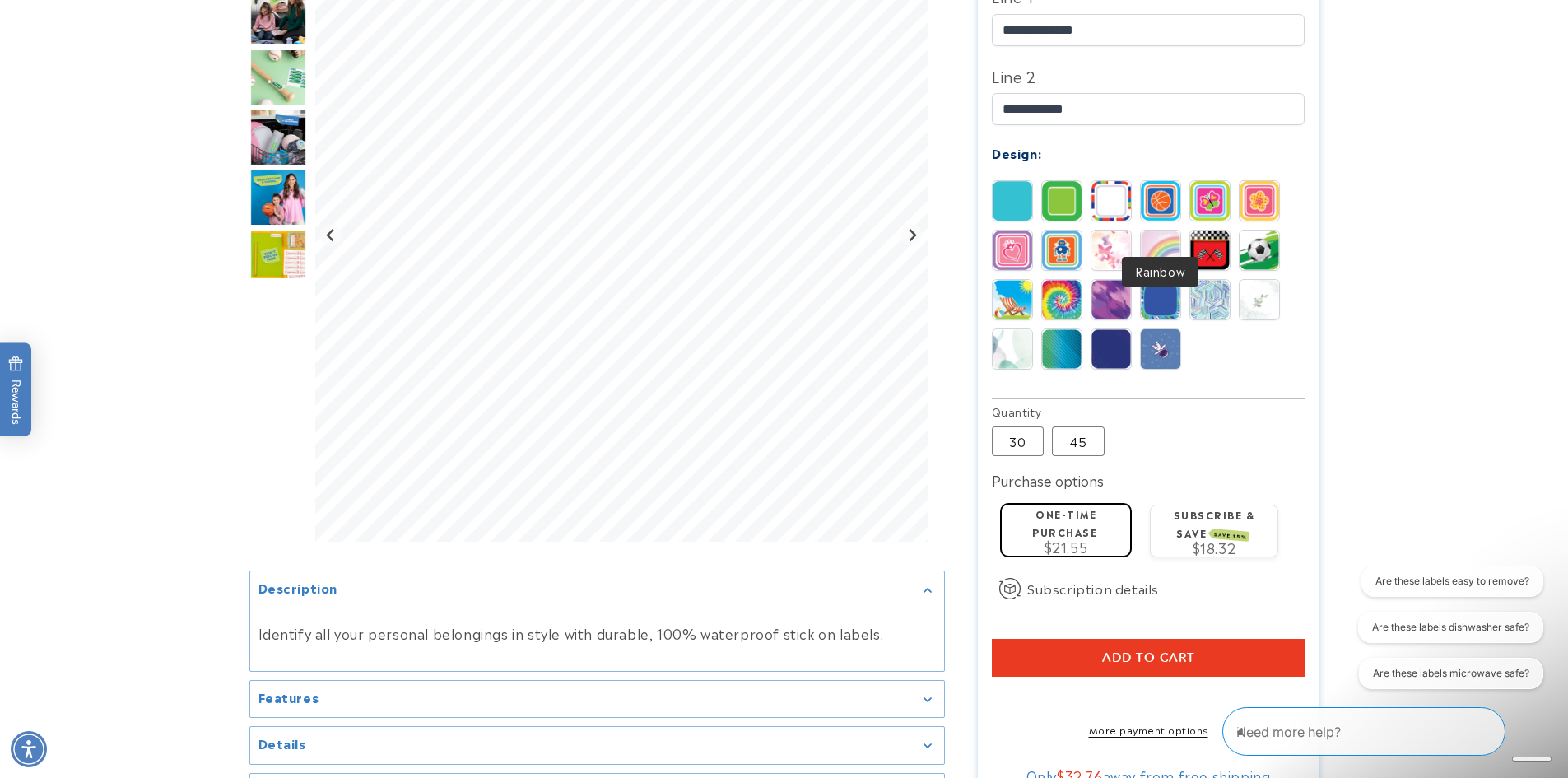
click at [1179, 230] on img at bounding box center [1160, 250] width 40 height 40
click at [1101, 230] on img at bounding box center [1111, 250] width 40 height 40
click at [1161, 230] on img at bounding box center [1160, 250] width 40 height 40
click at [1117, 230] on img at bounding box center [1111, 250] width 40 height 40
click at [1217, 284] on img at bounding box center [1210, 300] width 40 height 40
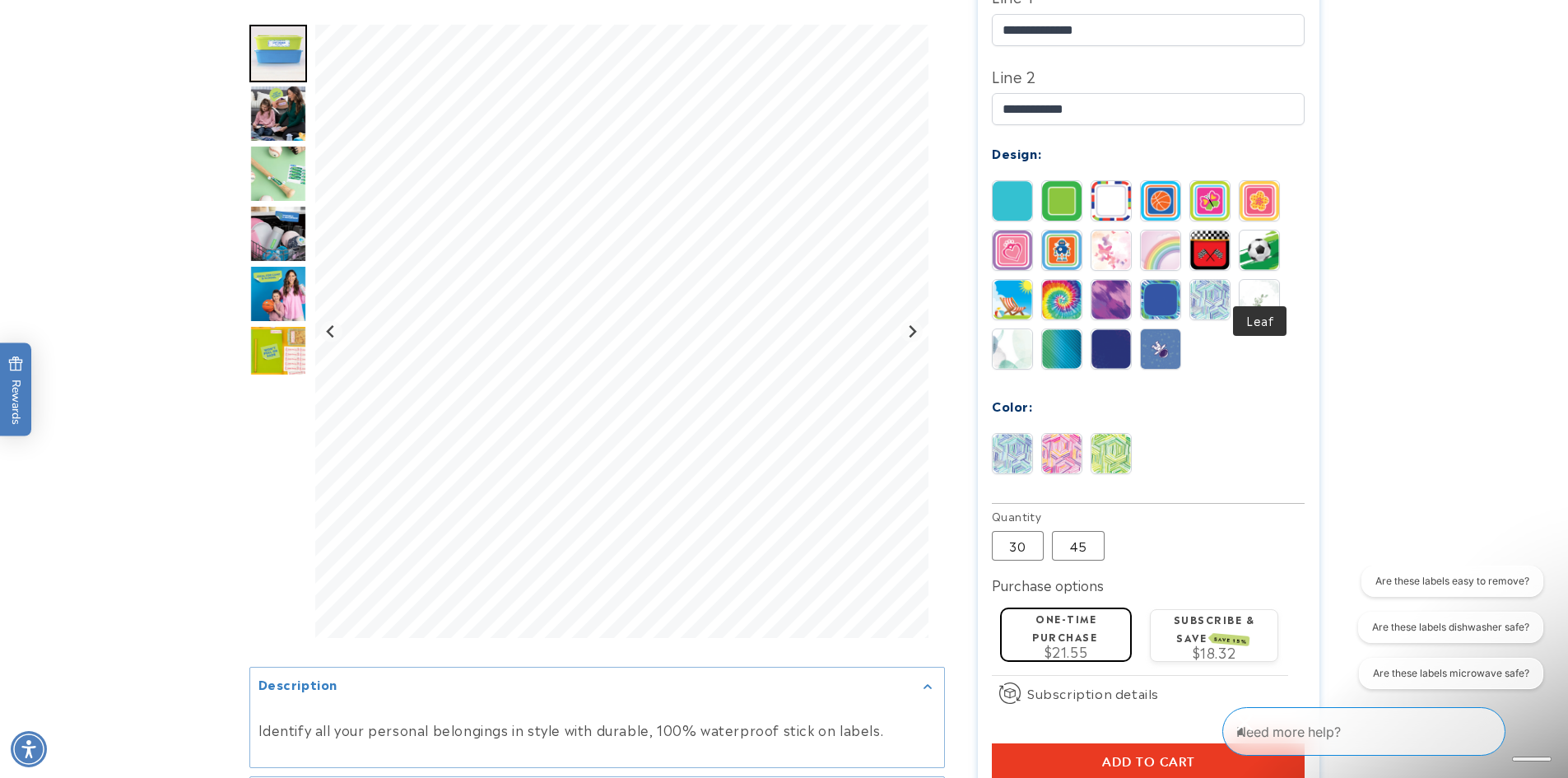
click at [1264, 283] on img at bounding box center [1258, 300] width 40 height 40
click at [1004, 329] on img at bounding box center [1012, 348] width 40 height 40
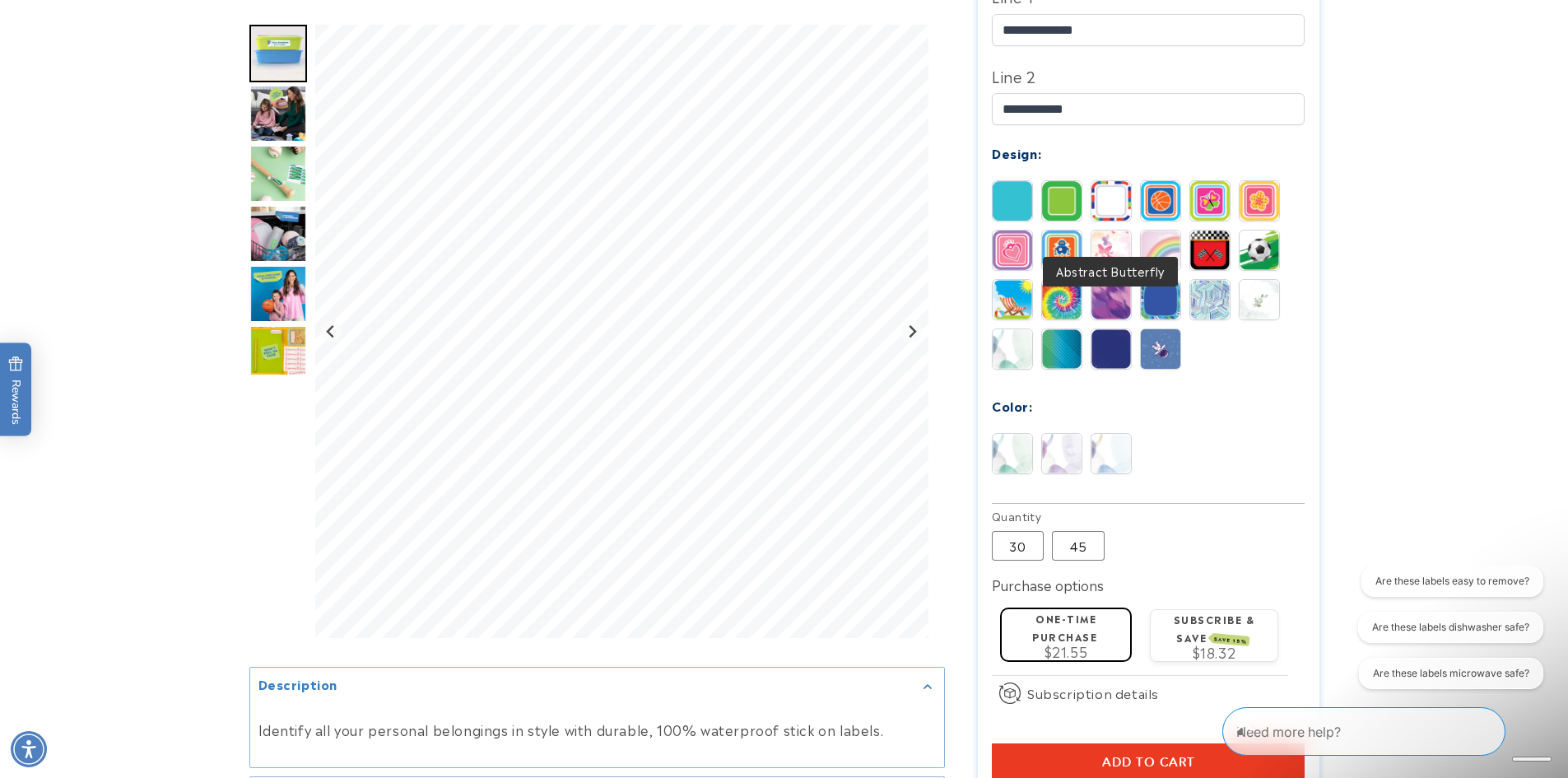
click at [1106, 230] on img at bounding box center [1111, 250] width 40 height 40
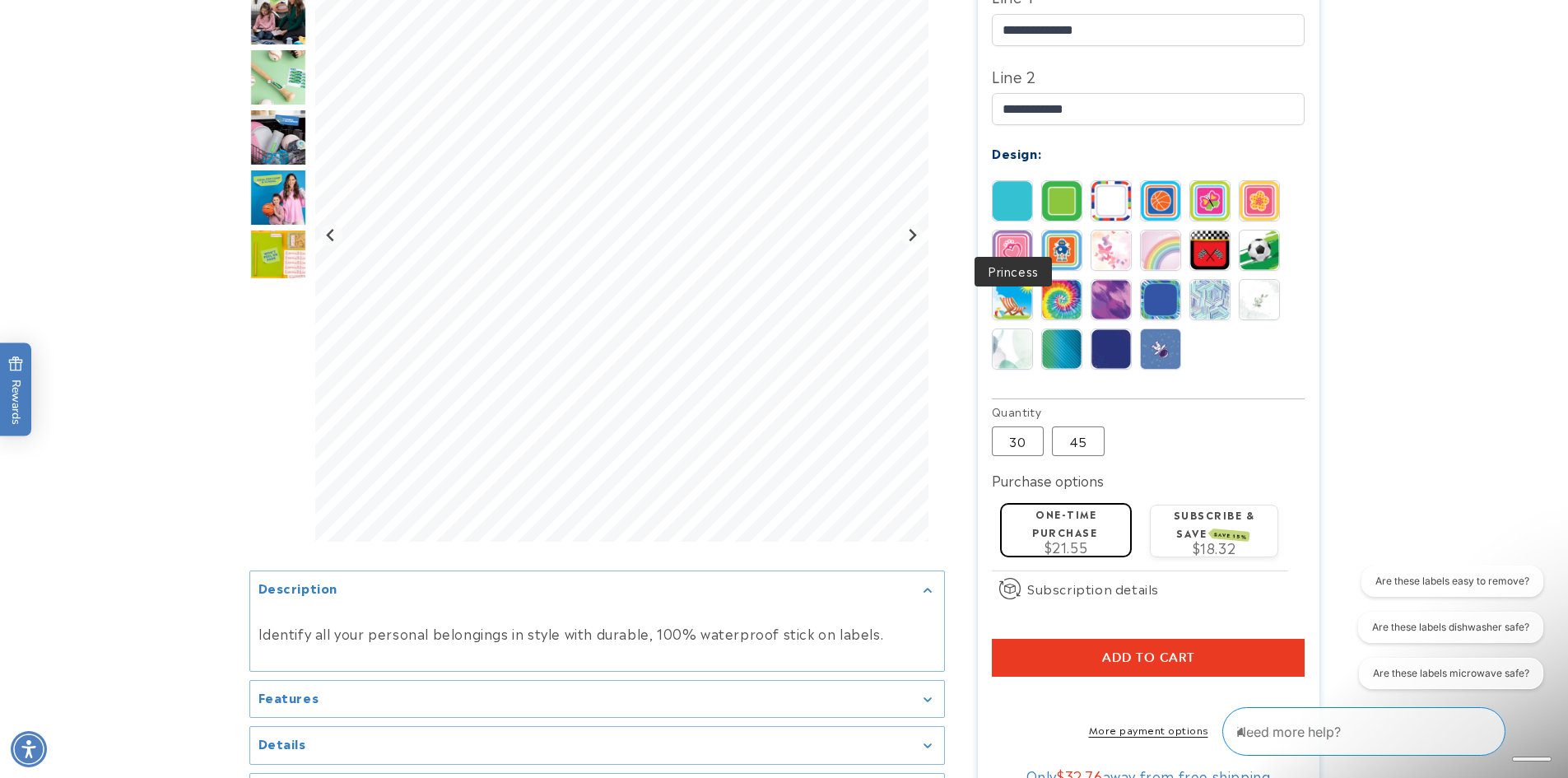
click at [1013, 230] on img at bounding box center [1012, 250] width 40 height 40
click at [1212, 183] on img at bounding box center [1210, 201] width 40 height 40
click at [1148, 183] on img at bounding box center [1160, 201] width 40 height 40
click at [1255, 181] on img at bounding box center [1258, 201] width 40 height 40
click at [1064, 182] on img at bounding box center [1061, 201] width 40 height 40
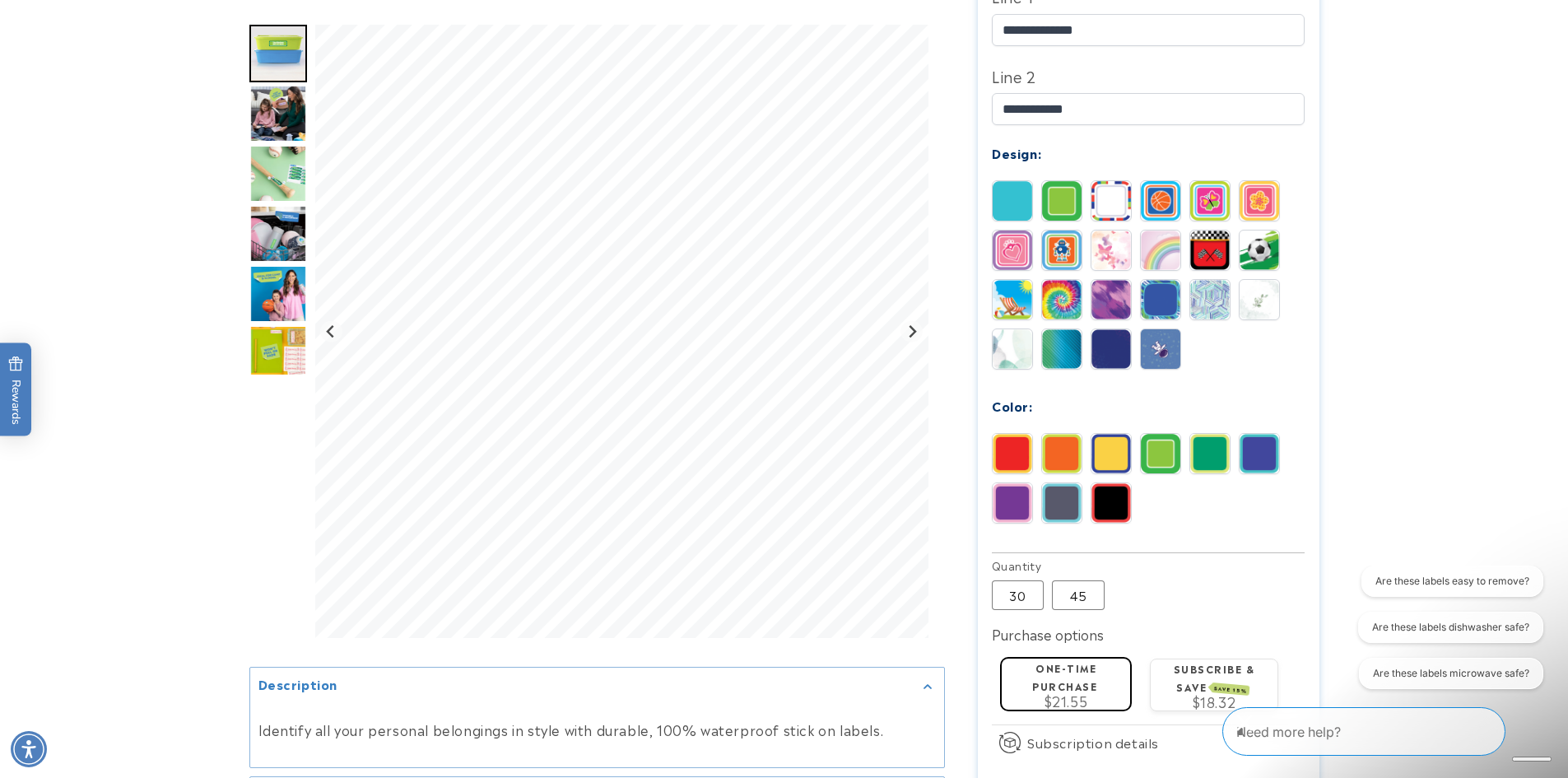
click at [1118, 182] on img at bounding box center [1111, 201] width 40 height 40
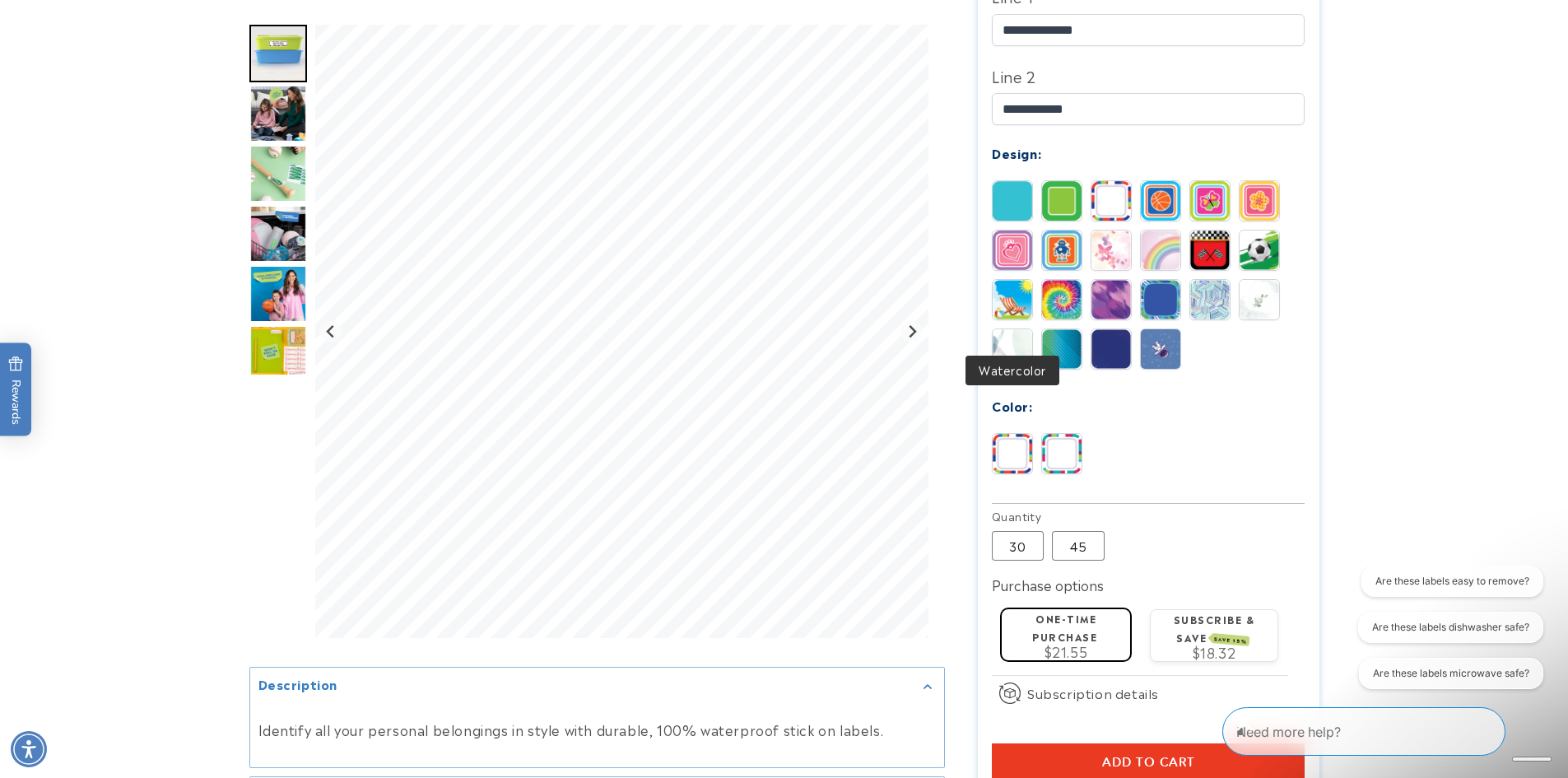
click at [1016, 332] on img at bounding box center [1012, 348] width 40 height 40
click at [1067, 441] on img at bounding box center [1061, 453] width 40 height 40
click at [1102, 437] on img at bounding box center [1111, 453] width 40 height 40
click at [1063, 438] on img at bounding box center [1061, 453] width 40 height 40
click at [1023, 282] on img at bounding box center [1012, 300] width 40 height 40
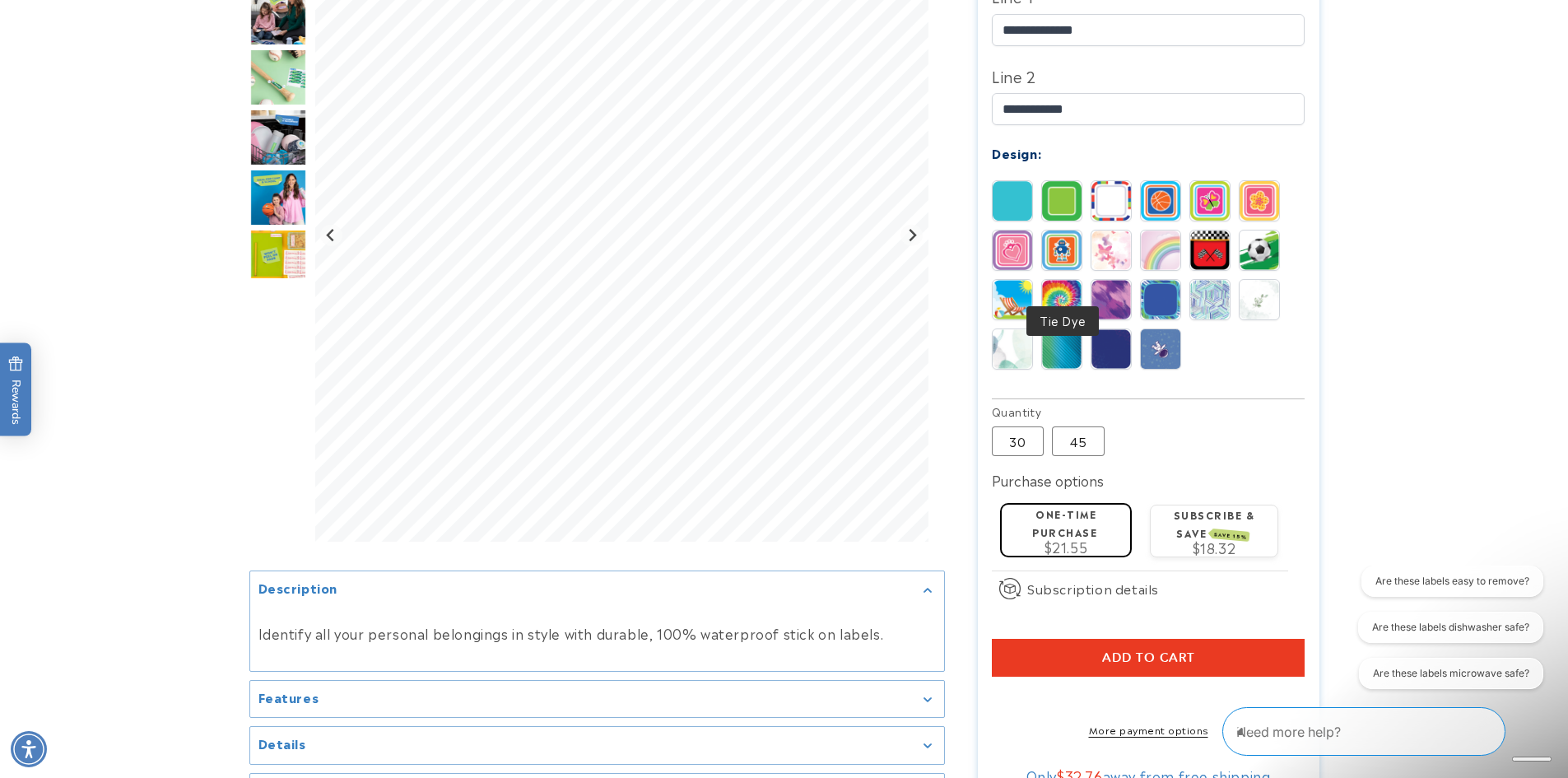
click at [1066, 283] on img at bounding box center [1061, 300] width 40 height 40
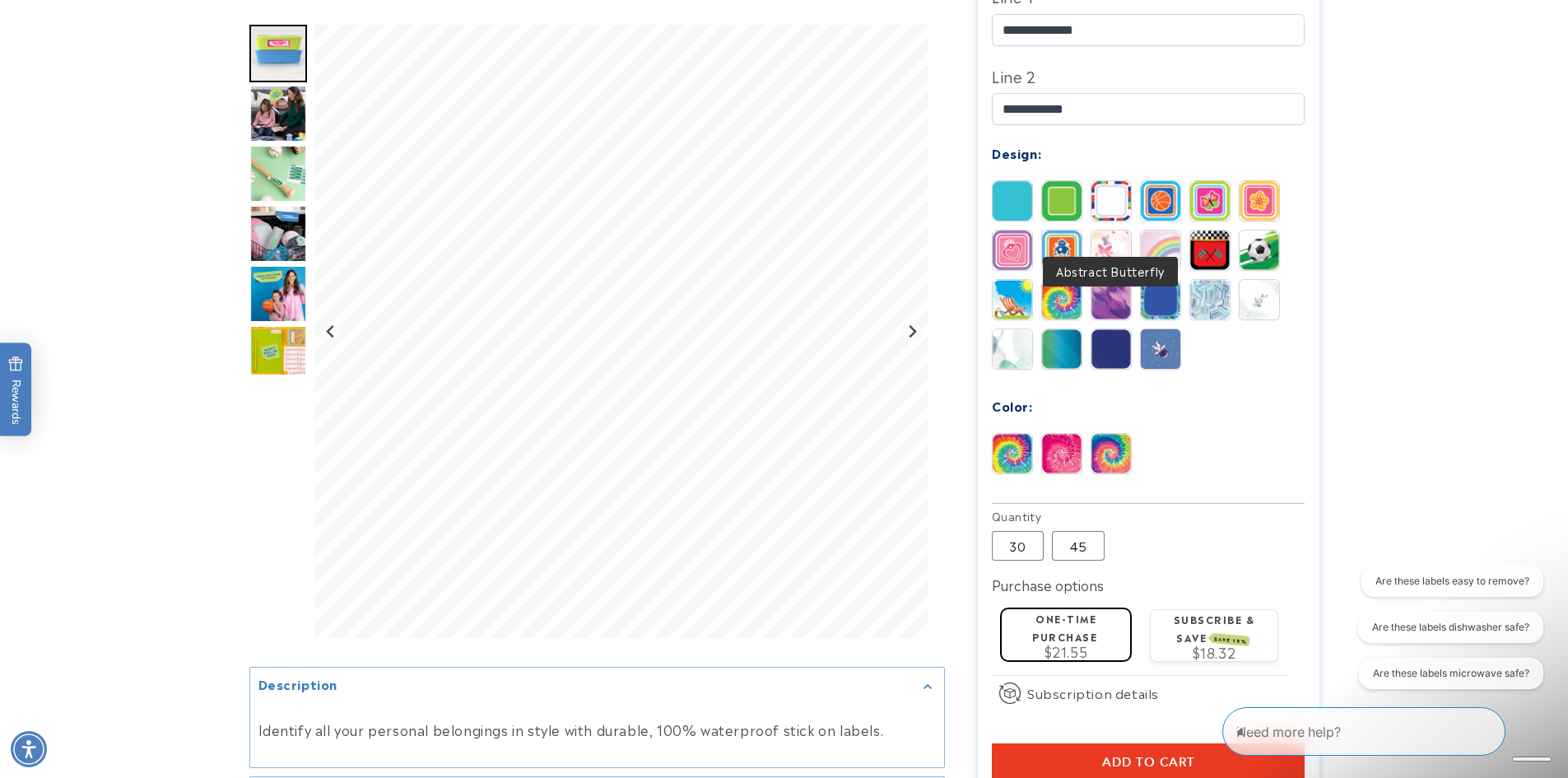
click at [1106, 233] on img at bounding box center [1111, 250] width 40 height 40
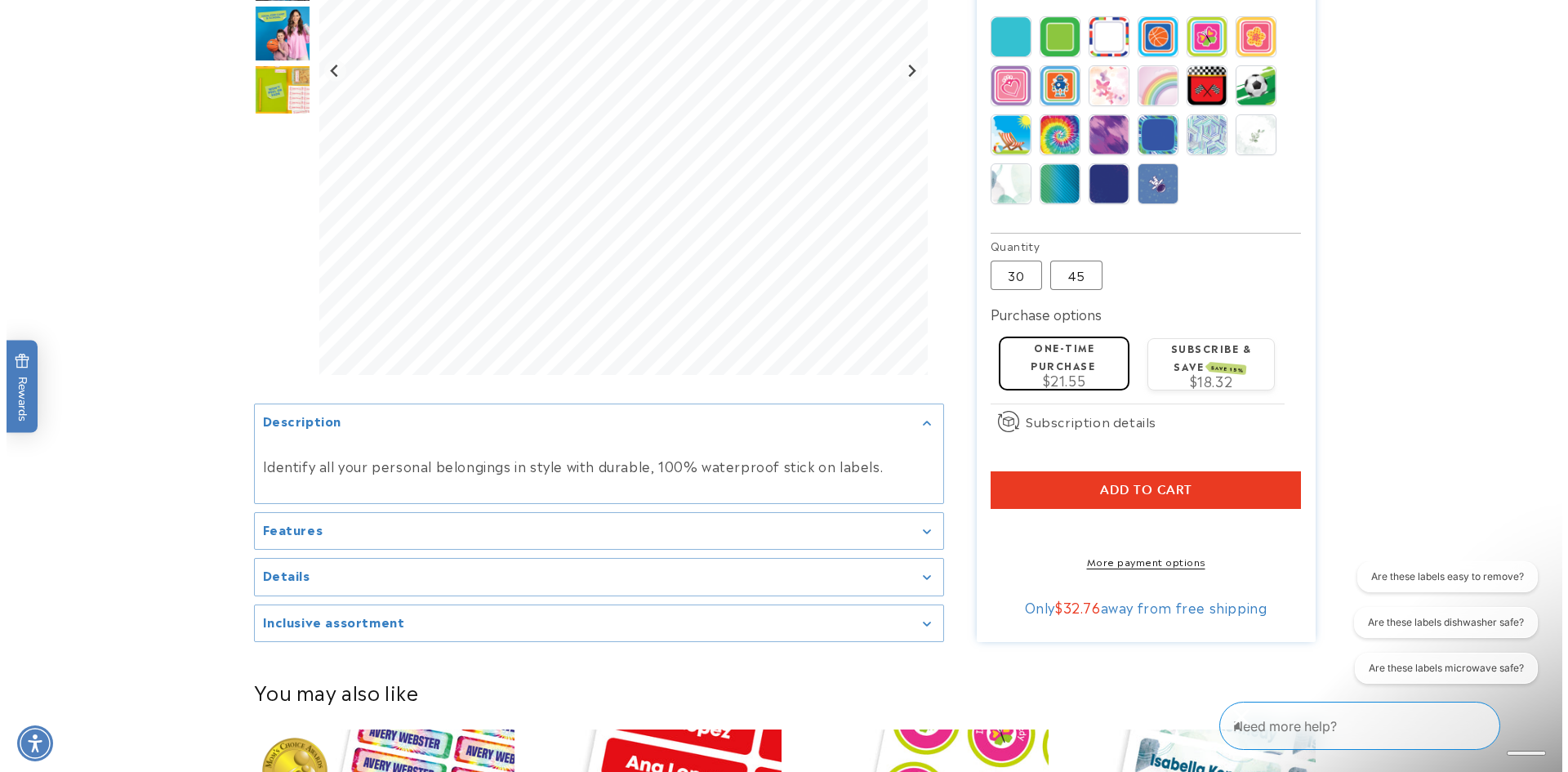
scroll to position [817, 0]
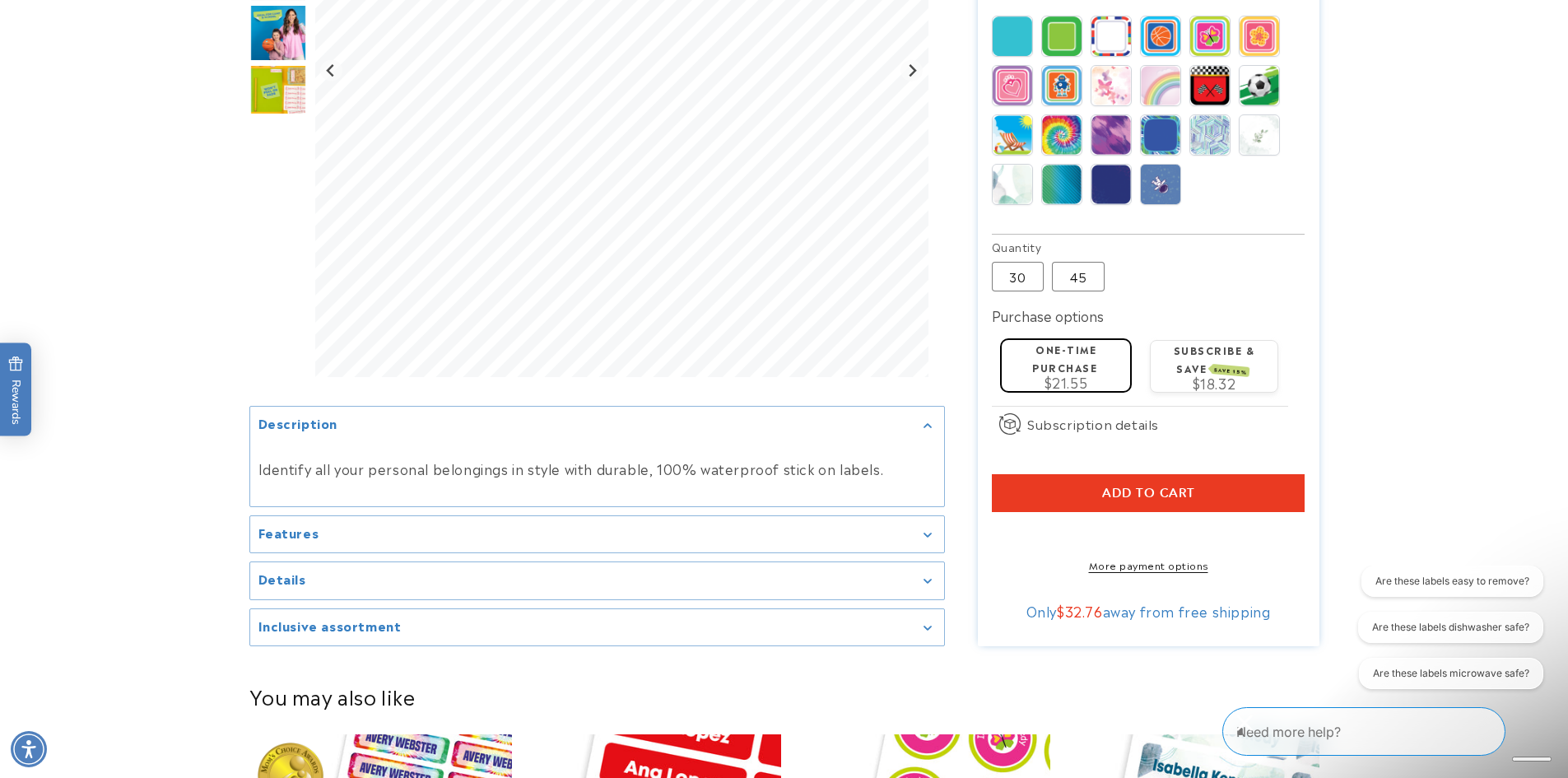
click at [1083, 474] on button "Add to cart" at bounding box center [1148, 493] width 313 height 38
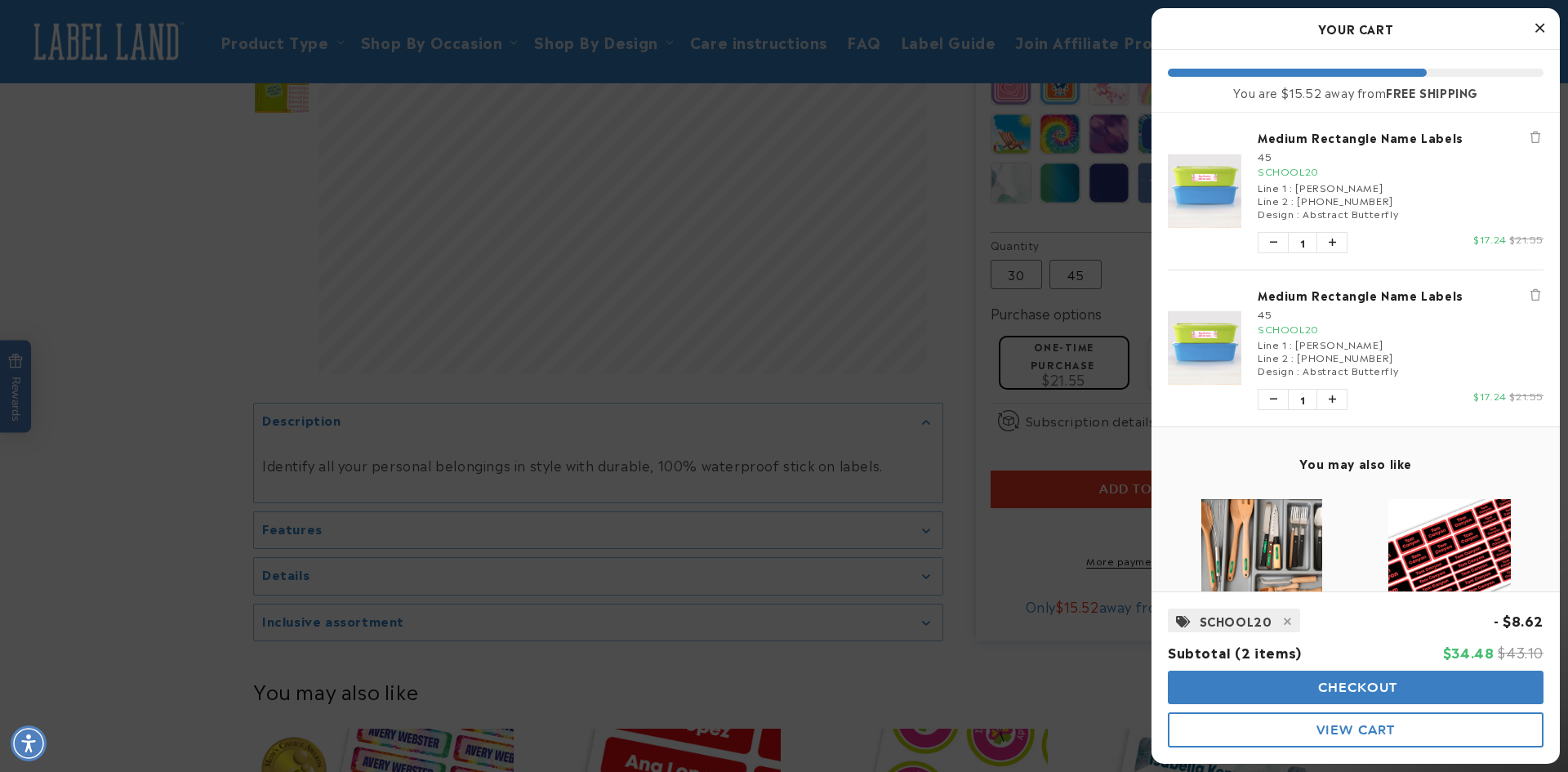
click at [1531, 292] on icon "Remove Medium Rectangle Name Labels" at bounding box center [1536, 295] width 10 height 12
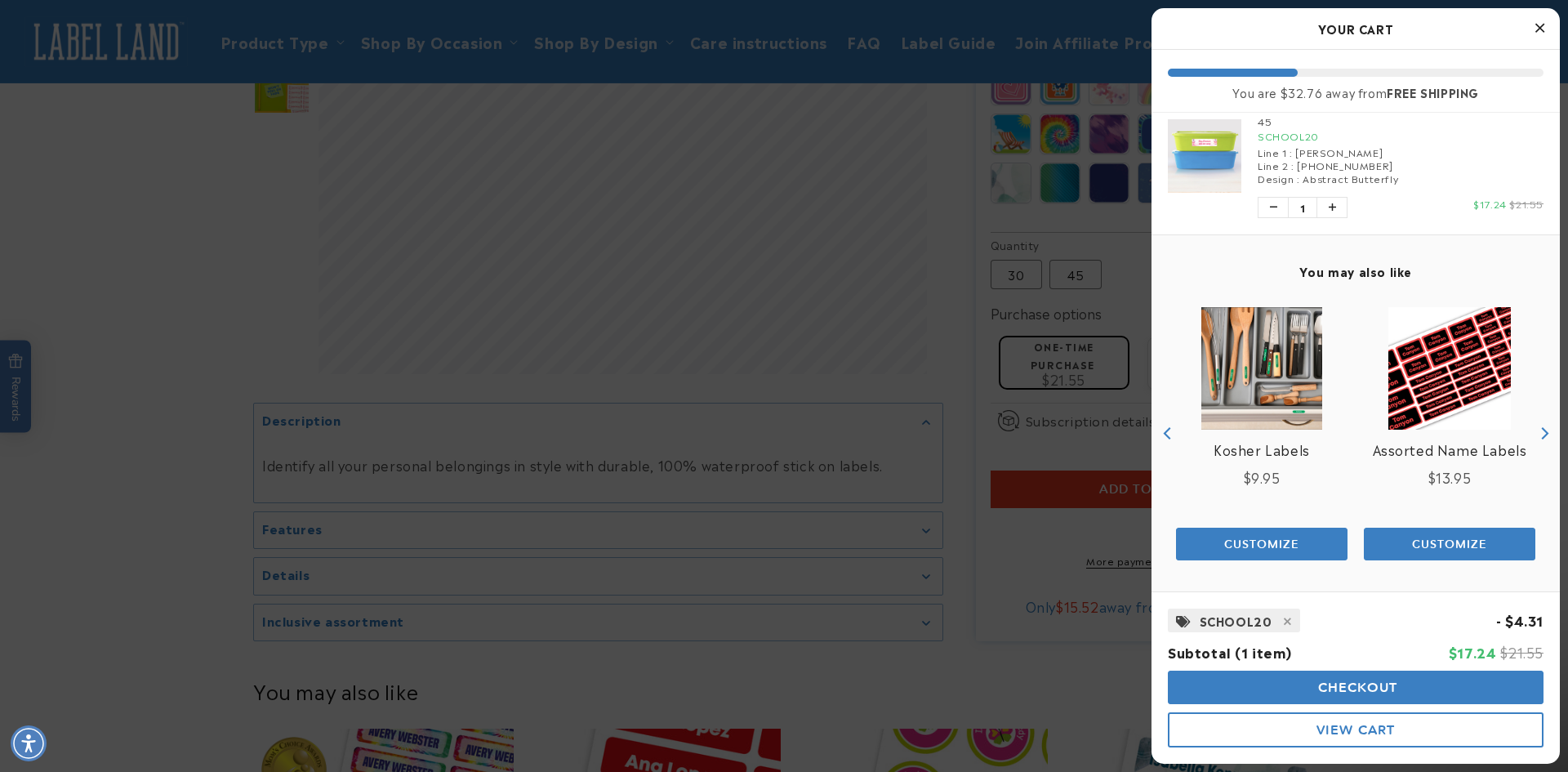
scroll to position [37, 0]
click at [1336, 686] on span "Checkout" at bounding box center [1356, 687] width 85 height 16
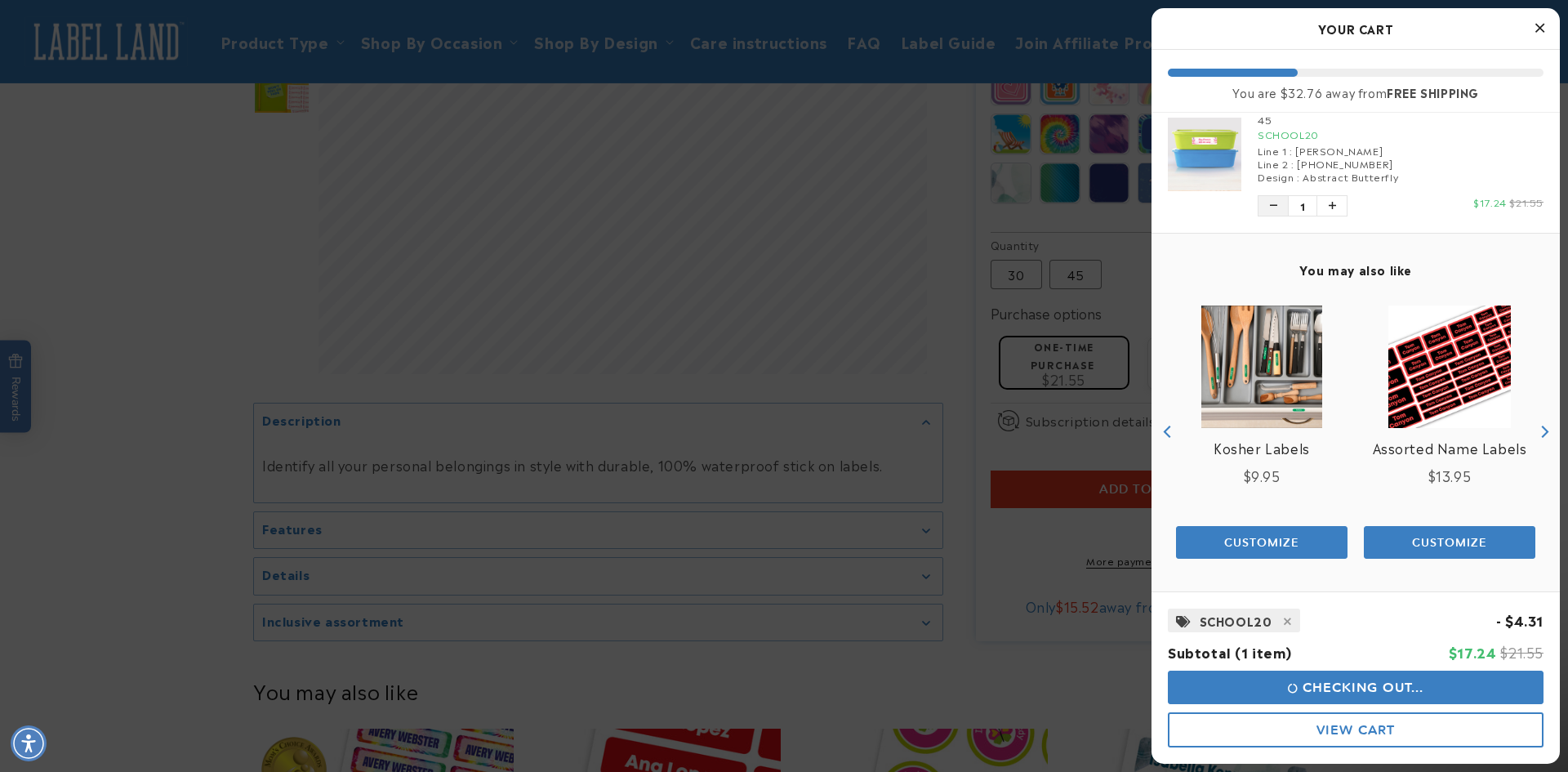
click at [1268, 208] on button "Decrease quantity of Medium Rectangle Name Labels" at bounding box center [1273, 205] width 29 height 19
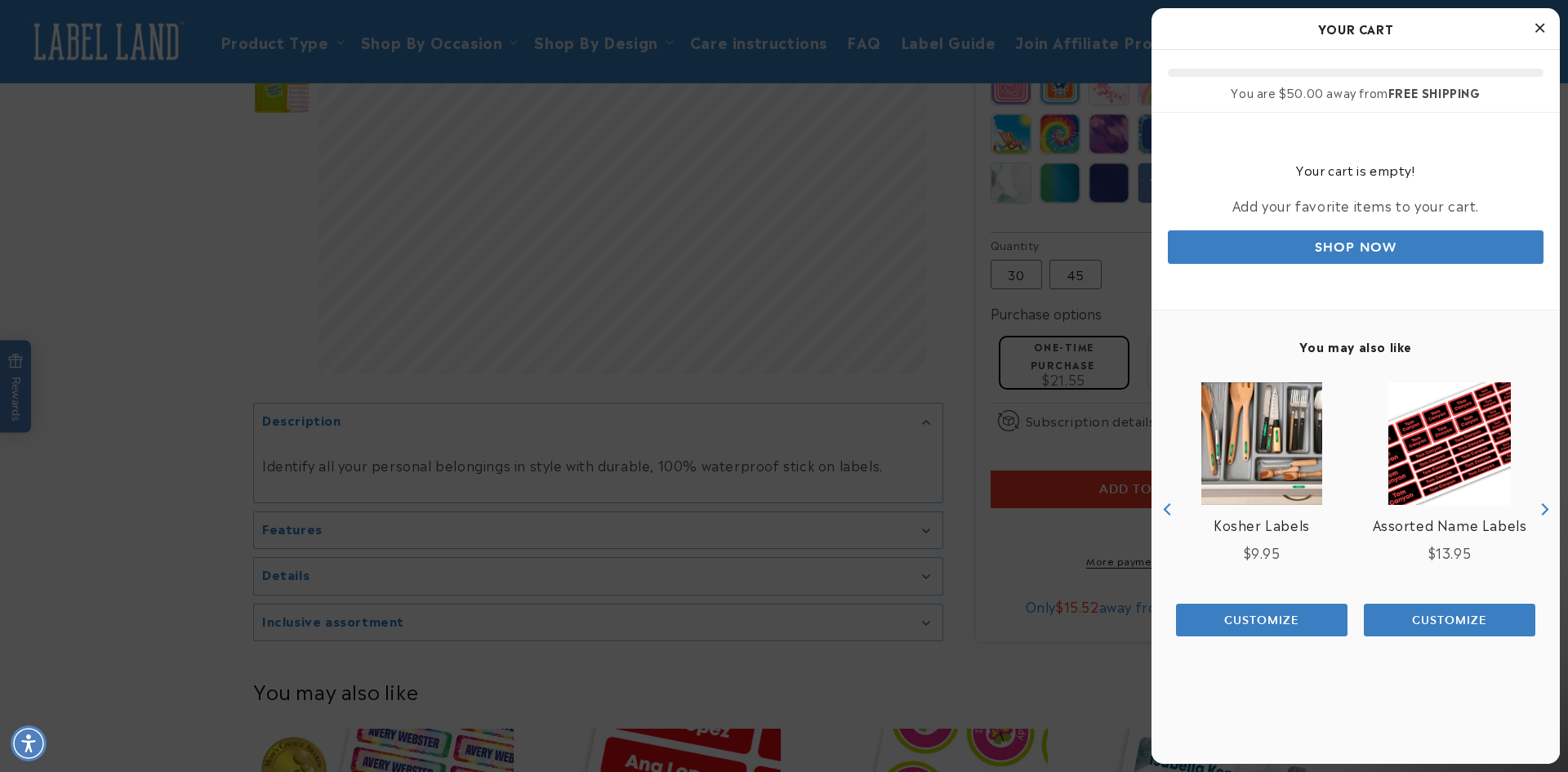
scroll to position [0, 0]
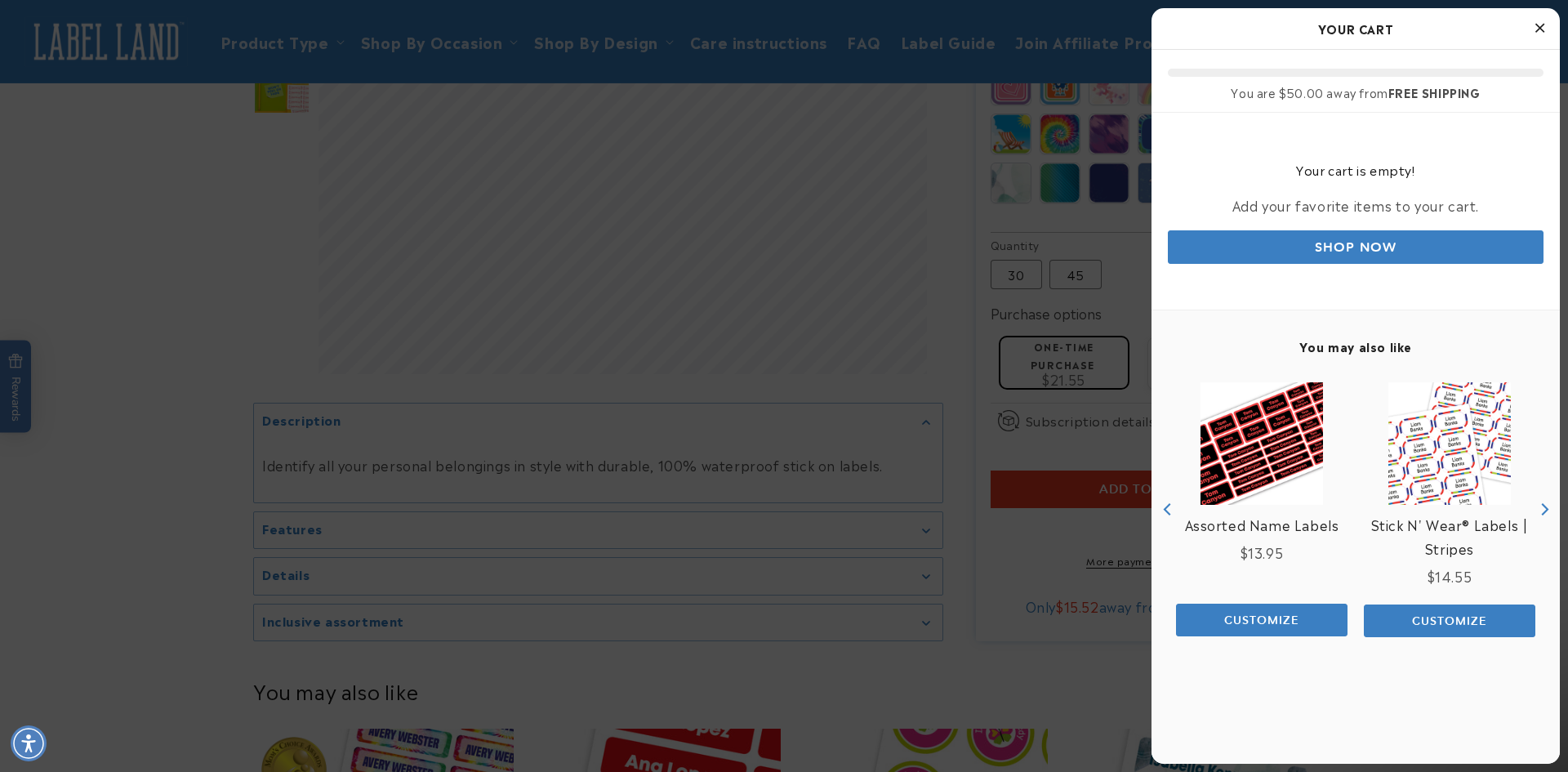
click at [1539, 29] on icon "Close Cart" at bounding box center [1540, 28] width 9 height 15
click at [1535, 26] on icon "Close Cart" at bounding box center [1540, 28] width 9 height 15
click at [1541, 24] on icon "Close Cart" at bounding box center [1540, 28] width 9 height 15
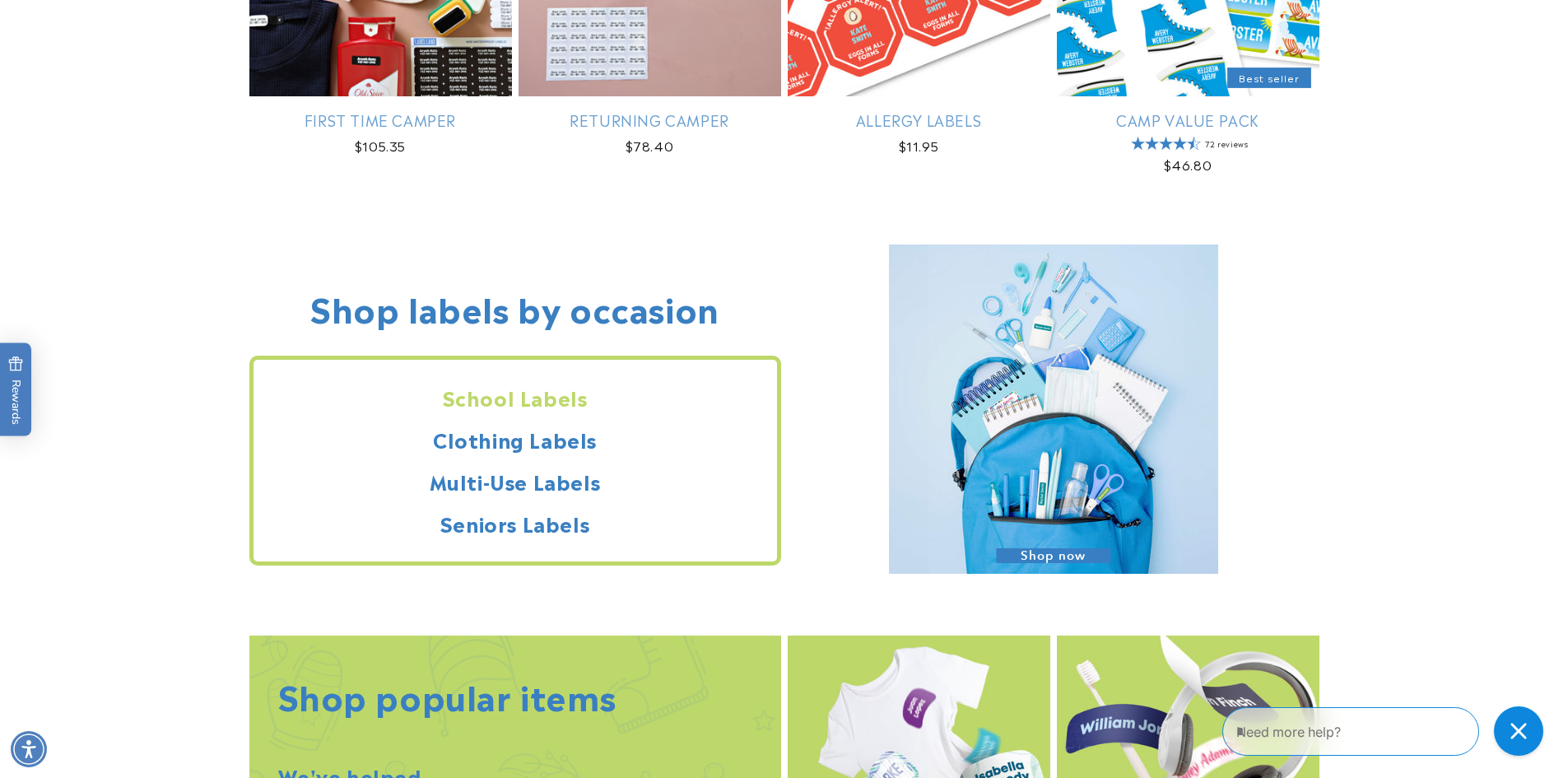
scroll to position [1316, 0]
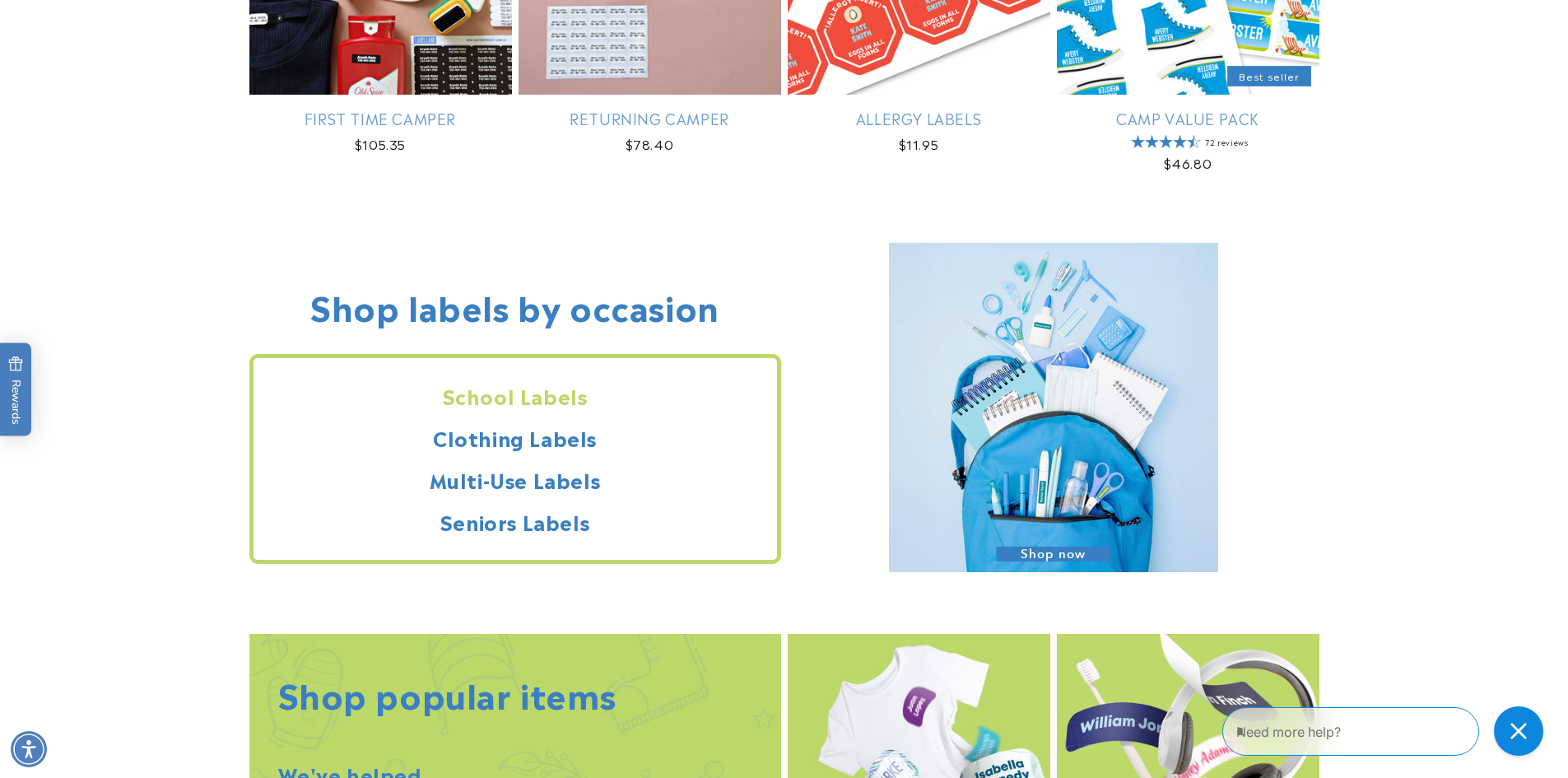
click at [481, 403] on h2 "School Labels" at bounding box center [515, 396] width 524 height 25
click at [547, 399] on h2 "School Labels" at bounding box center [515, 396] width 524 height 25
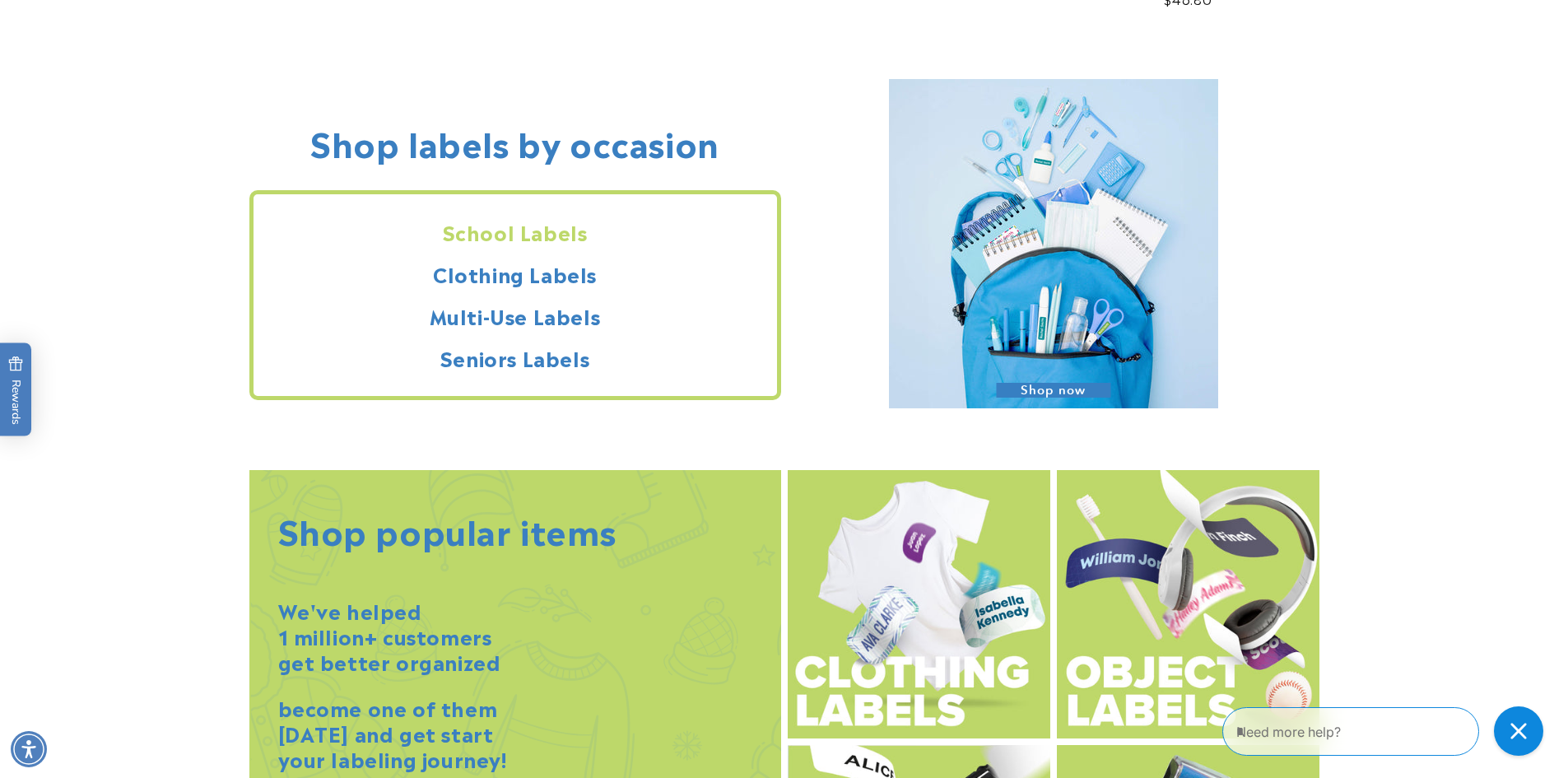
scroll to position [1481, 0]
click at [520, 232] on h2 "School Labels" at bounding box center [515, 231] width 524 height 25
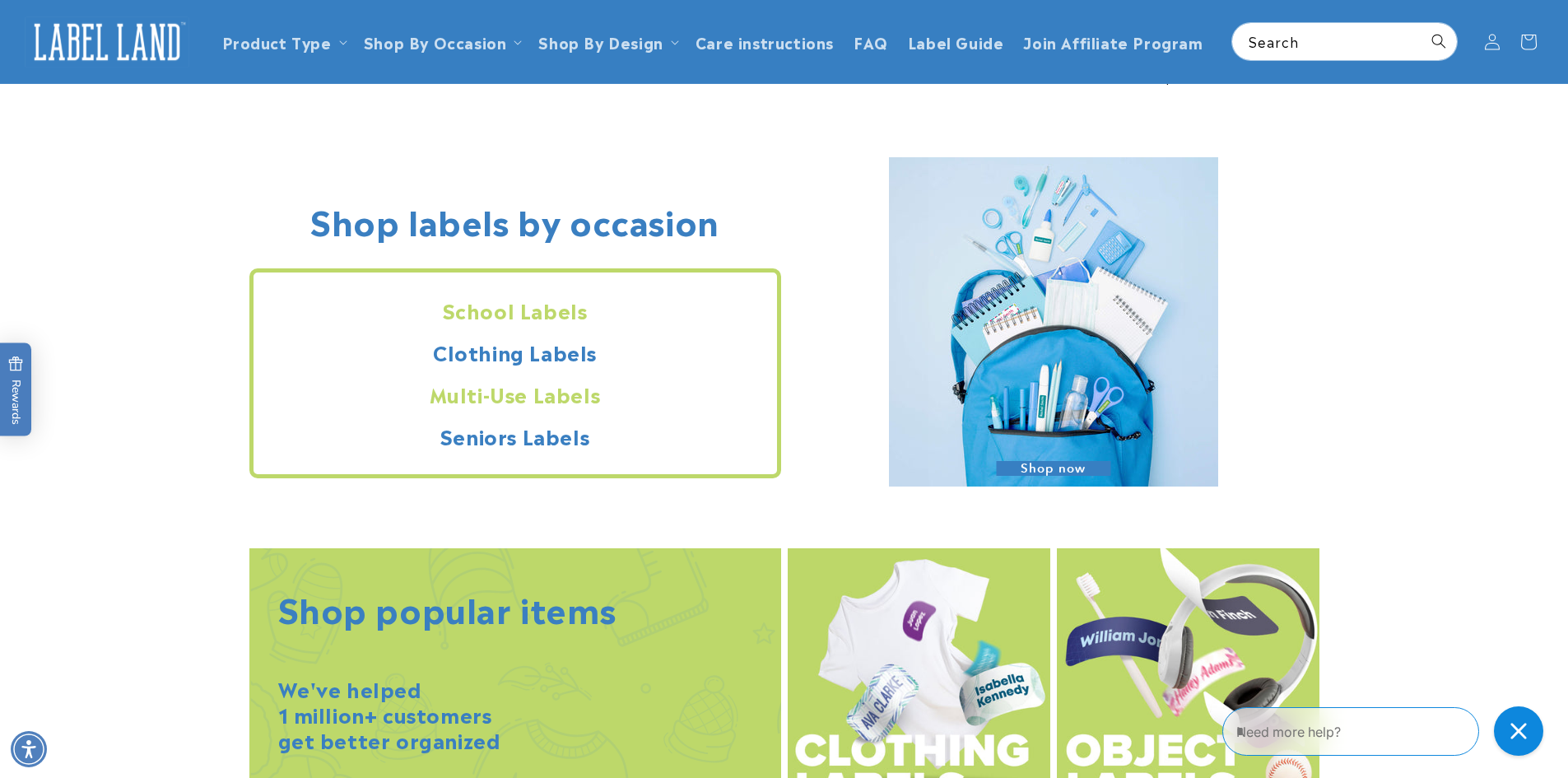
scroll to position [1400, 0]
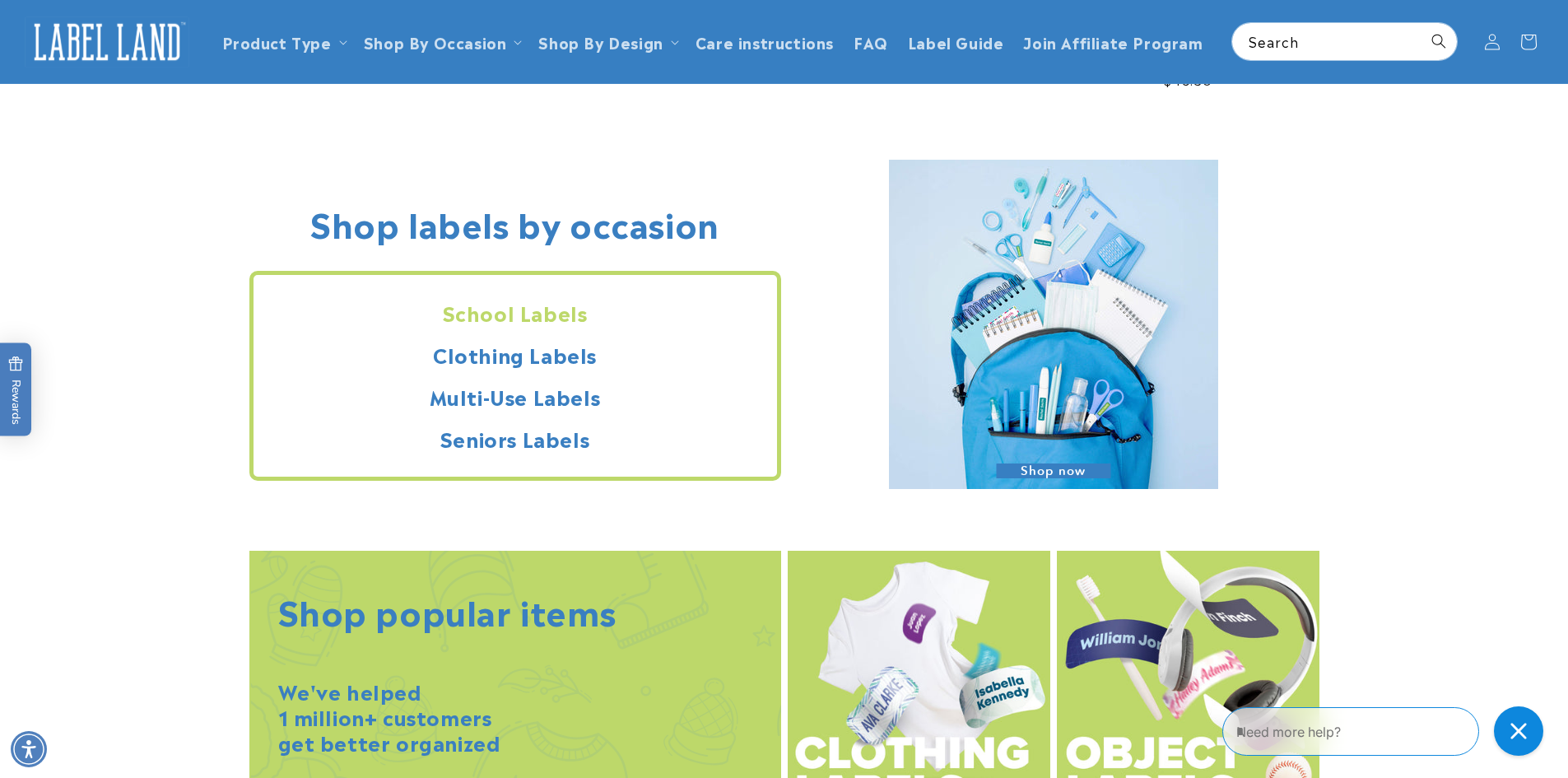
click at [532, 310] on h2 "School Labels" at bounding box center [515, 312] width 524 height 25
click at [522, 310] on h2 "School Labels" at bounding box center [515, 312] width 524 height 25
click at [1062, 462] on img at bounding box center [1053, 324] width 329 height 329
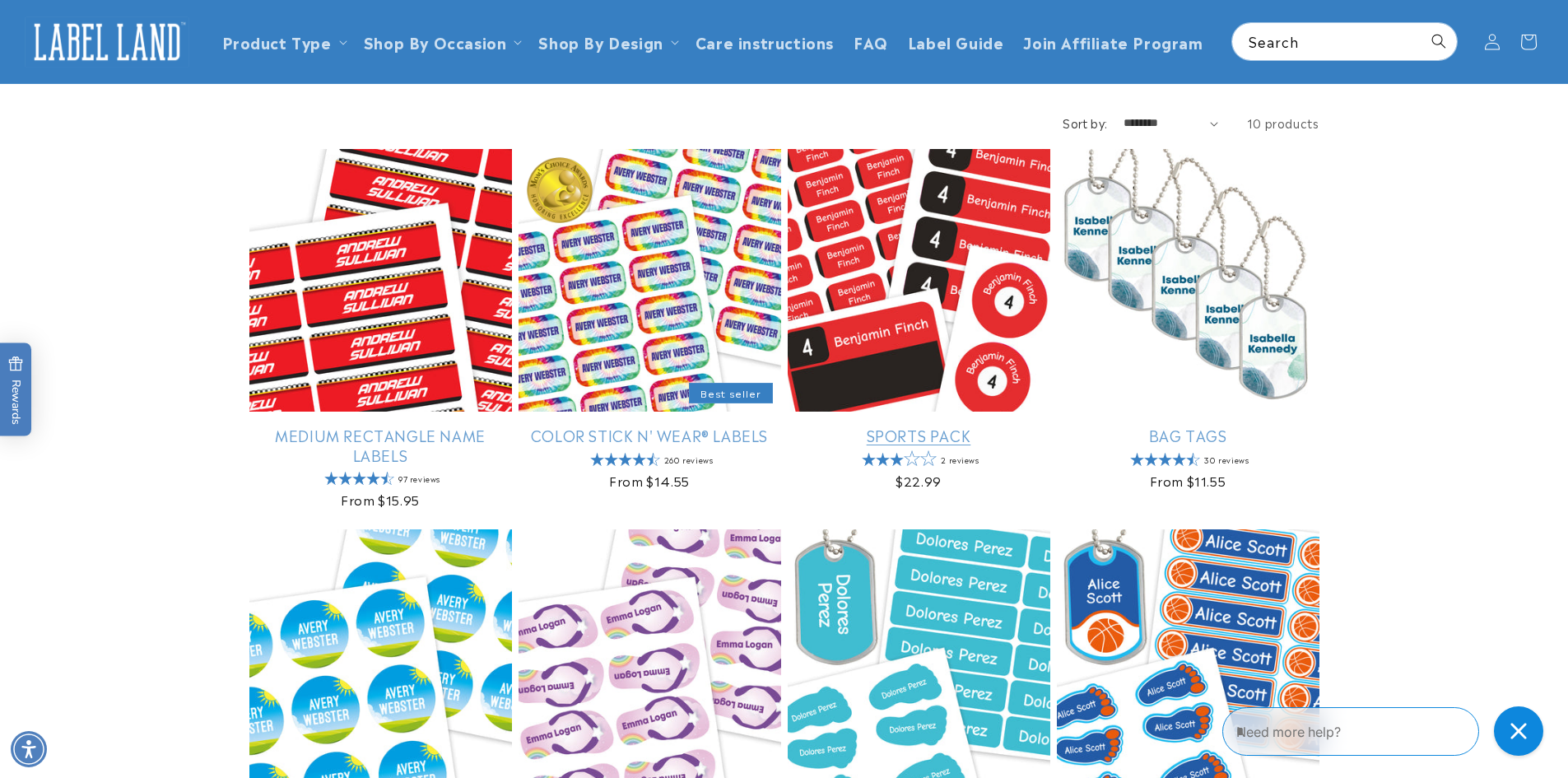
scroll to position [164, 0]
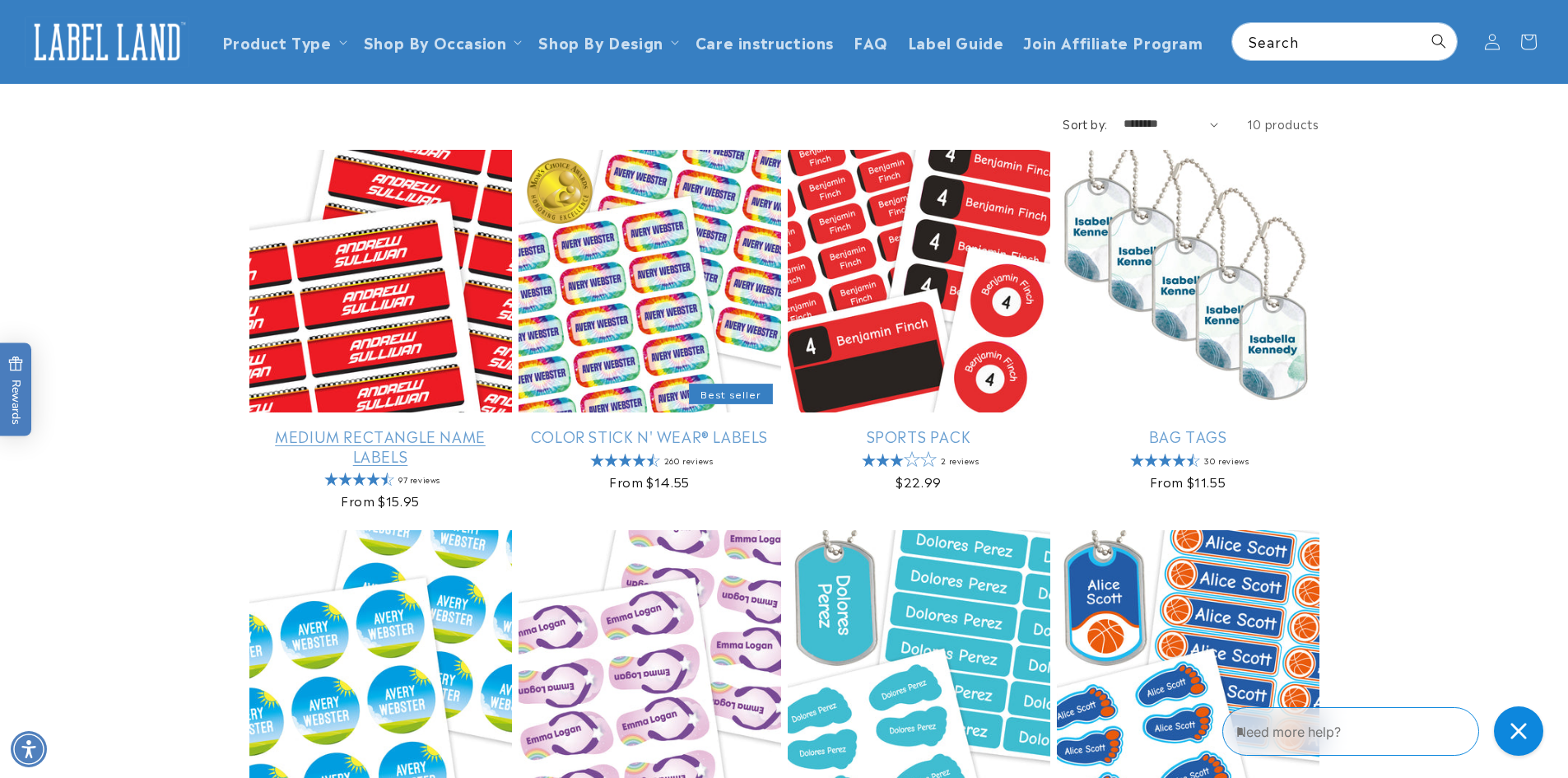
click at [392, 435] on link "Medium Rectangle Name Labels" at bounding box center [380, 446] width 262 height 39
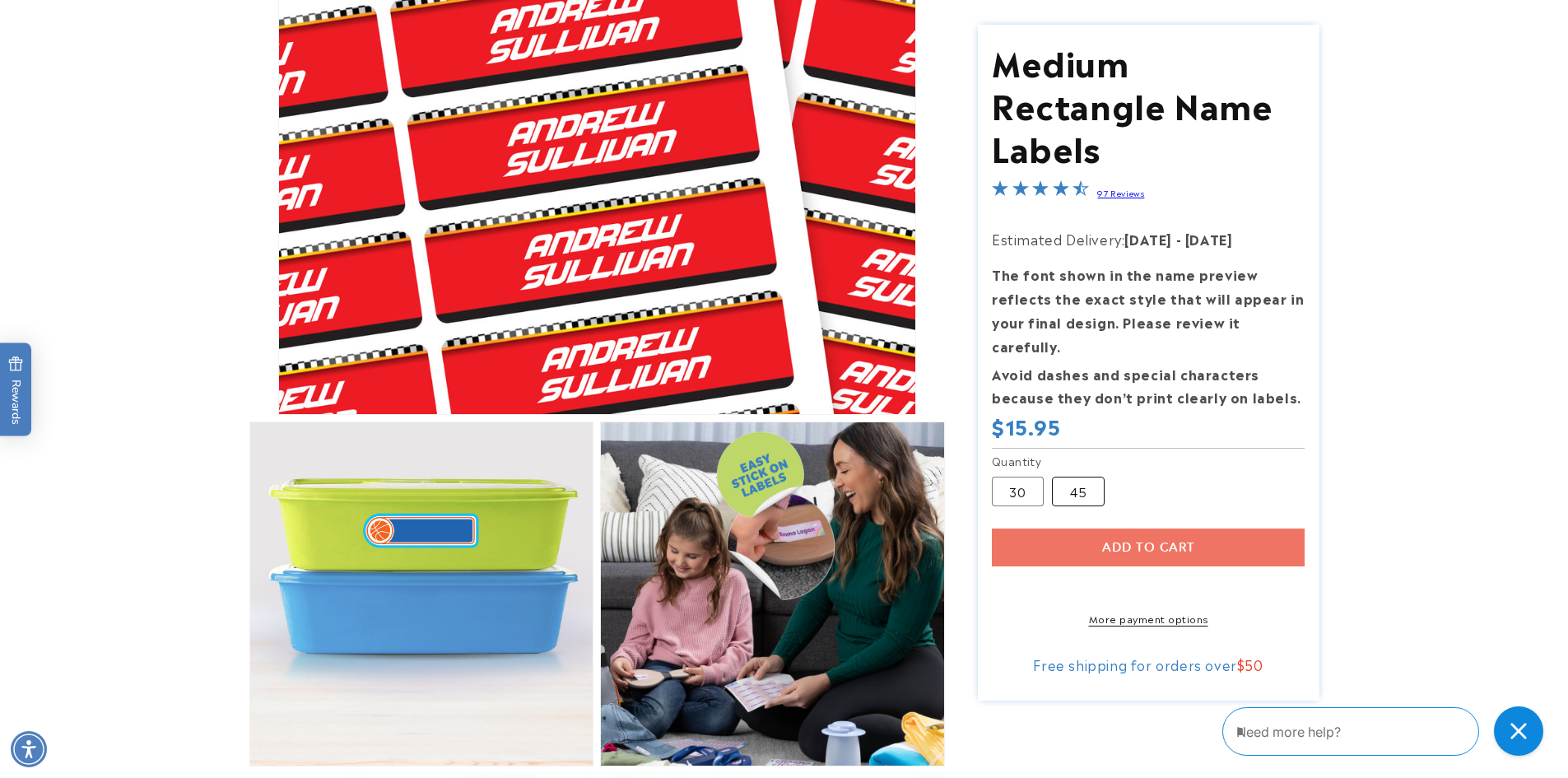
click at [1062, 476] on label "45 Variant sold out or unavailable" at bounding box center [1078, 490] width 52 height 30
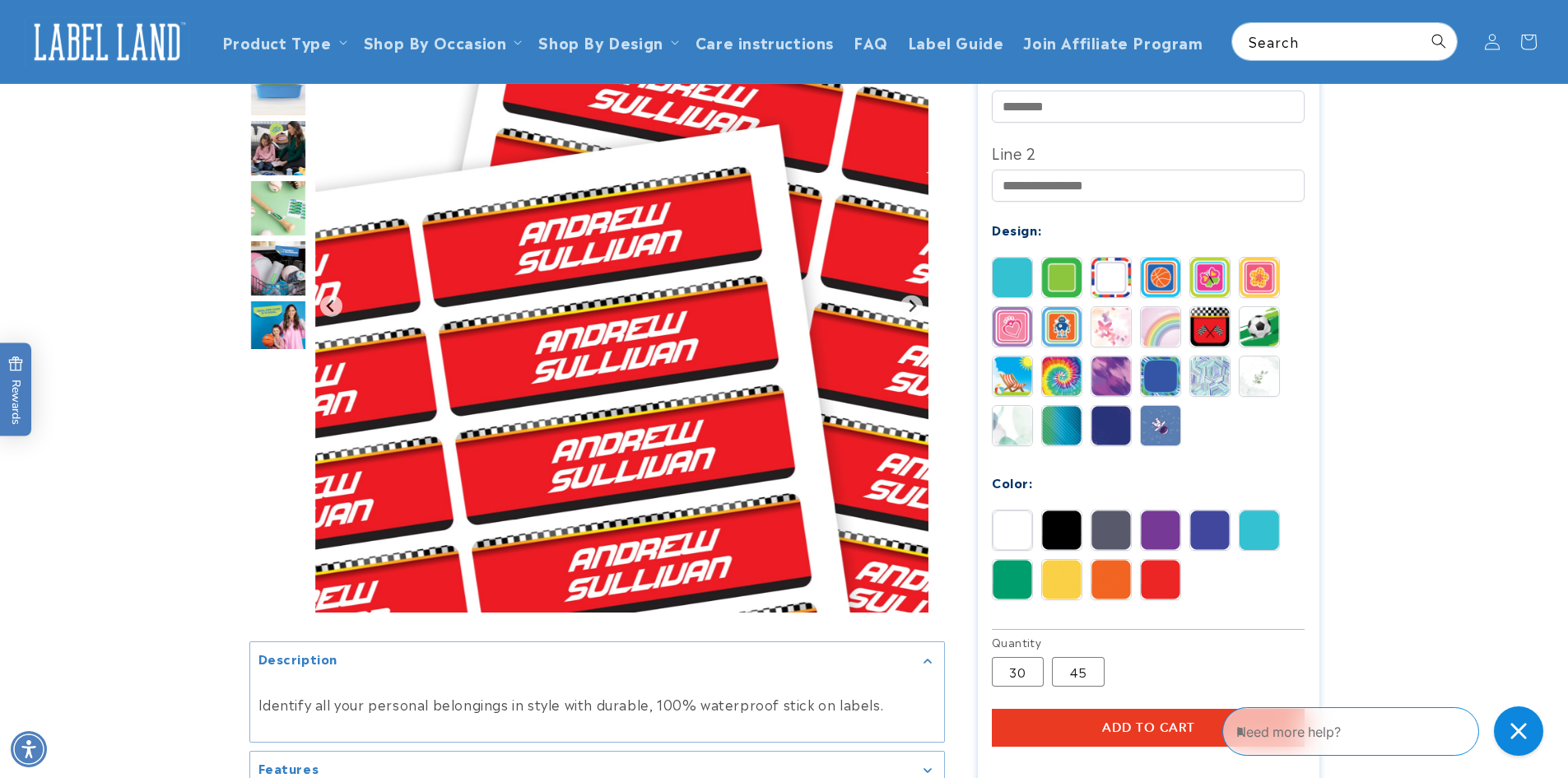
click at [1059, 370] on img at bounding box center [1061, 376] width 40 height 40
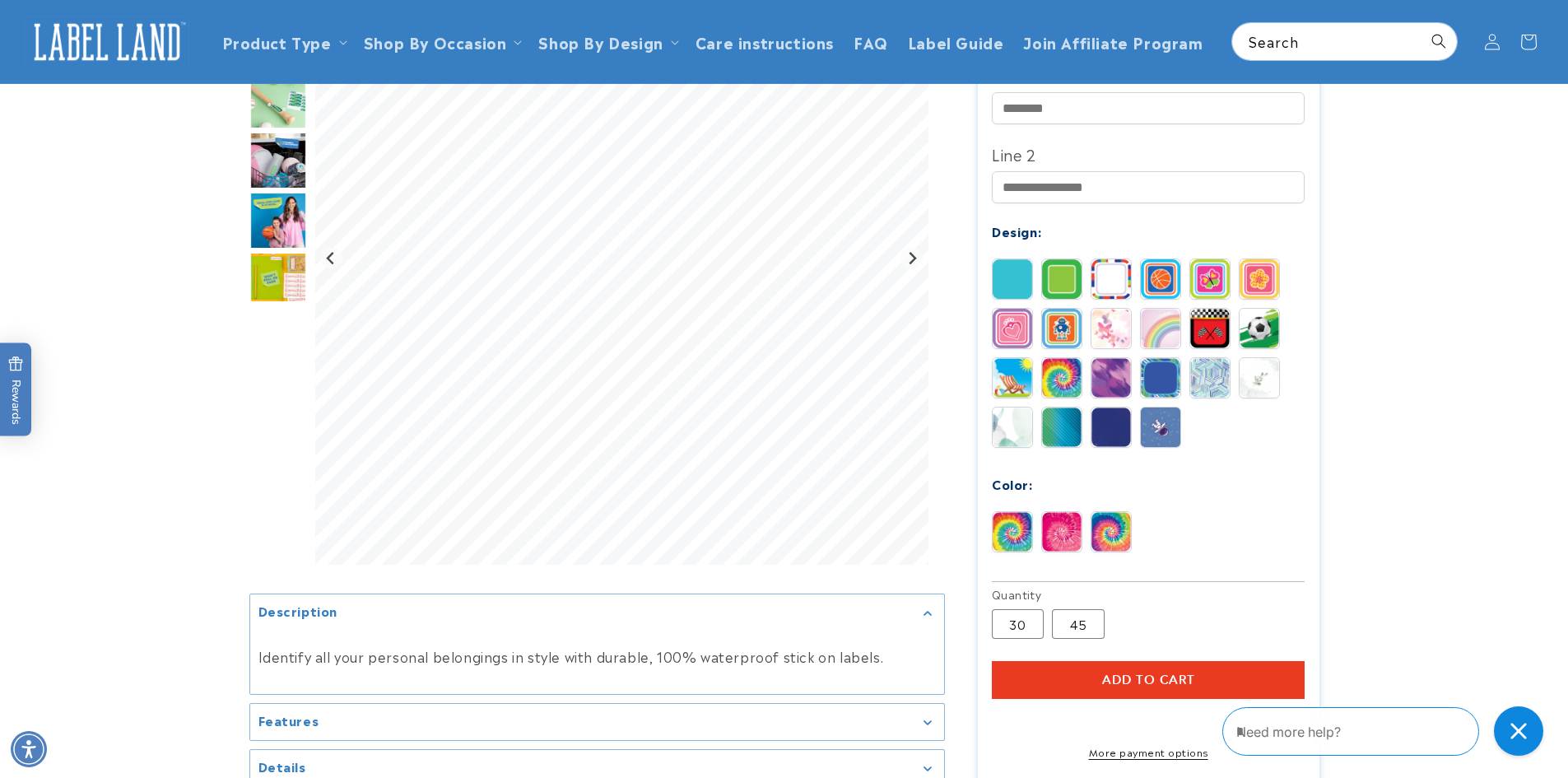
scroll to position [580, 0]
click at [1016, 518] on img at bounding box center [1012, 532] width 40 height 40
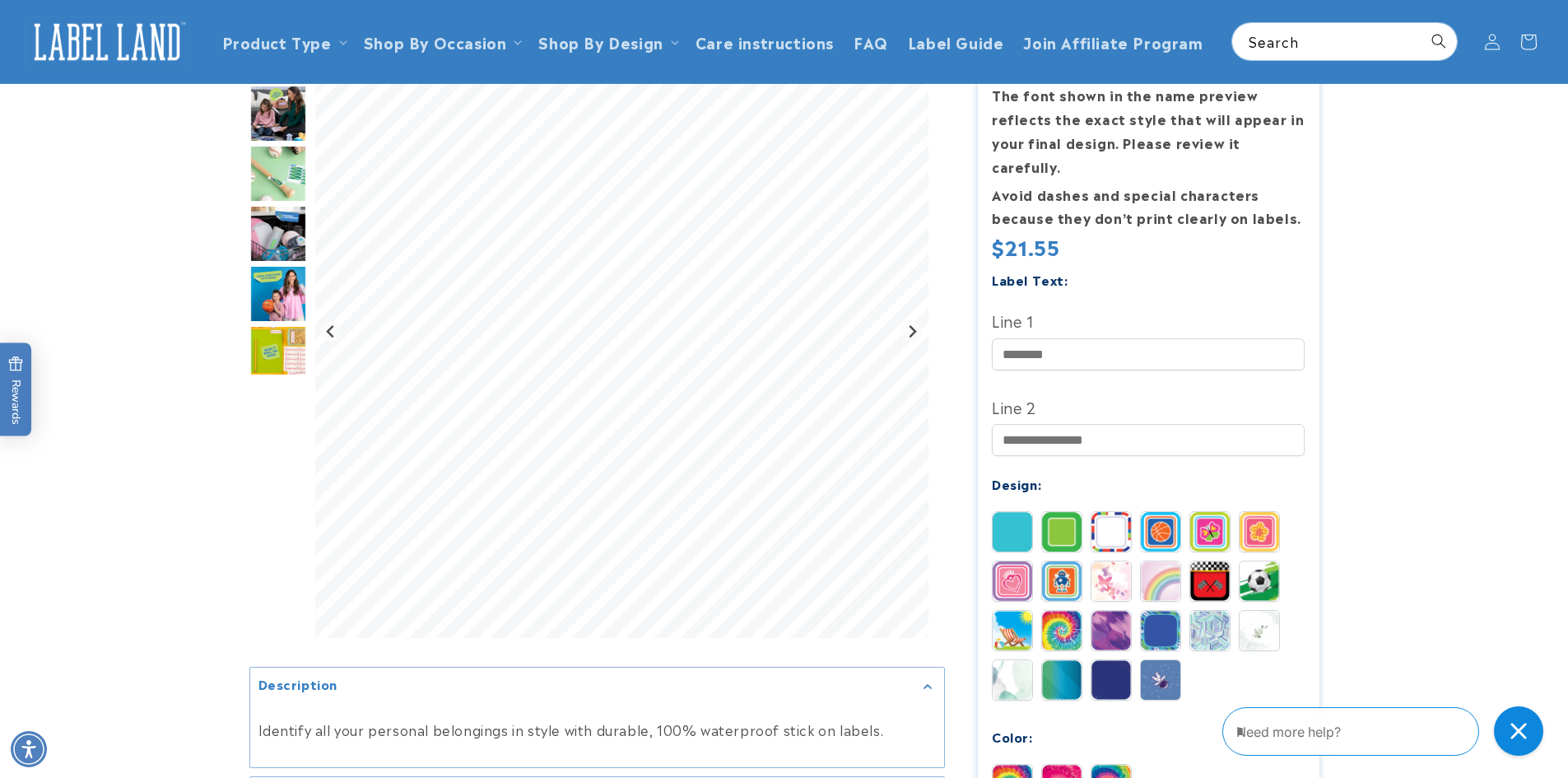
scroll to position [333, 0]
click at [1063, 346] on input "Line 1" at bounding box center [1148, 355] width 313 height 32
type input "**********"
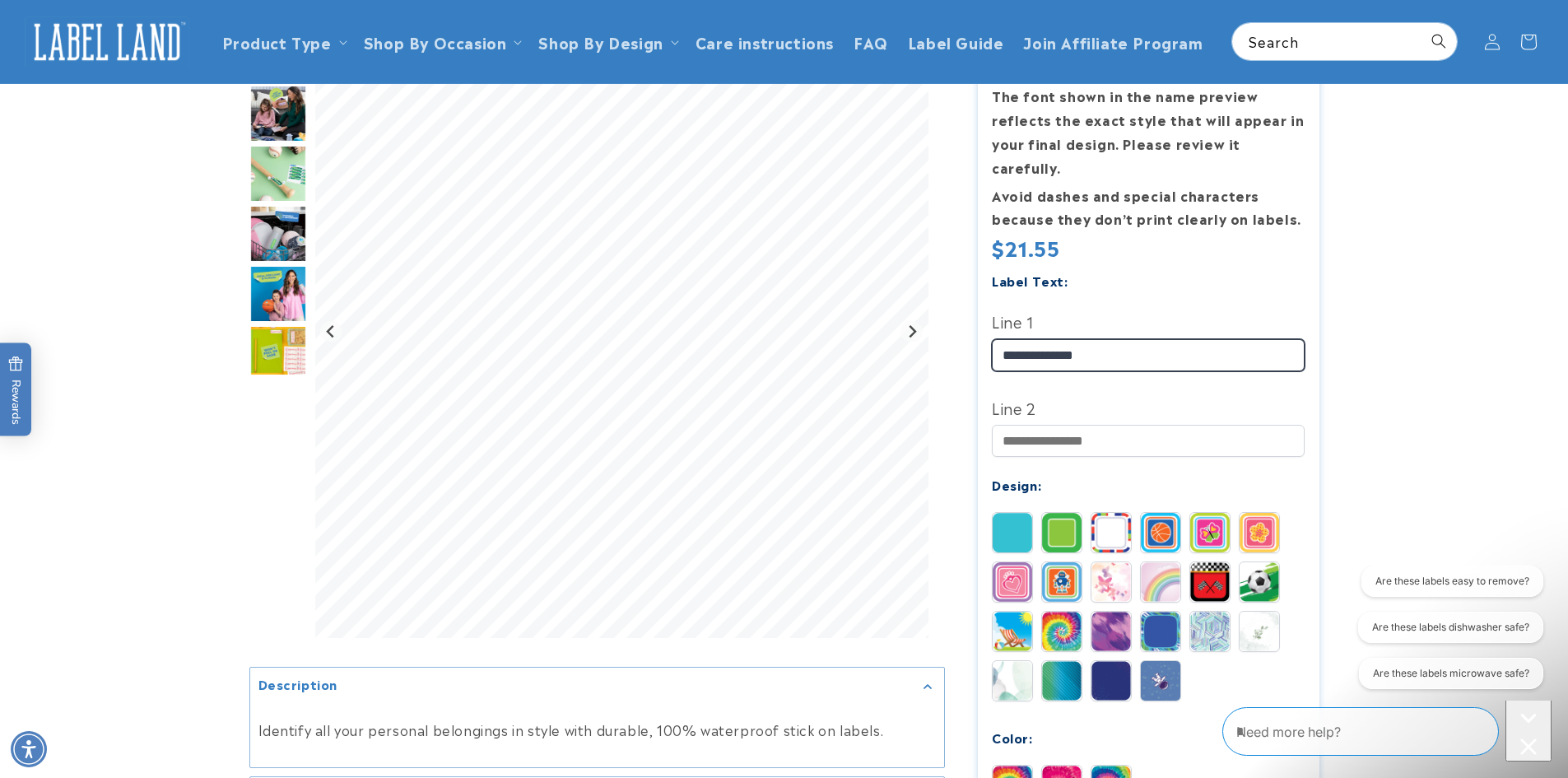
scroll to position [0, 0]
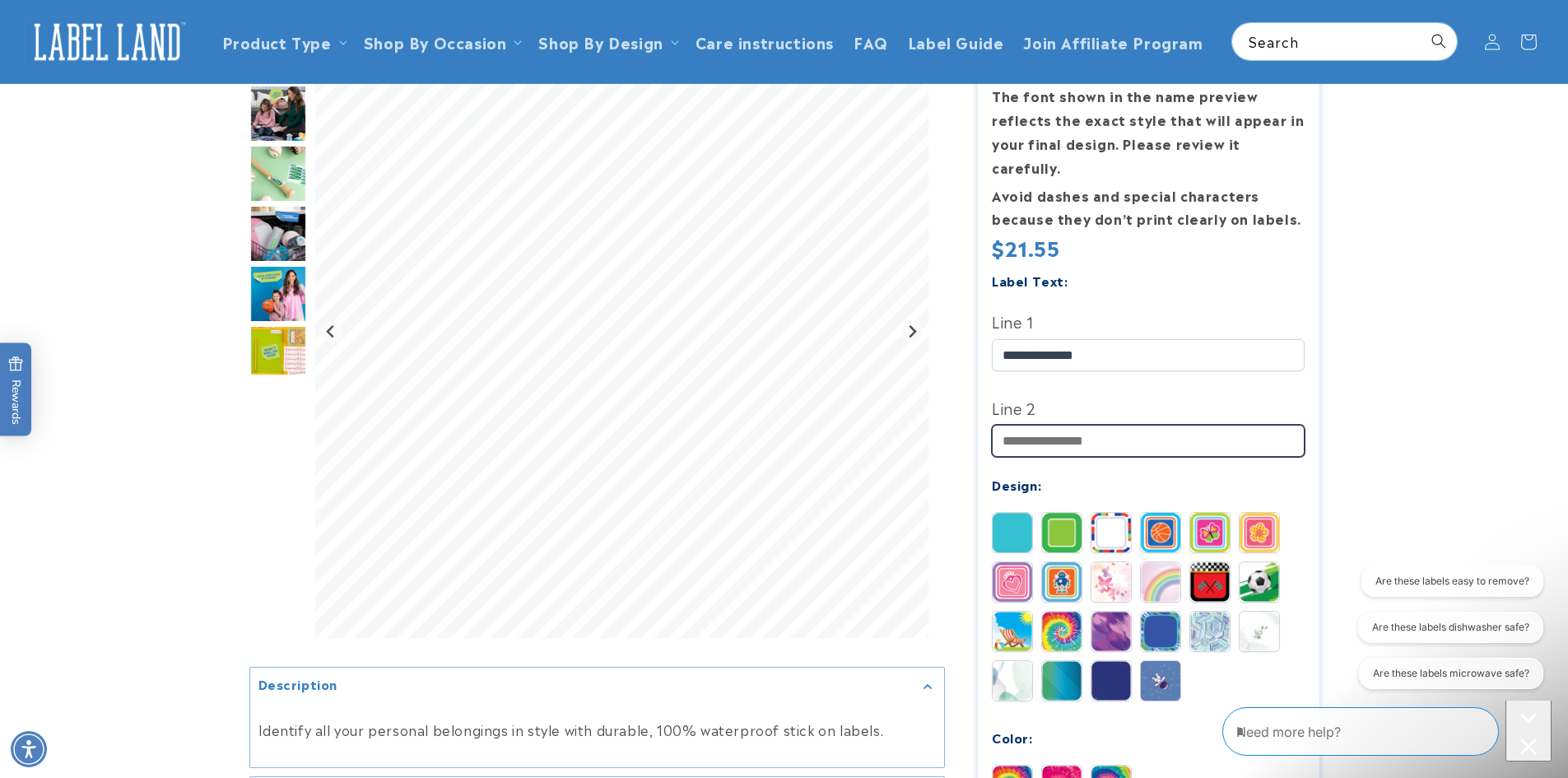
click at [1052, 430] on input "Line 2" at bounding box center [1148, 440] width 313 height 32
type input "**********"
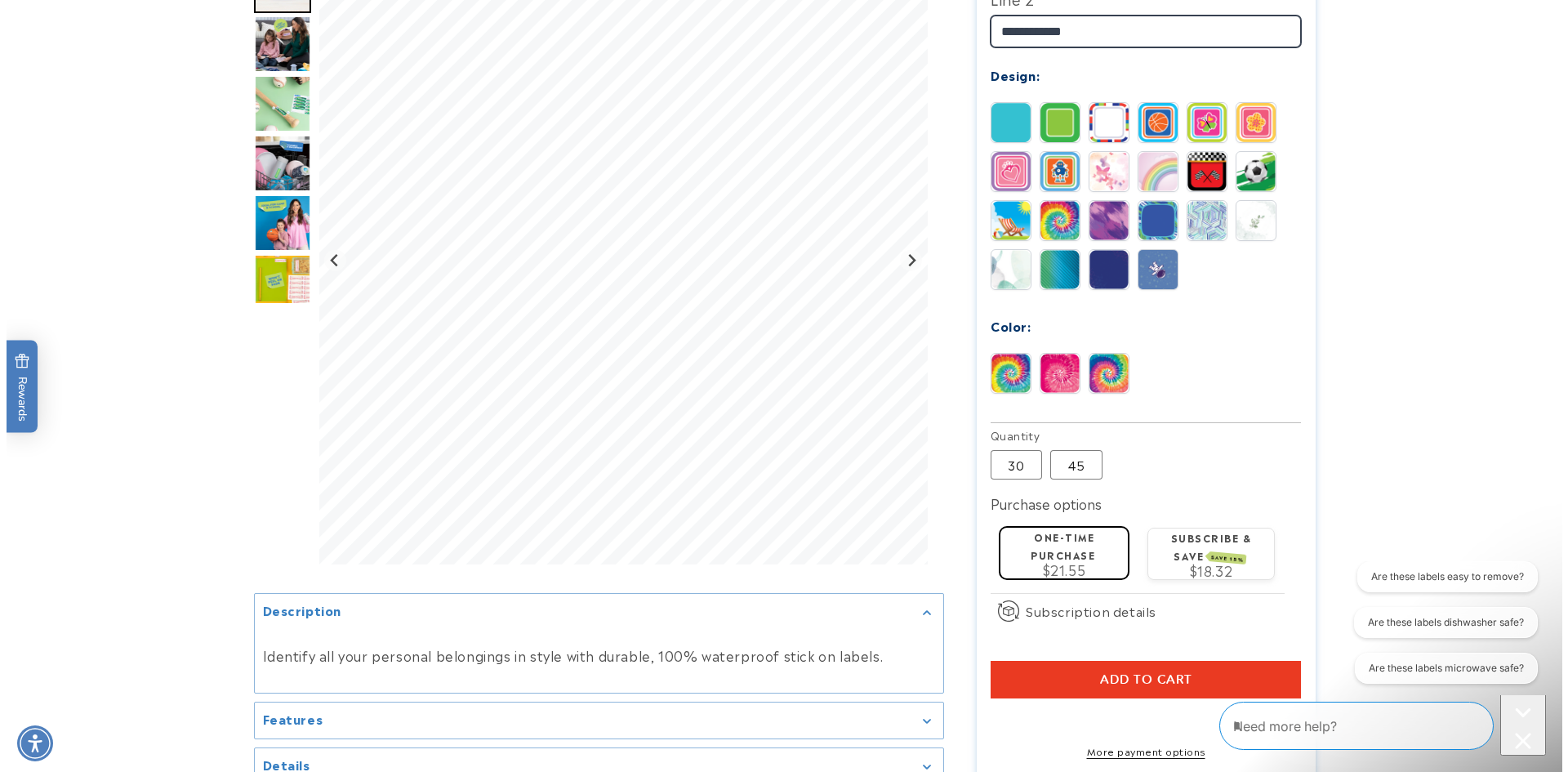
scroll to position [731, 0]
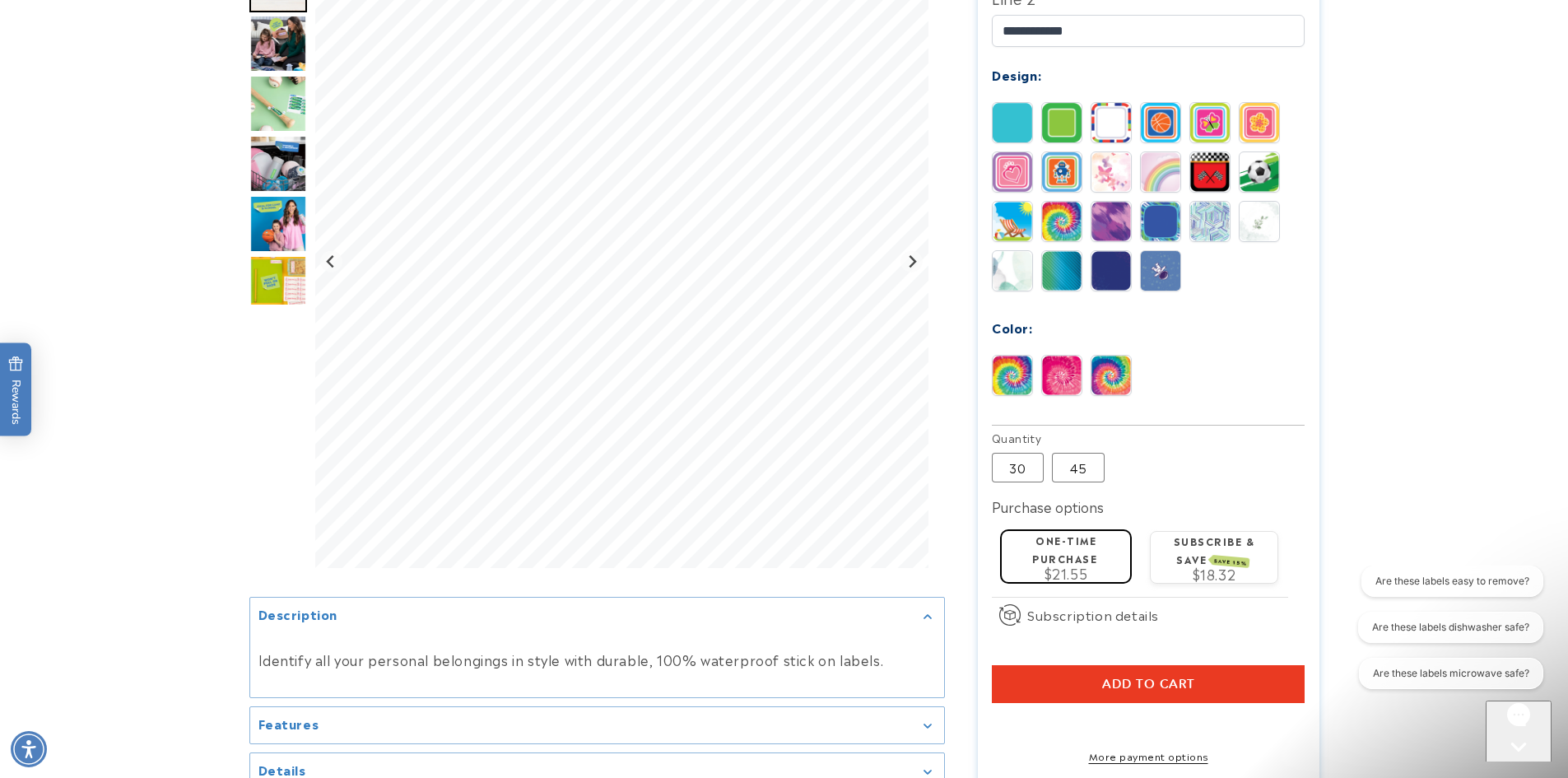
click at [1043, 665] on button "Add to cart" at bounding box center [1148, 683] width 313 height 38
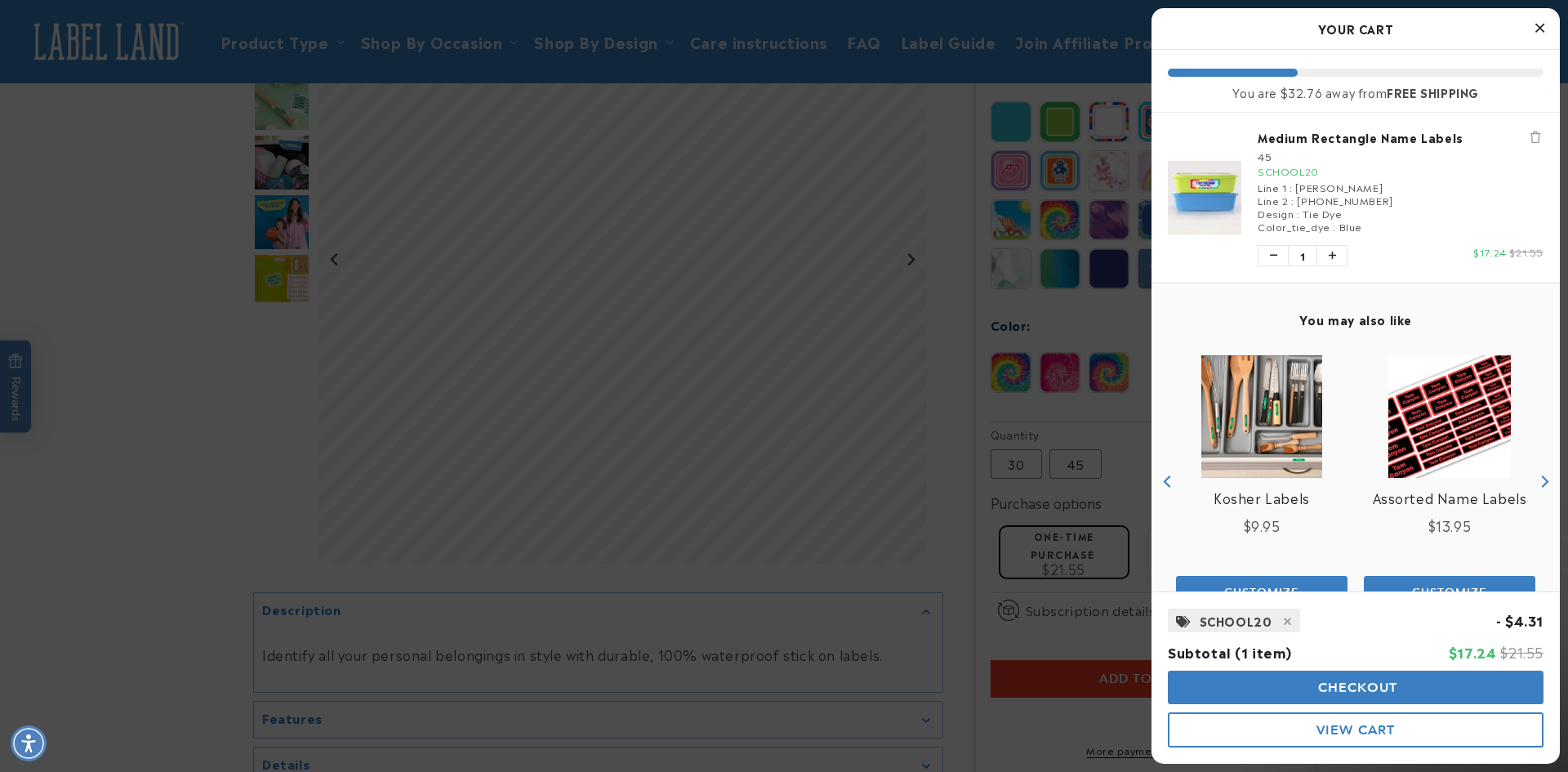
click at [1344, 692] on span "Checkout" at bounding box center [1356, 687] width 85 height 16
